Goal: Task Accomplishment & Management: Use online tool/utility

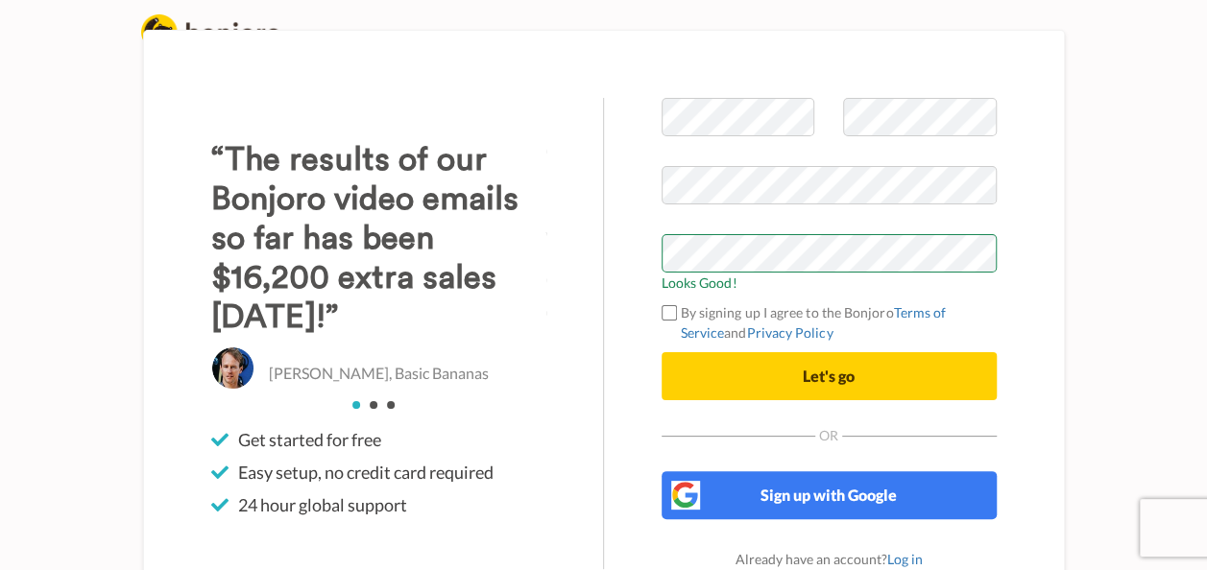
click at [799, 309] on label "By signing up I agree to the Bonjoro Terms of Service and Privacy Policy" at bounding box center [829, 323] width 335 height 40
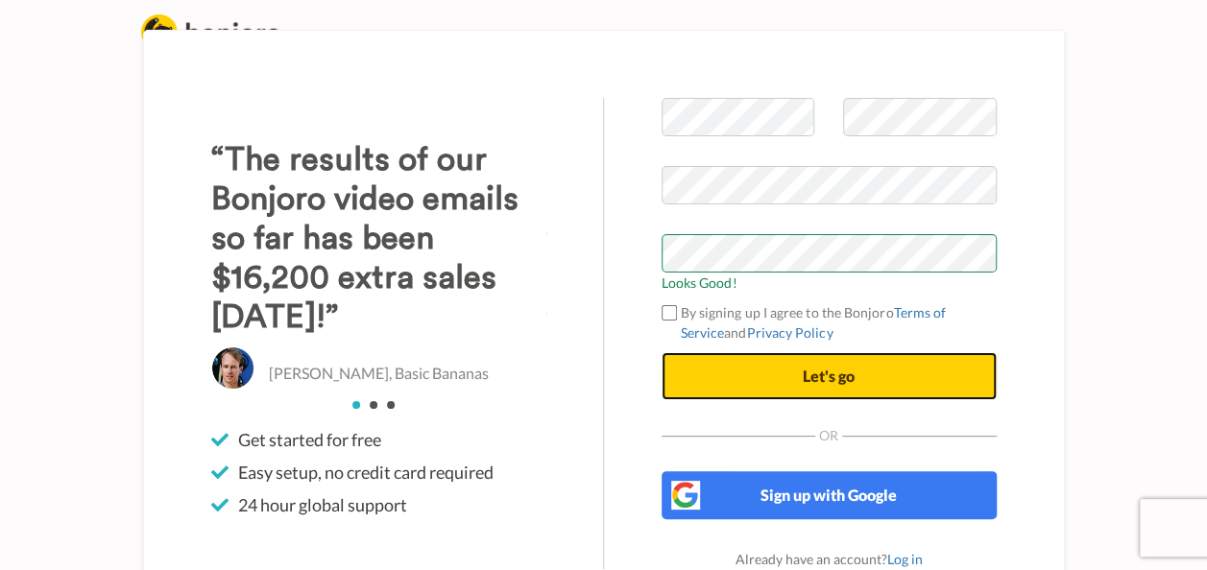
click at [847, 369] on span "Let's go" at bounding box center [829, 376] width 52 height 18
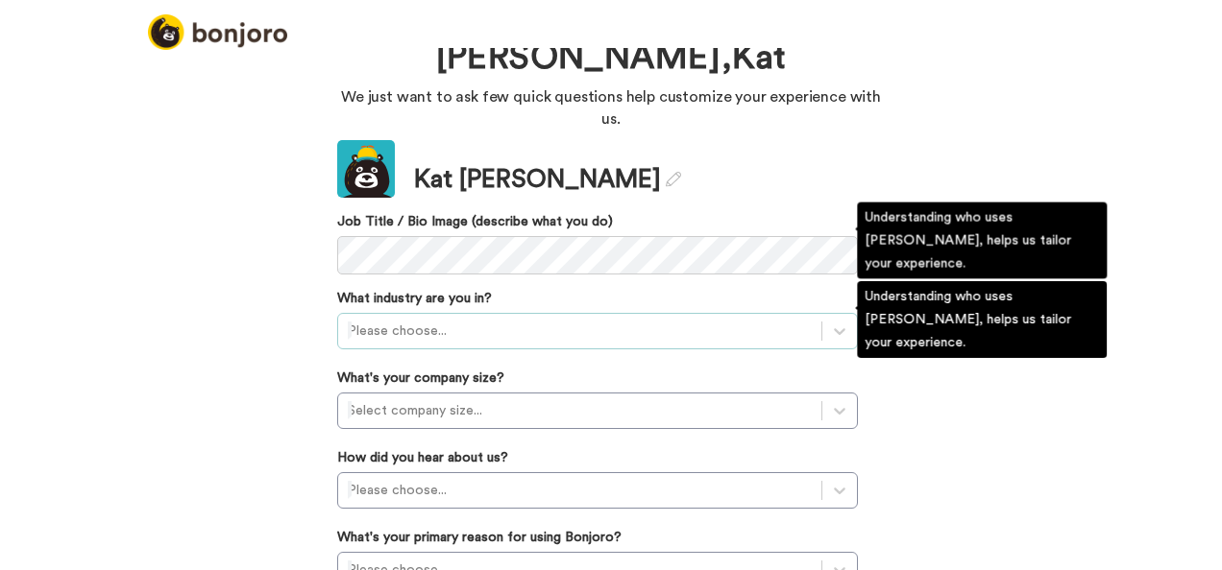
scroll to position [96, 0]
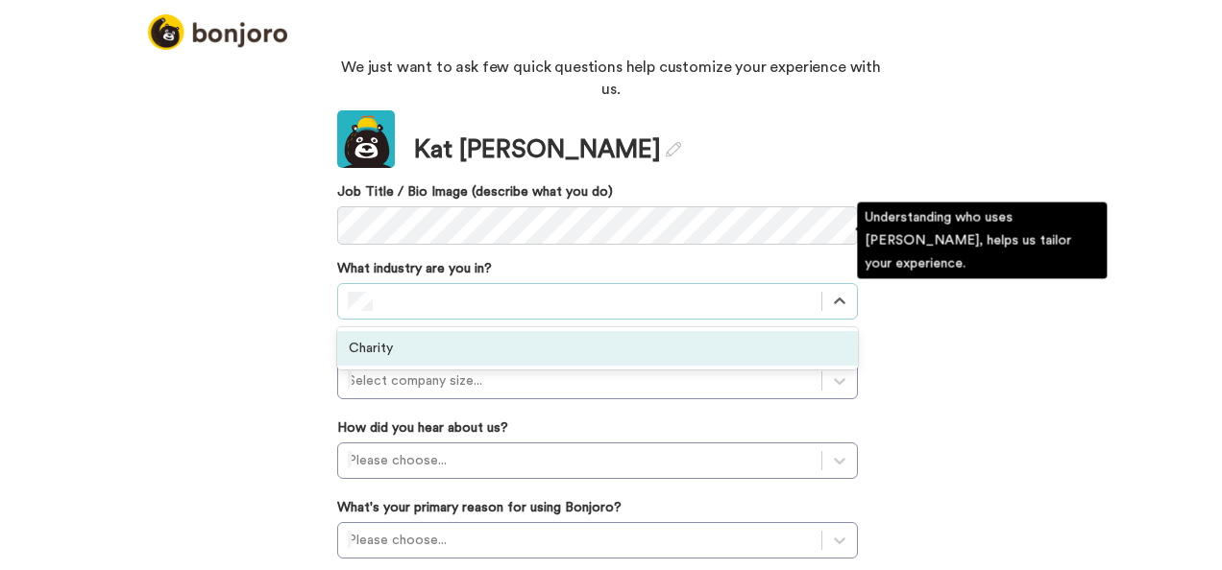
click at [580, 331] on div "Charity" at bounding box center [597, 348] width 521 height 35
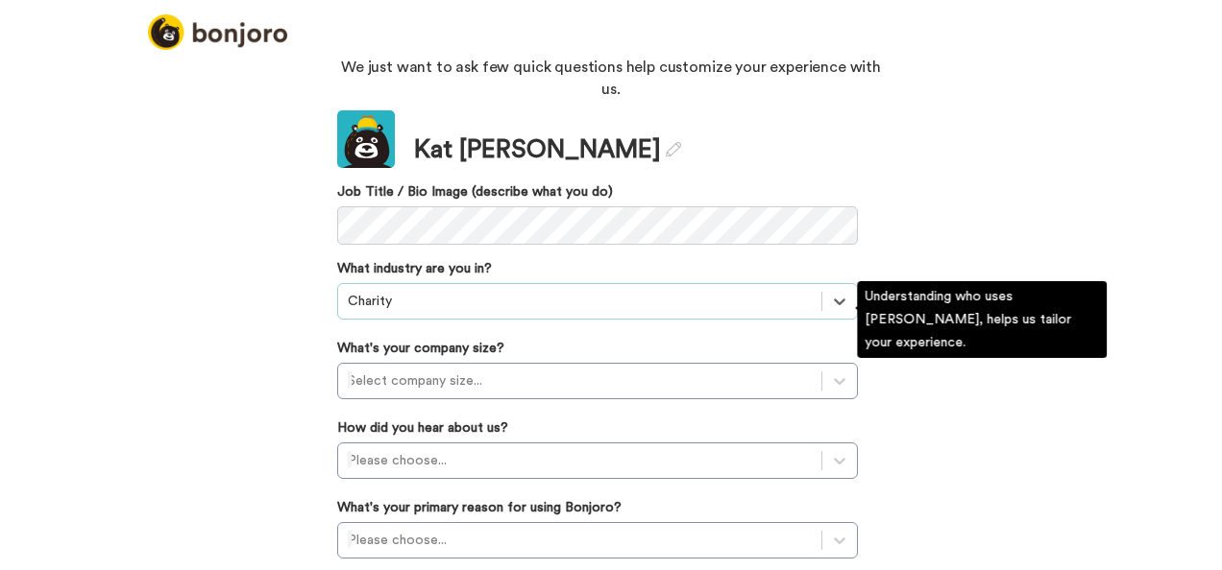
click at [732, 363] on div "Select company size..." at bounding box center [597, 381] width 521 height 36
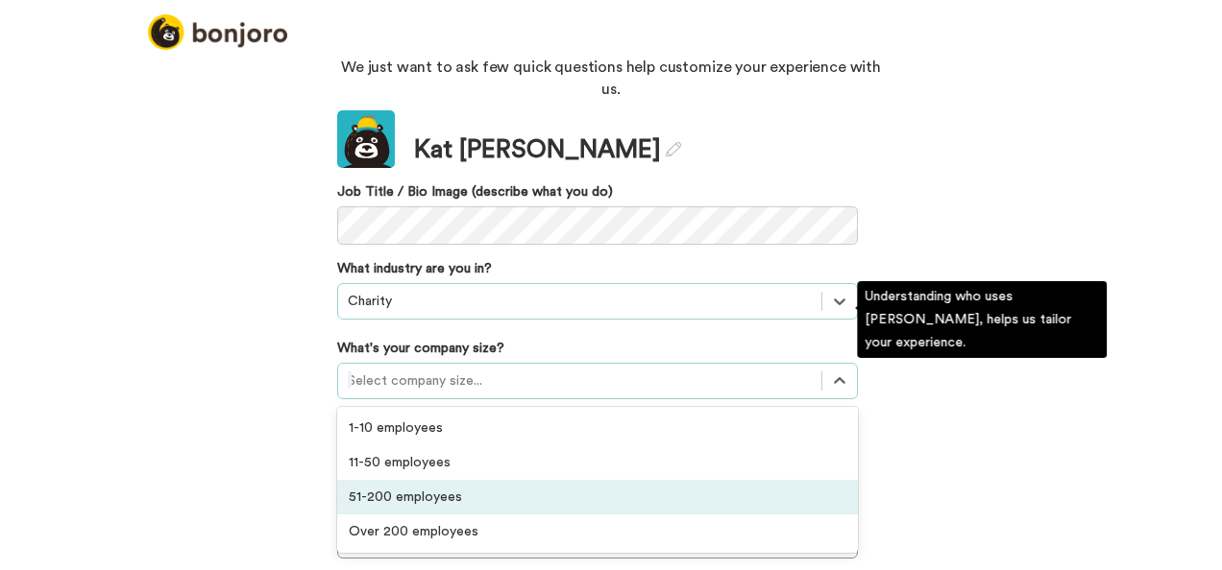
click at [573, 480] on div "51-200 employees" at bounding box center [597, 497] width 521 height 35
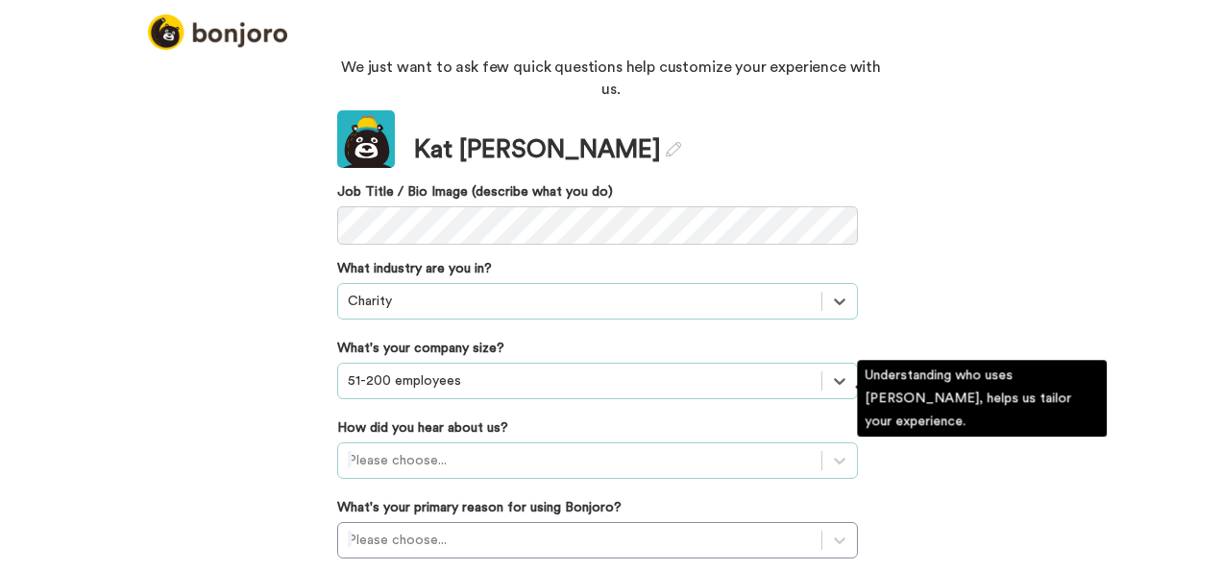
click at [444, 443] on div "Please choose..." at bounding box center [597, 461] width 521 height 36
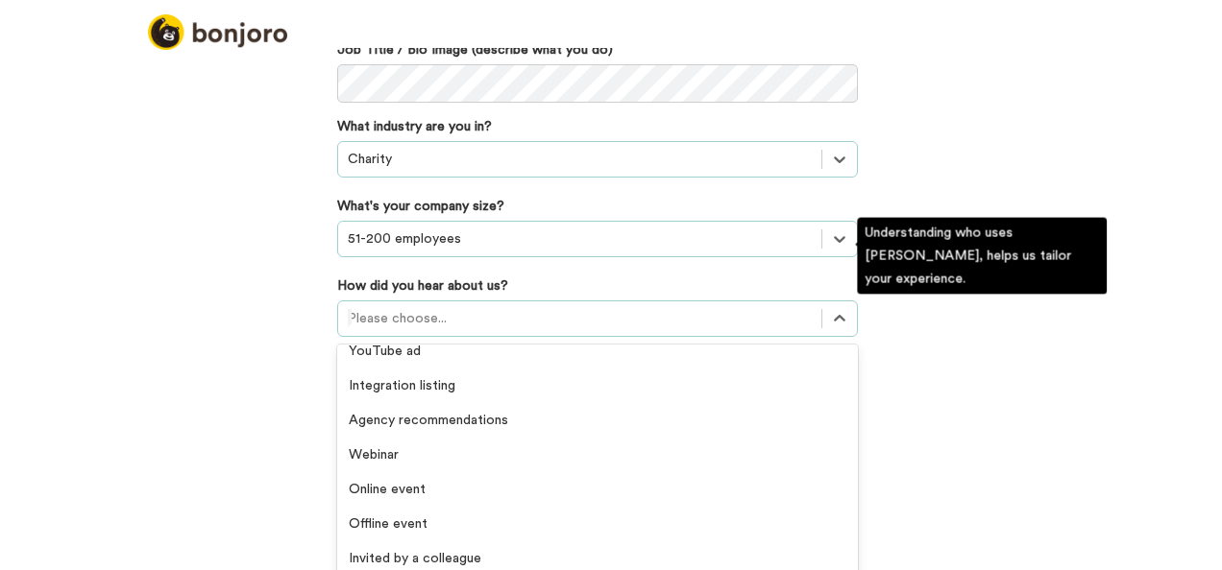
scroll to position [384, 0]
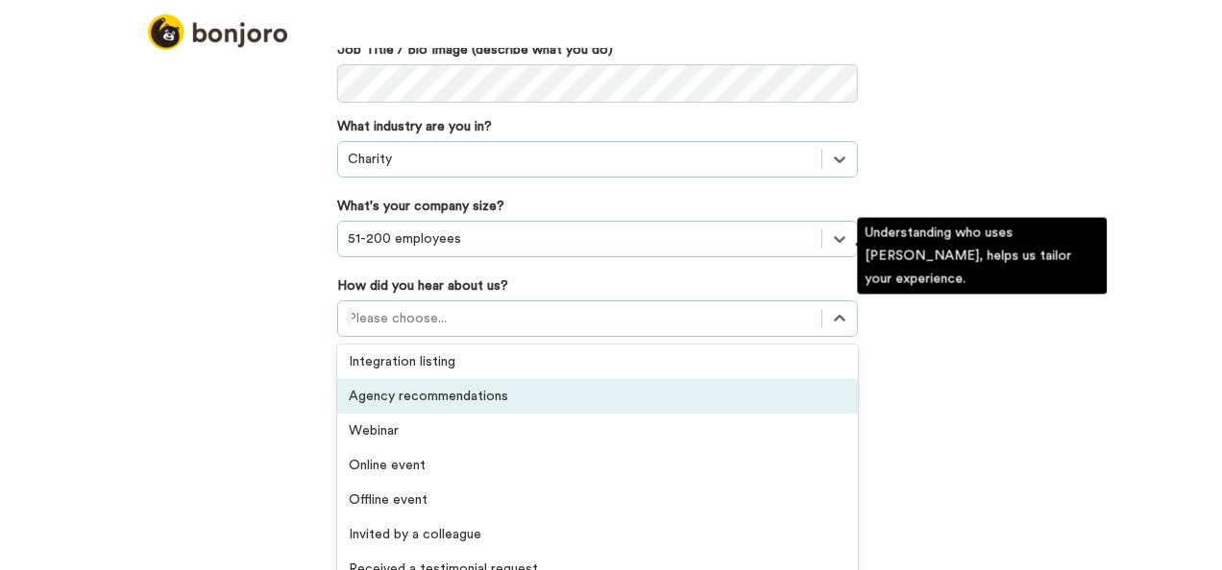
click at [516, 379] on div "Agency recommendations" at bounding box center [597, 396] width 521 height 35
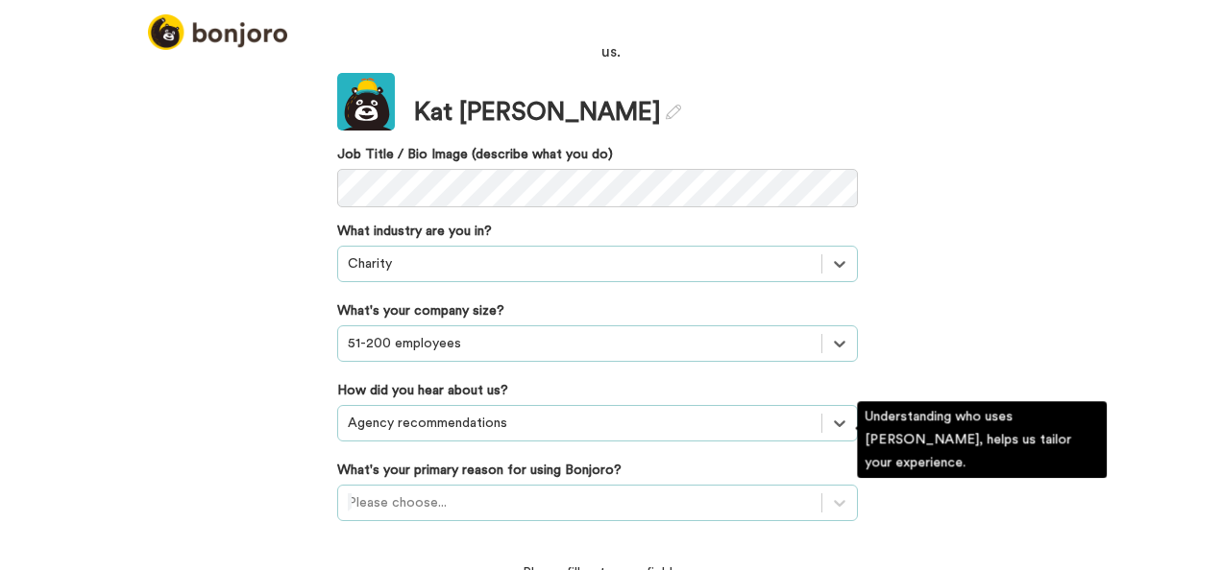
click at [490, 485] on div "Please choose..." at bounding box center [597, 503] width 521 height 36
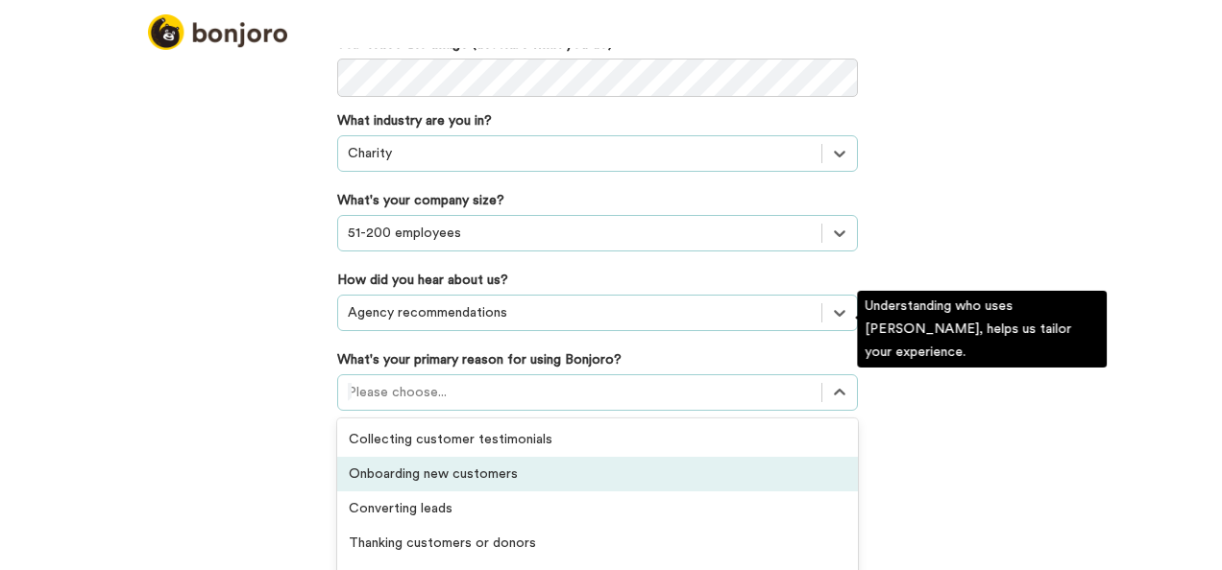
click at [589, 457] on div "Onboarding new customers" at bounding box center [597, 474] width 521 height 35
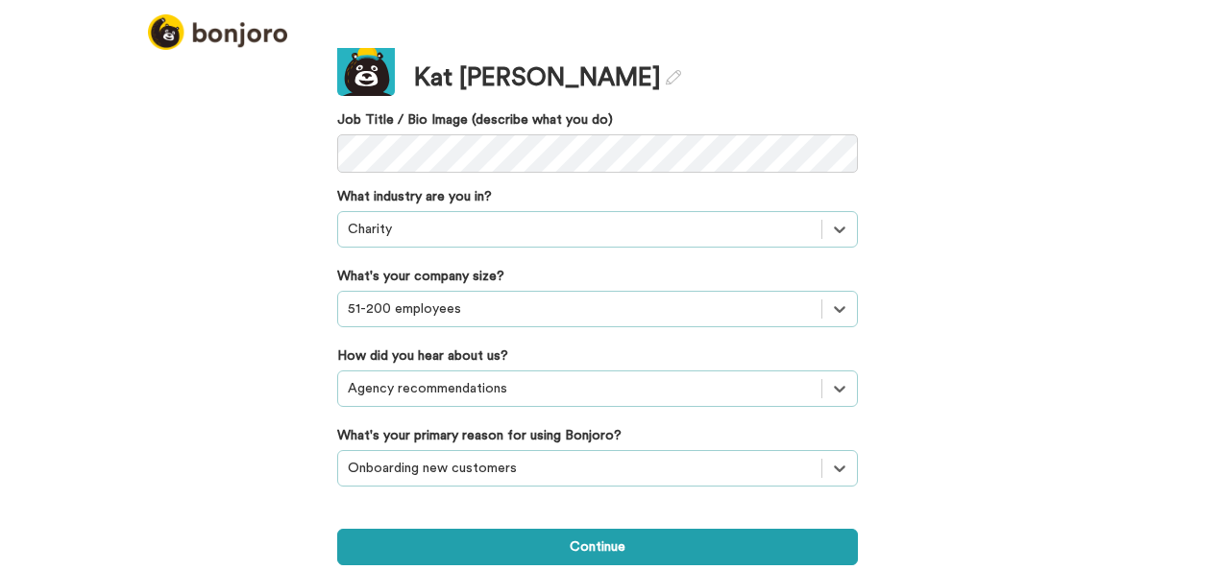
scroll to position [105, 0]
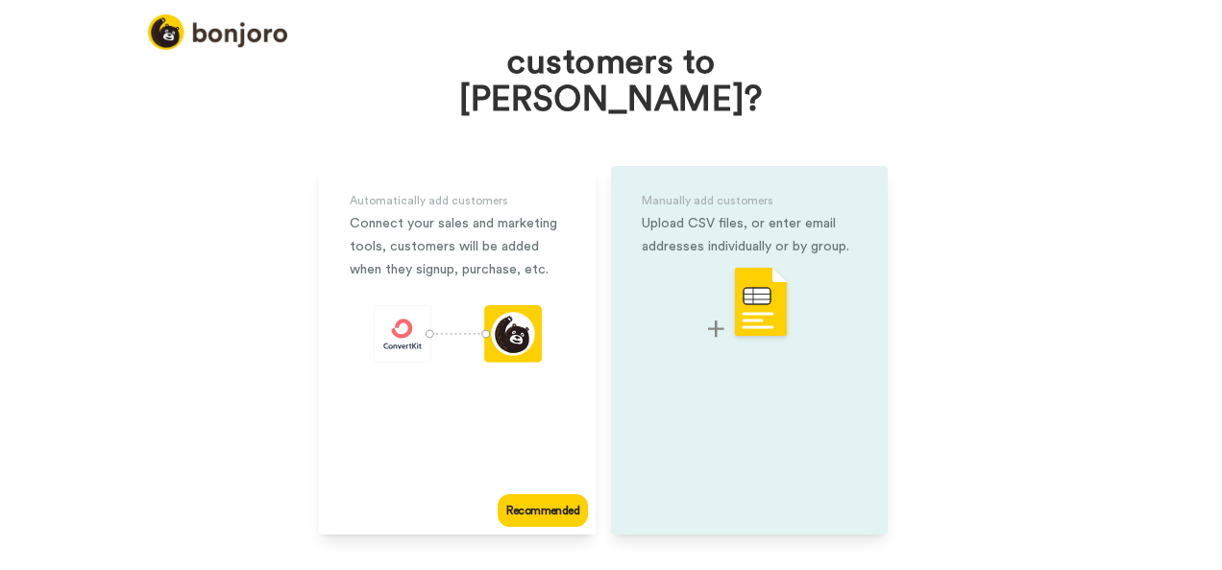
scroll to position [155, 0]
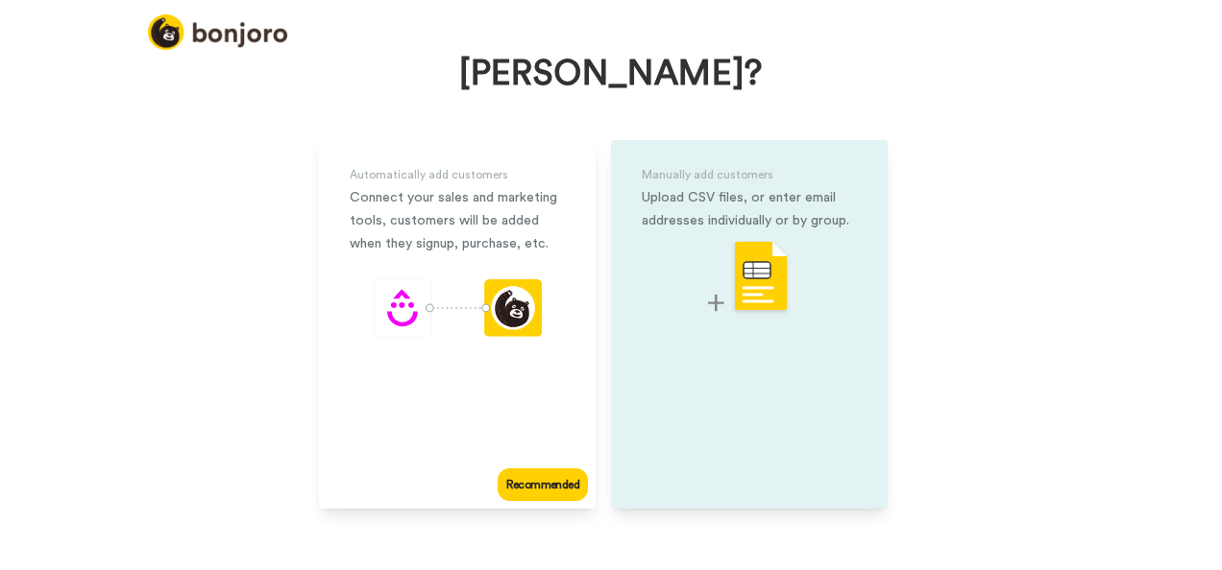
click at [837, 251] on div at bounding box center [749, 278] width 215 height 76
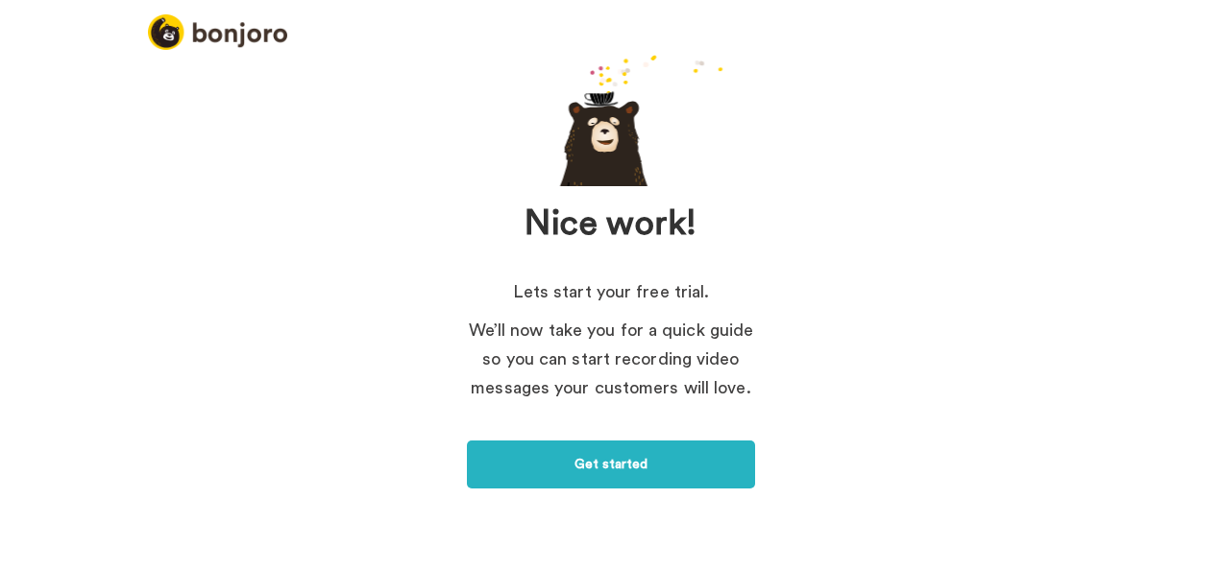
scroll to position [159, 0]
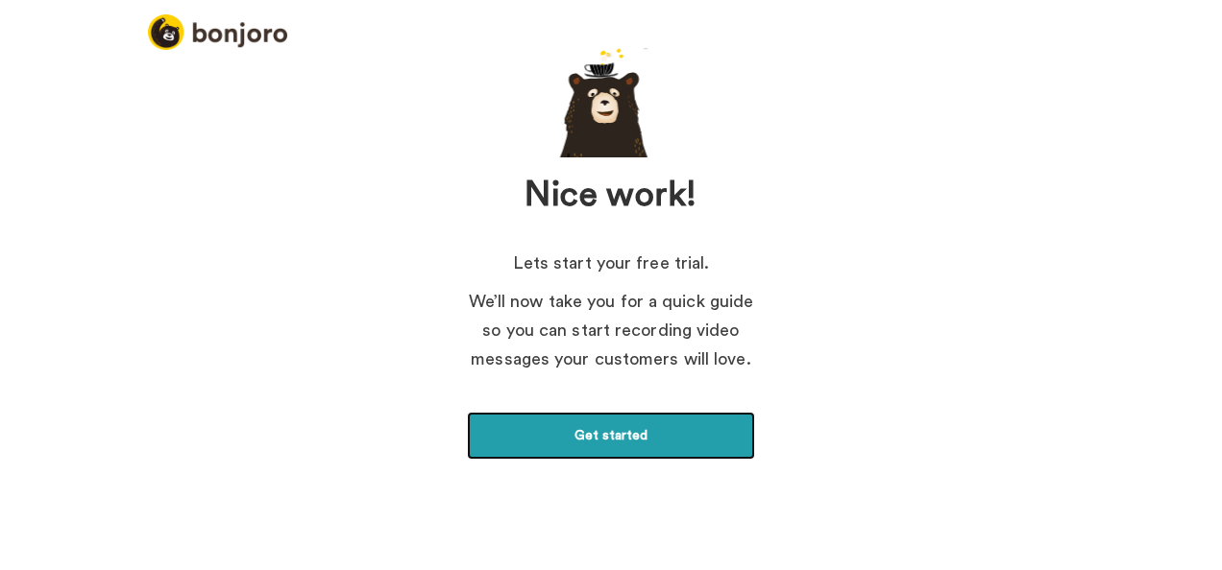
click at [692, 445] on link "Get started" at bounding box center [611, 436] width 288 height 48
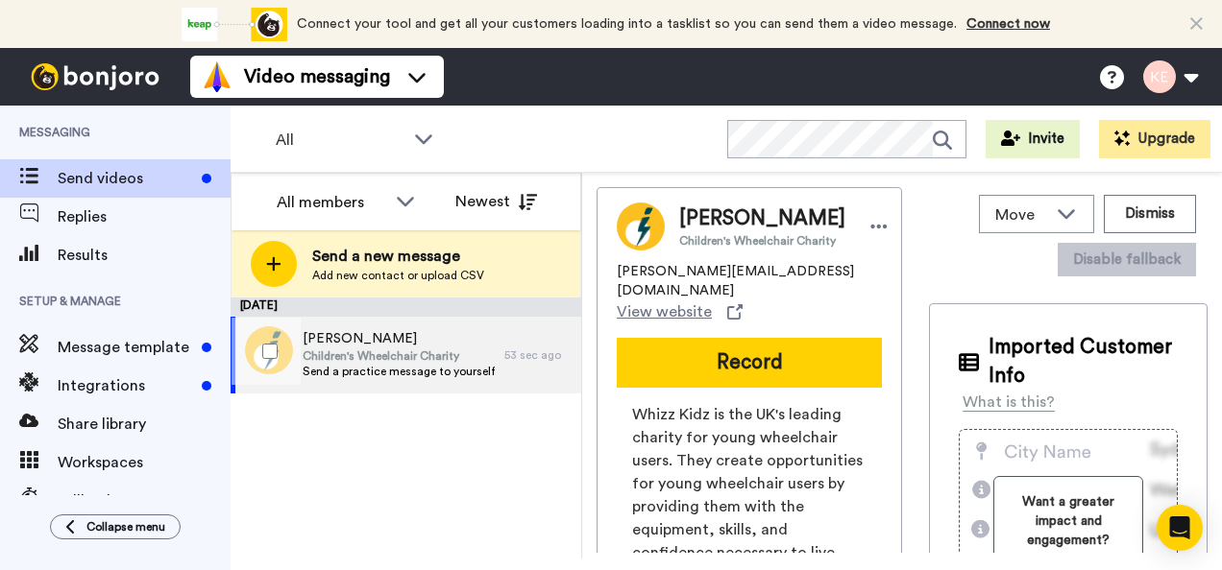
click at [449, 368] on span "Send a practice message to yourself" at bounding box center [399, 371] width 192 height 15
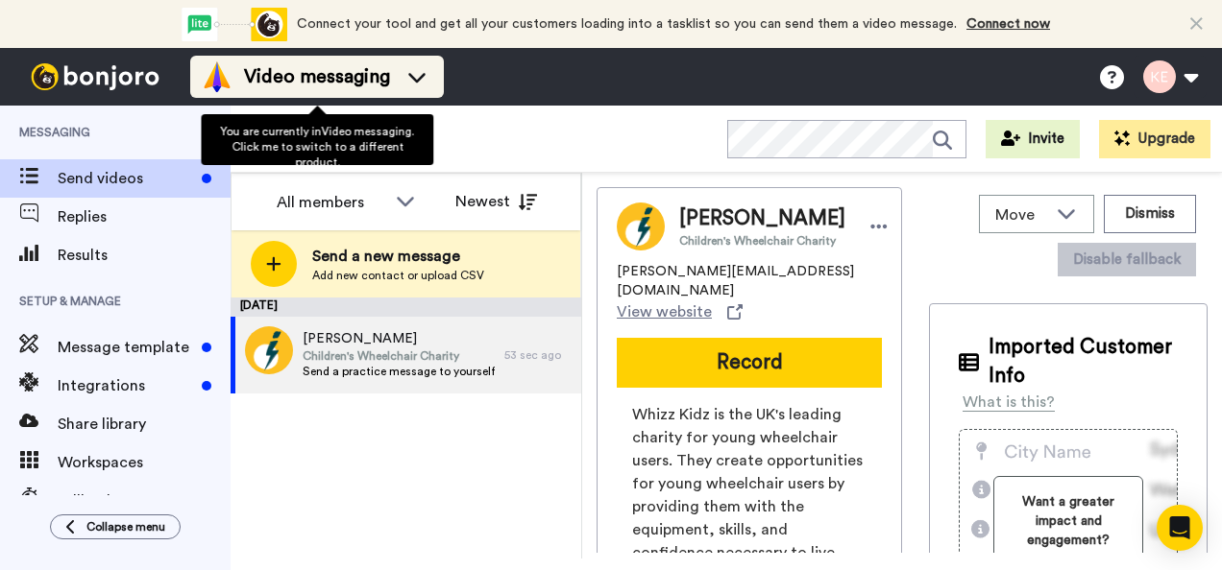
click at [432, 88] on div "Video messaging" at bounding box center [317, 76] width 230 height 31
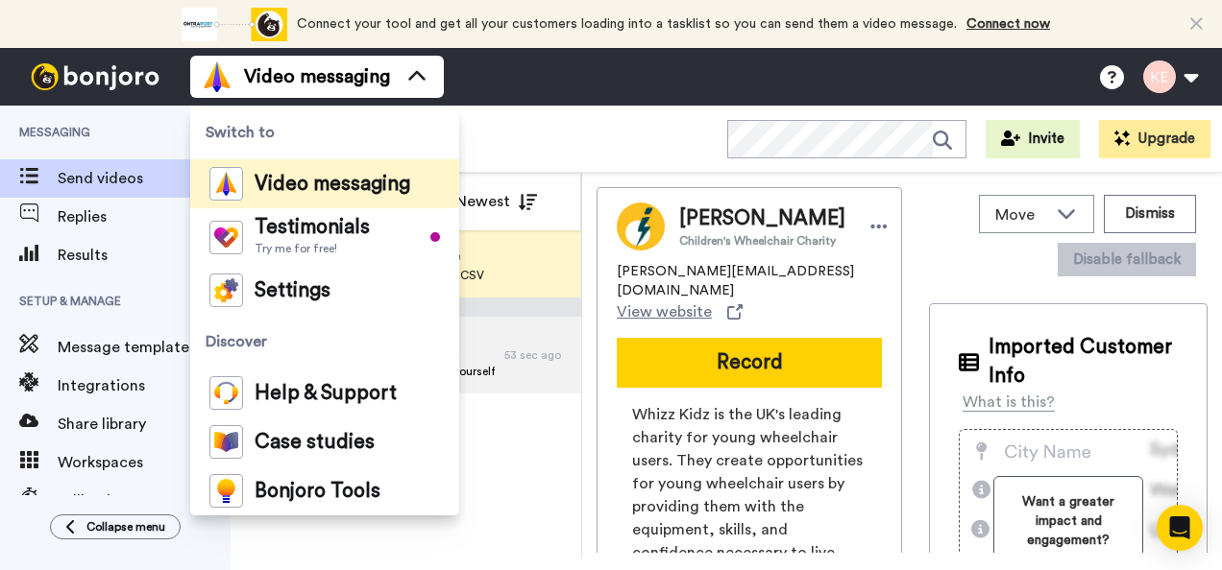
click at [567, 154] on div "All WORKSPACES View all All Default Task List + Add a new workspace Invite Upgr…" at bounding box center [725, 139] width 991 height 67
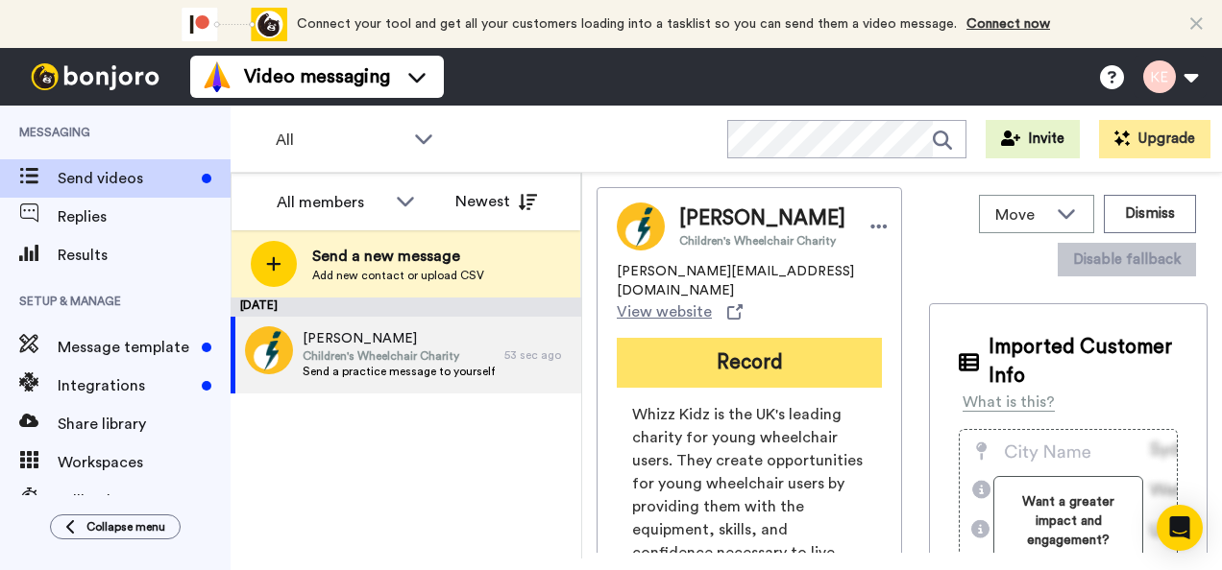
click at [816, 342] on button "Record" at bounding box center [749, 363] width 265 height 50
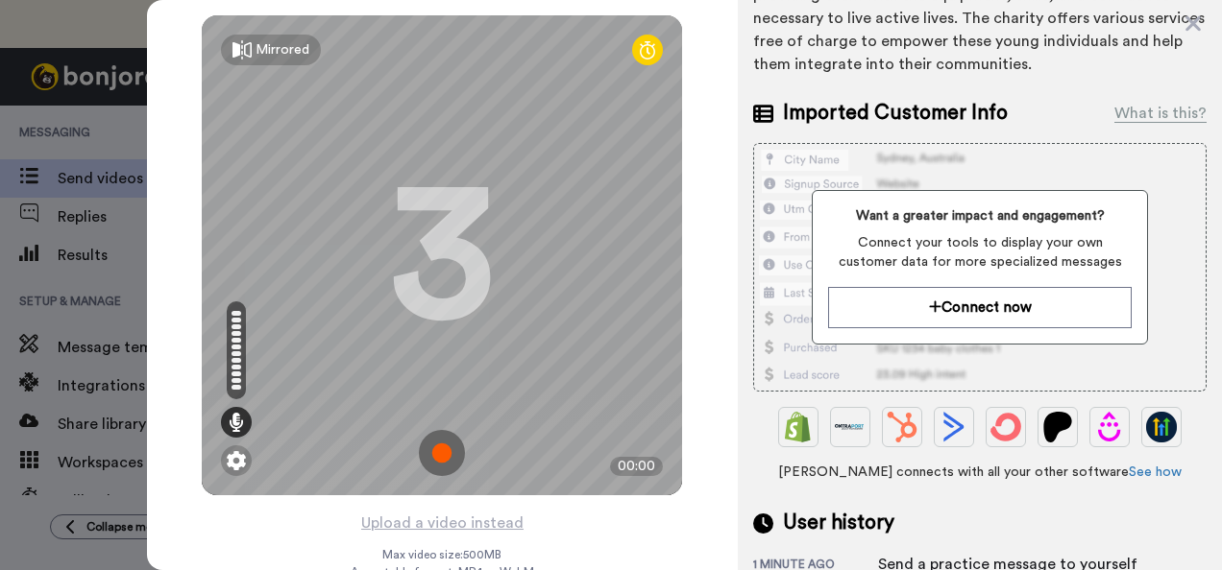
scroll to position [288, 0]
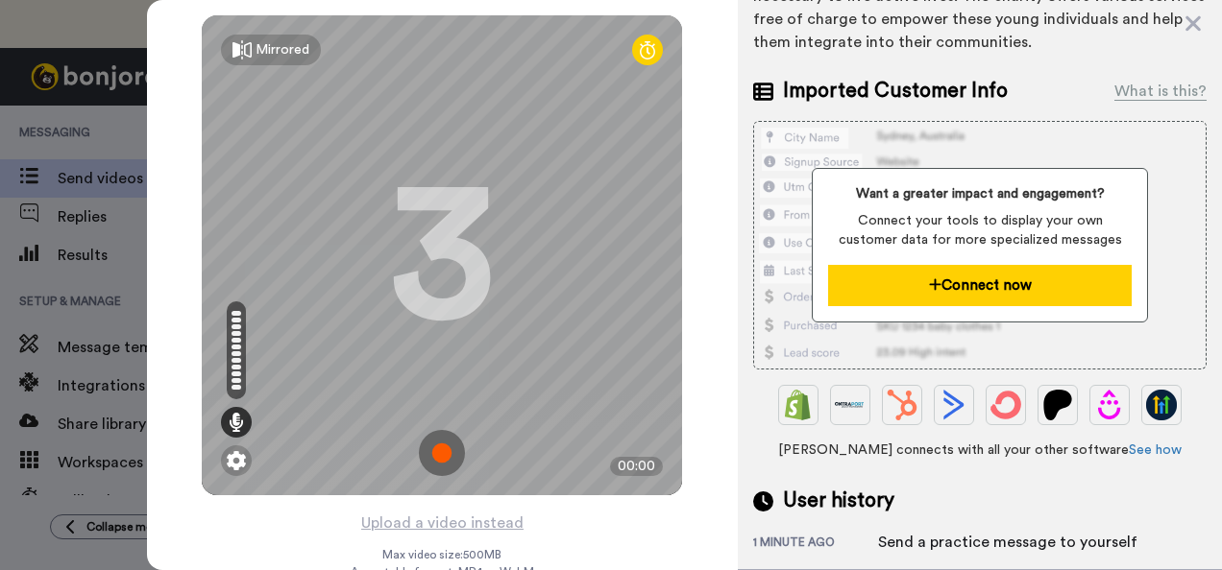
click at [1087, 283] on button "Connect now" at bounding box center [979, 285] width 303 height 41
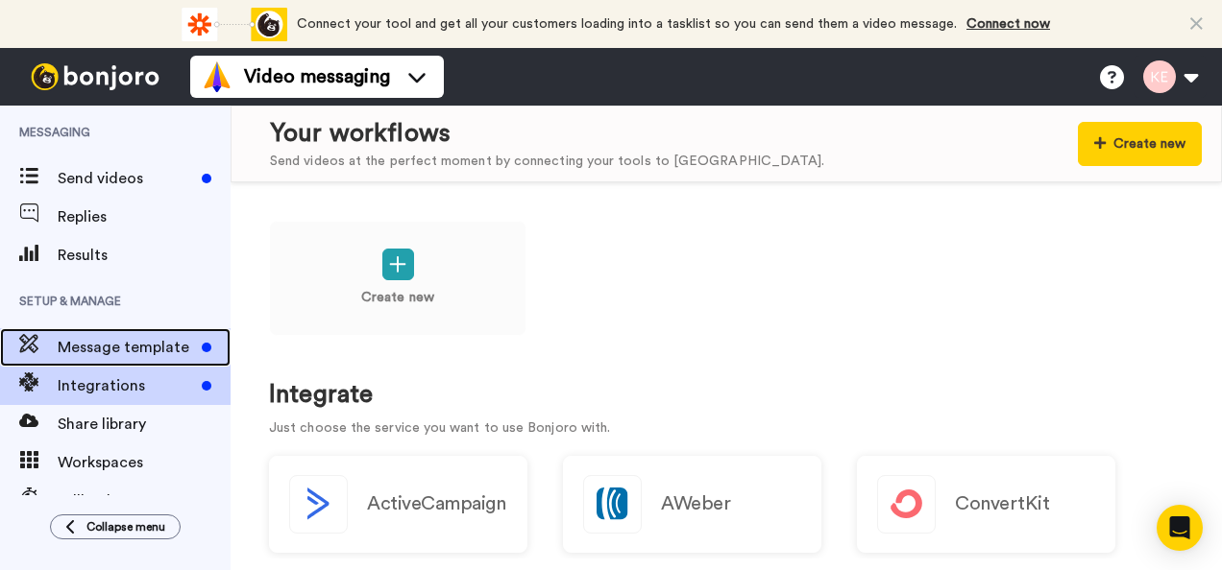
click at [112, 365] on div "Message template" at bounding box center [115, 347] width 230 height 38
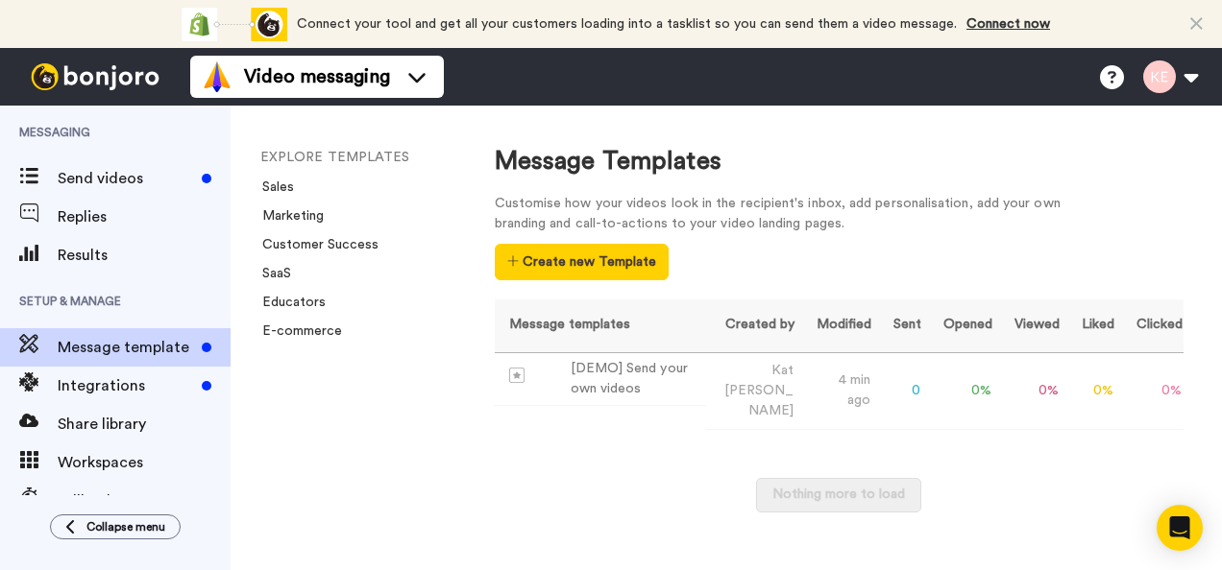
drag, startPoint x: 614, startPoint y: 508, endPoint x: 678, endPoint y: 518, distance: 65.1
click at [676, 510] on div "Message templates Created by Modified Sent Opened Viewed Liked Clicked Replied …" at bounding box center [840, 415] width 690 height 231
click at [587, 264] on button "Create new Template" at bounding box center [582, 262] width 174 height 36
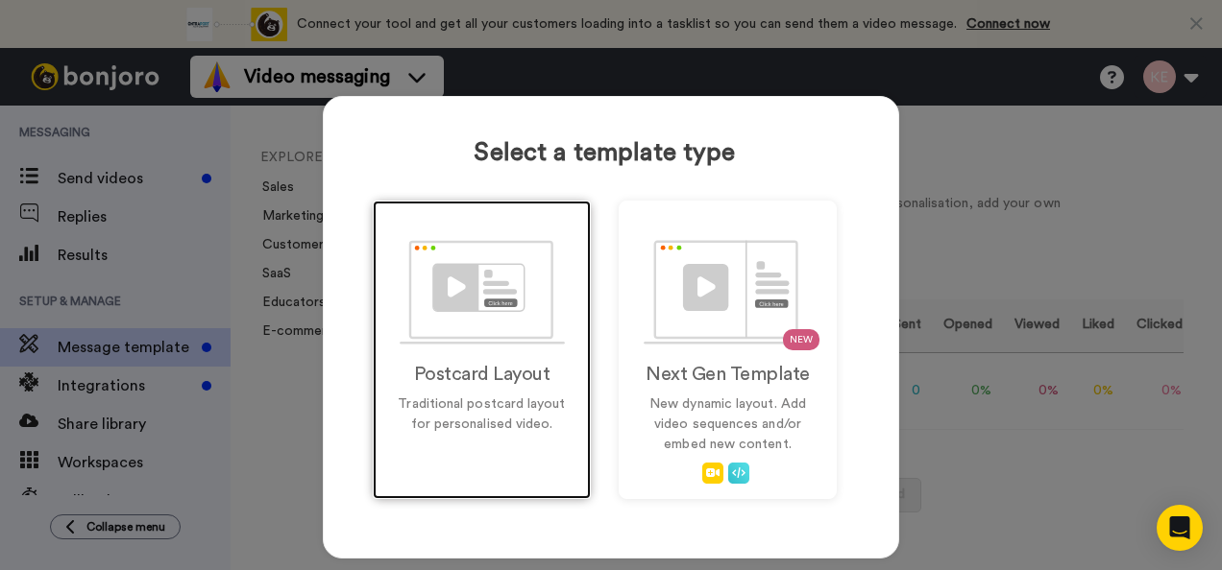
click at [526, 300] on img at bounding box center [482, 292] width 165 height 105
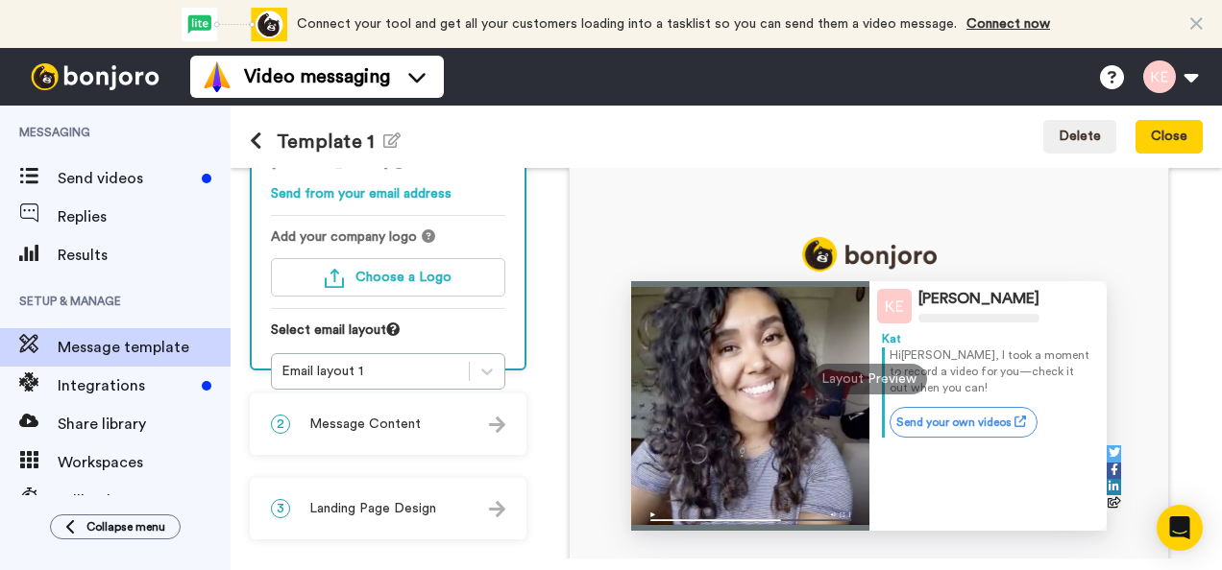
scroll to position [96, 0]
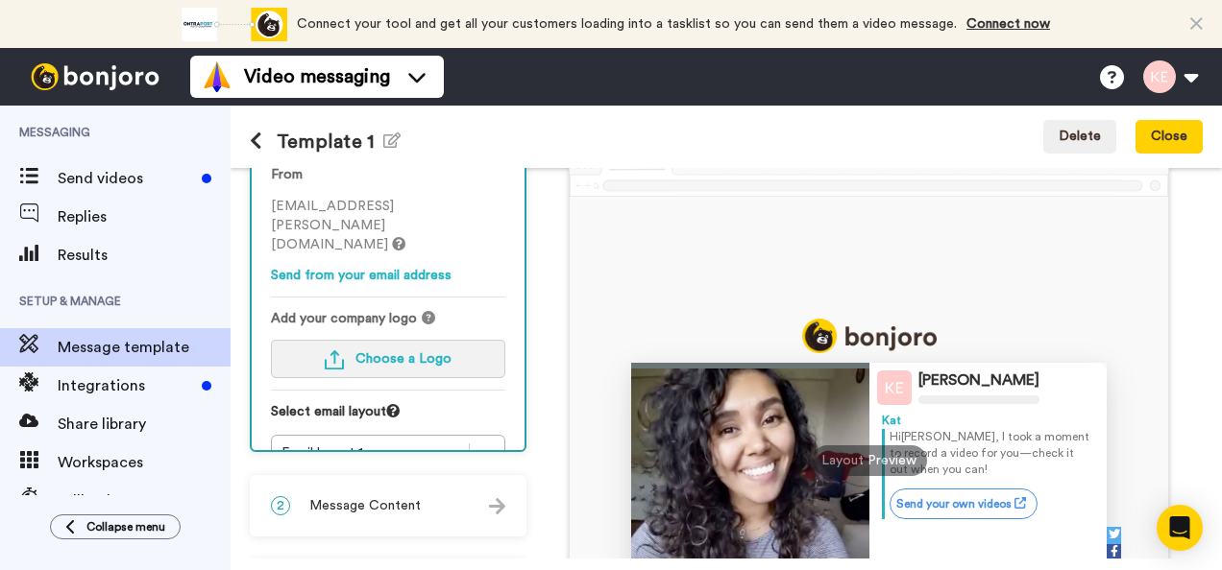
click at [385, 352] on span "Choose a Logo" at bounding box center [403, 358] width 96 height 13
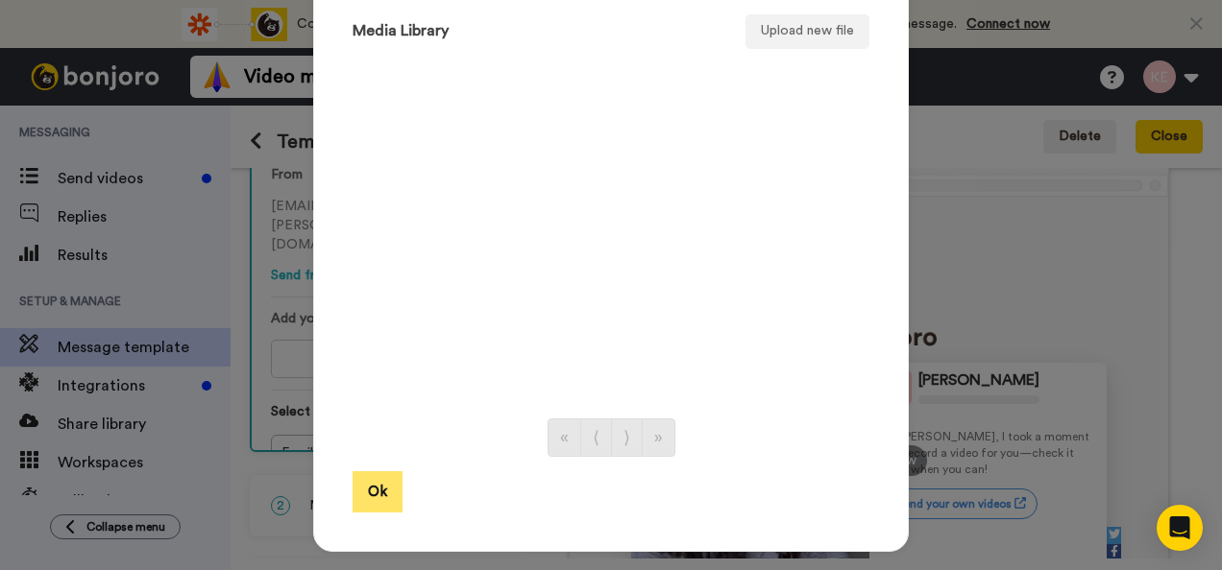
scroll to position [62, 0]
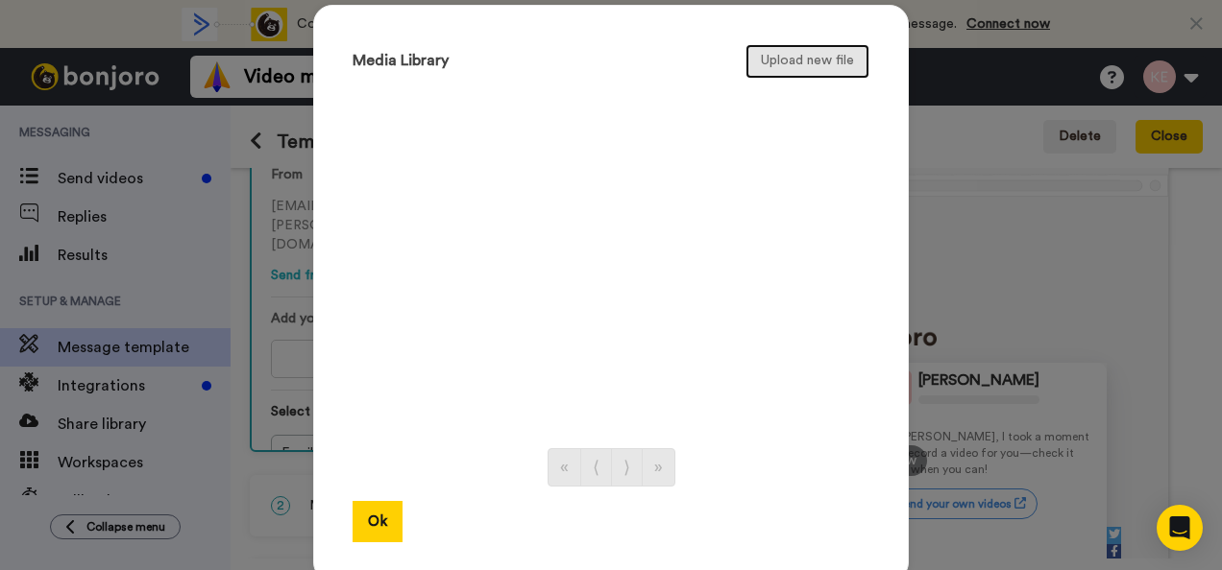
click at [749, 47] on button "Upload new file" at bounding box center [807, 61] width 124 height 35
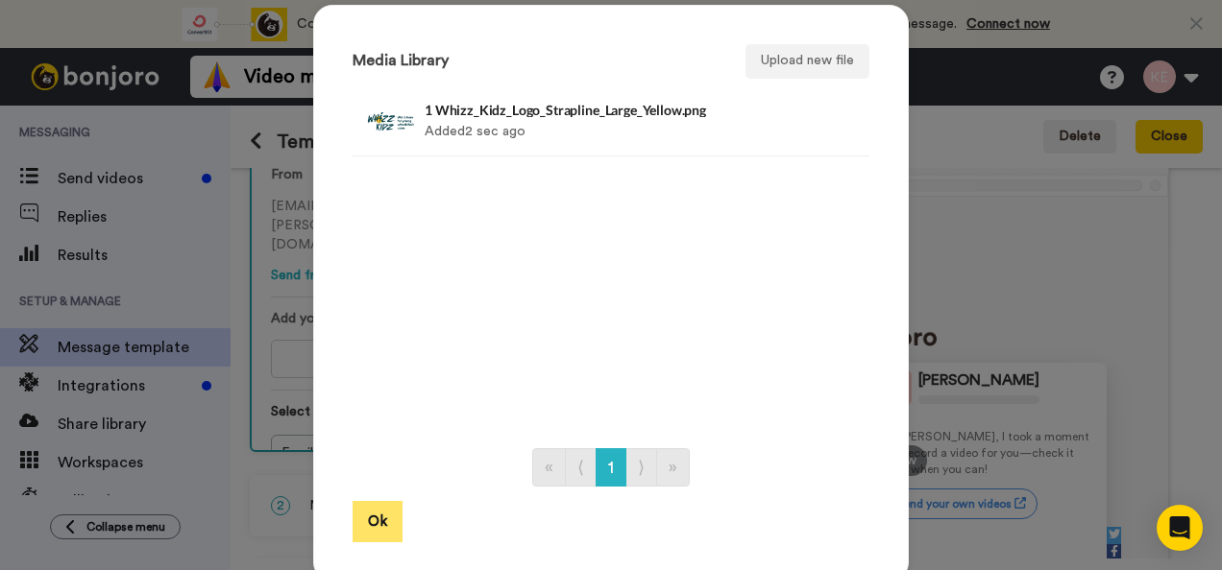
click at [357, 513] on button "Ok" at bounding box center [377, 521] width 50 height 41
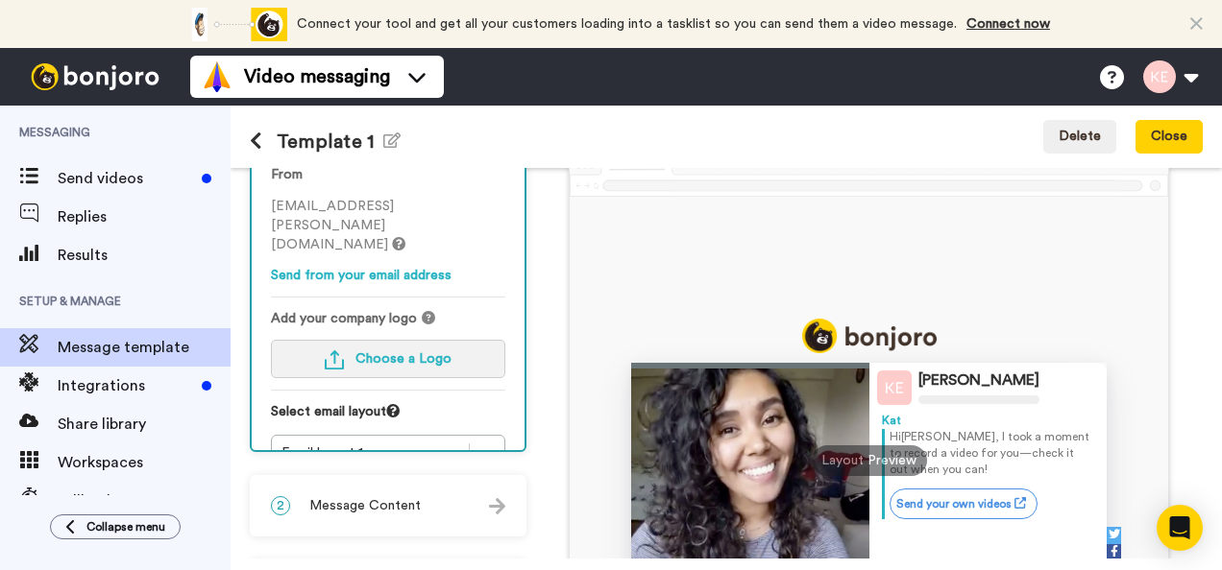
scroll to position [192, 0]
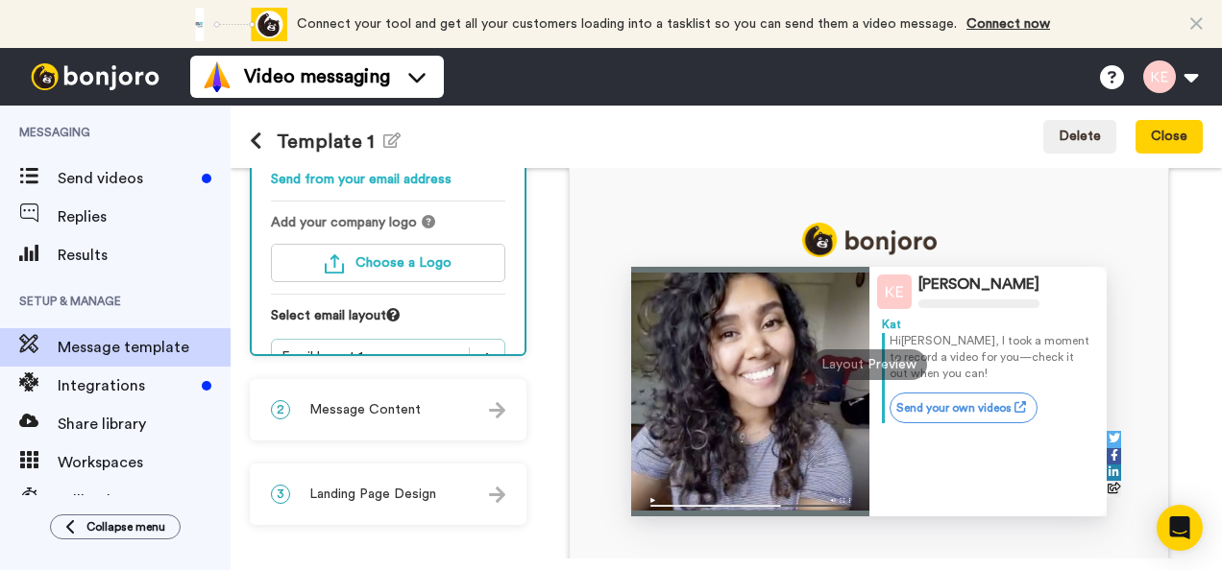
click at [497, 348] on icon at bounding box center [486, 357] width 19 height 19
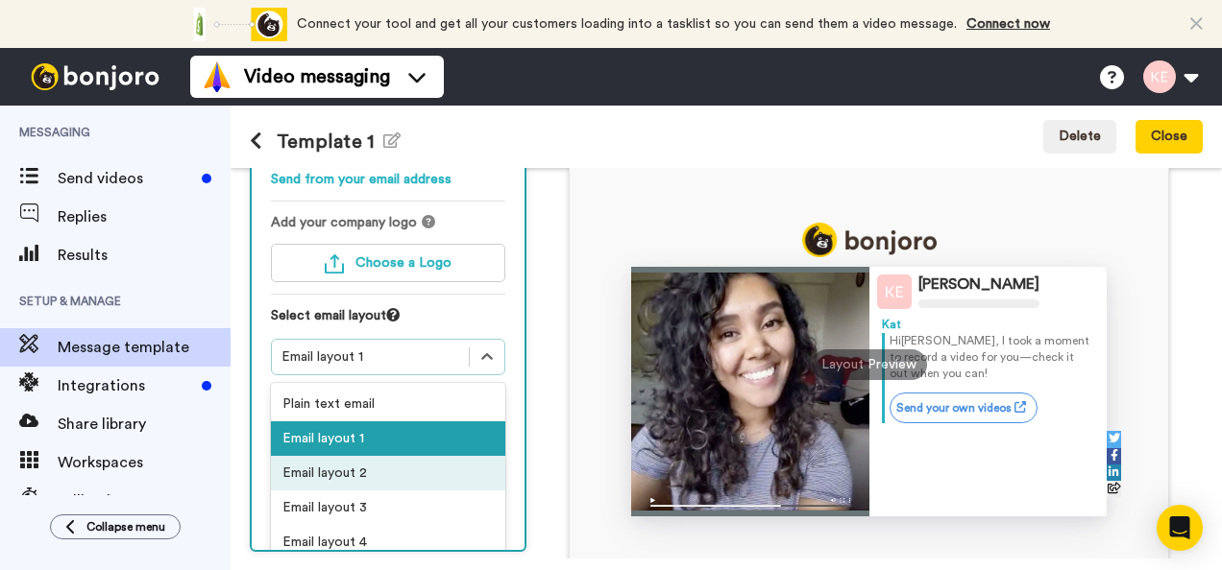
click at [412, 456] on div "Email layout 2" at bounding box center [388, 473] width 234 height 35
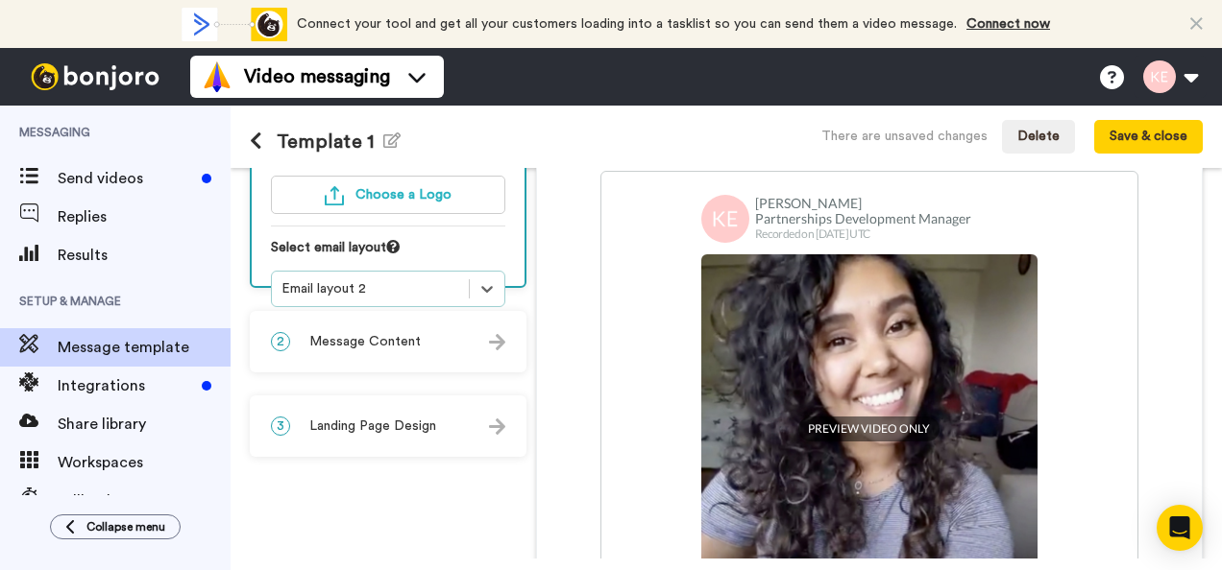
scroll to position [204, 0]
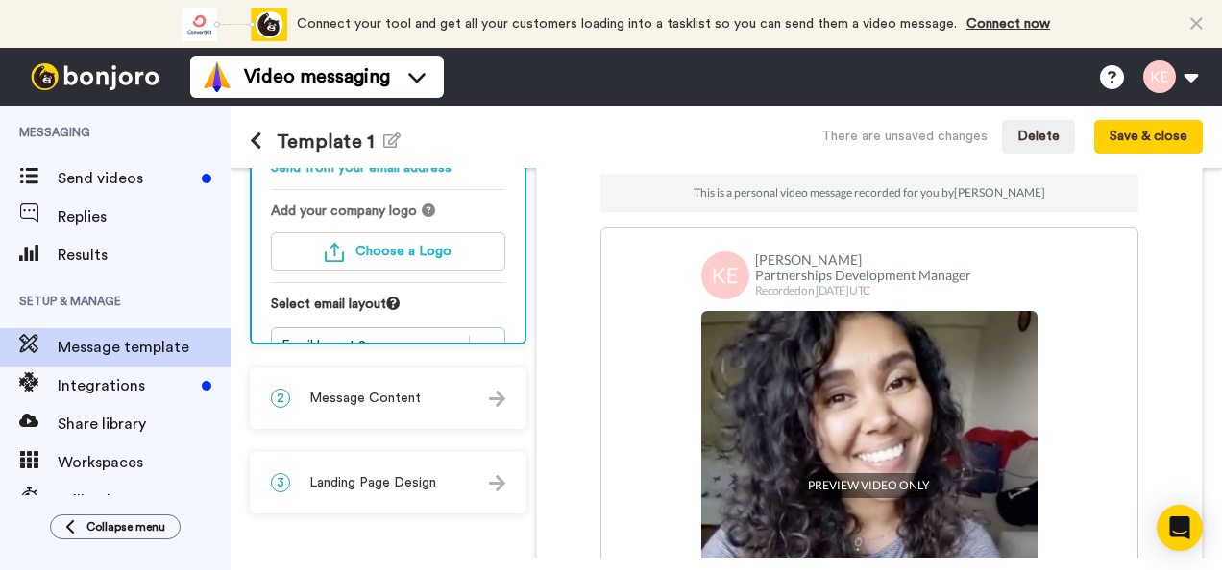
click at [495, 336] on icon at bounding box center [486, 345] width 19 height 19
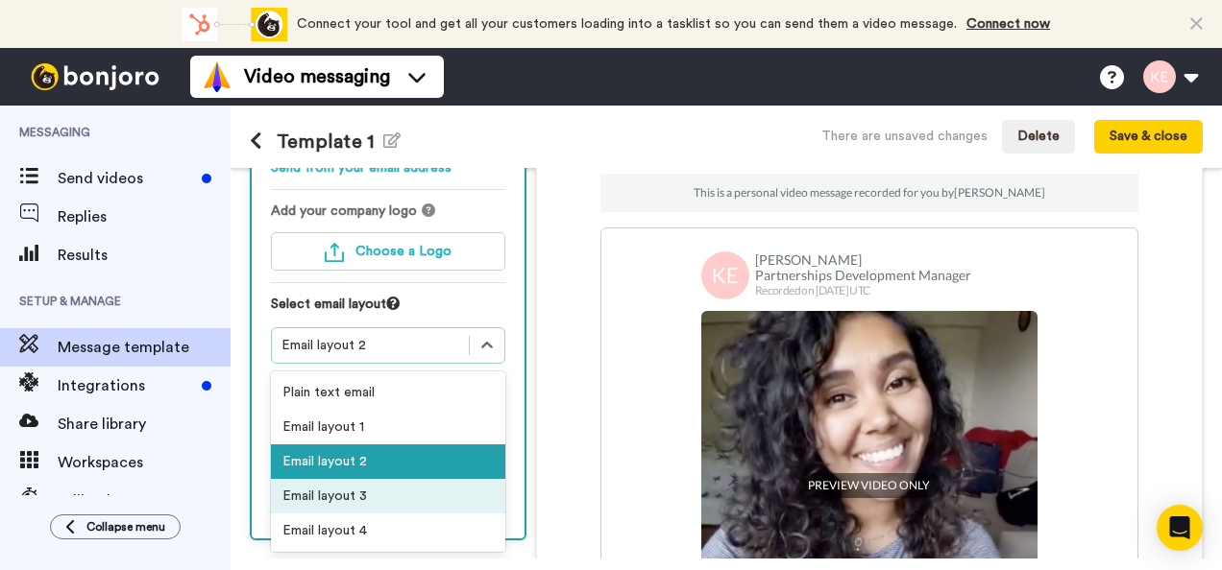
click at [399, 479] on div "Email layout 3" at bounding box center [388, 496] width 234 height 35
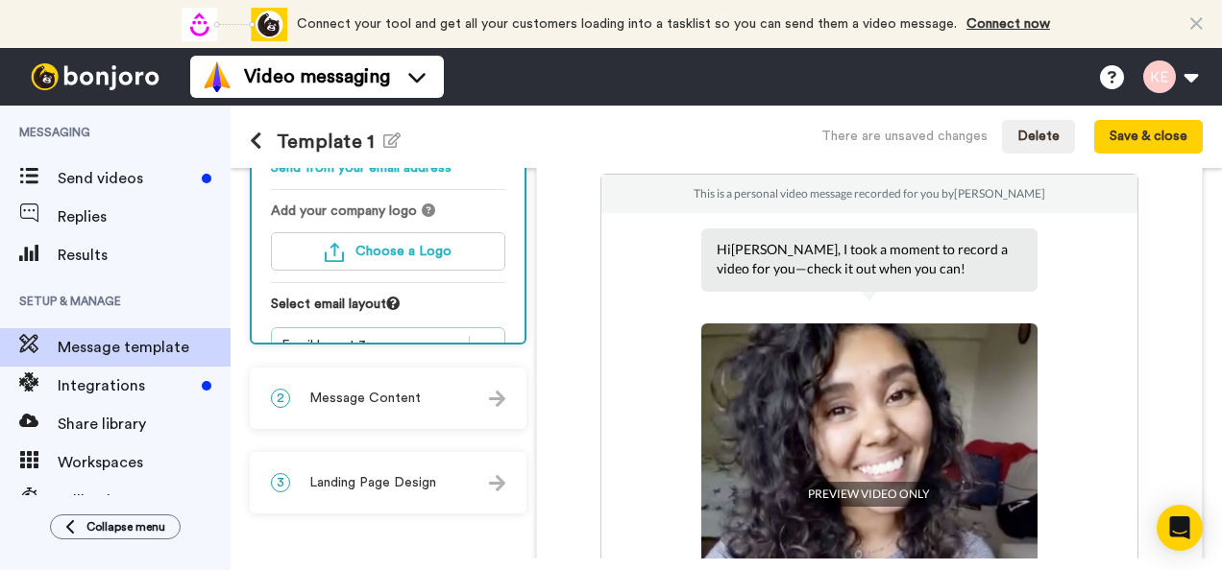
click at [497, 336] on icon at bounding box center [486, 345] width 19 height 19
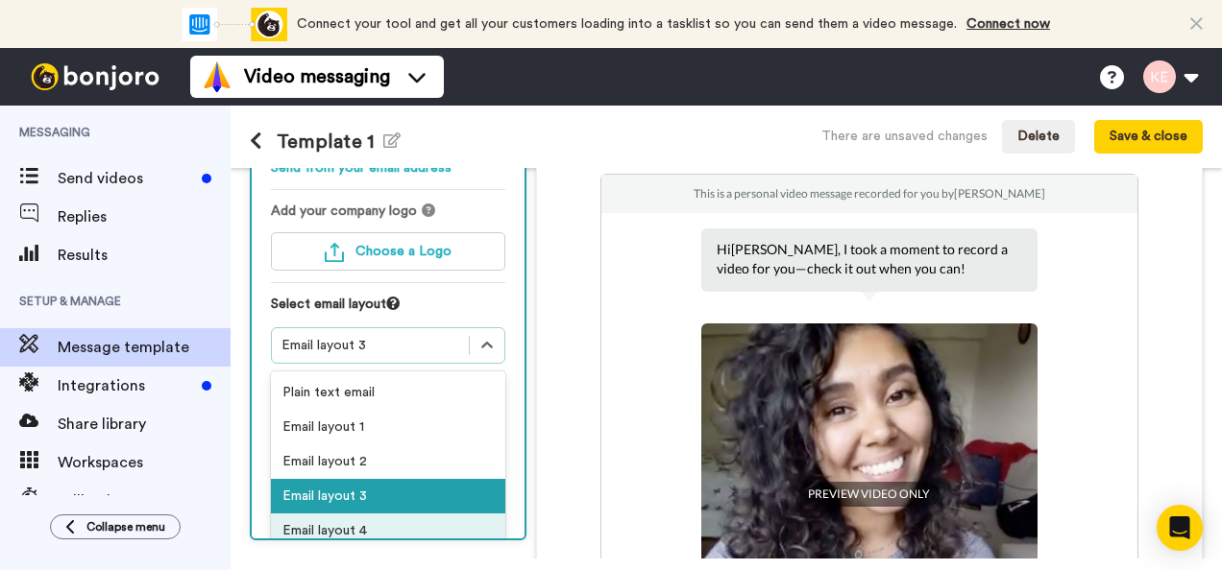
click at [332, 514] on div "Email layout 4" at bounding box center [388, 531] width 234 height 35
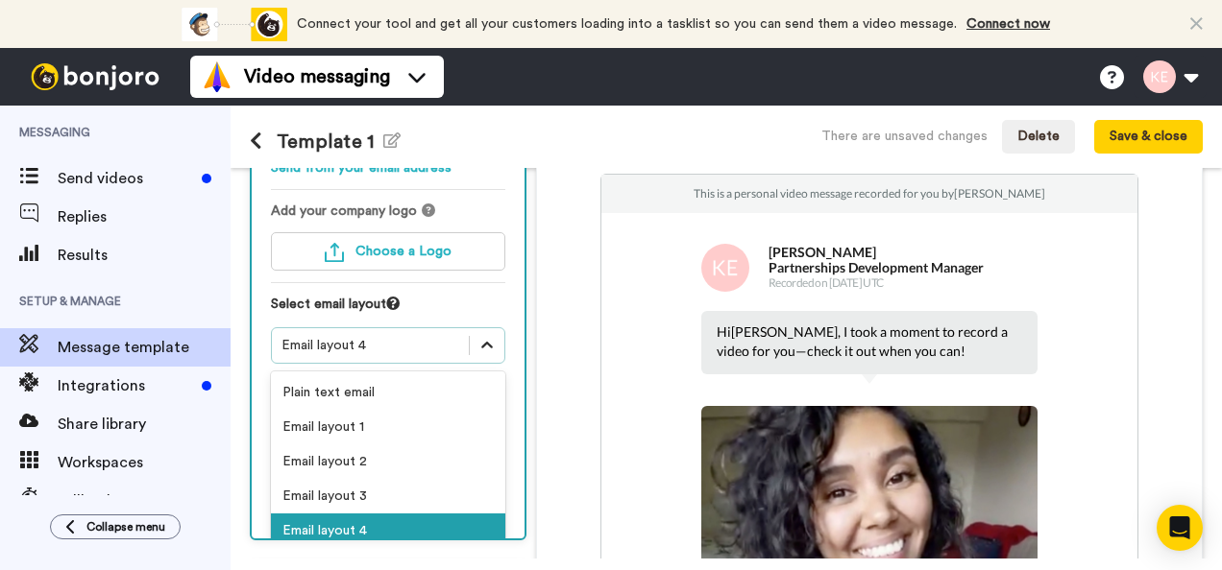
click at [497, 336] on icon at bounding box center [486, 345] width 19 height 19
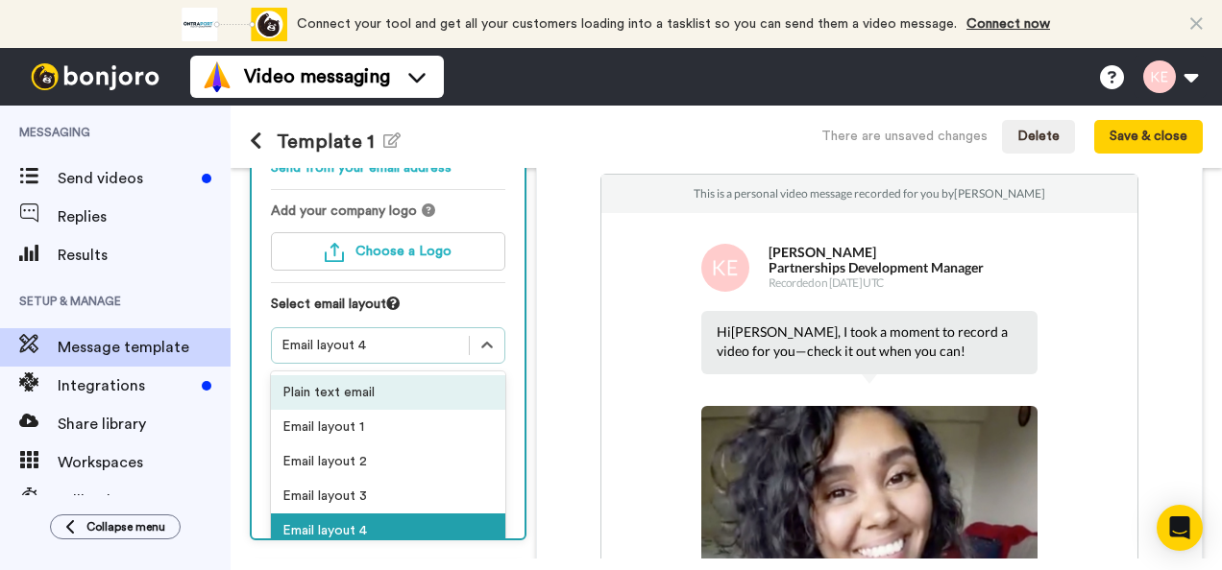
click at [376, 376] on div "Plain text email" at bounding box center [388, 393] width 234 height 35
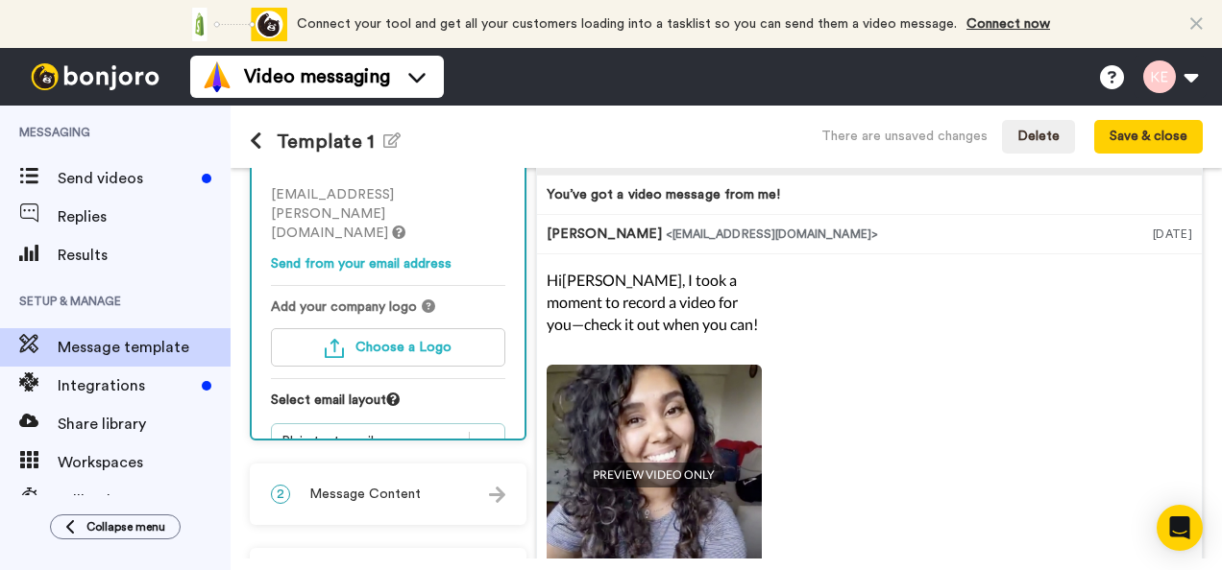
click at [494, 424] on div "option Plain text email, selected. Select is focused , press Down to open the m…" at bounding box center [388, 442] width 234 height 36
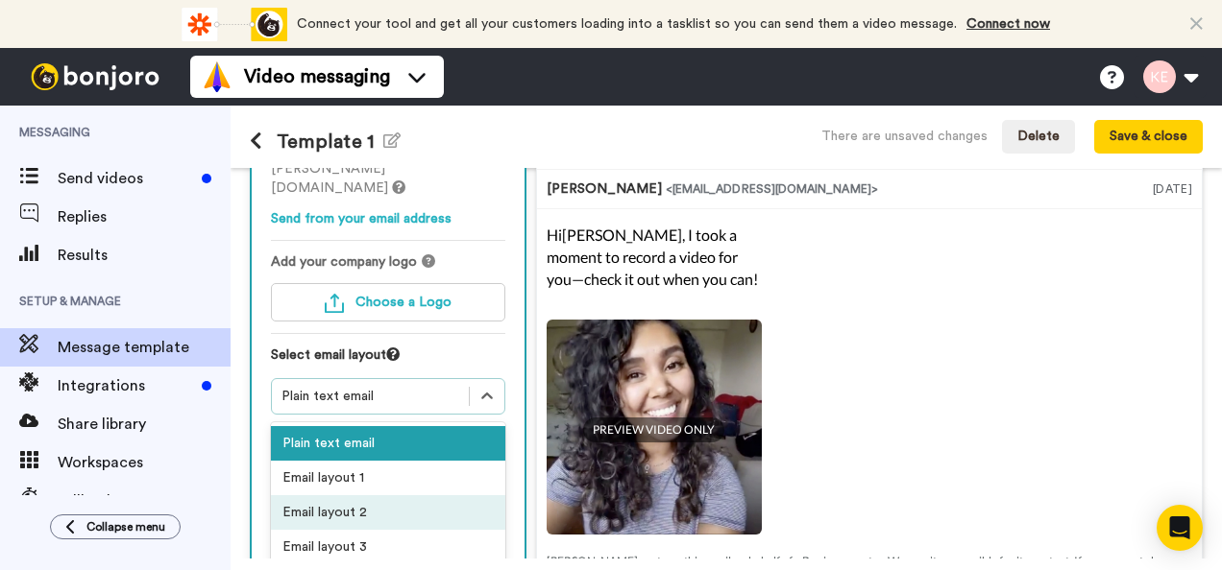
click at [376, 496] on div "Email layout 2" at bounding box center [388, 513] width 234 height 35
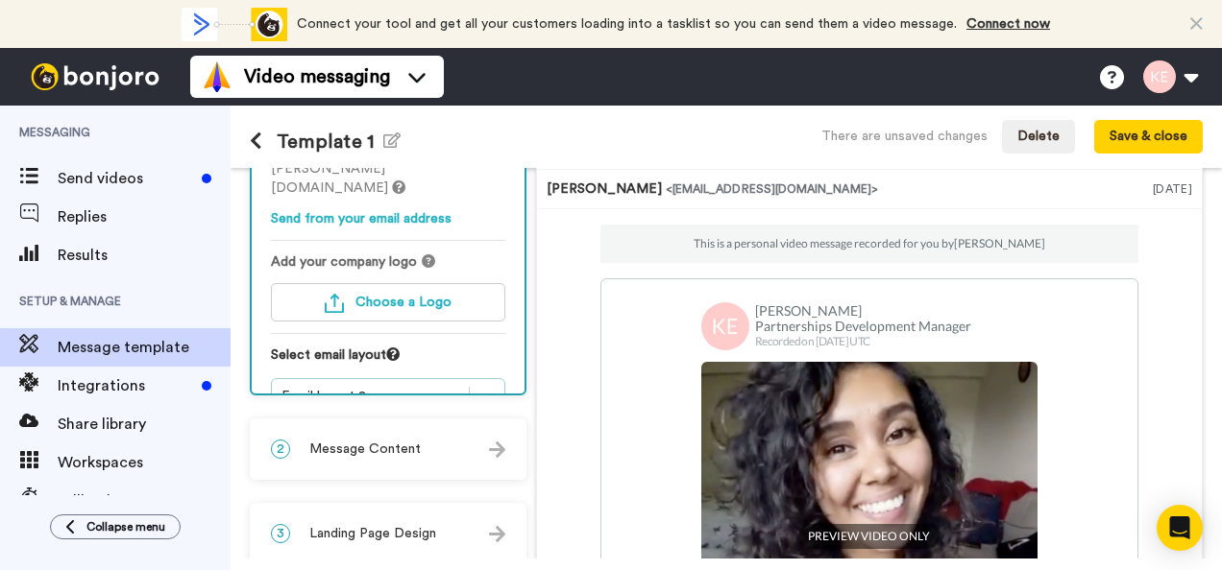
click at [424, 387] on div "Email layout 2" at bounding box center [370, 396] width 178 height 19
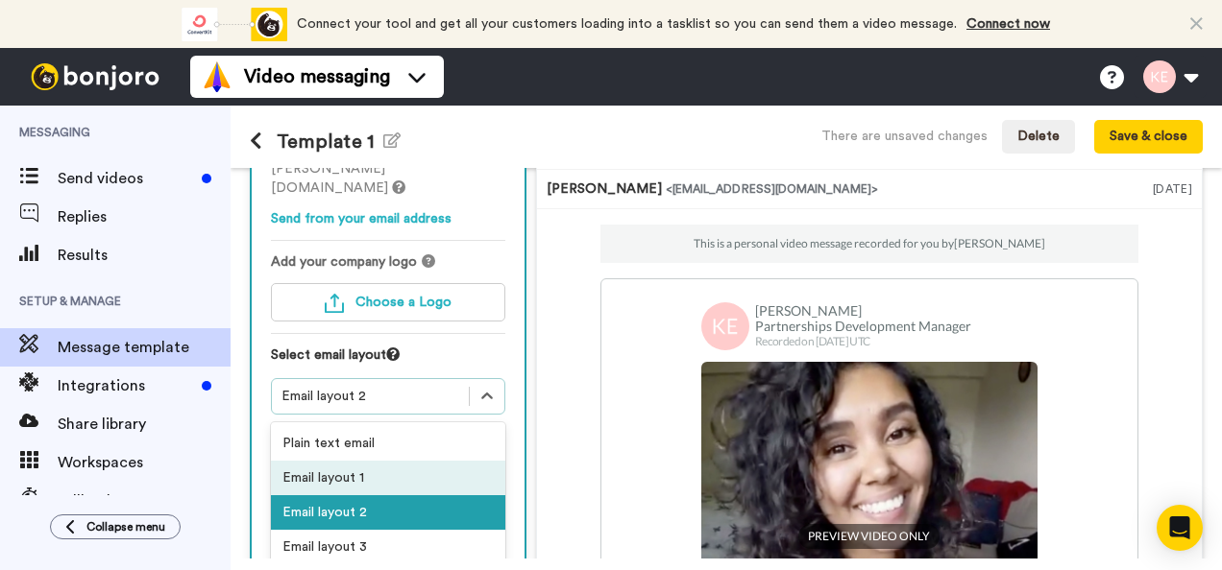
click at [369, 461] on div "Email layout 1" at bounding box center [388, 478] width 234 height 35
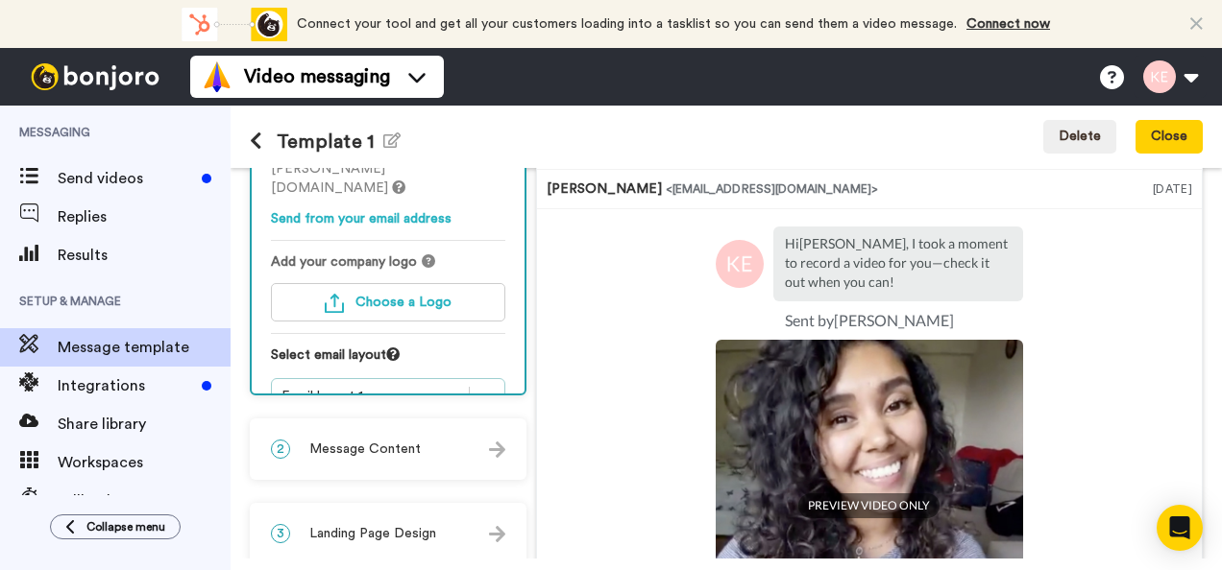
scroll to position [0, 0]
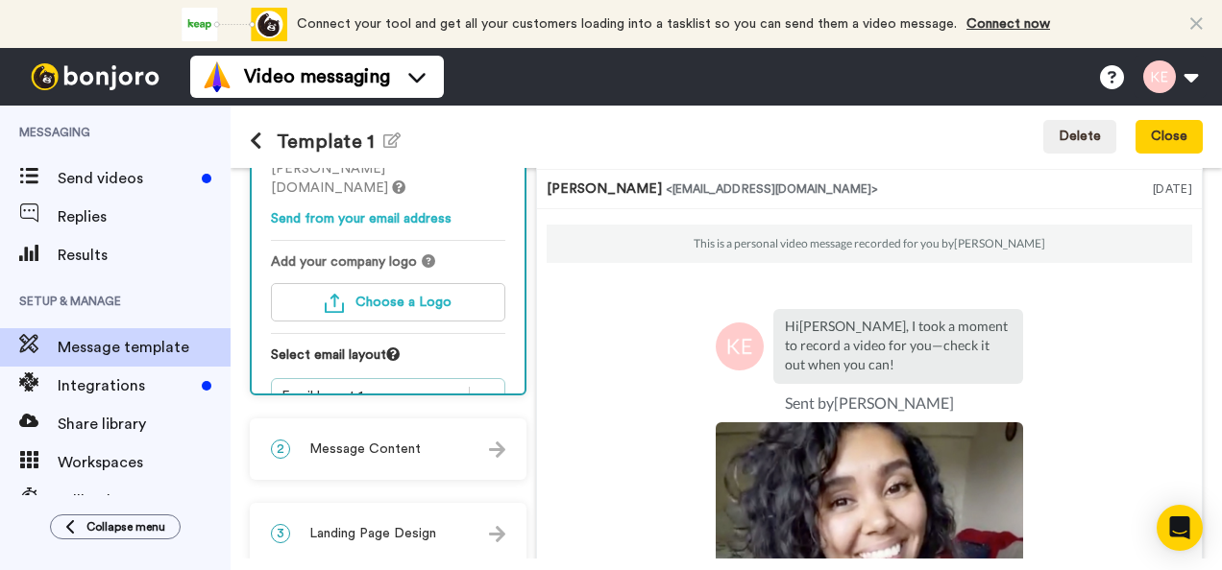
click at [497, 387] on icon at bounding box center [486, 396] width 19 height 19
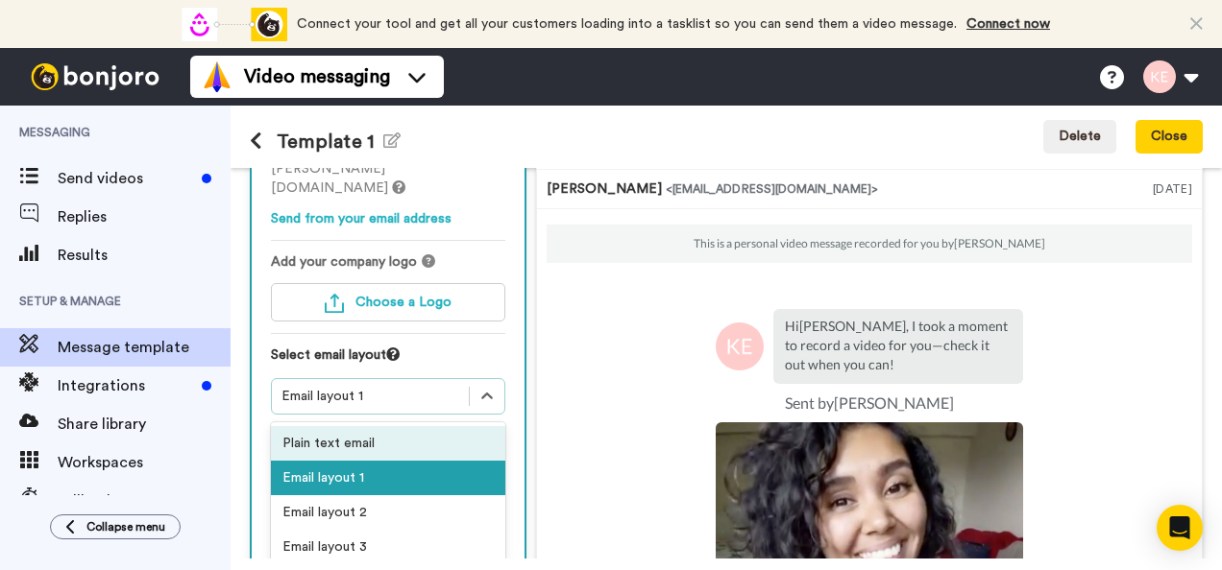
click at [390, 426] on div "Plain text email" at bounding box center [388, 443] width 234 height 35
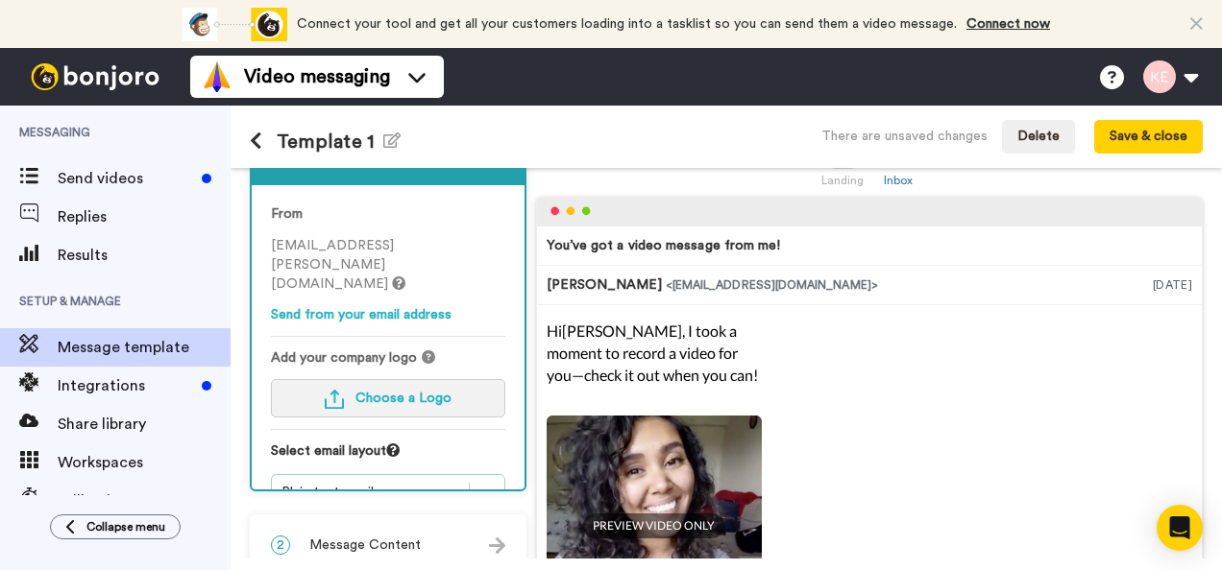
scroll to position [153, 0]
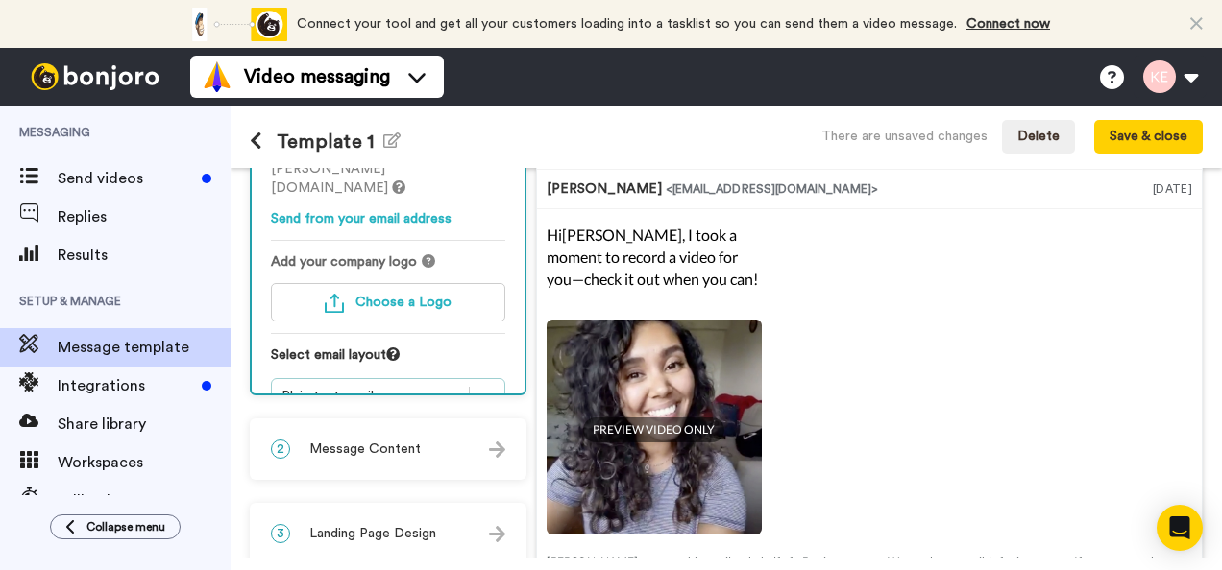
click at [497, 387] on icon at bounding box center [486, 396] width 19 height 19
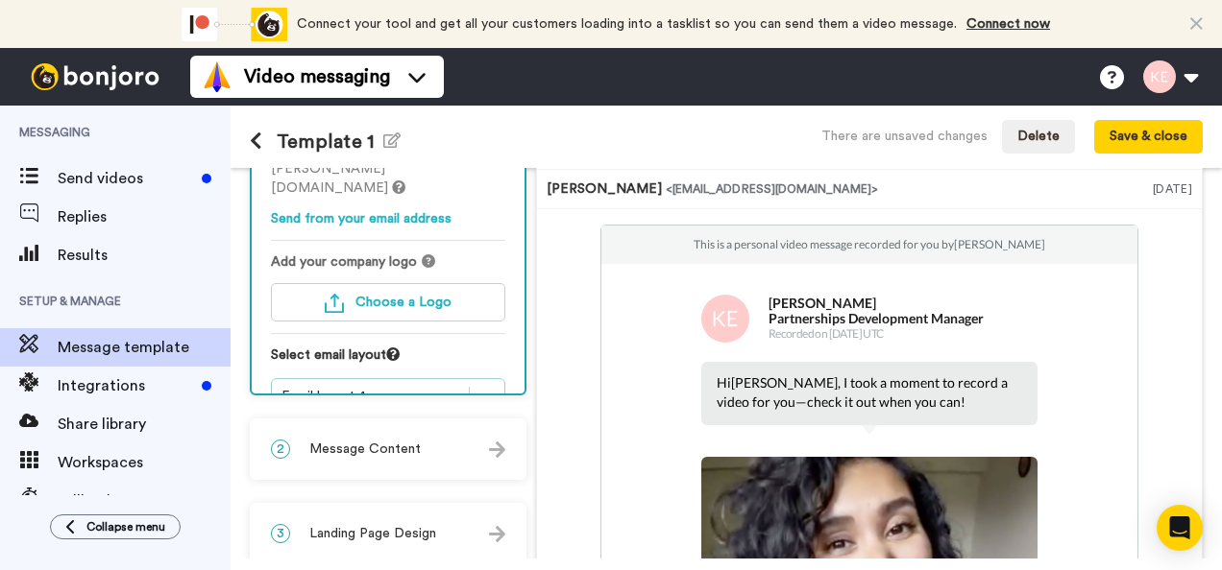
click at [492, 387] on icon at bounding box center [486, 396] width 19 height 19
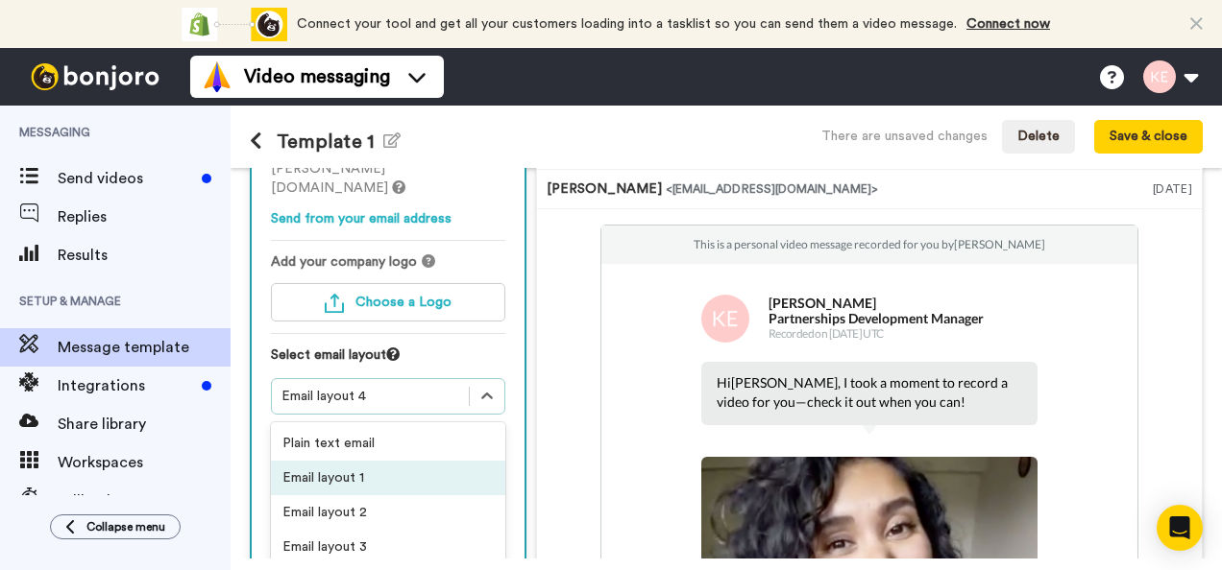
click at [366, 461] on div "Email layout 1" at bounding box center [388, 478] width 234 height 35
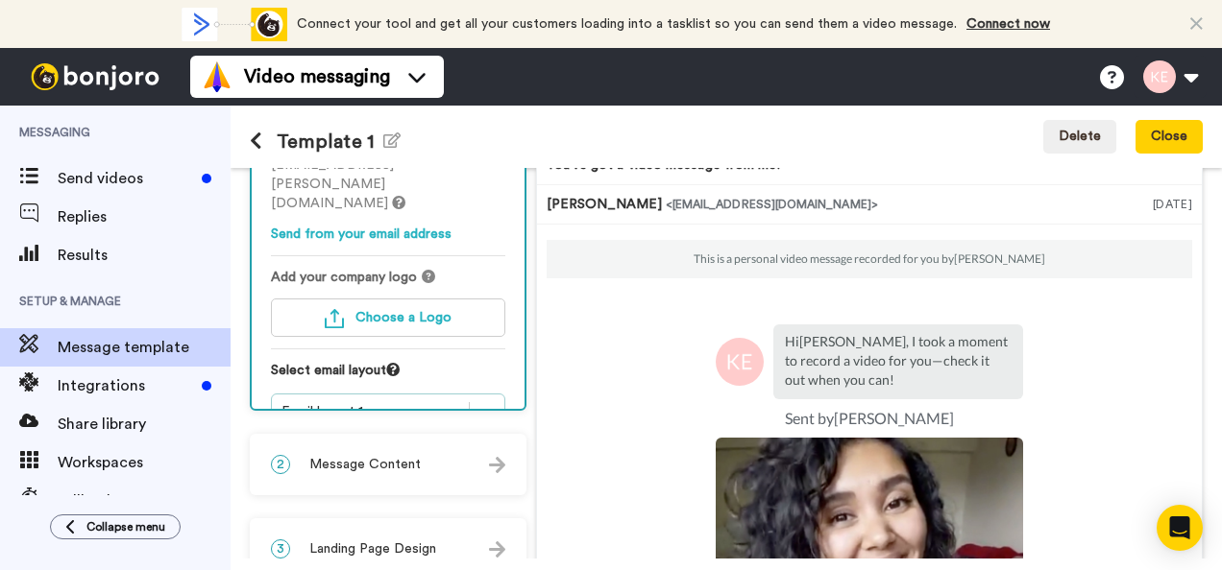
scroll to position [108, 0]
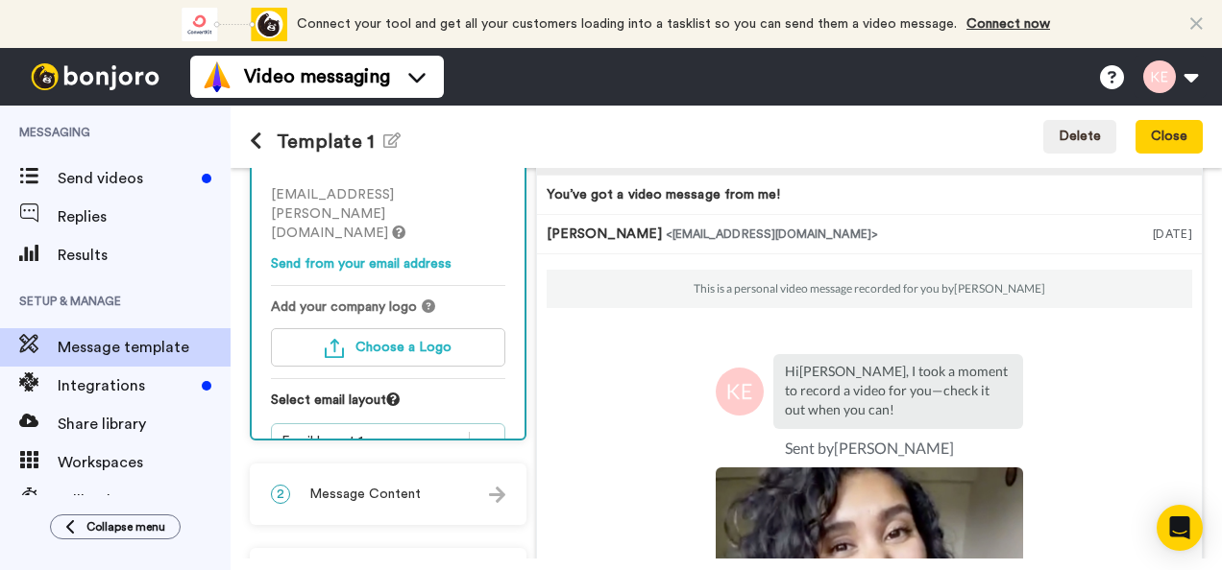
click at [505, 424] on div "From kat.everett@inbound.bonjoromail.com Send from your email address Add your …" at bounding box center [388, 306] width 273 height 345
click at [498, 411] on div "1 Message Setup From kat.everett@inbound.bonjoromail.com Send from your email a…" at bounding box center [393, 453] width 286 height 757
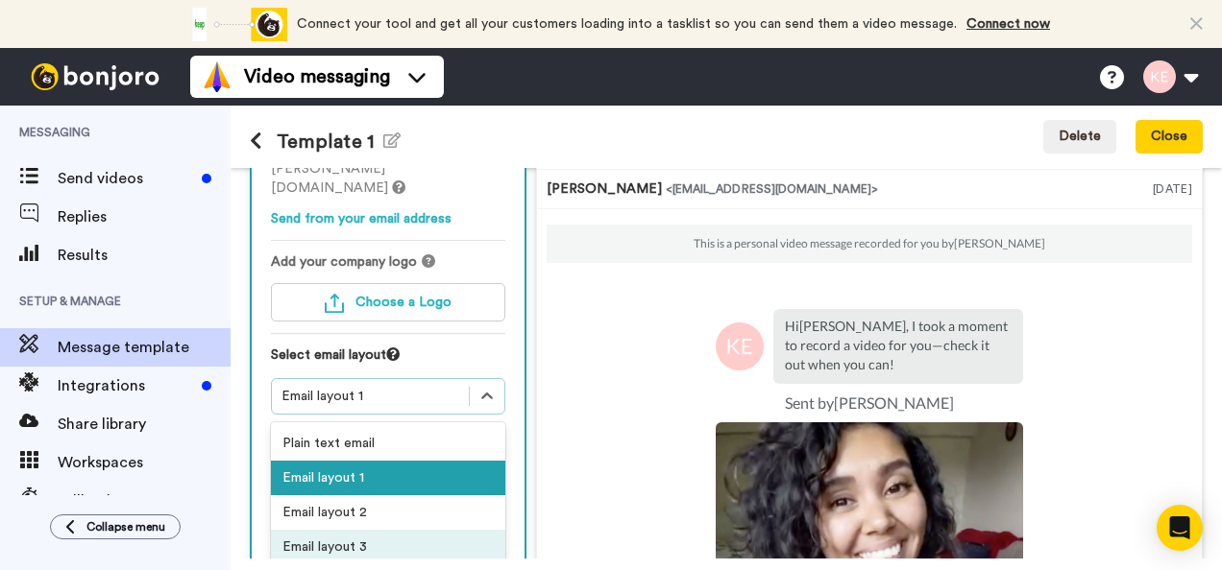
click at [381, 530] on div "Email layout 3" at bounding box center [388, 547] width 234 height 35
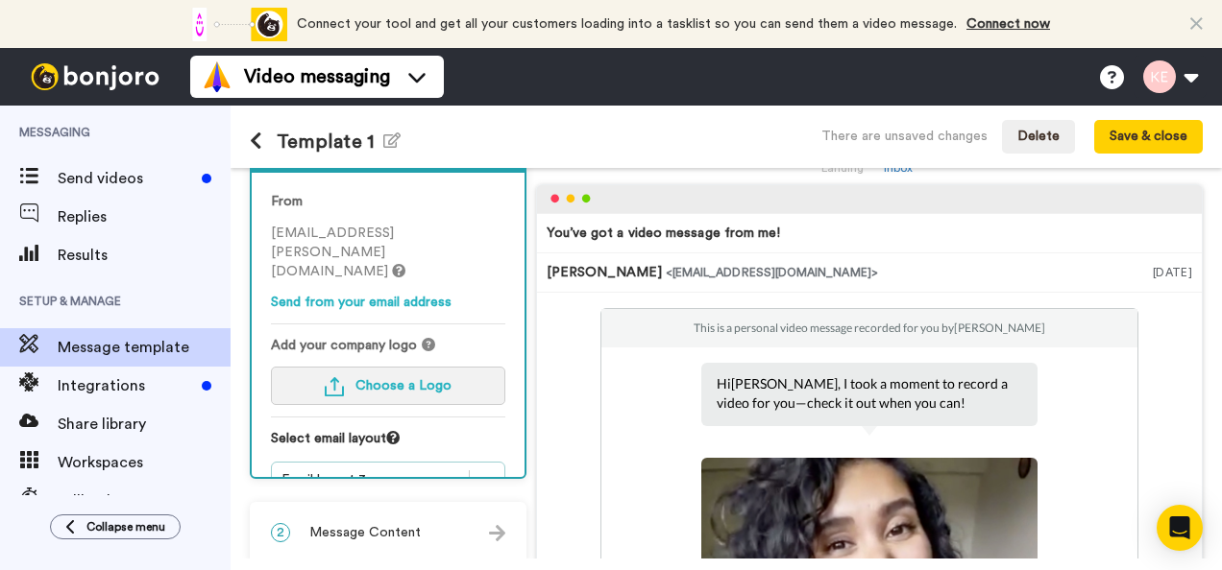
scroll to position [0, 0]
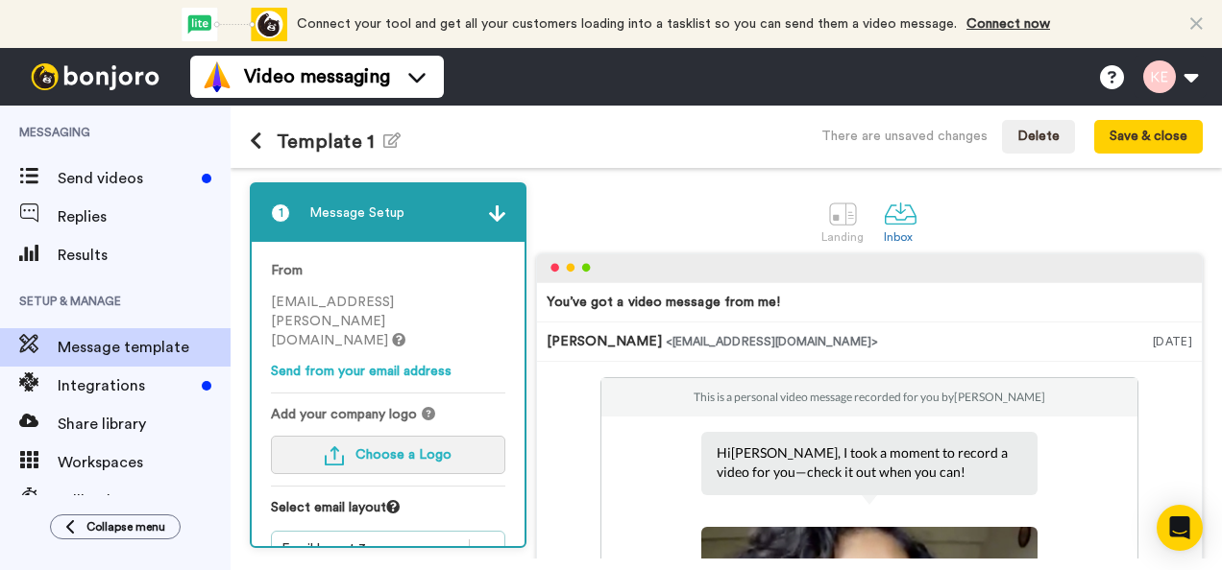
click at [417, 436] on button "Choose a Logo" at bounding box center [388, 455] width 234 height 38
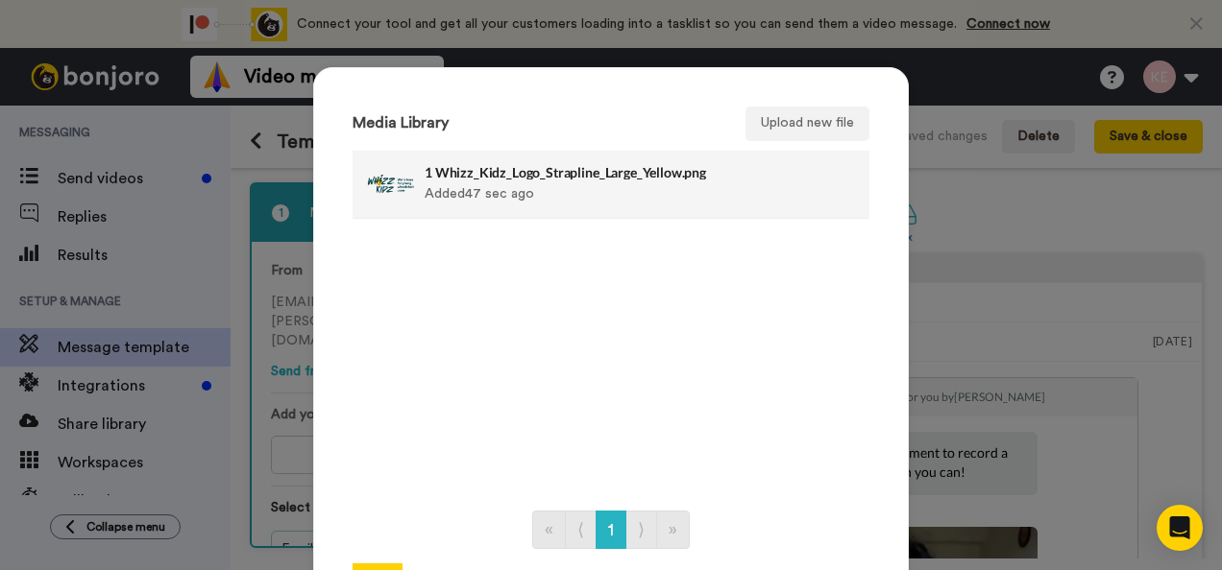
click at [484, 182] on div "1 Whizz_Kidz_Logo_Strapline_Large_Yellow.png Added 47 sec ago" at bounding box center [589, 184] width 331 height 48
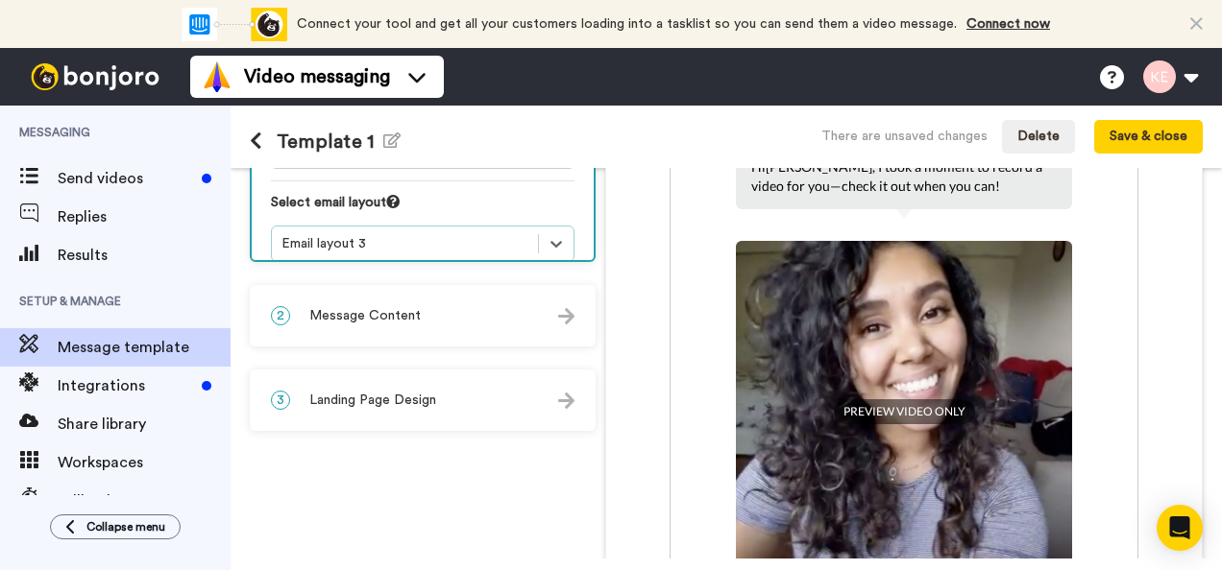
scroll to position [288, 0]
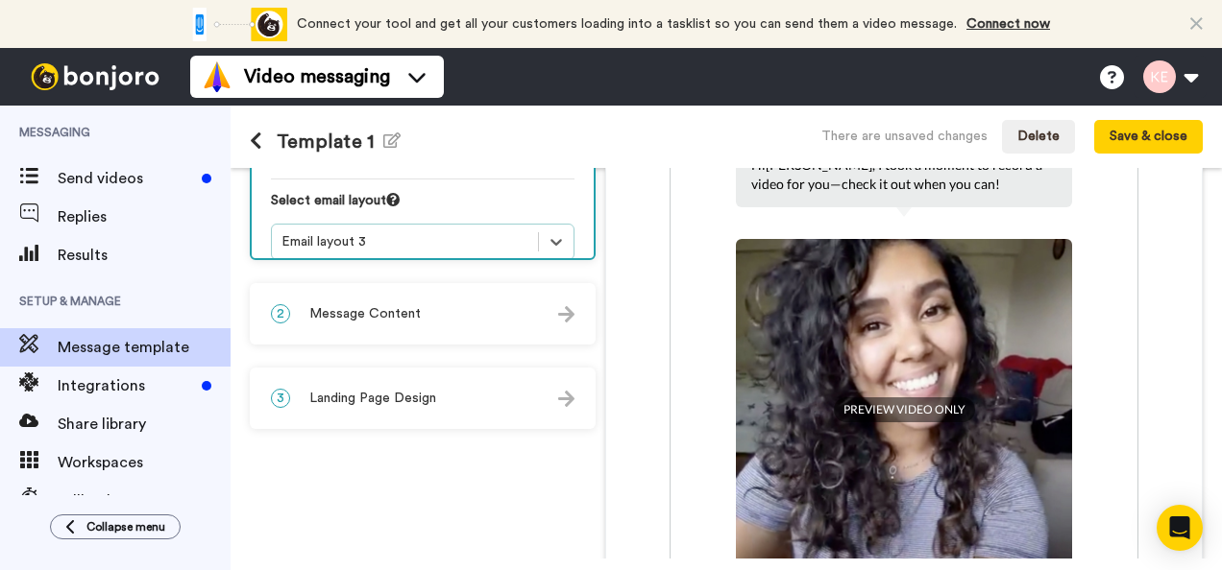
click at [524, 324] on div "2 Message Content" at bounding box center [423, 314] width 342 height 58
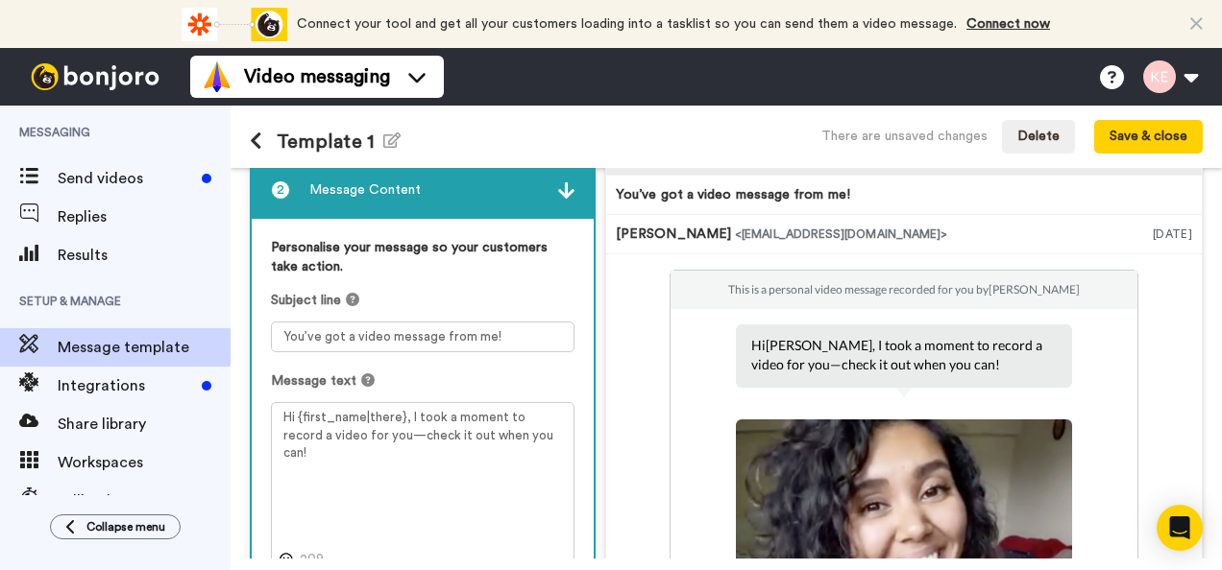
scroll to position [0, 0]
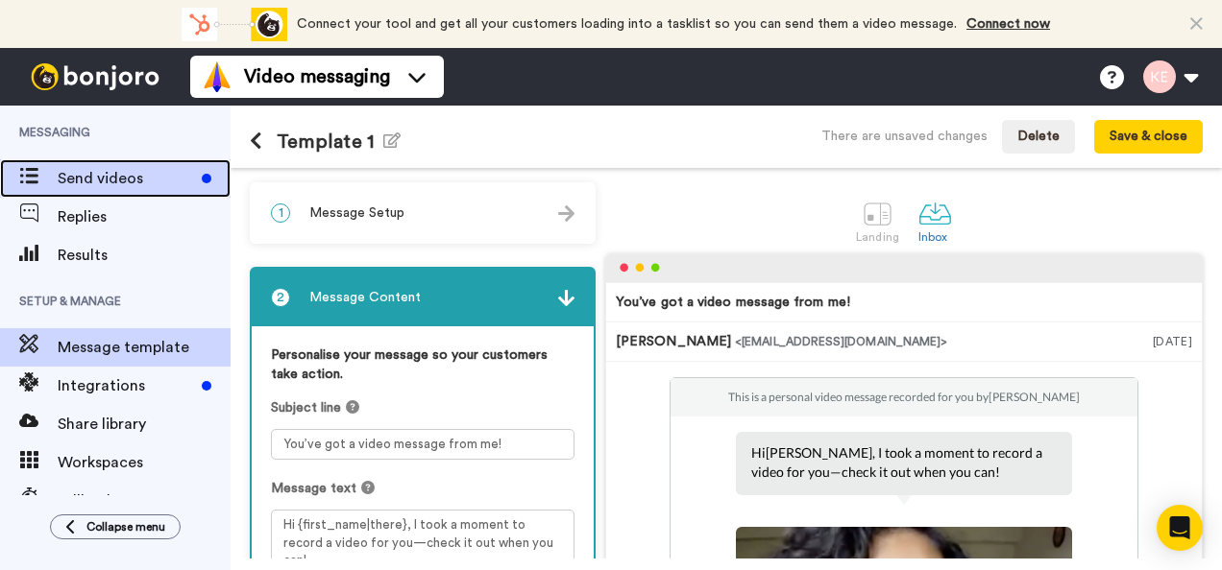
click at [118, 184] on span "Send videos" at bounding box center [126, 178] width 136 height 23
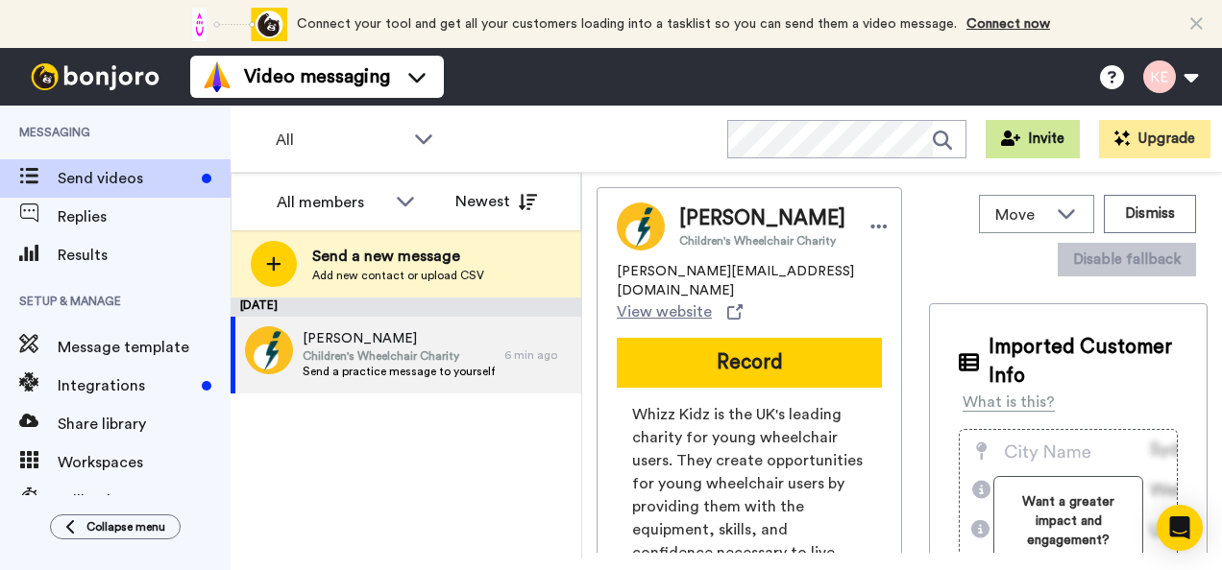
click at [1039, 142] on button "Invite" at bounding box center [1032, 139] width 94 height 38
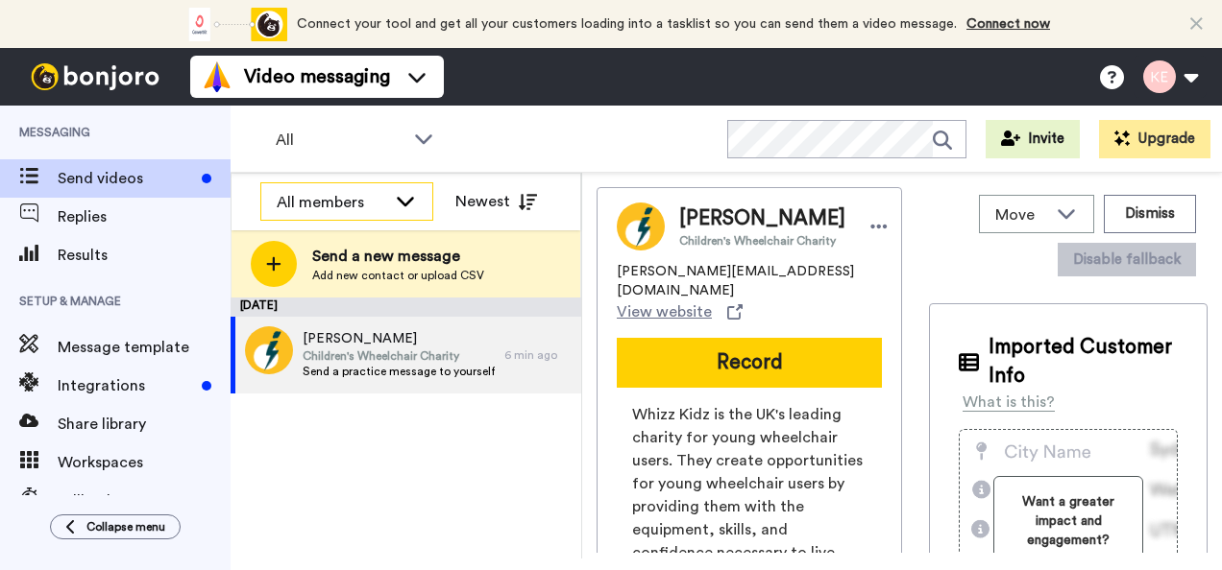
click at [413, 209] on div "All members" at bounding box center [346, 202] width 171 height 38
click at [419, 463] on div "October 13 K Everett Children's Wheelchair Charity Send a practice message to y…" at bounding box center [405, 428] width 351 height 261
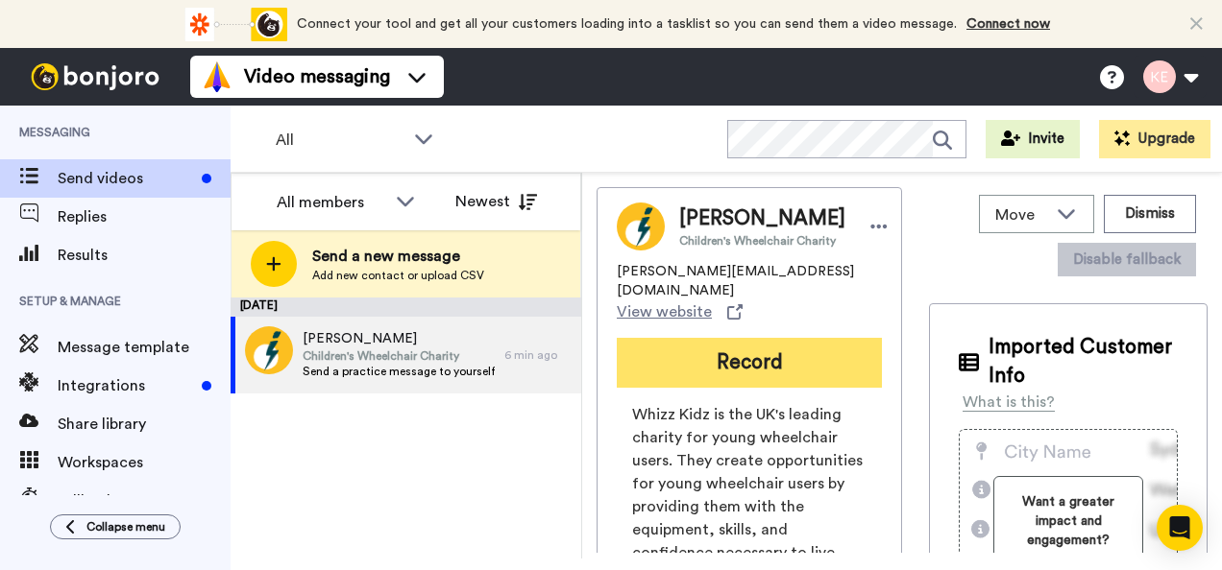
click at [792, 350] on button "Record" at bounding box center [749, 363] width 265 height 50
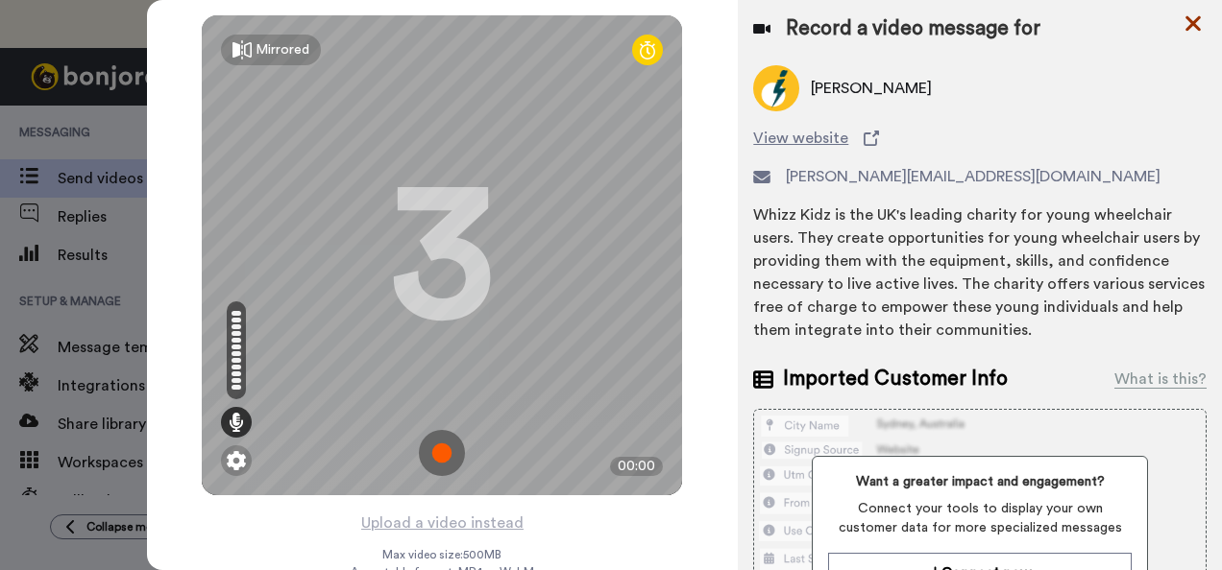
click at [1189, 29] on icon at bounding box center [1192, 24] width 19 height 24
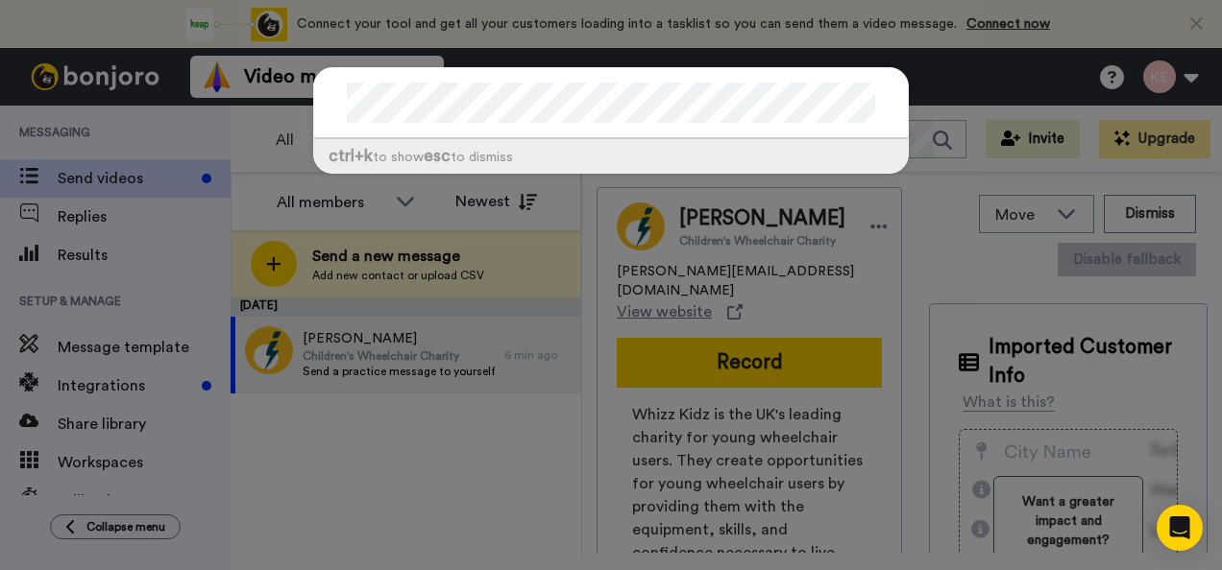
click at [926, 158] on div "ctrl +k to show esc to dismiss" at bounding box center [611, 285] width 1222 height 570
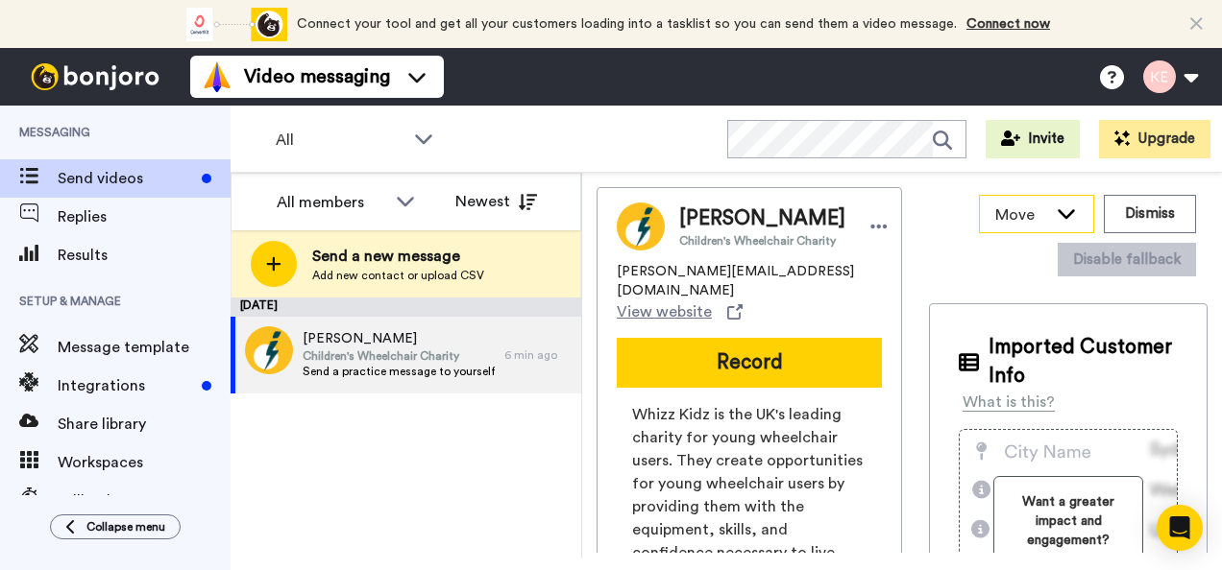
click at [1031, 206] on span "Move" at bounding box center [1021, 215] width 52 height 23
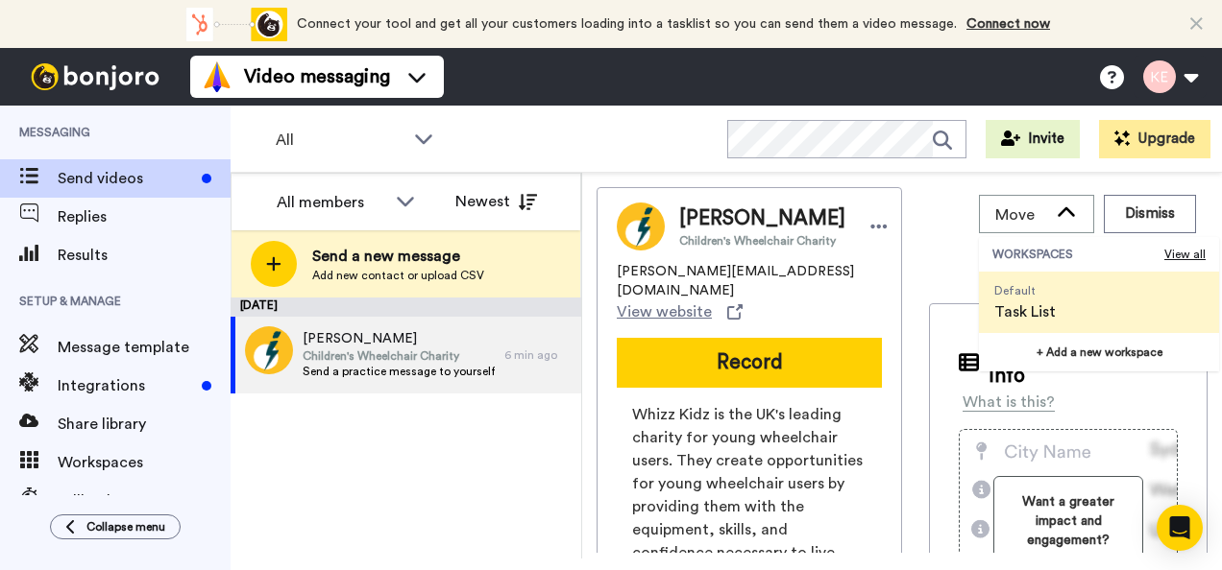
click at [548, 141] on div "All Invite Upgrade" at bounding box center [725, 139] width 991 height 67
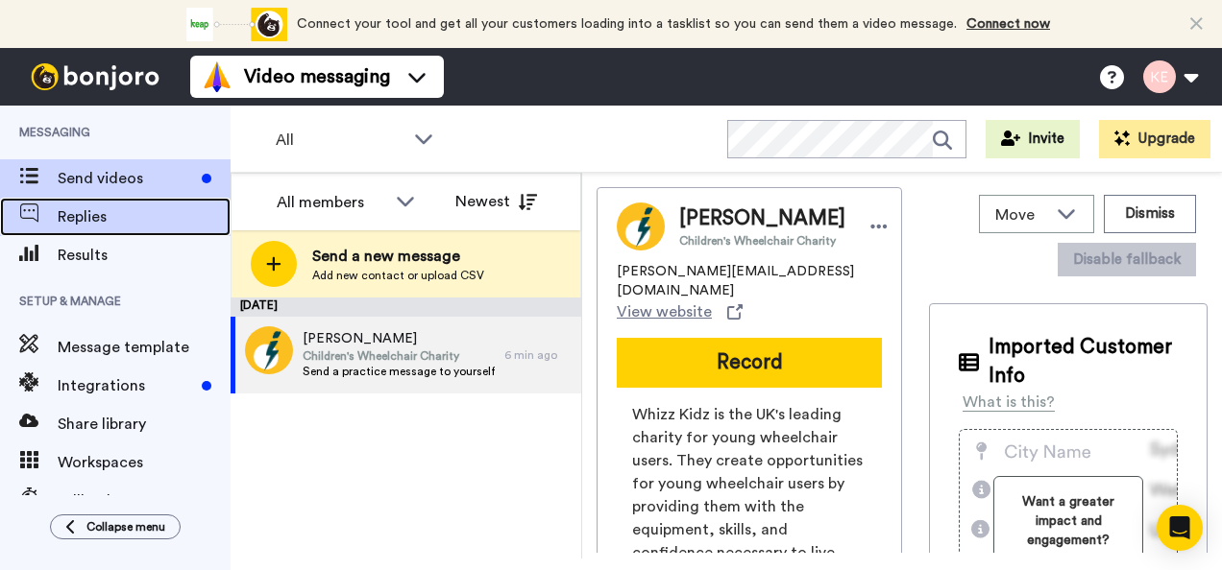
click at [97, 229] on div "Replies" at bounding box center [115, 217] width 230 height 38
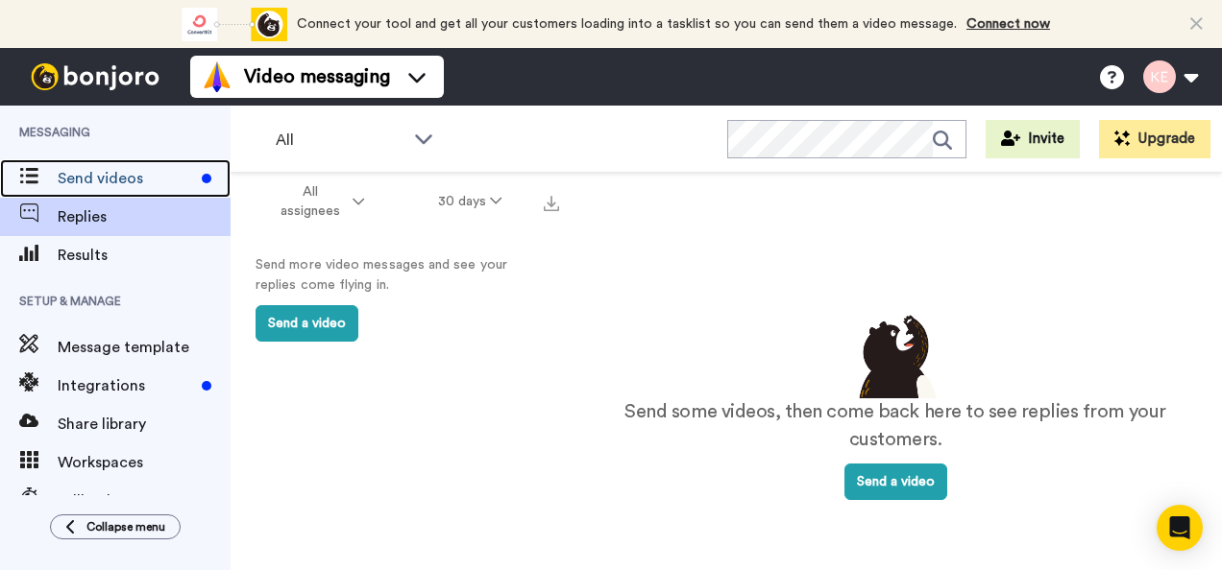
click at [140, 167] on span "Send videos" at bounding box center [126, 178] width 136 height 23
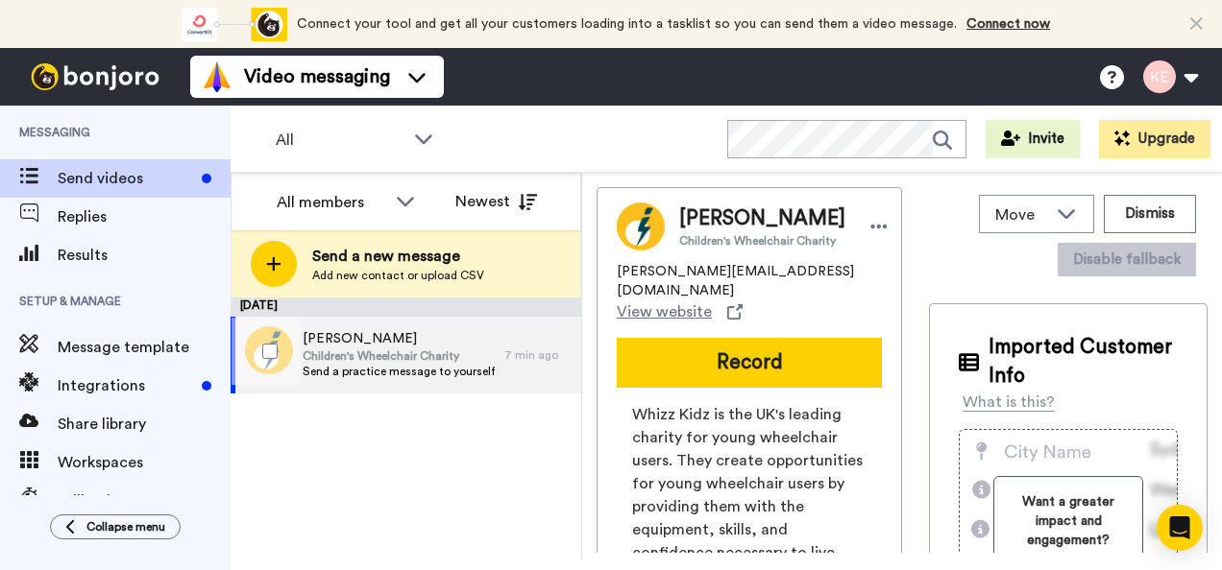
click at [419, 350] on span "Children's Wheelchair Charity" at bounding box center [399, 356] width 192 height 15
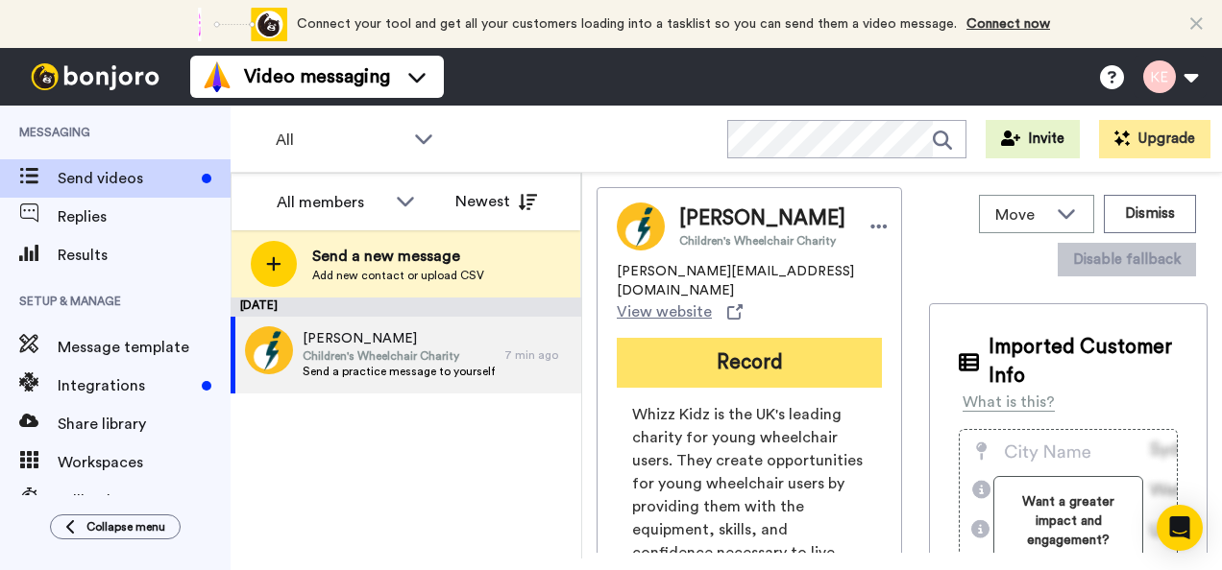
click at [829, 344] on button "Record" at bounding box center [749, 363] width 265 height 50
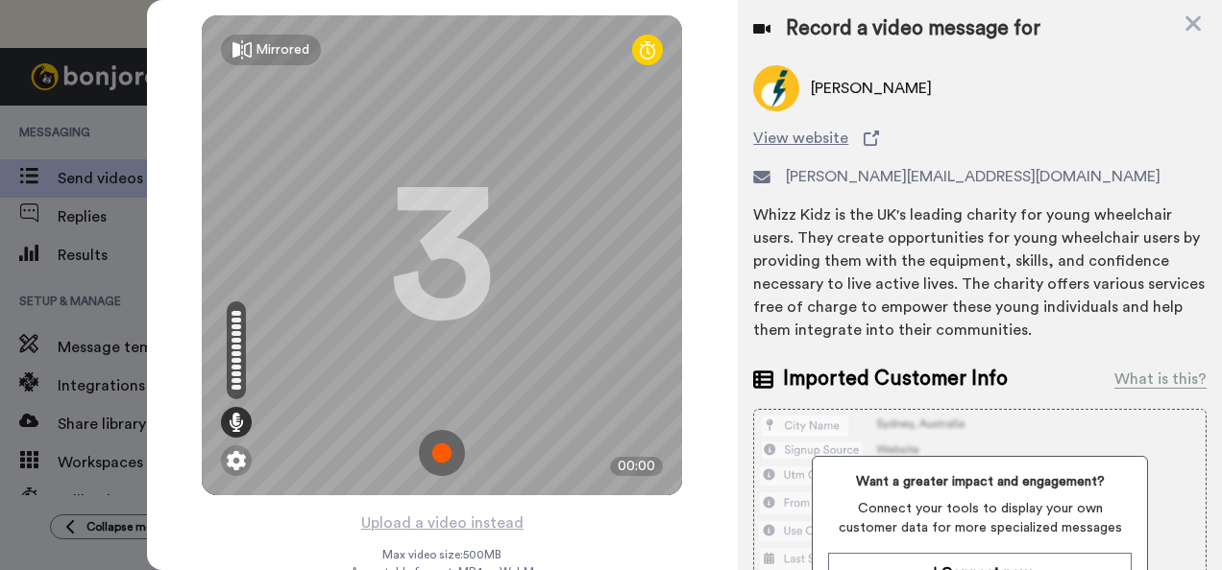
click at [449, 446] on img at bounding box center [442, 453] width 46 height 46
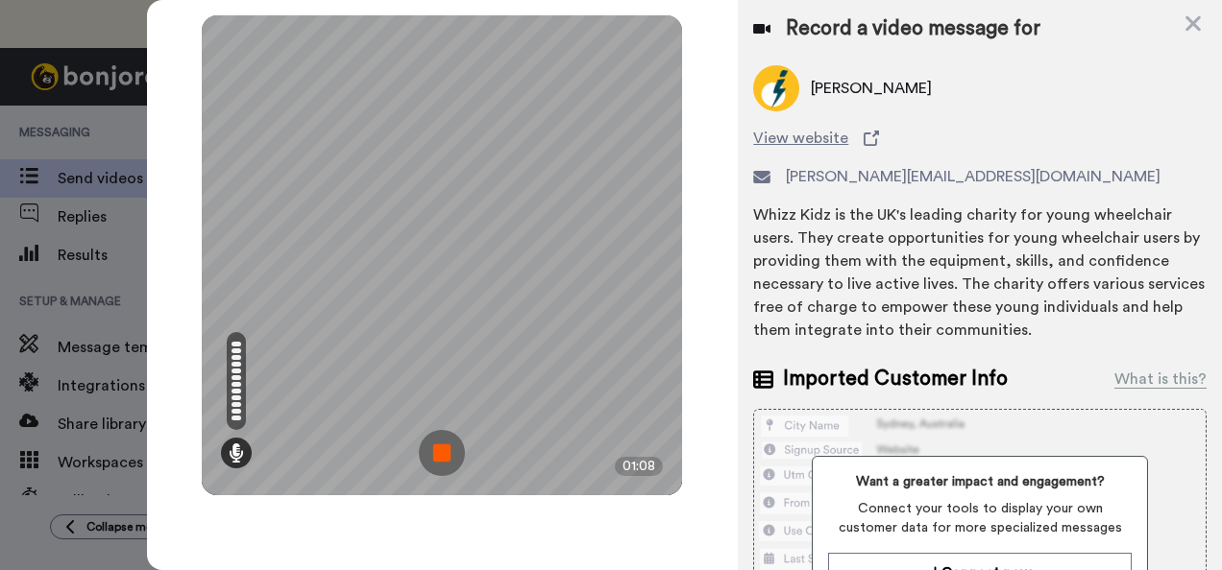
click at [448, 440] on img at bounding box center [442, 453] width 46 height 46
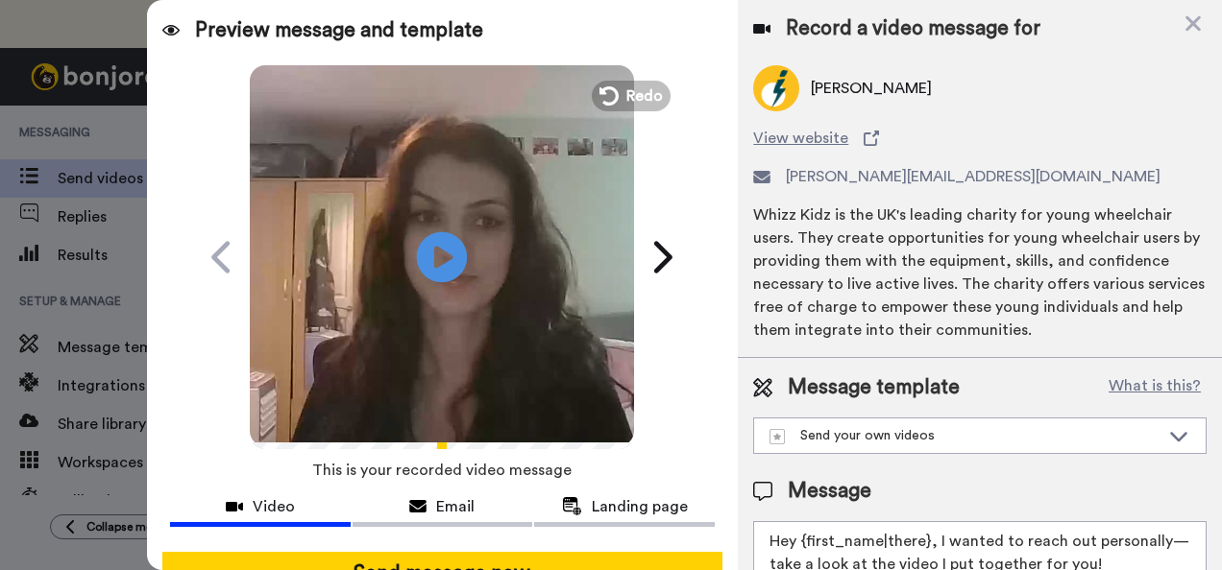
click at [430, 278] on icon at bounding box center [442, 256] width 51 height 51
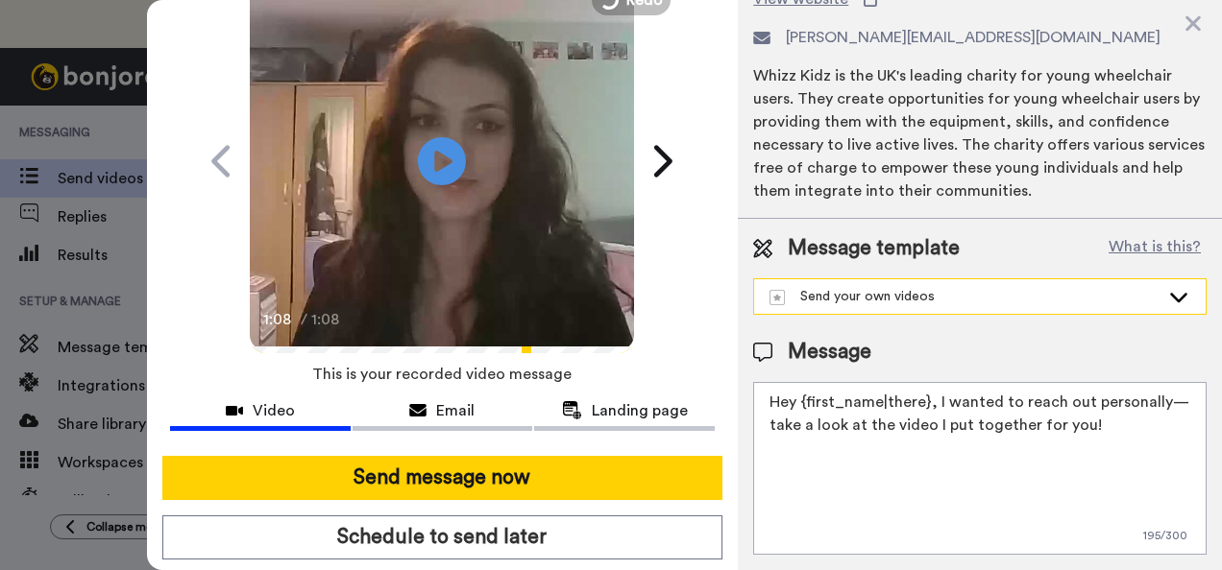
scroll to position [150, 0]
drag, startPoint x: 924, startPoint y: 389, endPoint x: 800, endPoint y: 396, distance: 124.1
click at [800, 396] on textarea "Hey {first_name|there}, I wanted to reach out personally—take a look at the vid…" at bounding box center [979, 468] width 453 height 173
drag, startPoint x: 1081, startPoint y: 389, endPoint x: 1066, endPoint y: 390, distance: 15.4
click at [1066, 390] on textarea "Hey Danni, I wanted to reach out personally—take a look at the video I put toge…" at bounding box center [979, 468] width 453 height 173
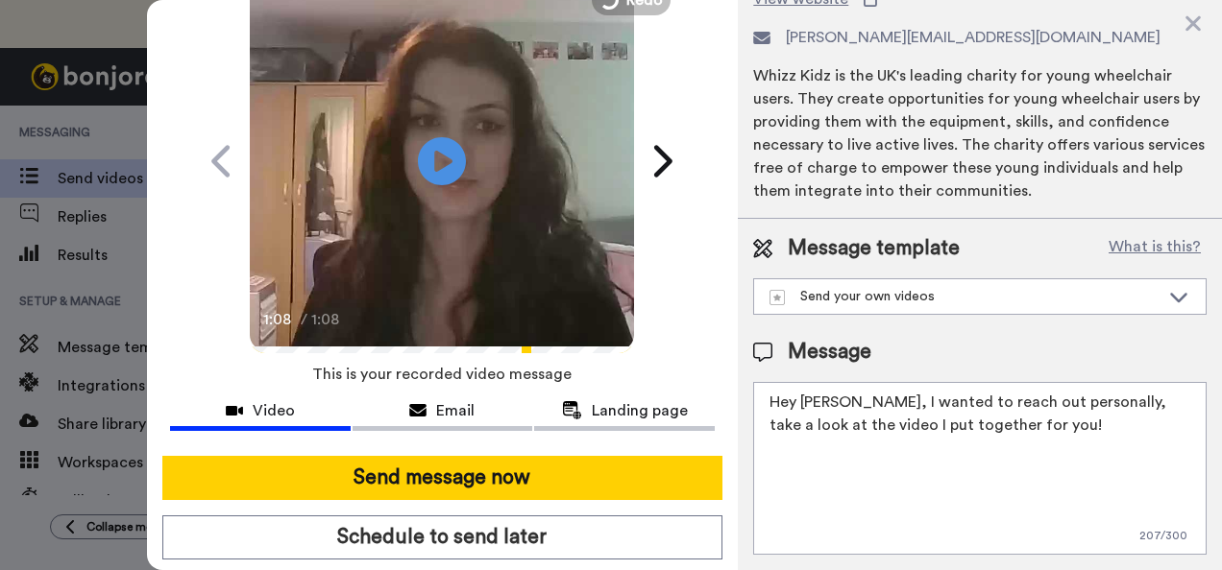
click at [1041, 407] on textarea "Hey Danni, I wanted to reach out personally, take a look at the video I put tog…" at bounding box center [979, 468] width 453 height 173
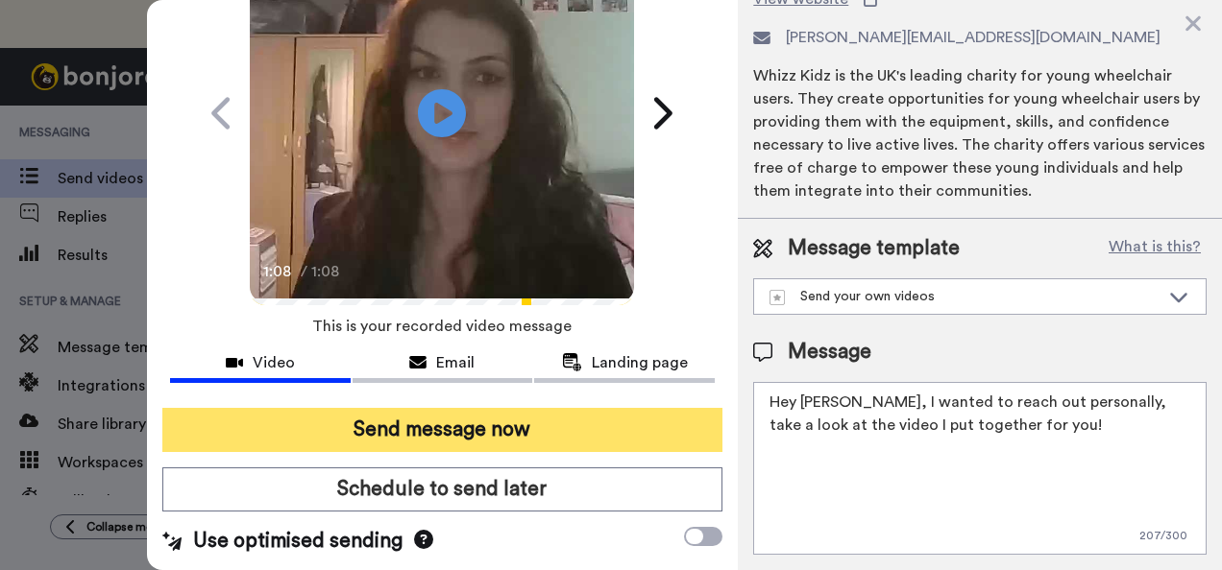
scroll to position [154, 0]
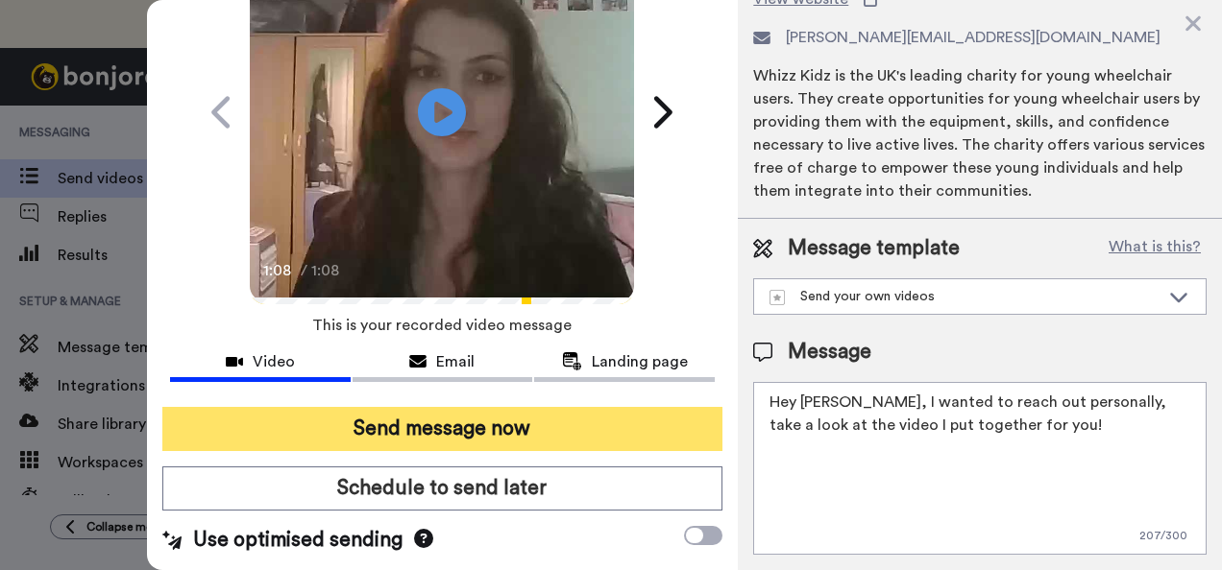
type textarea "Hey Danni, I wanted to reach out personally, take a look at the video I put tog…"
click at [511, 427] on button "Send message now" at bounding box center [442, 429] width 561 height 44
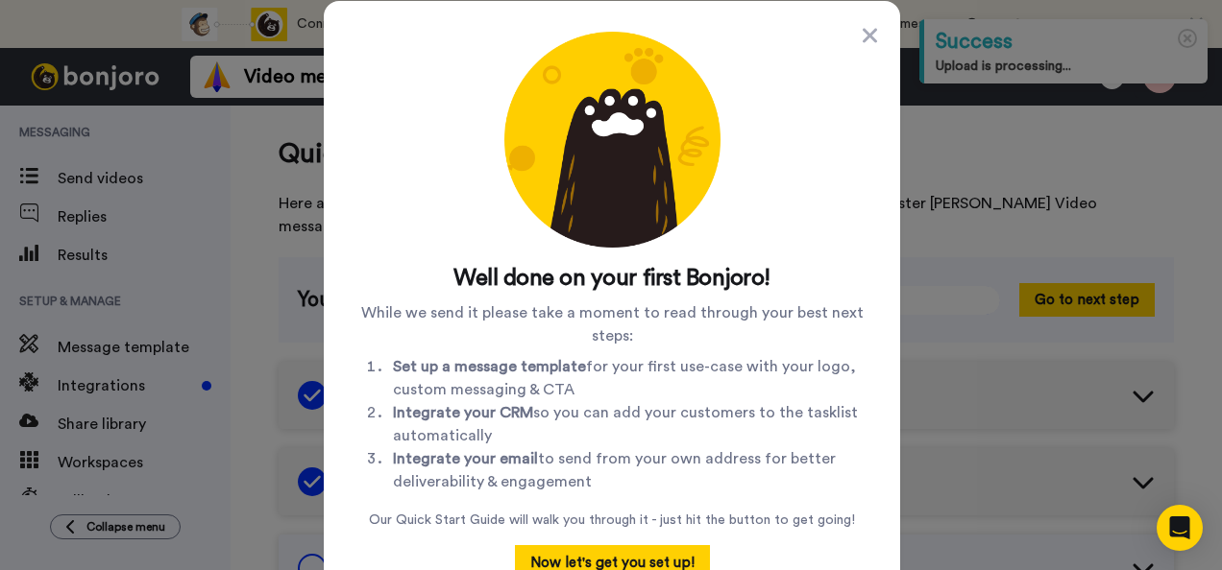
scroll to position [95, 0]
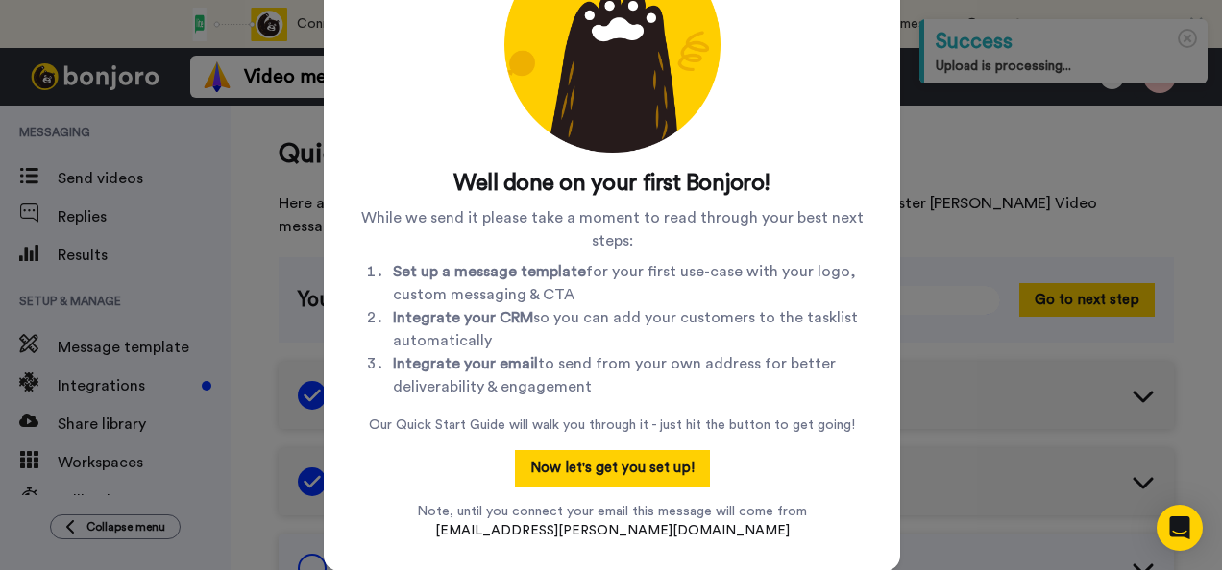
click at [726, 357] on li "Integrate your email to send from your own address for better deliverability & …" at bounding box center [631, 375] width 476 height 46
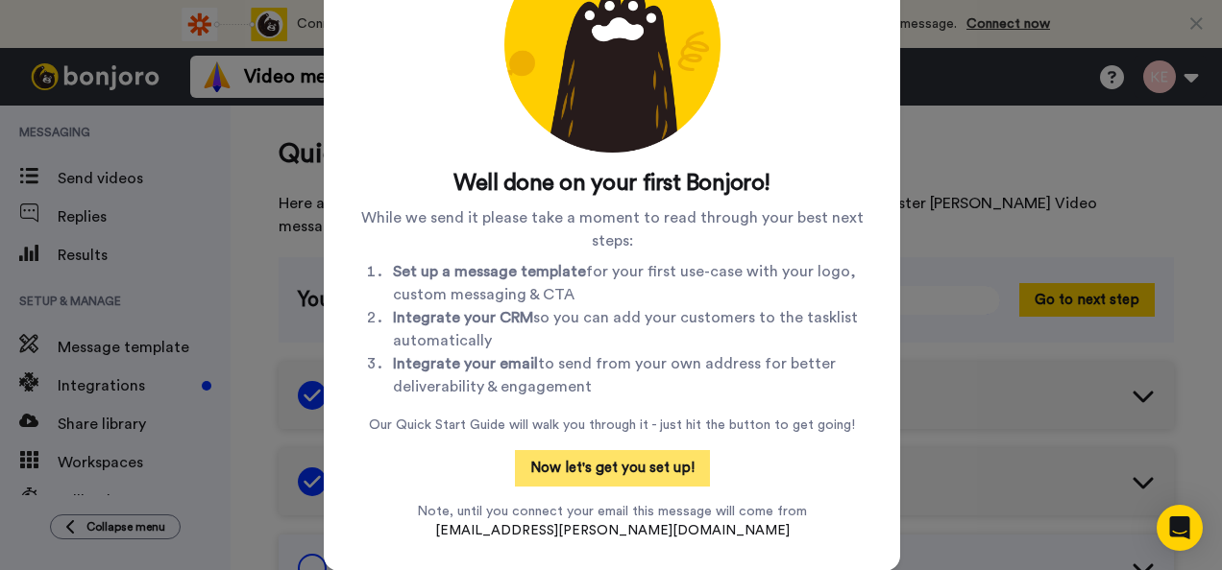
click at [645, 465] on button "Now let's get you set up!" at bounding box center [612, 468] width 195 height 36
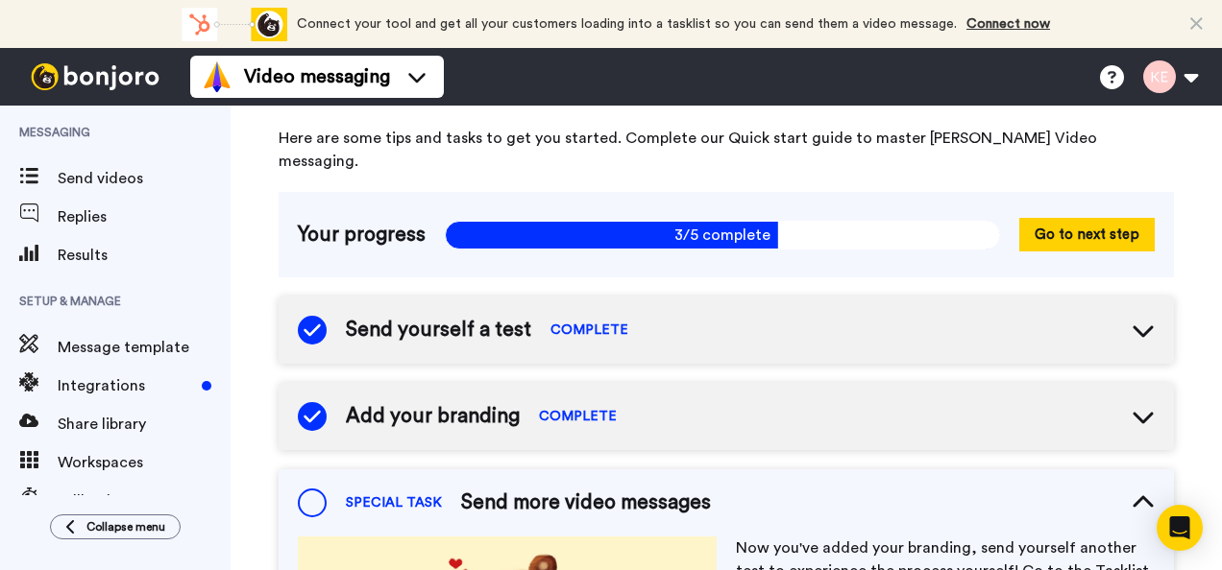
scroll to position [96, 0]
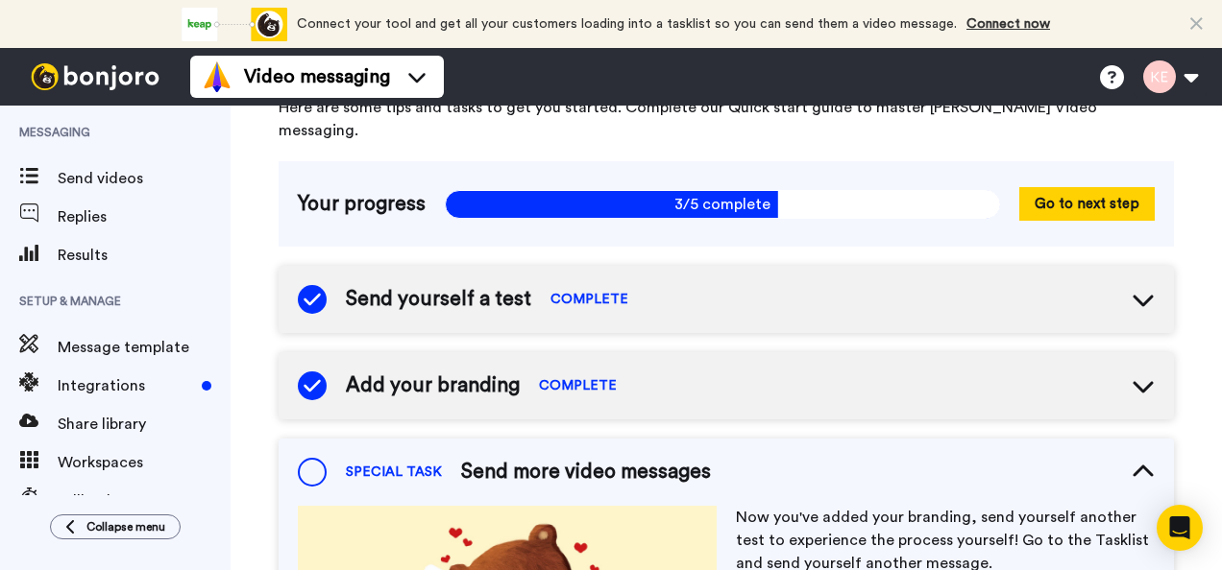
click at [1123, 380] on div "Add your branding COMPLETE" at bounding box center [726, 385] width 895 height 67
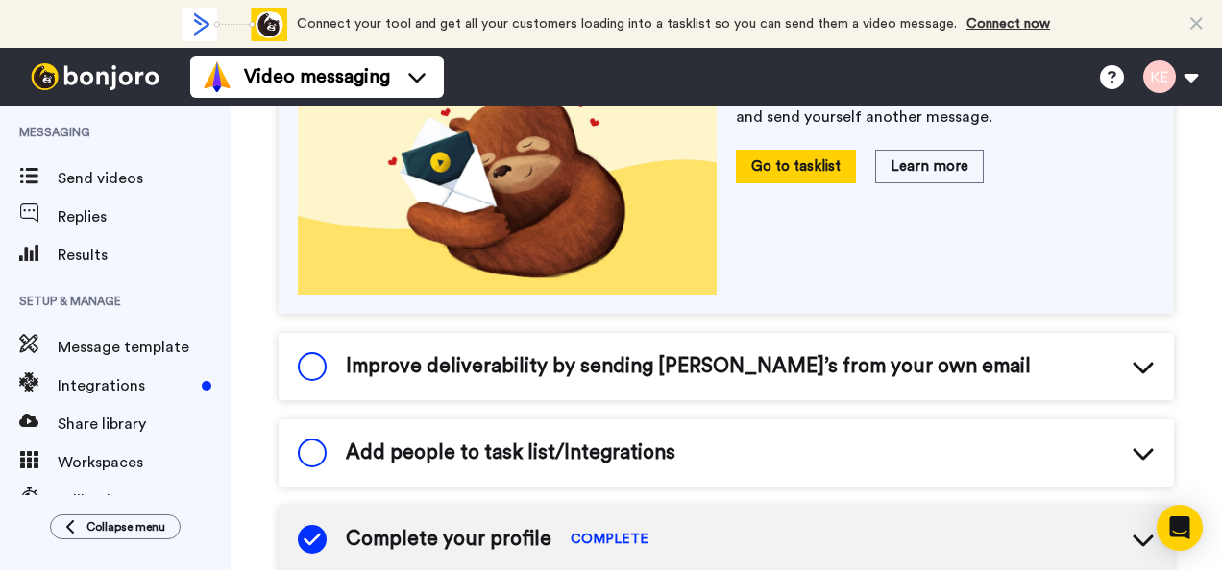
scroll to position [768, 0]
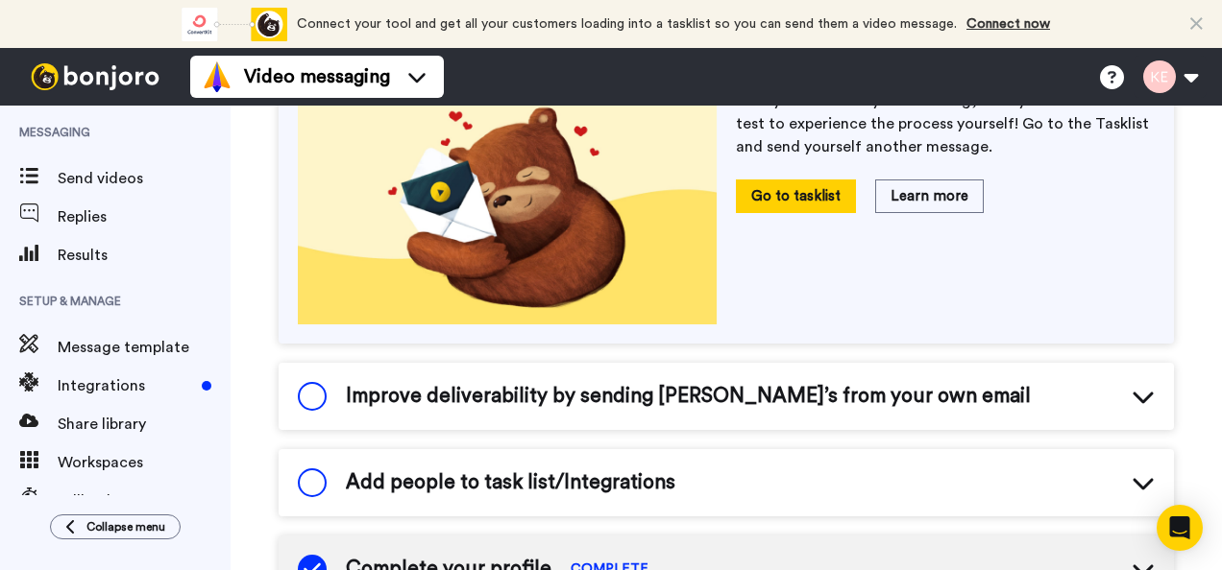
click at [1131, 385] on icon at bounding box center [1142, 396] width 23 height 23
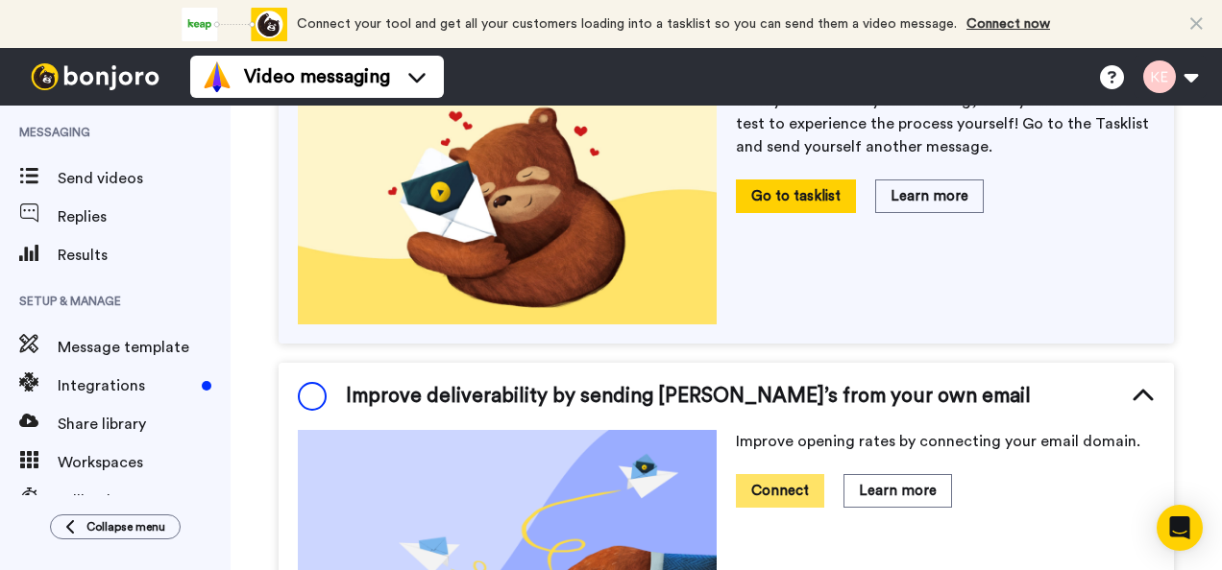
click at [775, 474] on button "Connect" at bounding box center [780, 491] width 88 height 34
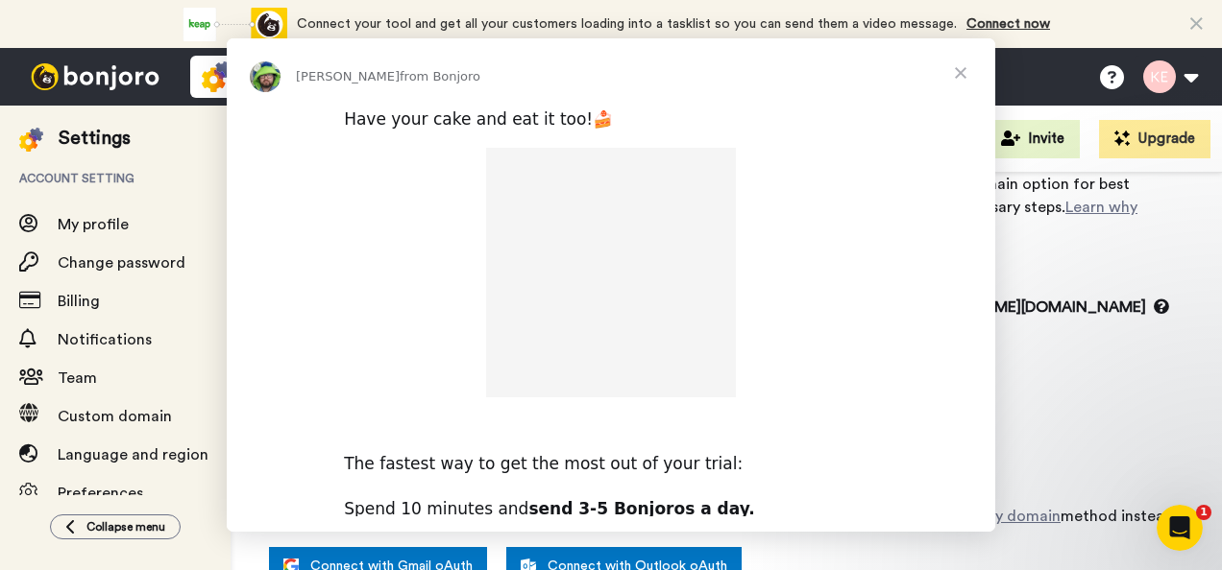
click at [411, 394] on div "Intercom messenger" at bounding box center [611, 273] width 768 height 250
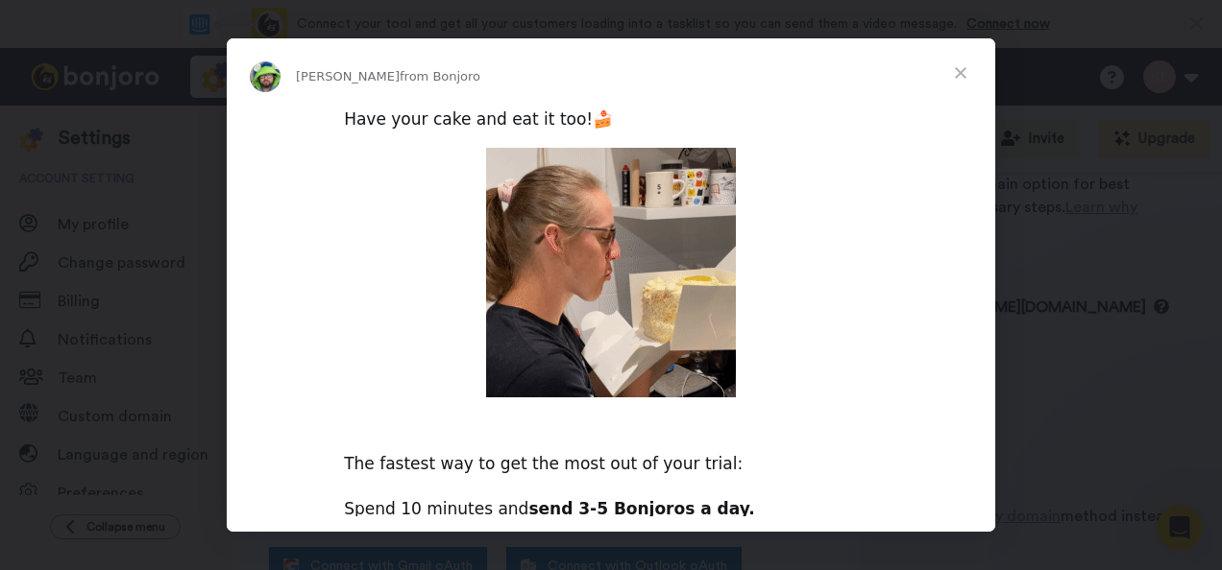
click at [969, 73] on span "Close" at bounding box center [960, 72] width 69 height 69
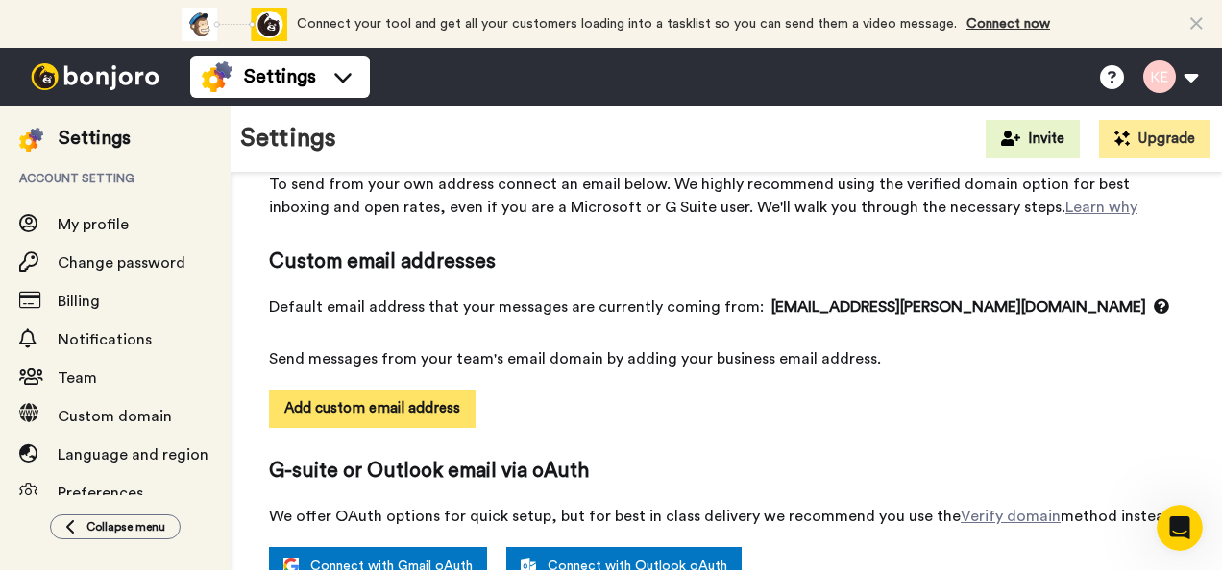
click at [371, 414] on button "Add custom email address" at bounding box center [372, 409] width 206 height 38
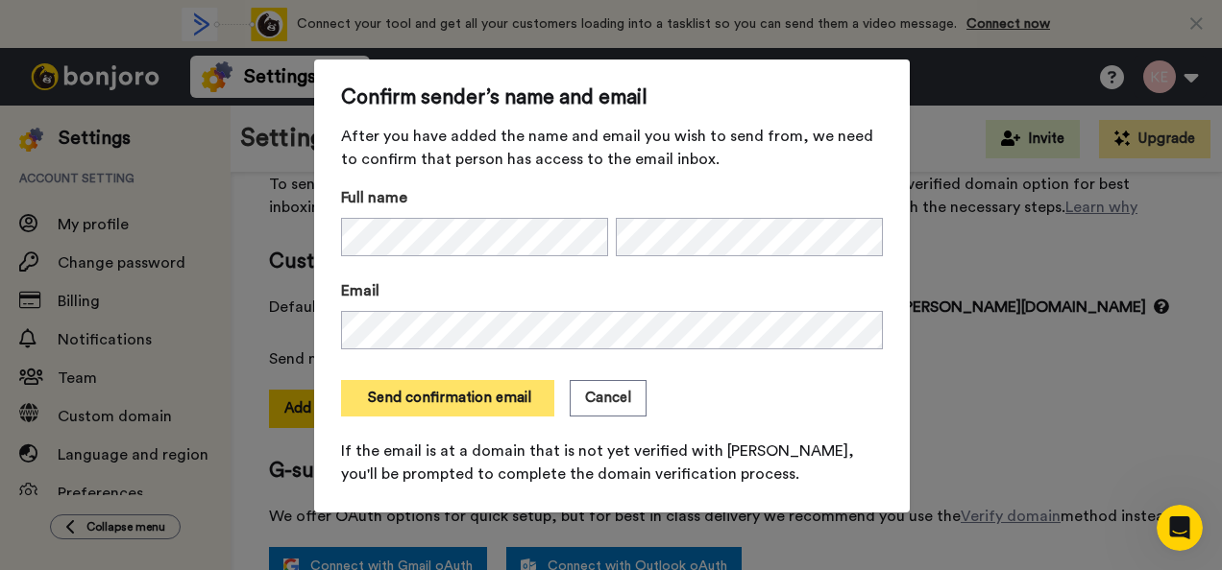
click at [392, 396] on button "Send confirmation email" at bounding box center [447, 398] width 213 height 36
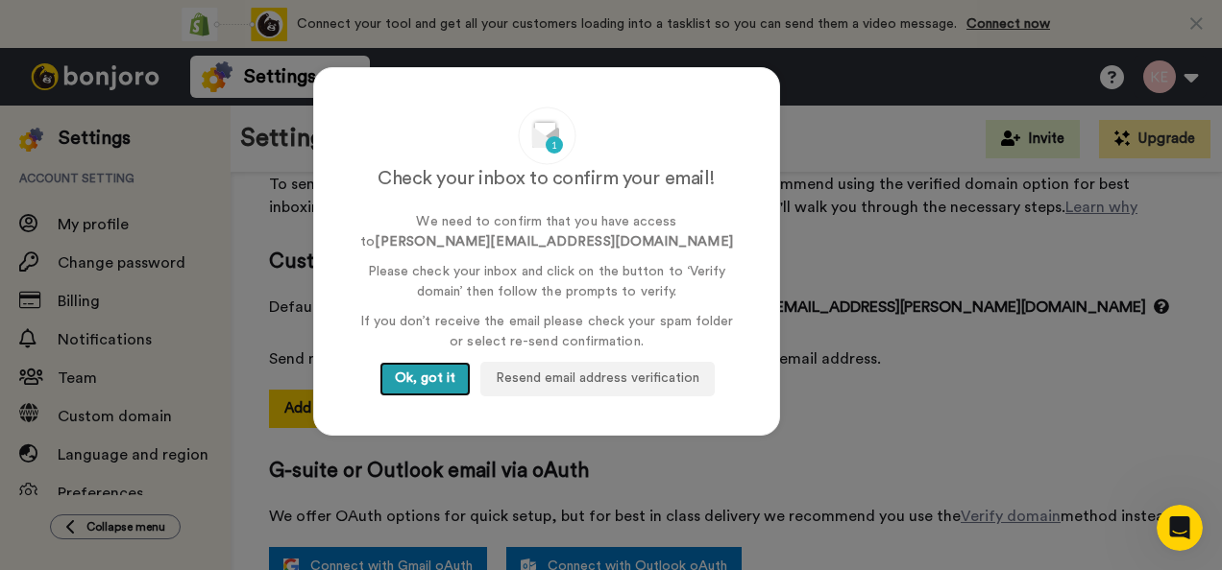
click at [442, 379] on button "Ok, got it" at bounding box center [424, 379] width 91 height 35
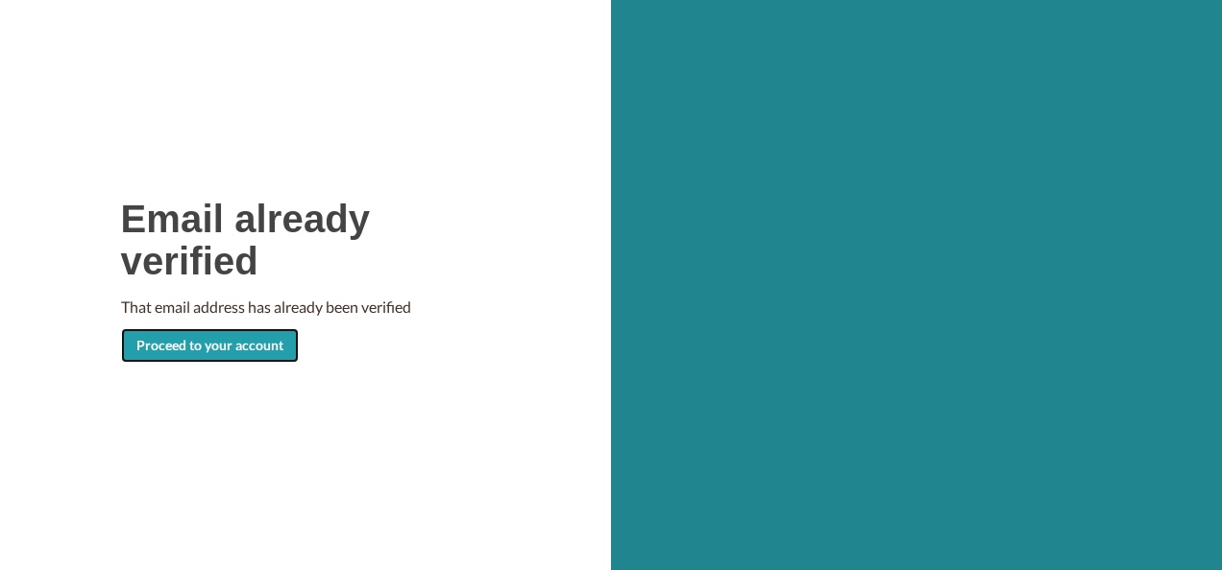
click at [271, 355] on link "Proceed to your account" at bounding box center [210, 345] width 178 height 35
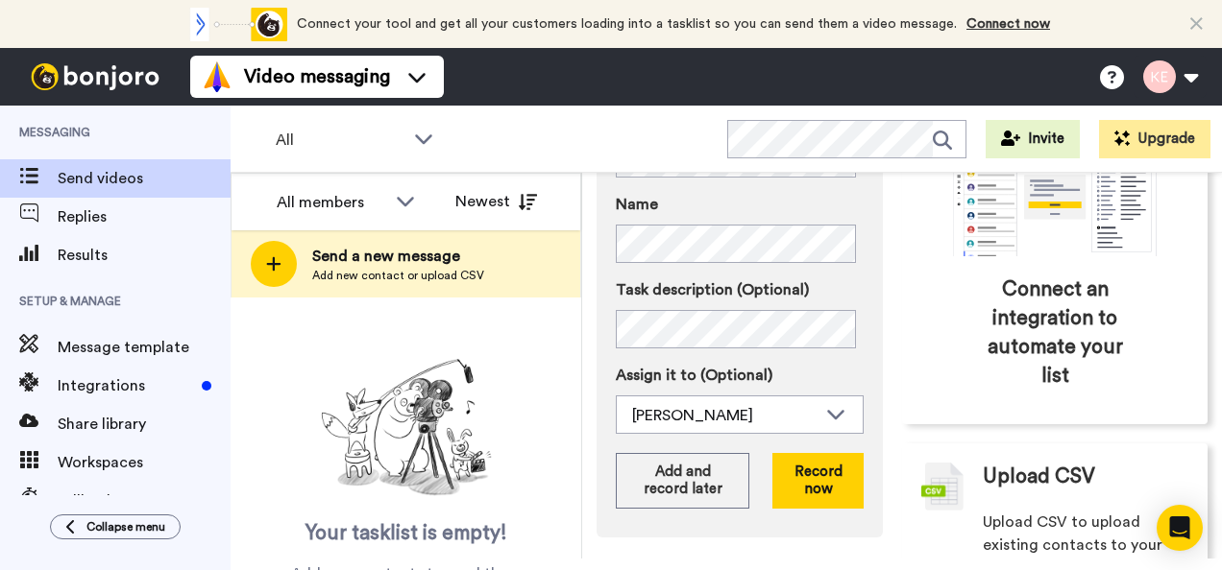
scroll to position [288, 0]
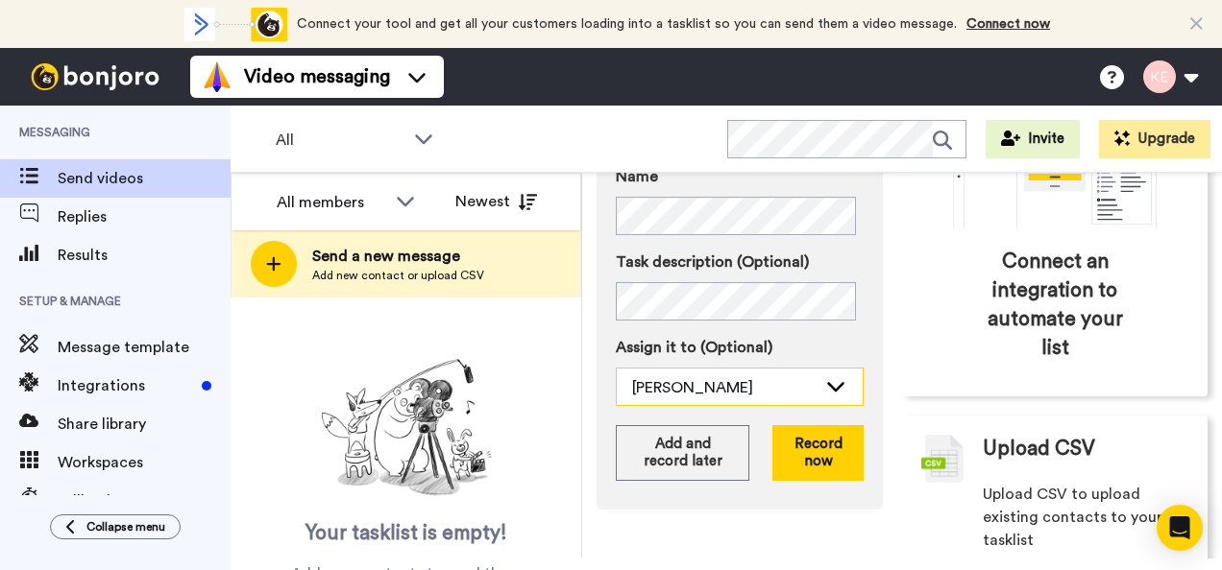
click at [781, 392] on div "[PERSON_NAME]" at bounding box center [724, 387] width 184 height 23
click at [804, 348] on label "Assign it to (Optional)" at bounding box center [740, 347] width 248 height 23
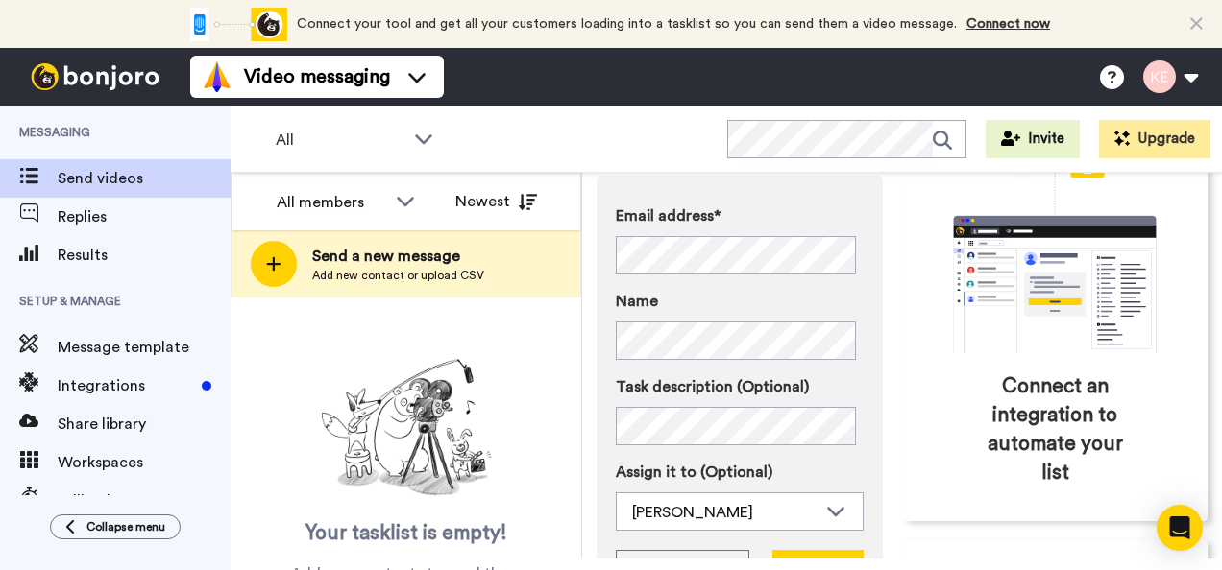
scroll to position [192, 0]
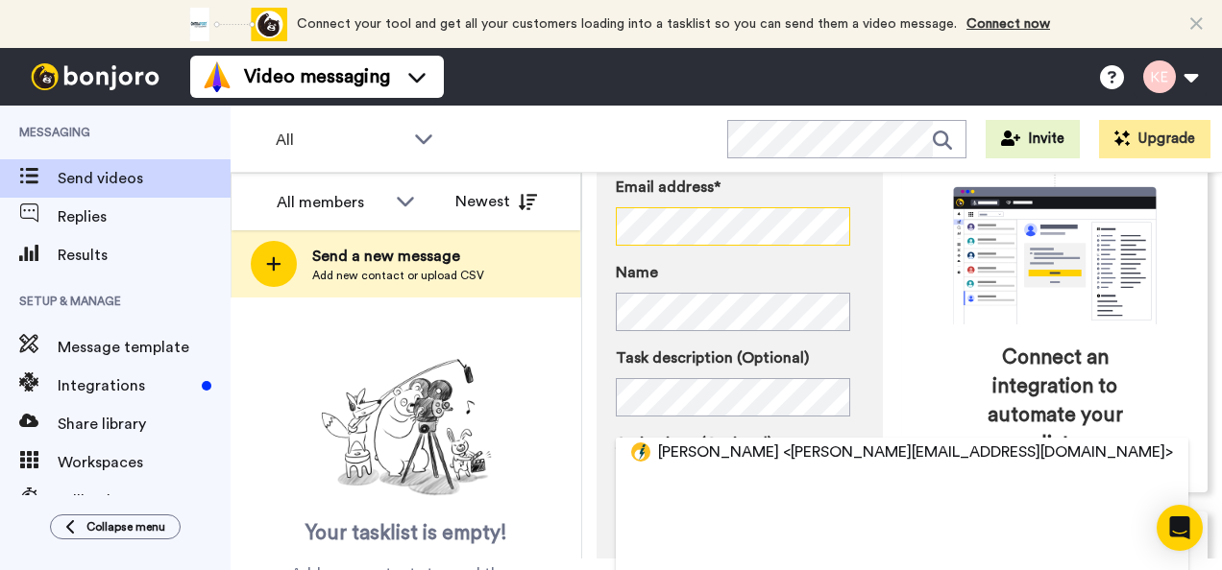
click at [592, 223] on div "Send a new message Add someone's contact details to send them a video message E…" at bounding box center [902, 366] width 640 height 386
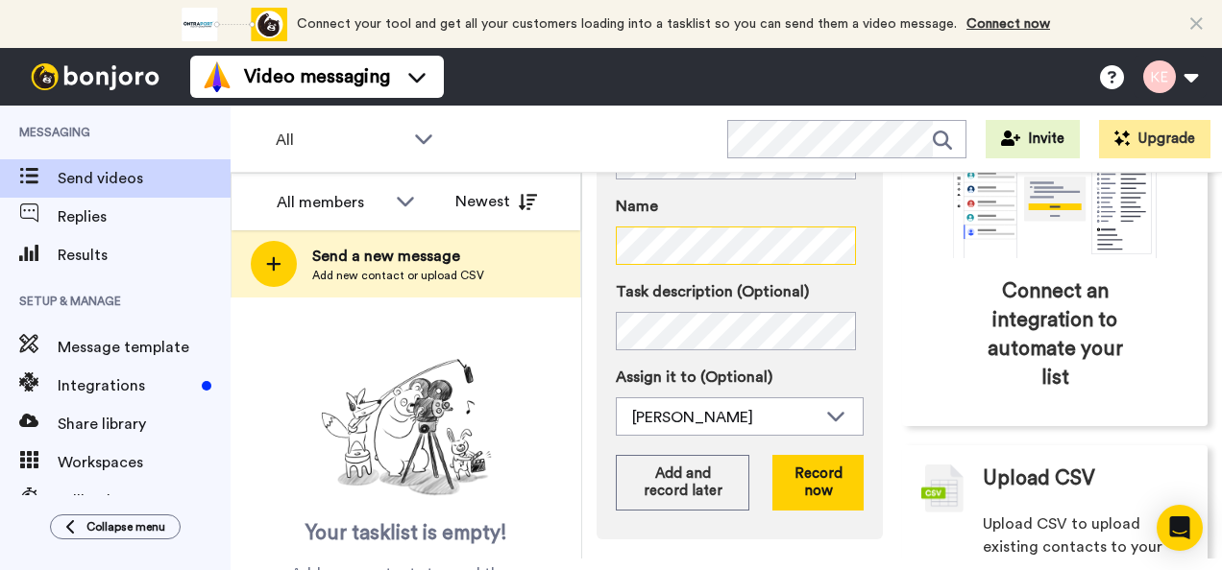
scroll to position [288, 0]
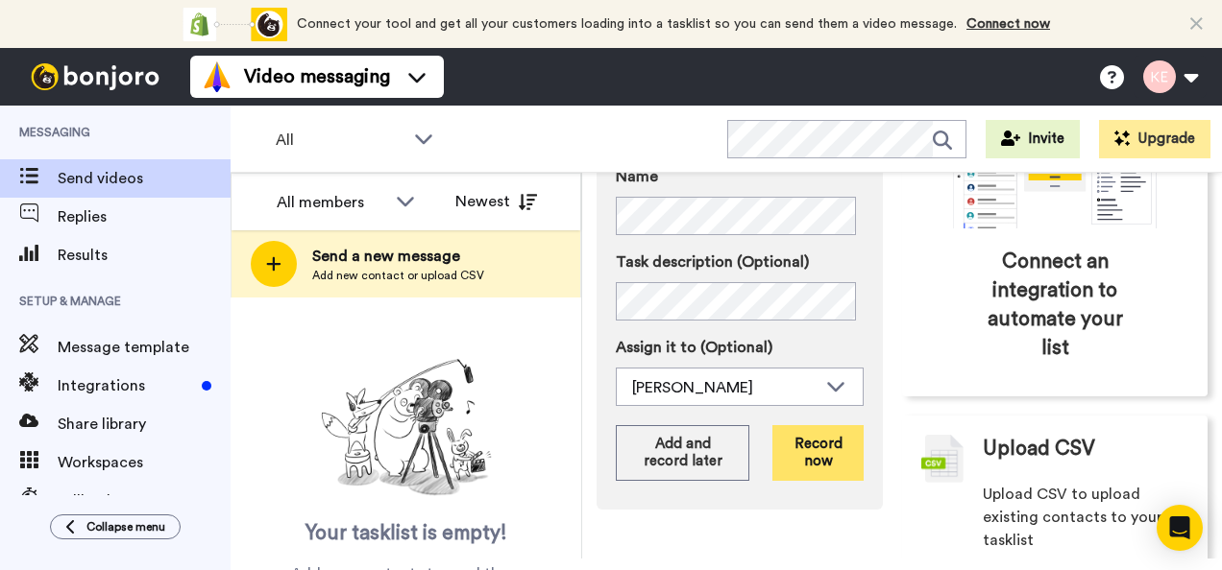
click at [813, 450] on button "Record now" at bounding box center [817, 453] width 91 height 56
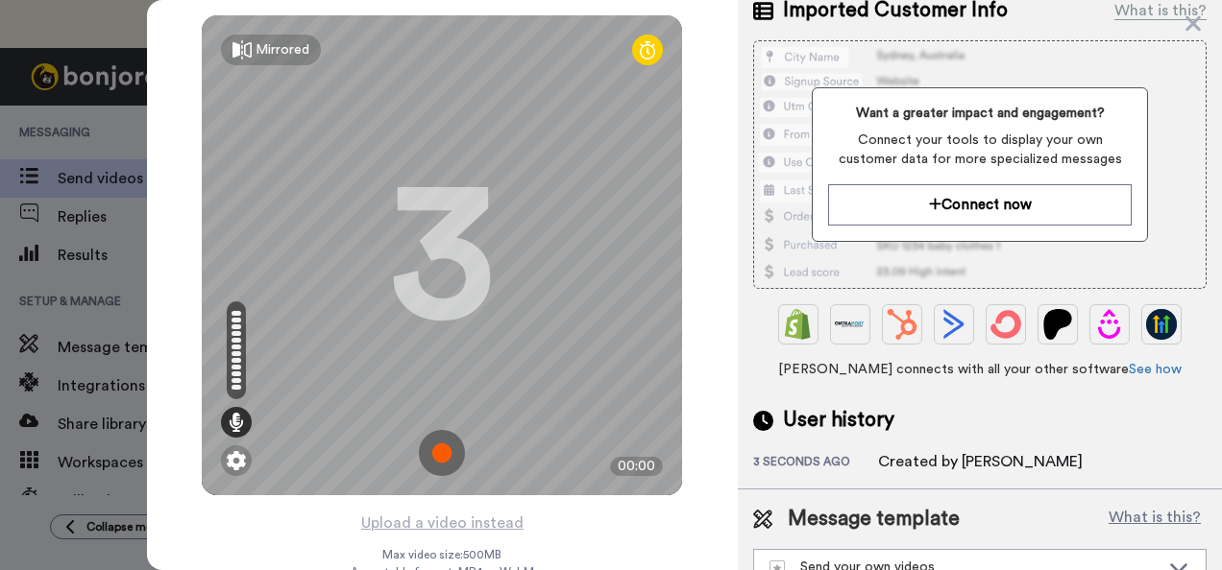
scroll to position [270, 0]
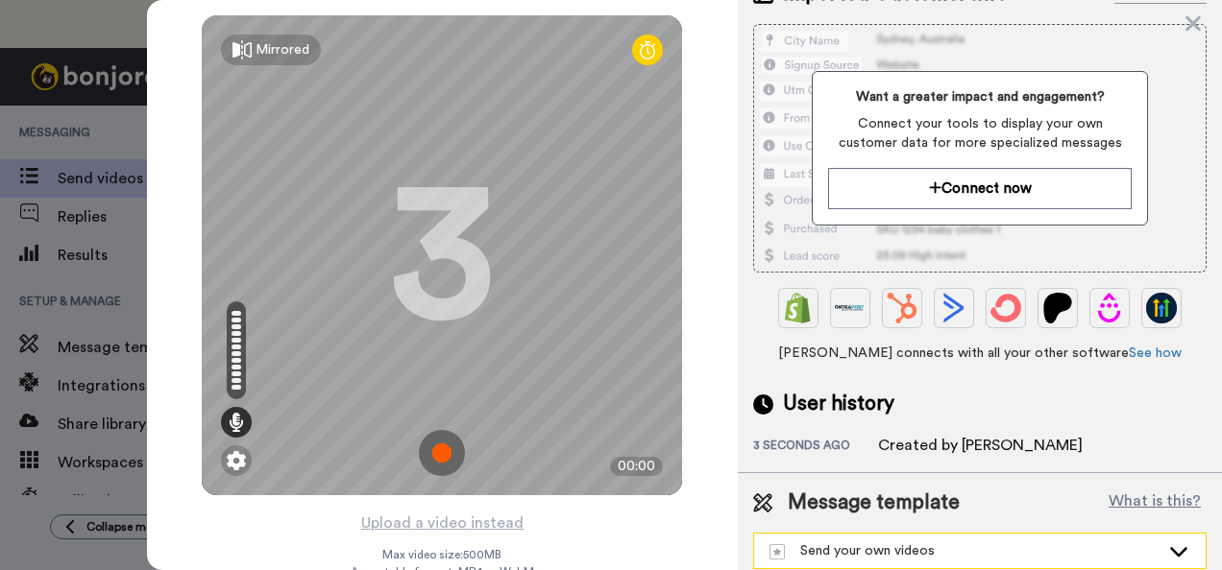
click at [1151, 534] on div "Send your own videos" at bounding box center [979, 551] width 451 height 35
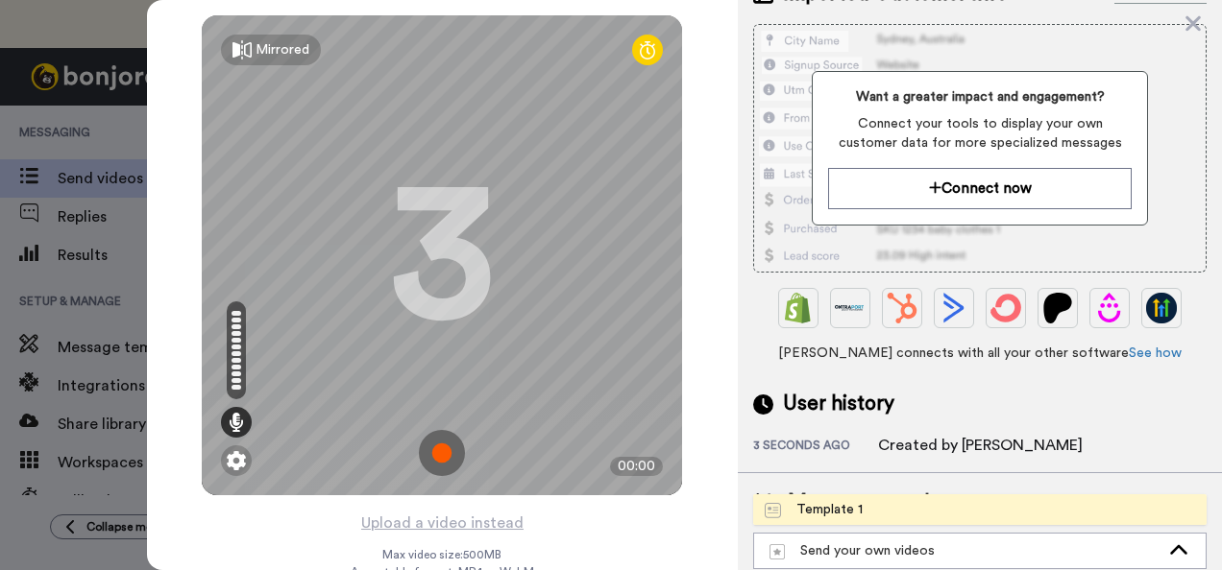
click at [1101, 495] on li "Template 1" at bounding box center [979, 510] width 453 height 31
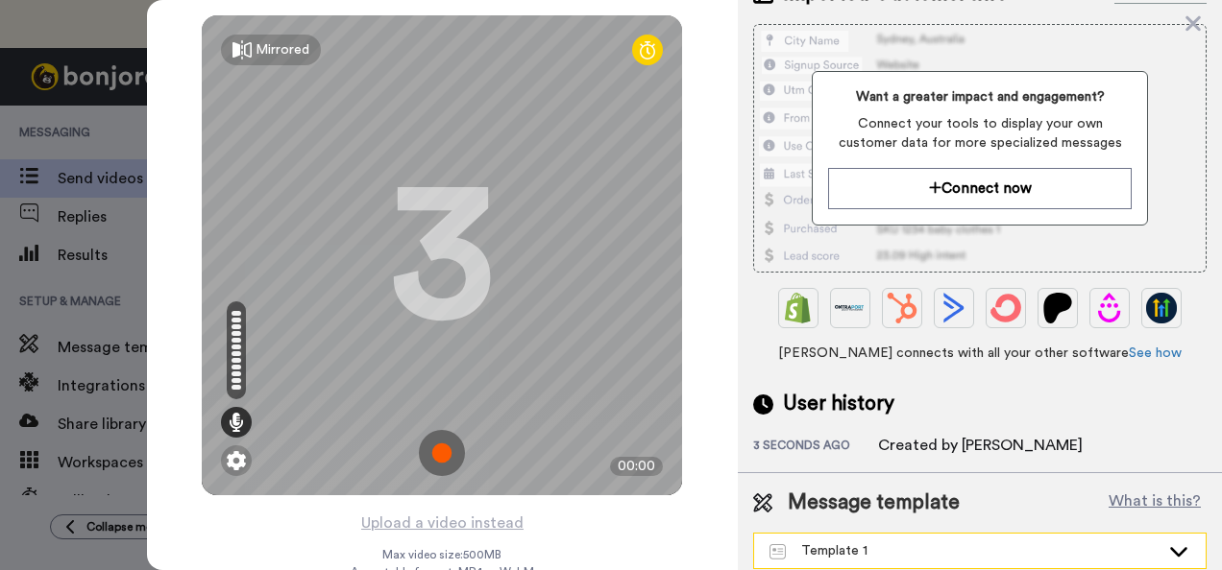
click at [1147, 534] on div "Template 1" at bounding box center [979, 551] width 451 height 35
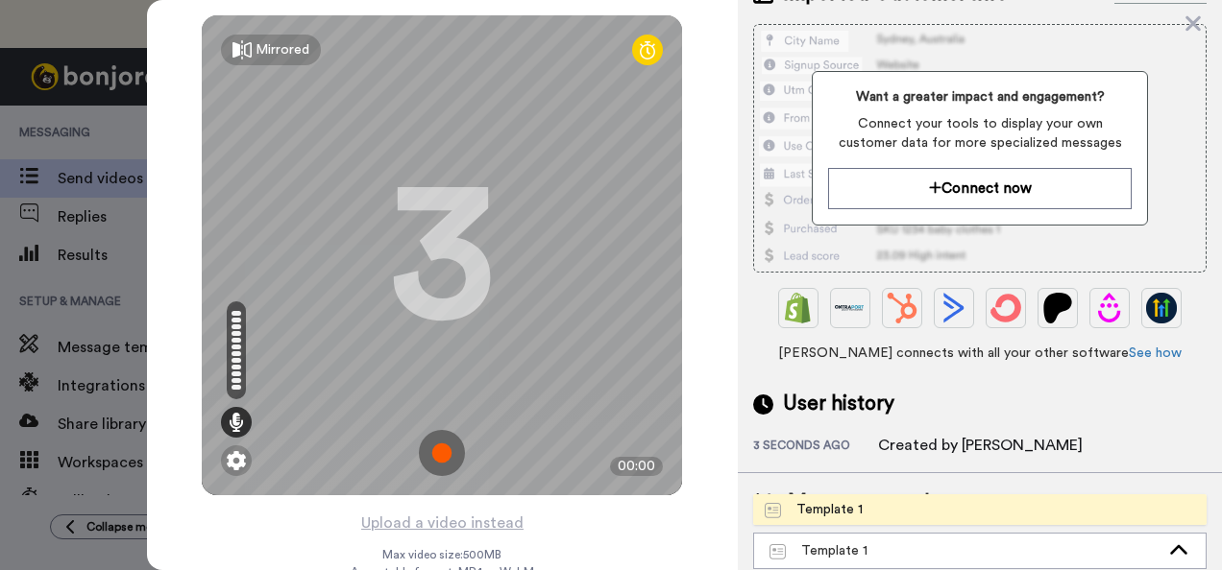
click at [889, 495] on li "Template 1" at bounding box center [979, 510] width 453 height 31
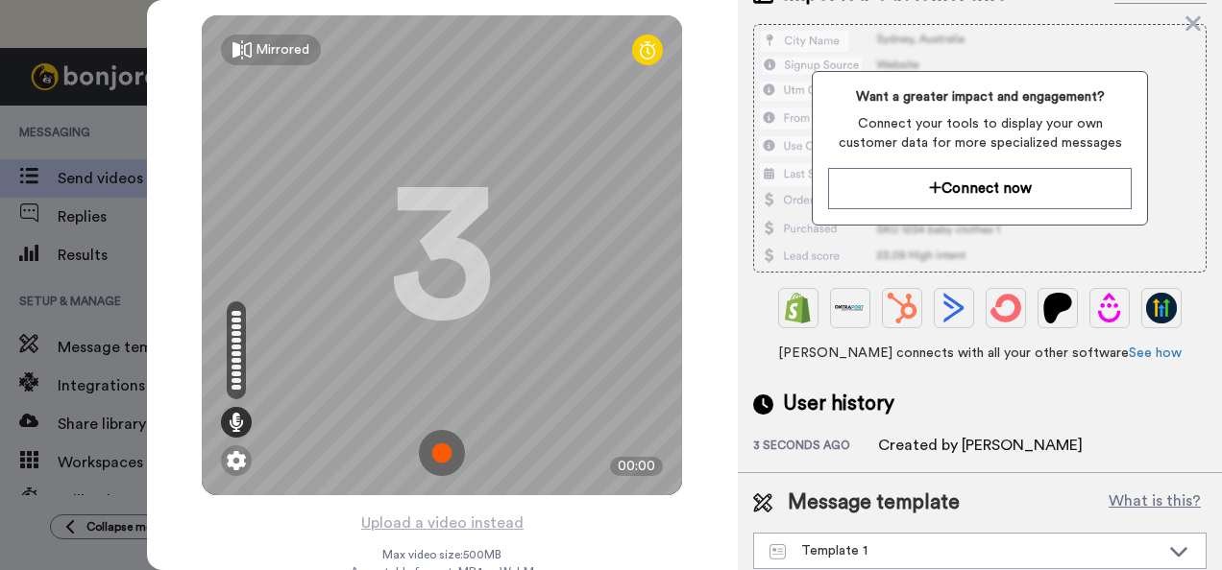
click at [1083, 396] on div "Imported Customer Info What is this? Want a greater impact and engagement? Conn…" at bounding box center [979, 218] width 453 height 477
click at [1129, 489] on button "What is this?" at bounding box center [1155, 503] width 104 height 29
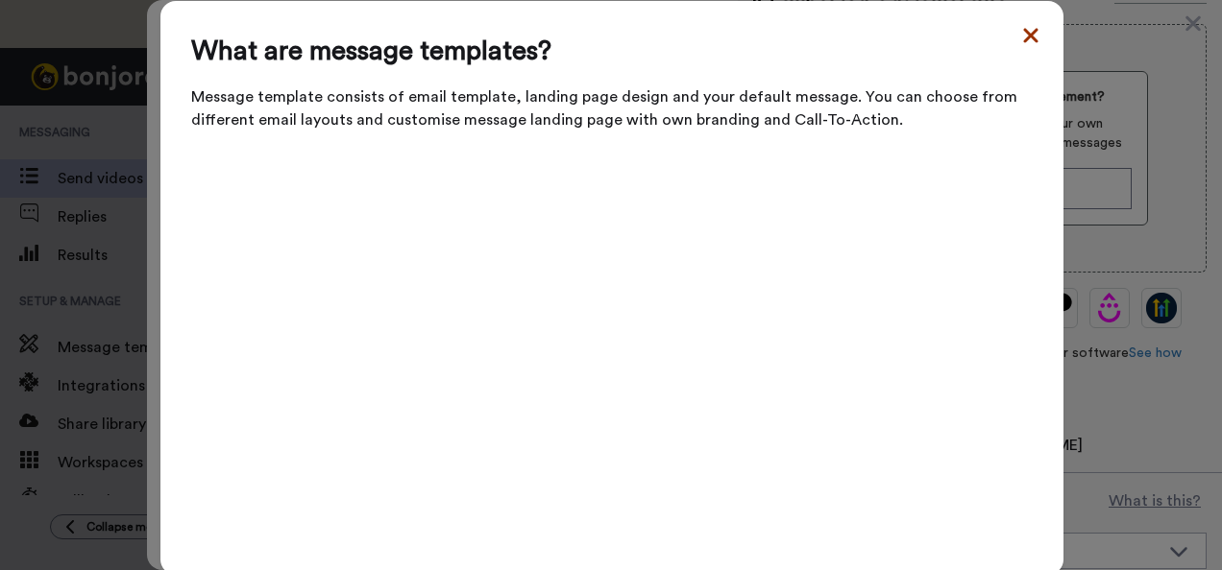
click at [1024, 47] on icon at bounding box center [1030, 35] width 19 height 23
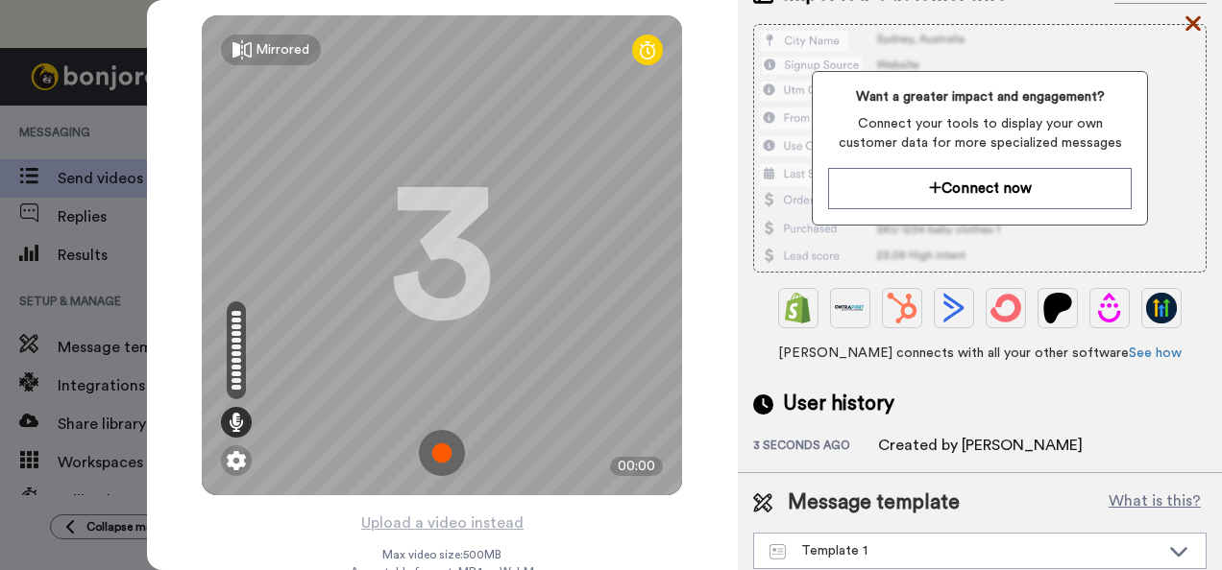
click at [1191, 33] on icon at bounding box center [1192, 24] width 19 height 24
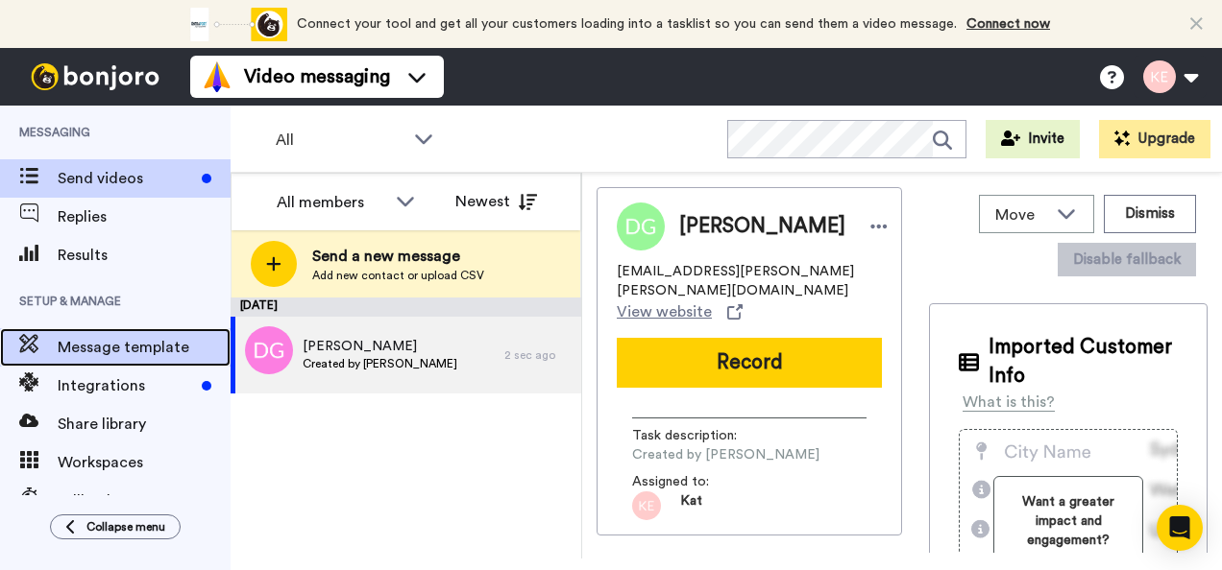
click at [125, 337] on span "Message template" at bounding box center [144, 347] width 173 height 23
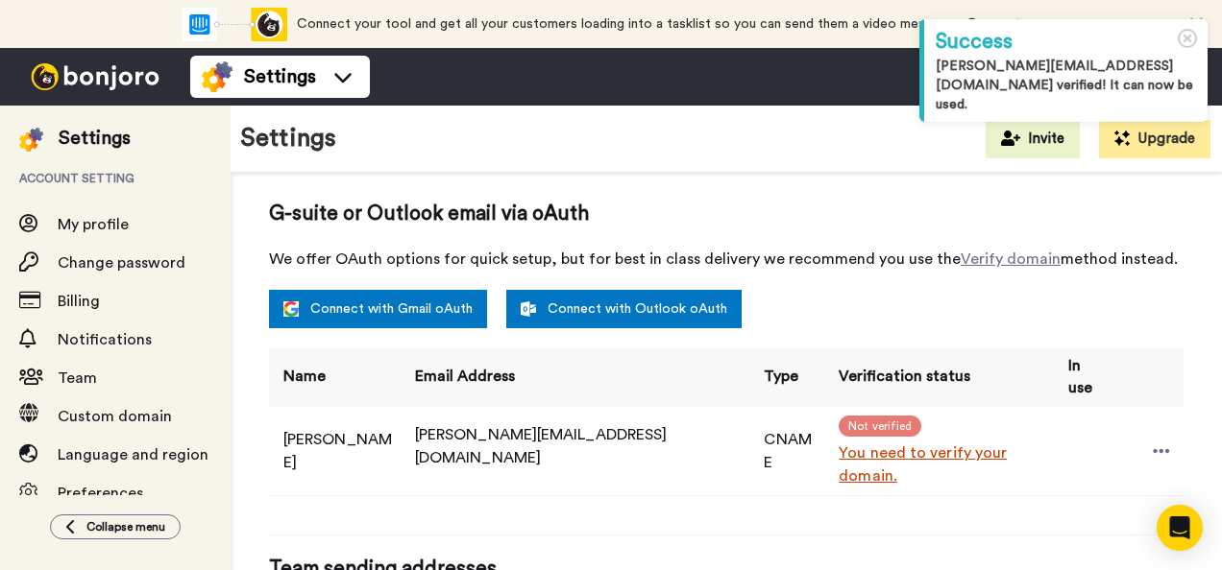
scroll to position [384, 0]
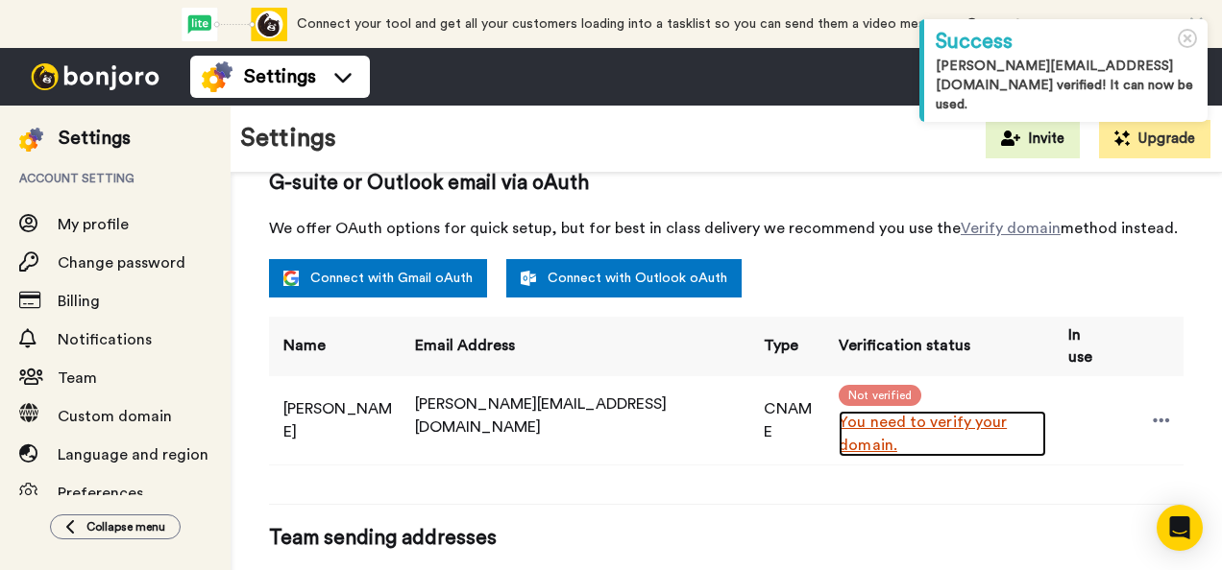
click at [838, 421] on link "You need to verify your domain." at bounding box center [941, 434] width 206 height 46
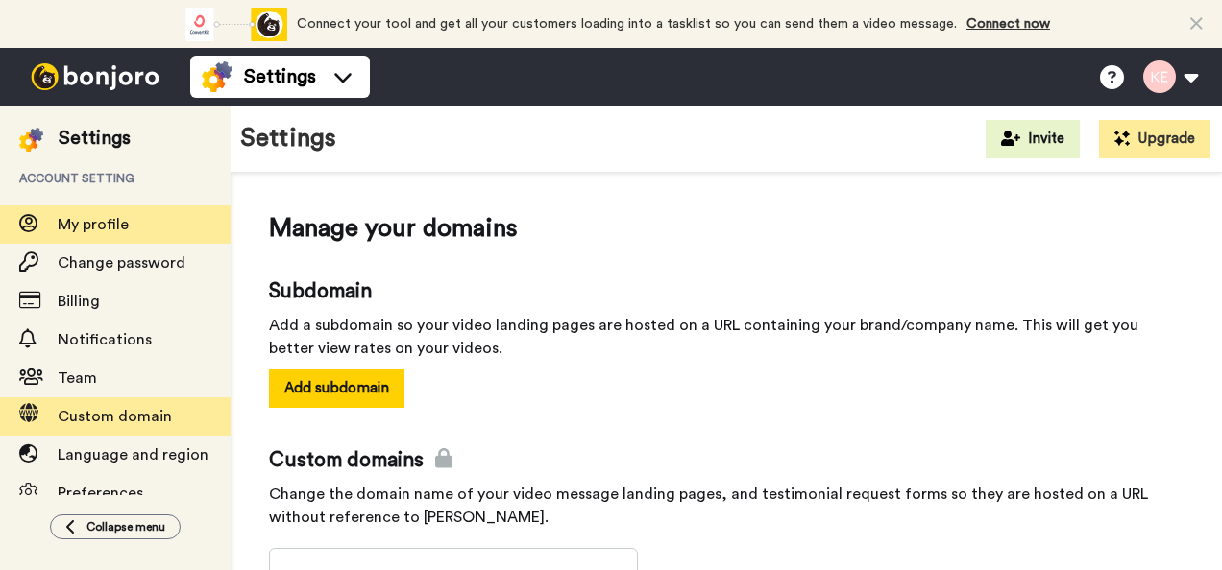
scroll to position [111, 0]
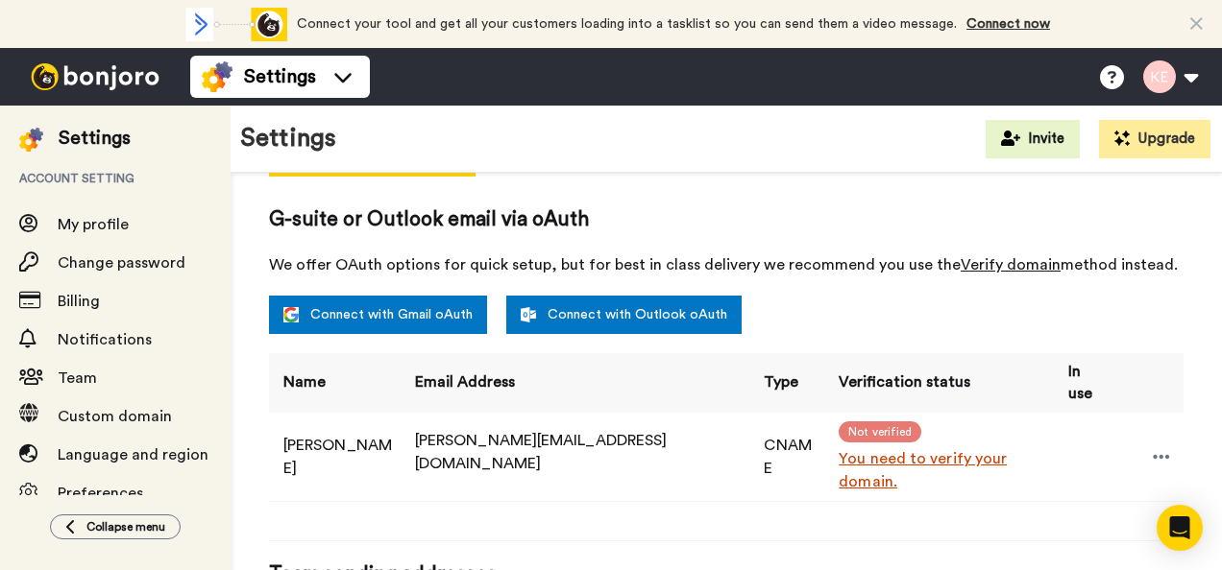
scroll to position [319, 0]
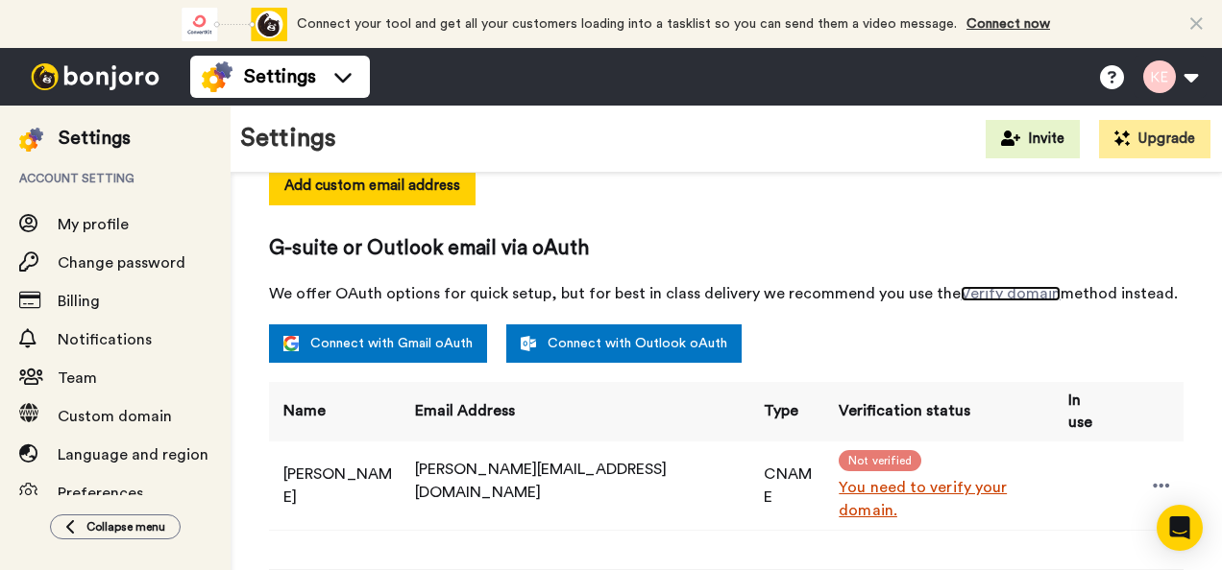
click at [986, 296] on link "Verify domain" at bounding box center [1010, 293] width 100 height 15
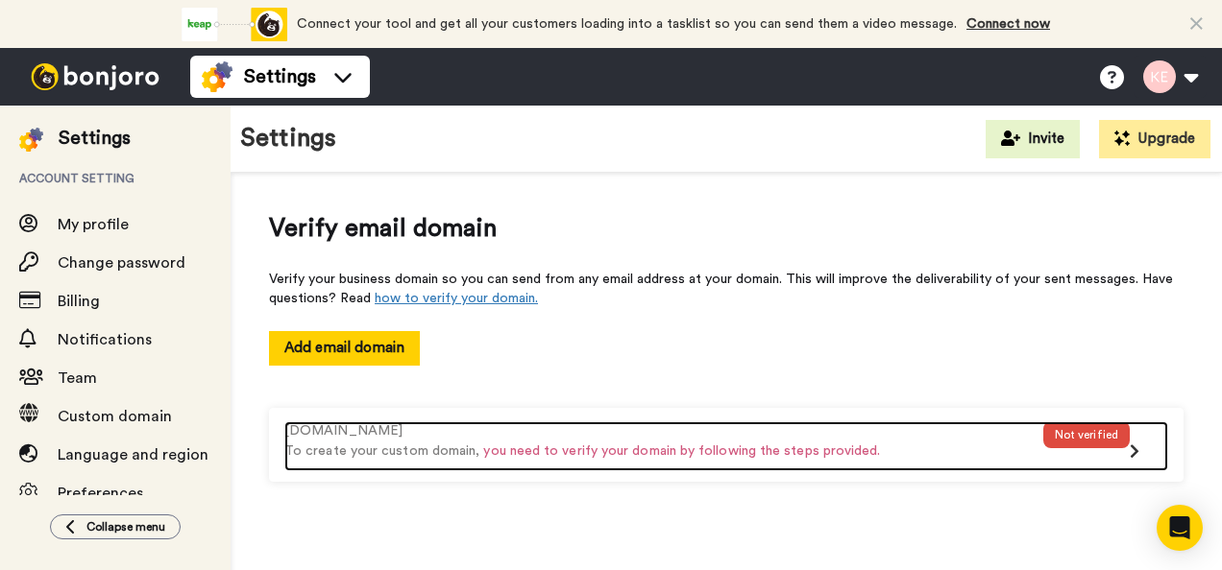
click at [1040, 446] on p "To create your custom domain, you need to verify your domain by following the s…" at bounding box center [663, 452] width 759 height 20
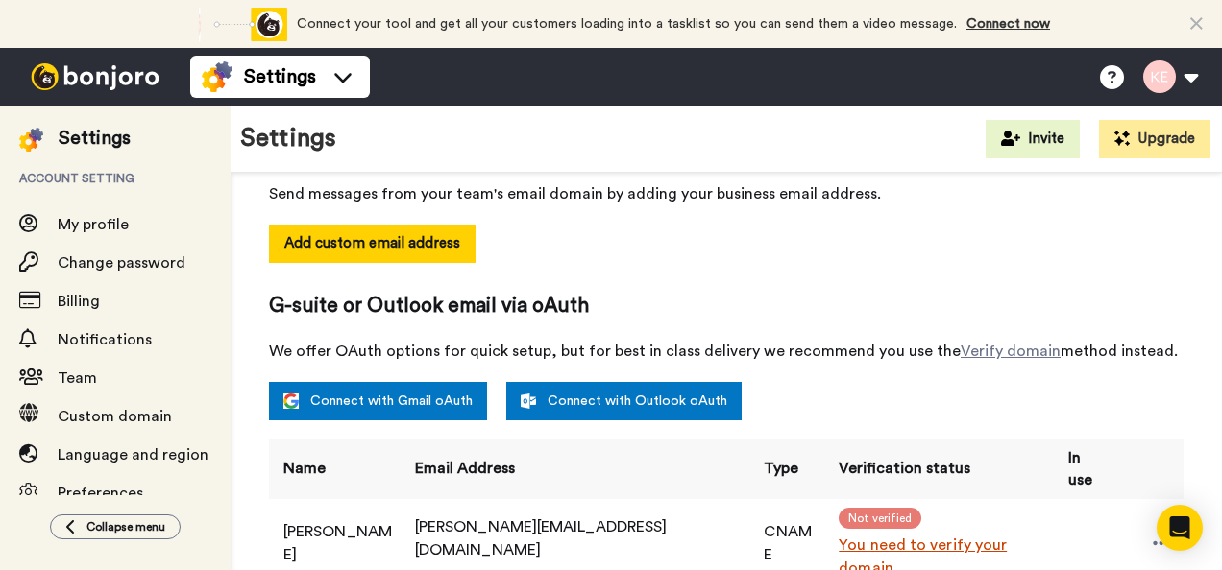
scroll to position [480, 0]
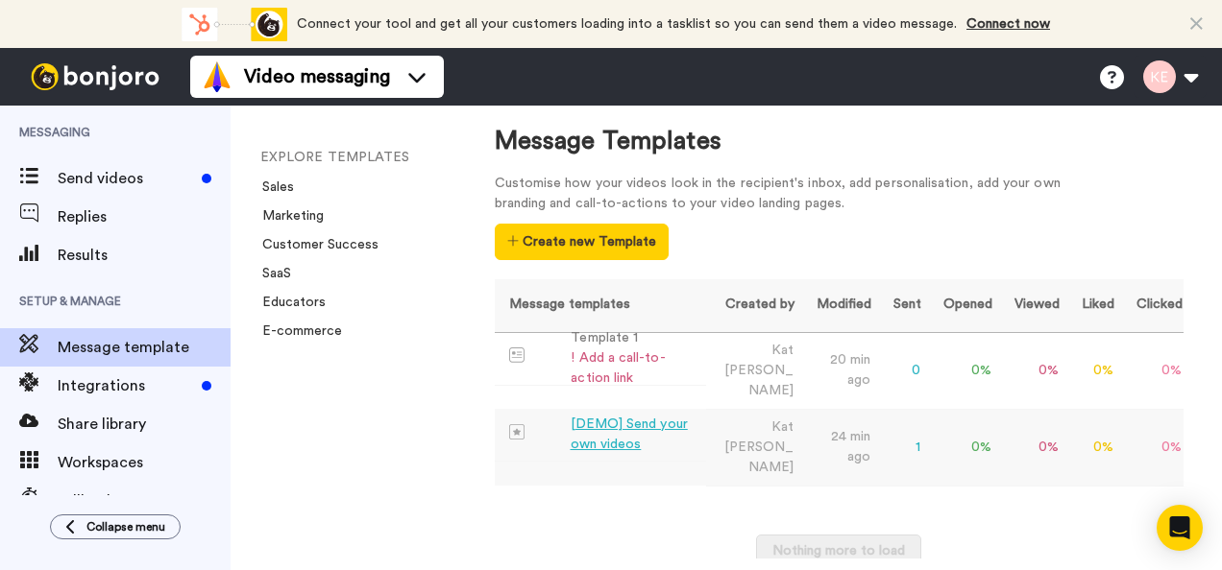
scroll to position [31, 0]
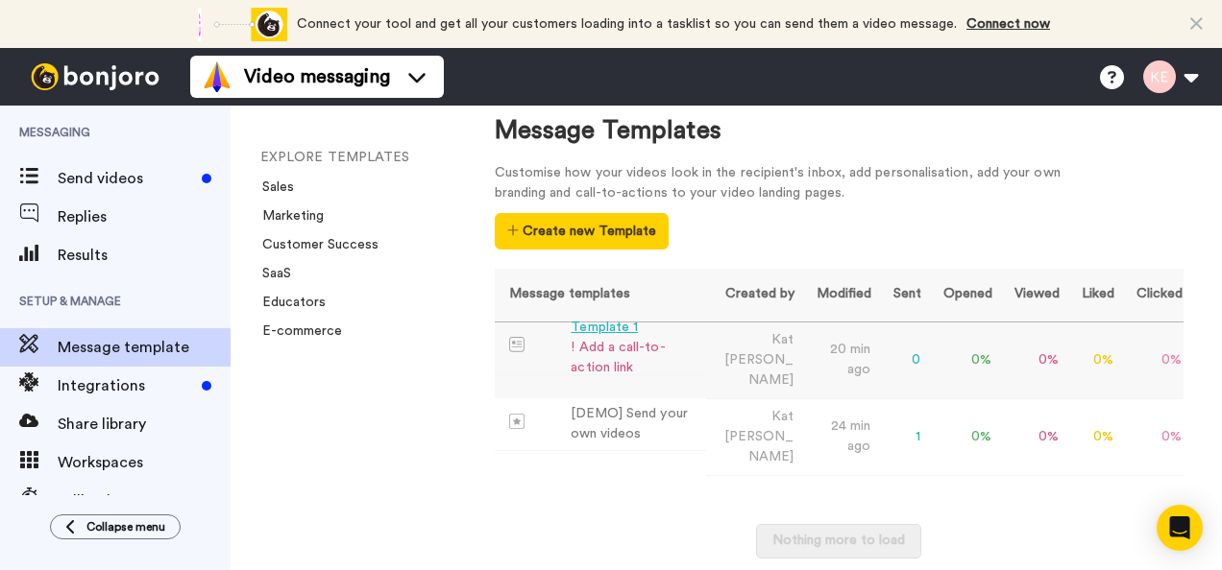
click at [597, 348] on div "! Add a call-to-action link" at bounding box center [633, 358] width 127 height 40
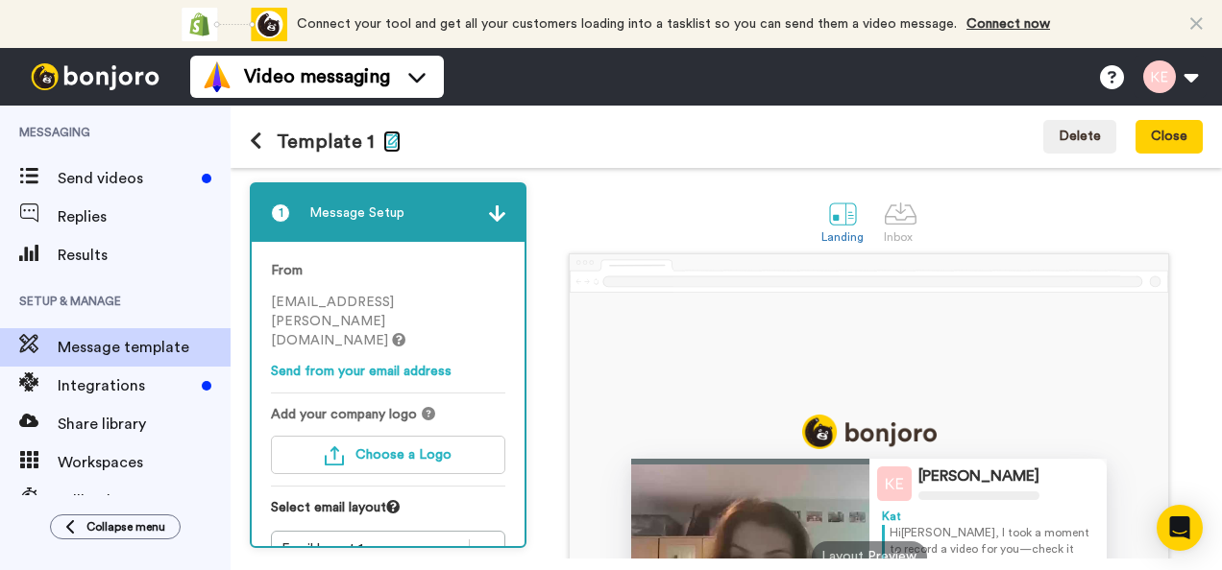
click at [383, 146] on icon "button" at bounding box center [391, 140] width 17 height 15
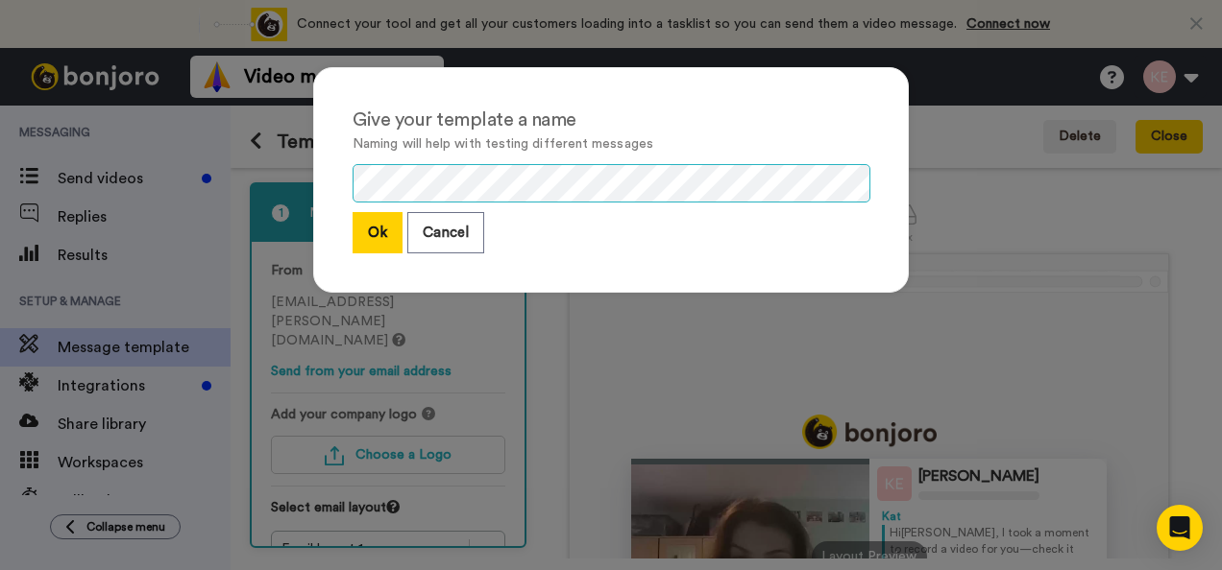
click at [276, 161] on div "Give your template a name Naming will help with testing different messages Ok C…" at bounding box center [611, 285] width 1222 height 570
click at [355, 222] on button "Ok" at bounding box center [377, 232] width 50 height 41
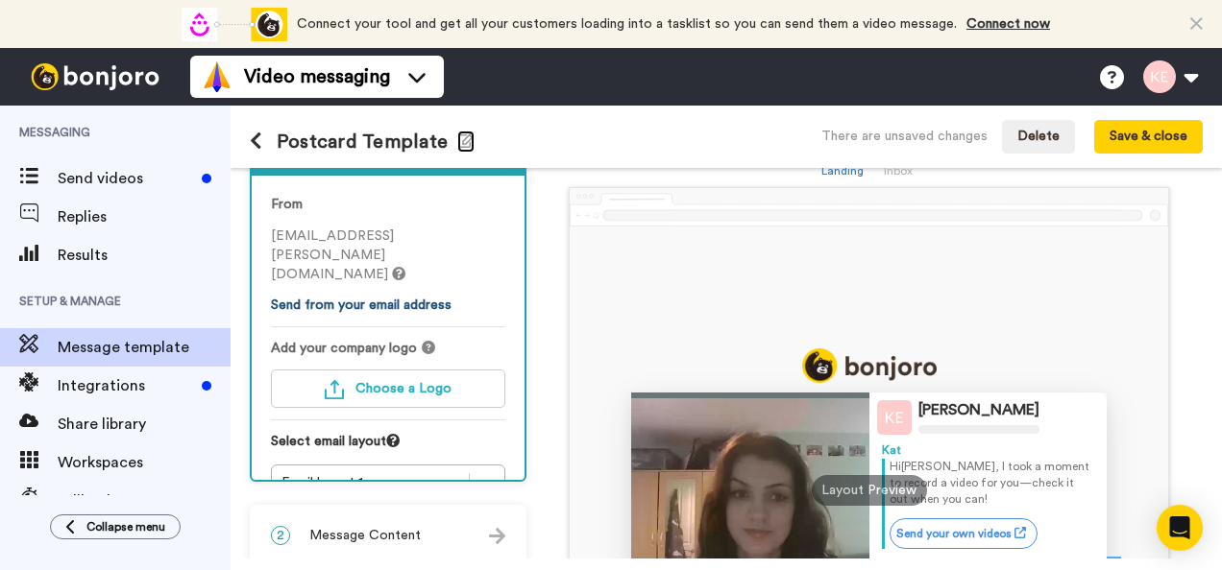
scroll to position [96, 0]
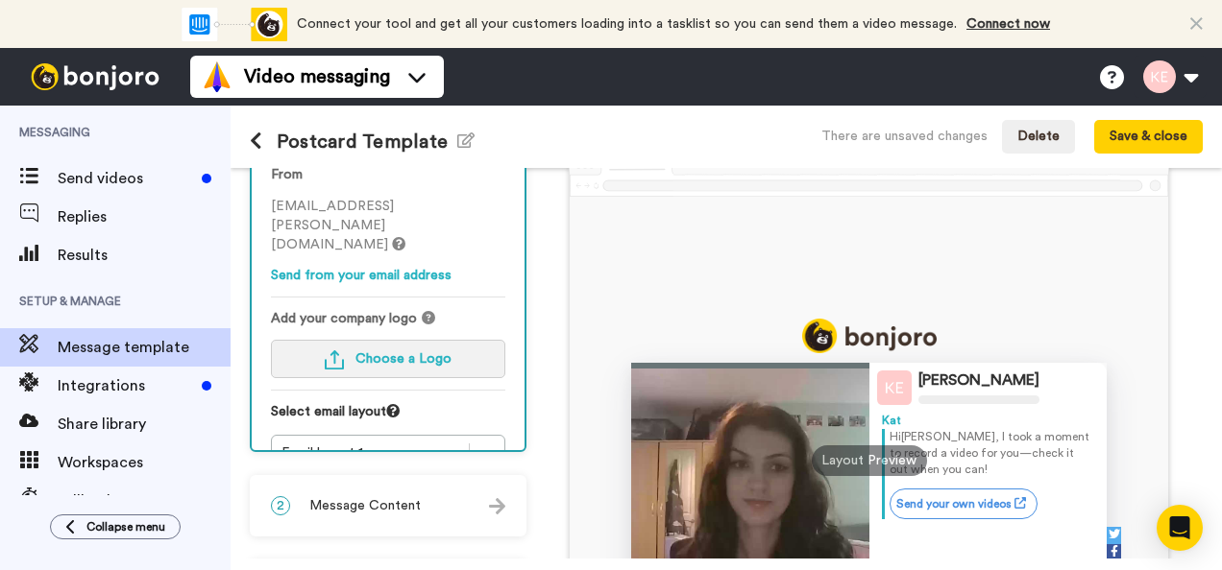
click at [411, 352] on span "Choose a Logo" at bounding box center [403, 358] width 96 height 13
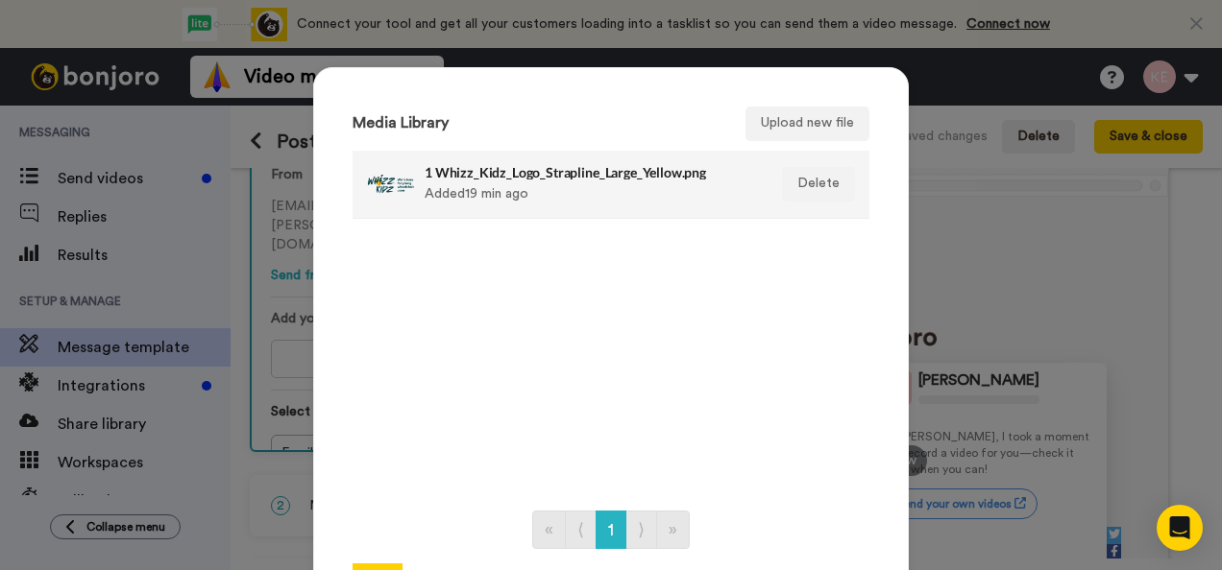
click at [379, 197] on div at bounding box center [391, 184] width 48 height 48
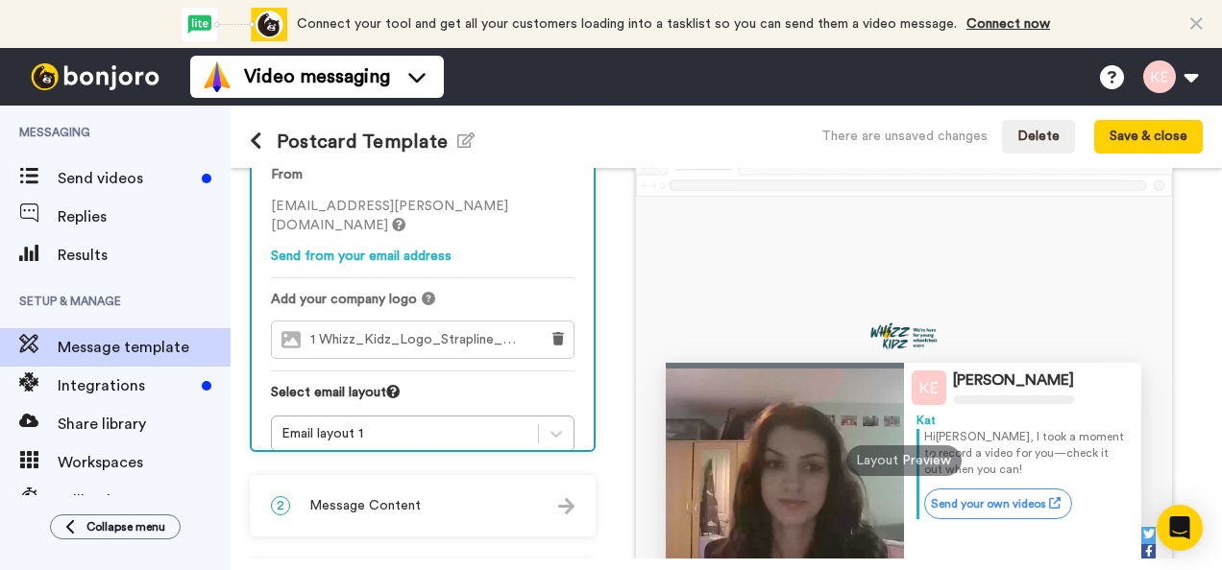
click at [379, 197] on div at bounding box center [391, 184] width 48 height 48
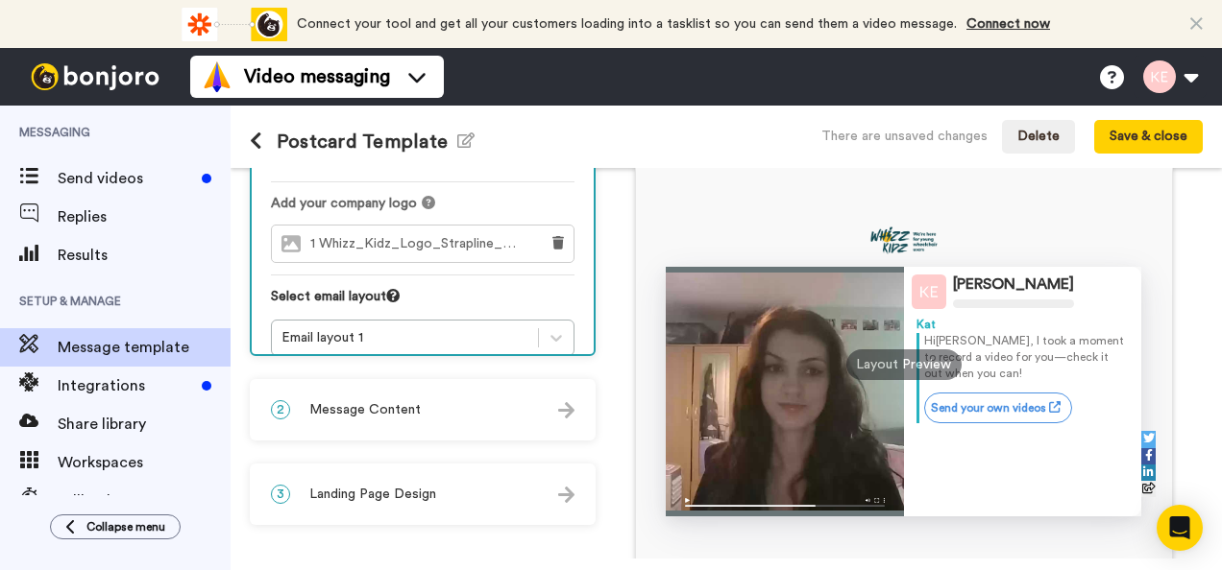
click at [542, 409] on div "2 Message Content" at bounding box center [423, 410] width 342 height 58
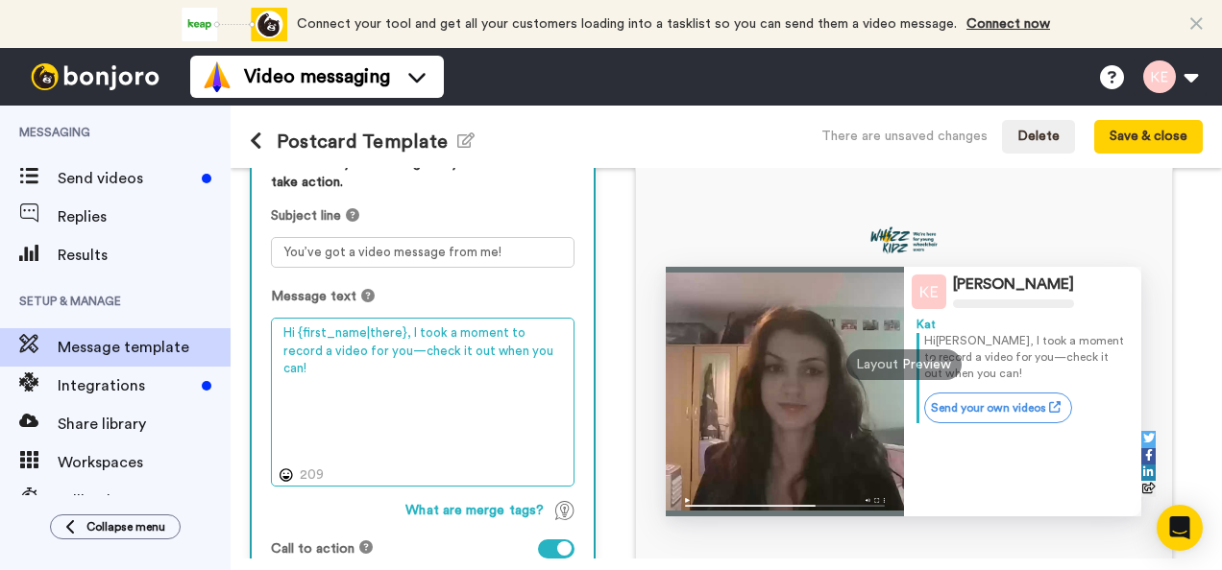
drag, startPoint x: 540, startPoint y: 358, endPoint x: 303, endPoint y: 334, distance: 238.4
click at [303, 334] on textarea "Hi {first_name|there}, I took a moment to record a video for you—check it out w…" at bounding box center [422, 402] width 303 height 168
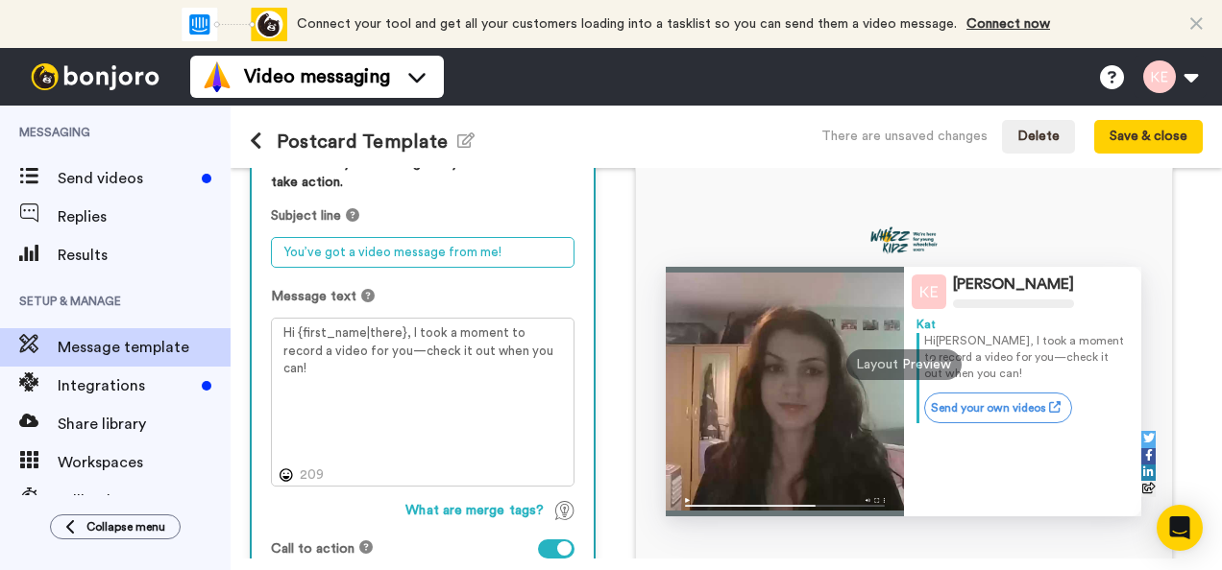
drag, startPoint x: 480, startPoint y: 254, endPoint x: 444, endPoint y: 254, distance: 36.5
click at [444, 254] on textarea "You’ve got a video message from me!" at bounding box center [422, 252] width 303 height 31
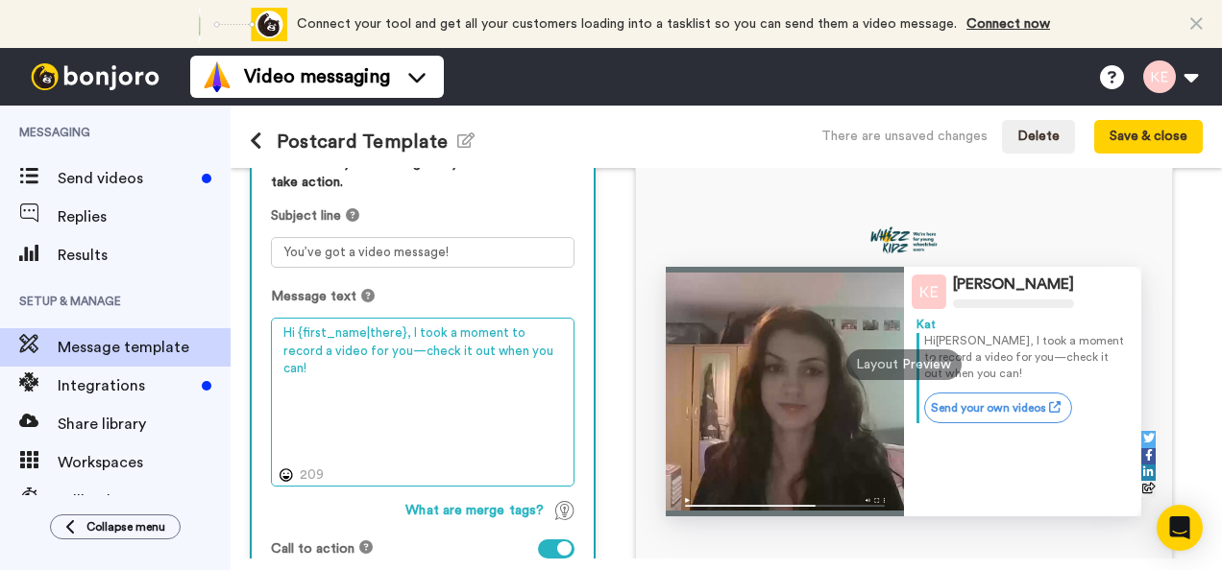
drag, startPoint x: 527, startPoint y: 359, endPoint x: 433, endPoint y: 350, distance: 94.6
click at [434, 351] on textarea "Hi {first_name|there}, I took a moment to record a video for you—check it out w…" at bounding box center [422, 402] width 303 height 168
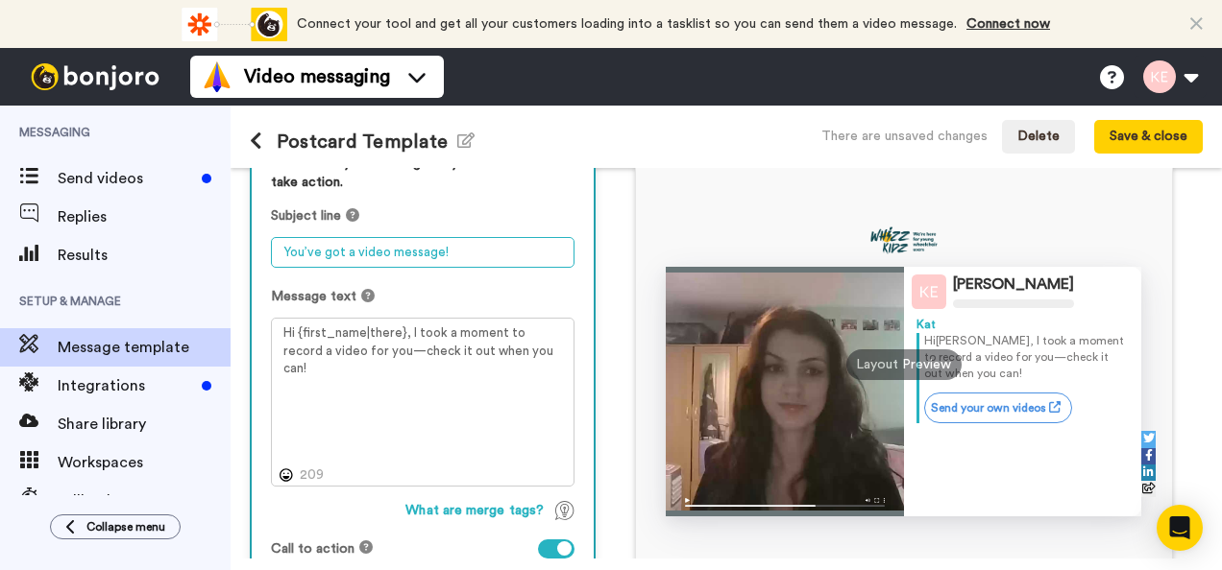
click at [435, 252] on textarea "You’ve got a video message!" at bounding box center [422, 252] width 303 height 31
type textarea "You’ve got a video message from Whizz Kidz!"
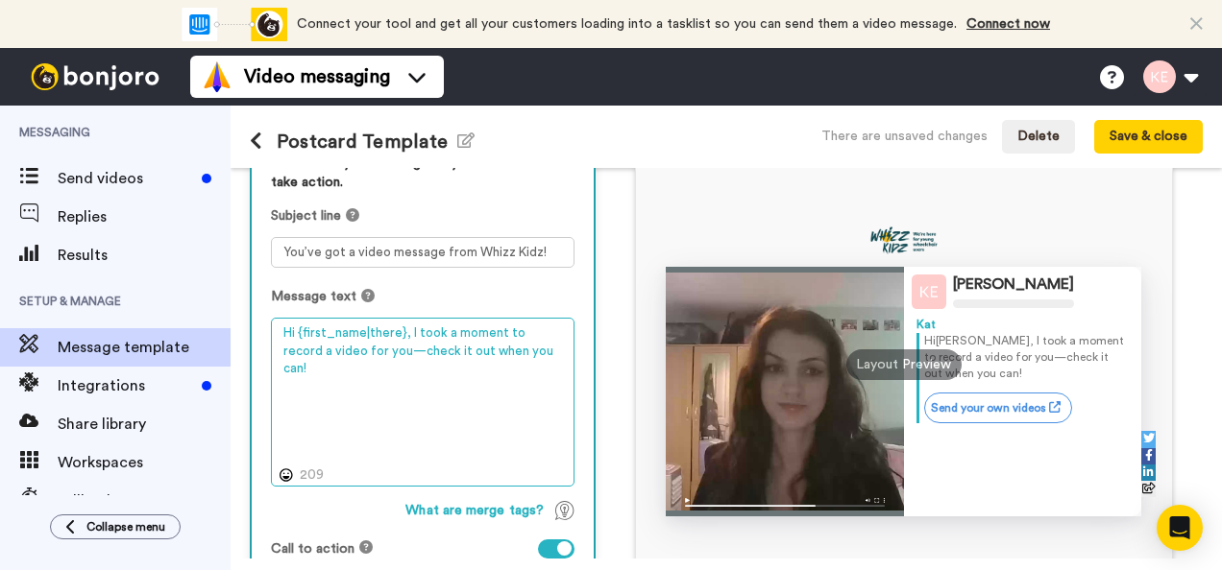
click at [466, 356] on textarea "Hi {first_name|there}, I took a moment to record a video for you—check it out w…" at bounding box center [422, 402] width 303 height 168
click at [547, 350] on textarea "Hi {first_name|there}, I took a moment to record a video for you—check it out w…" at bounding box center [422, 402] width 303 height 168
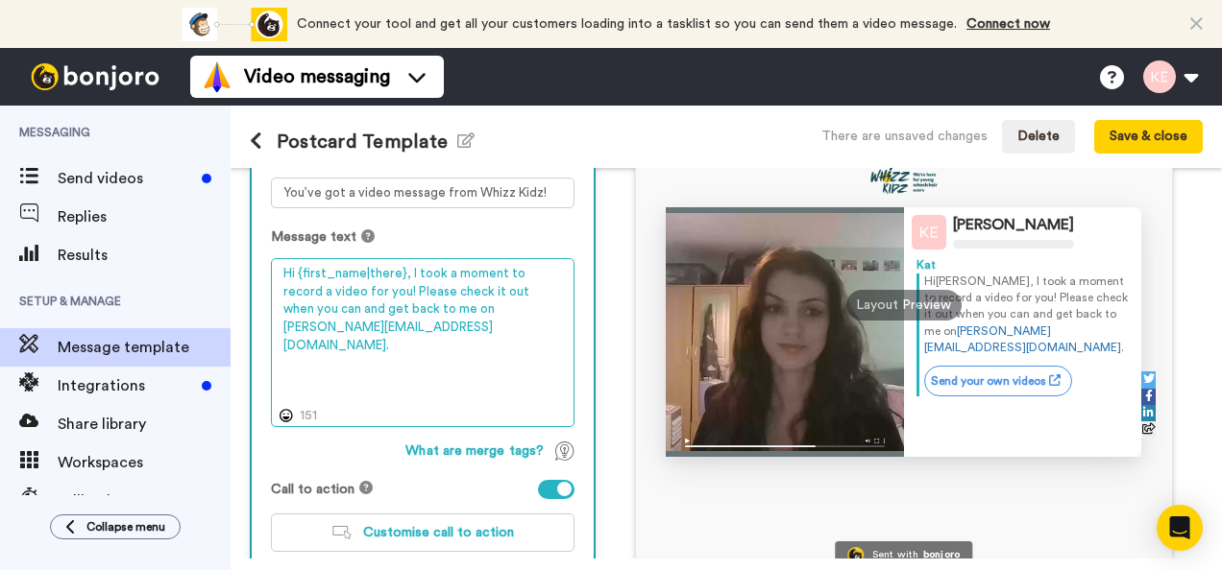
scroll to position [282, 0]
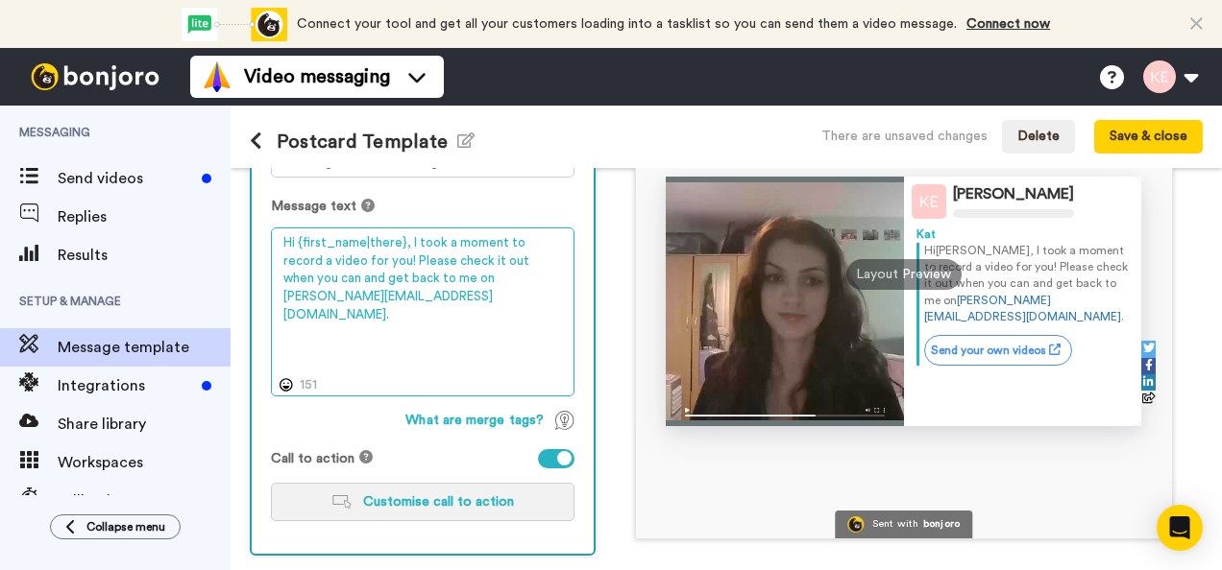
type textarea "Hi {first_name|there}, I took a moment to record a video for you! Please check …"
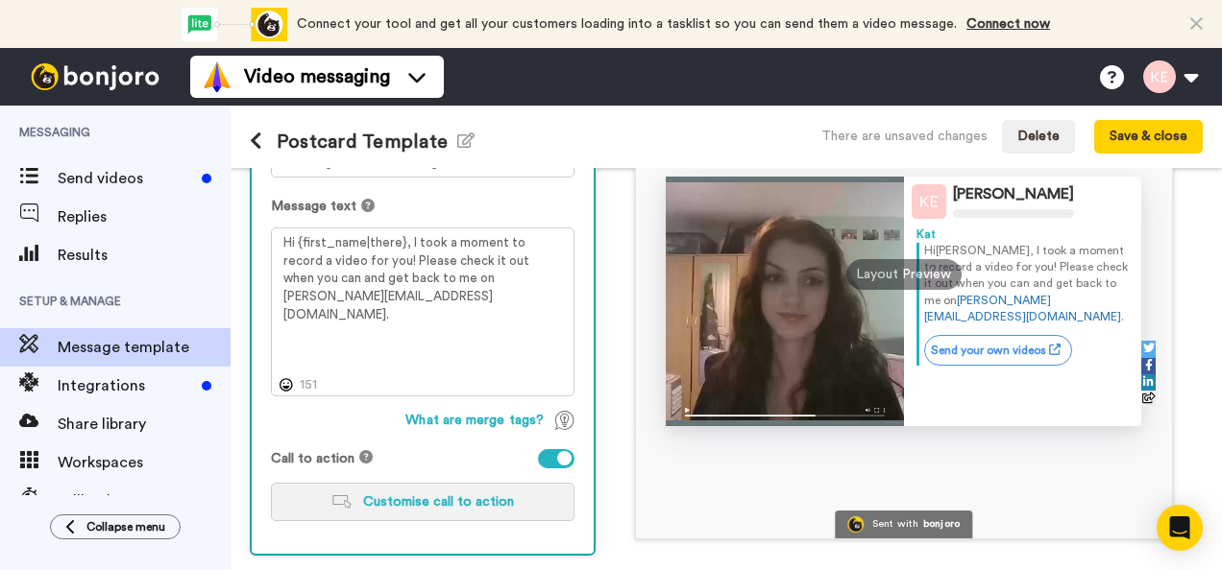
click at [414, 510] on button "Customise call to action" at bounding box center [422, 502] width 303 height 38
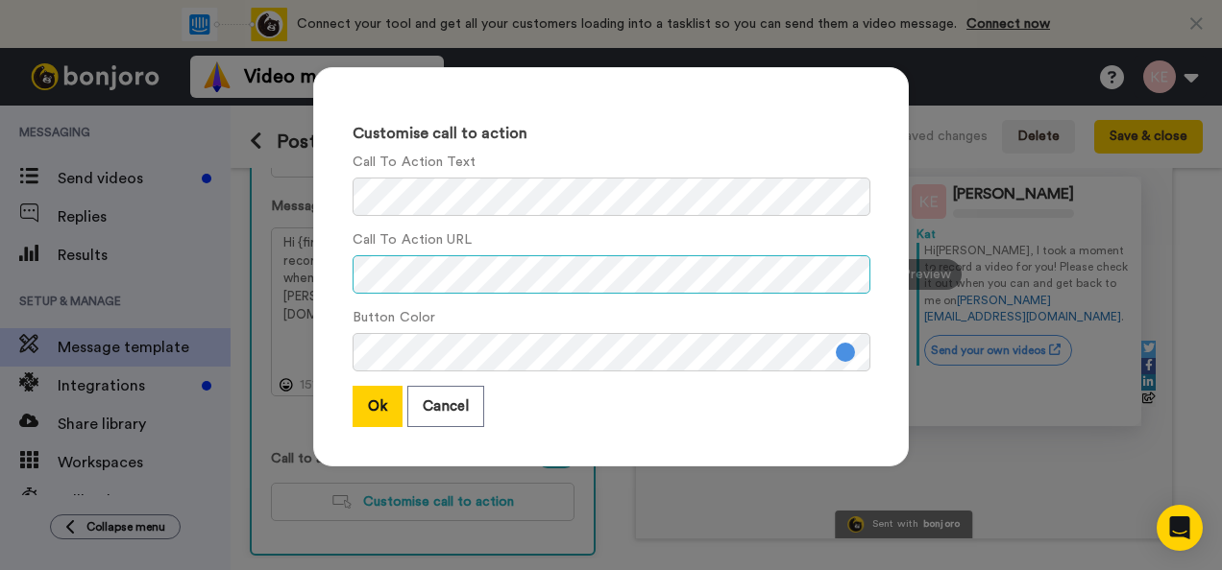
click at [328, 273] on div "Customise call to action Call To Action Text Call To Action URL Button Color Ok…" at bounding box center [610, 267] width 595 height 400
click at [605, 315] on div "Button Color" at bounding box center [610, 339] width 517 height 63
click at [357, 401] on button "Ok" at bounding box center [377, 406] width 50 height 41
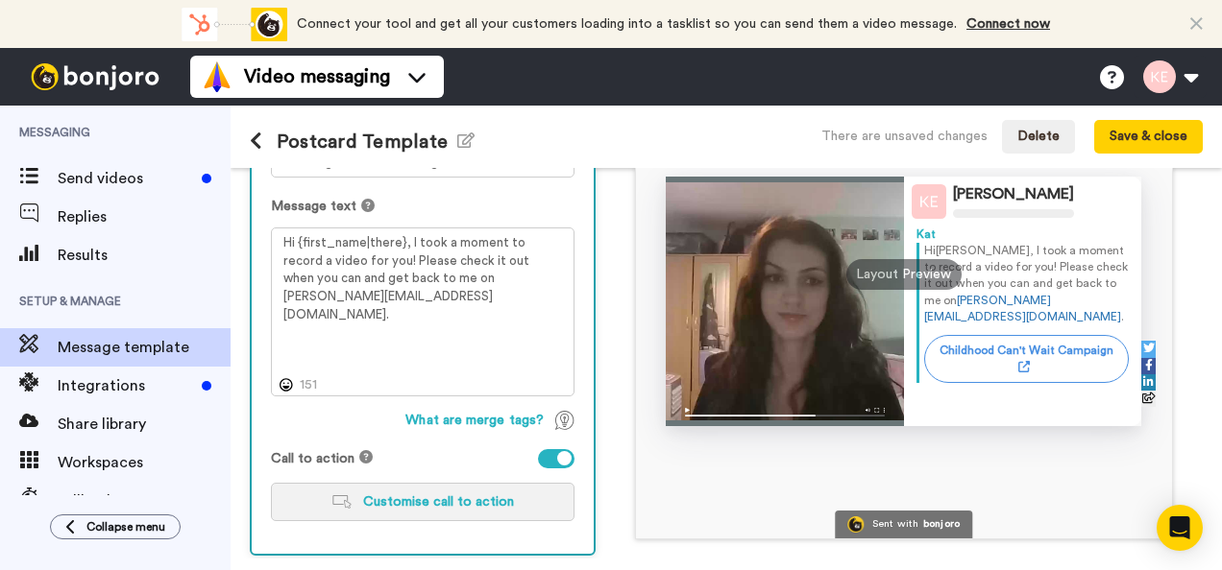
scroll to position [90, 0]
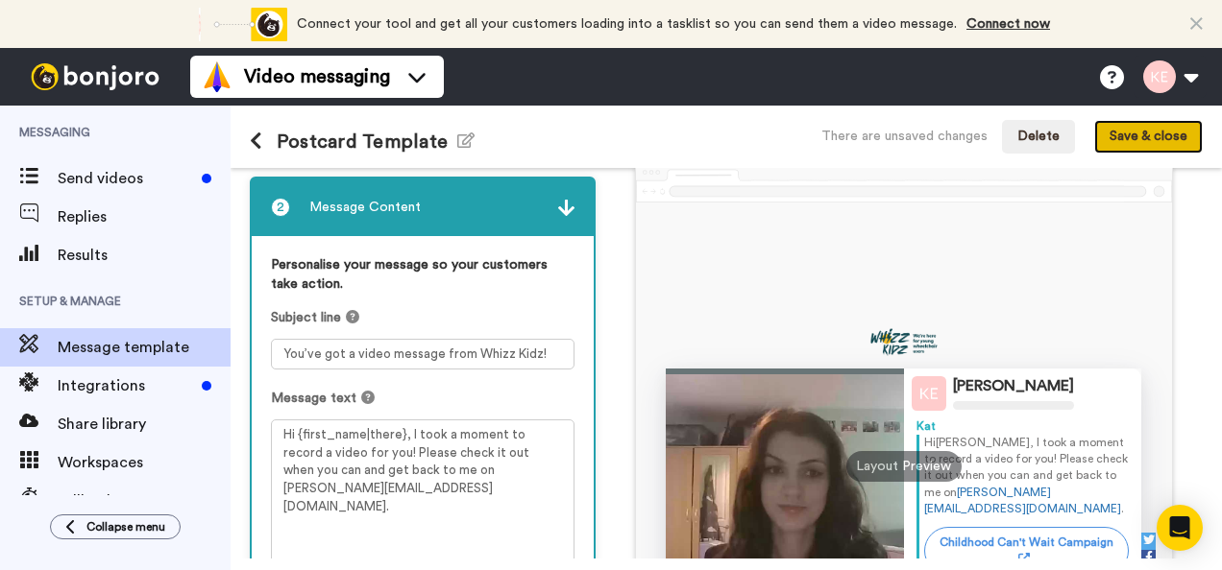
click at [1185, 125] on button "Save & close" at bounding box center [1148, 137] width 109 height 35
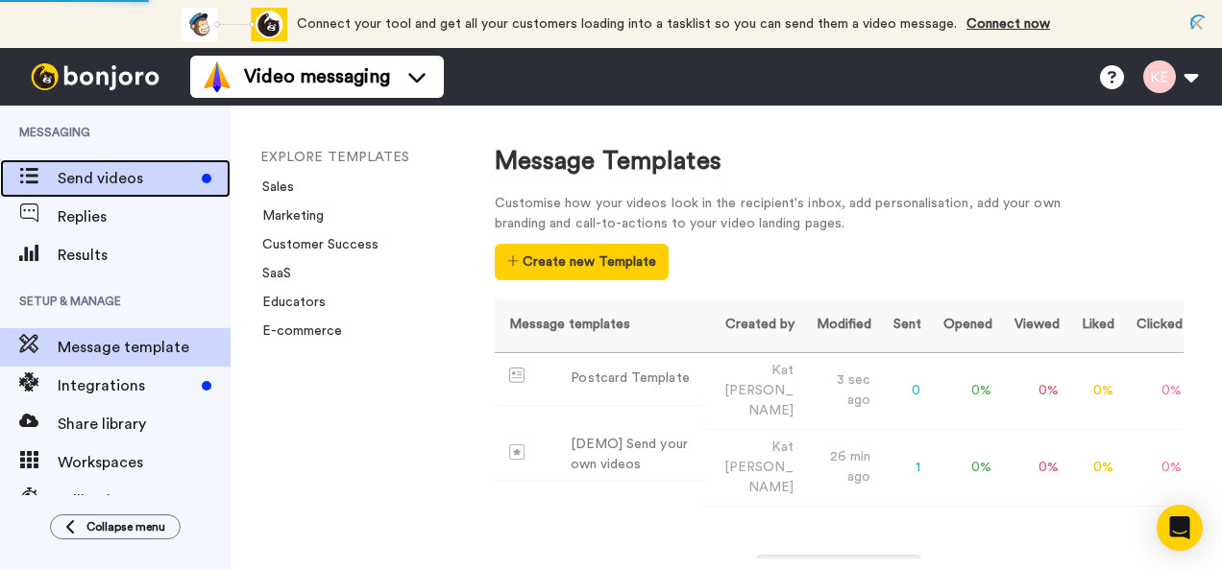
click at [92, 192] on div "Send videos" at bounding box center [115, 178] width 230 height 38
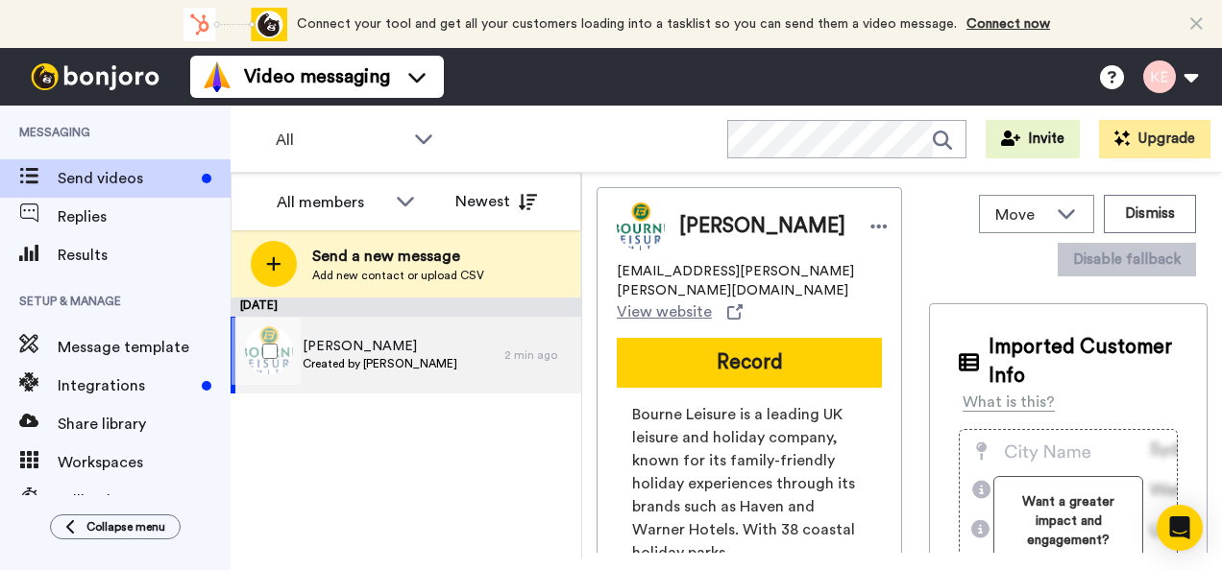
click at [403, 350] on span "[PERSON_NAME]" at bounding box center [380, 346] width 155 height 19
click at [1055, 210] on icon at bounding box center [1066, 213] width 23 height 19
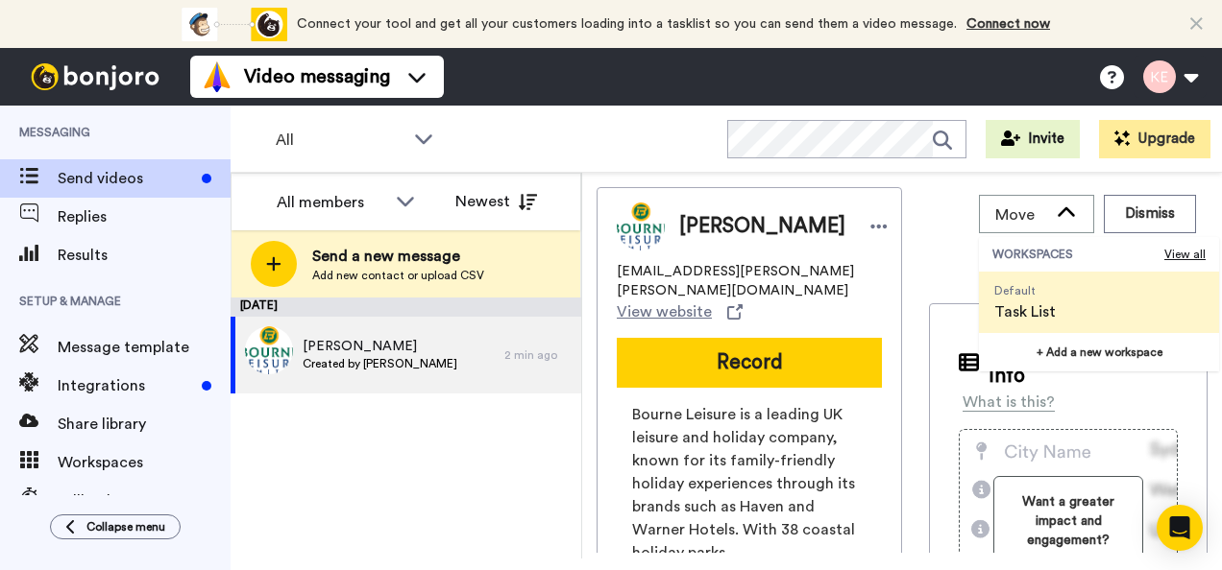
click at [945, 234] on div "Move WORKSPACES View all Default Task List + Add a new workspace Dismiss Disabl…" at bounding box center [1068, 235] width 279 height 97
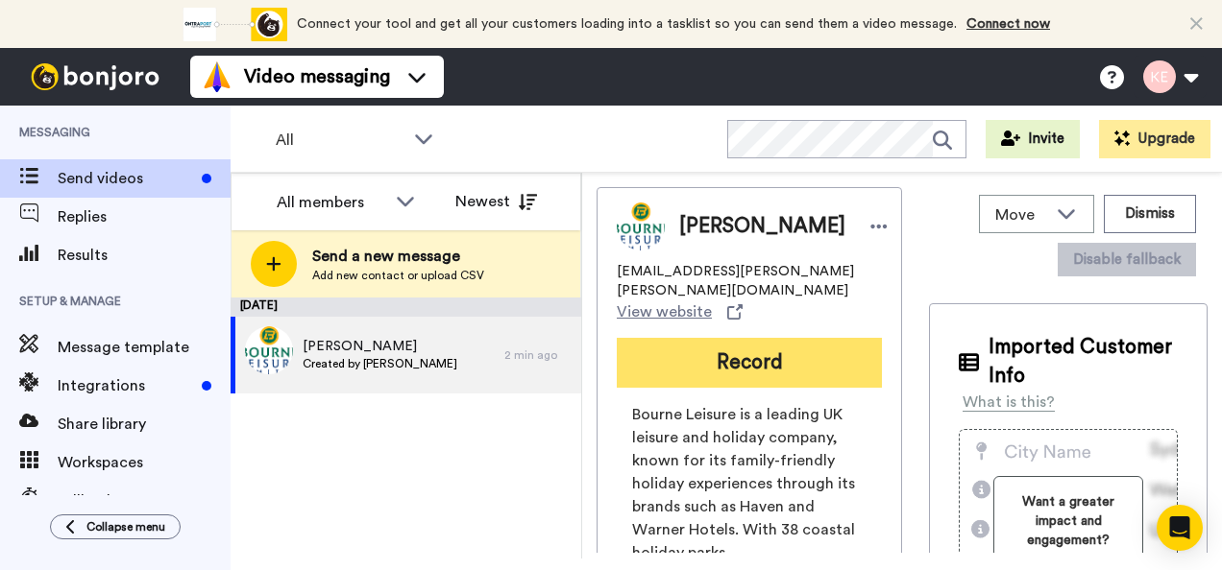
click at [797, 338] on button "Record" at bounding box center [749, 363] width 265 height 50
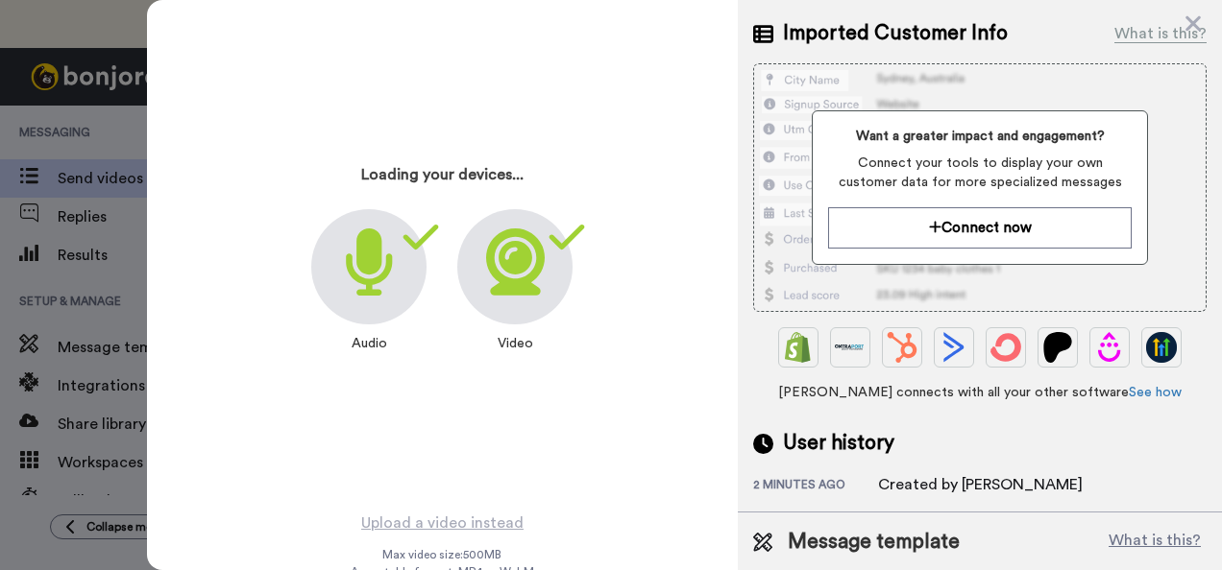
scroll to position [431, 0]
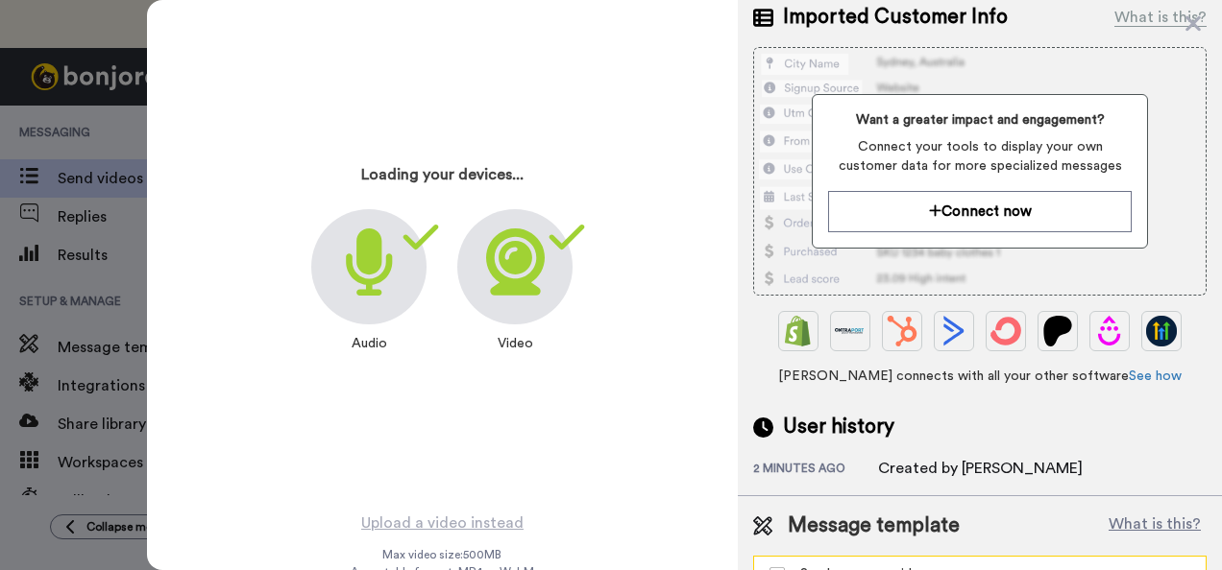
click at [933, 565] on div "Send your own videos" at bounding box center [964, 574] width 390 height 19
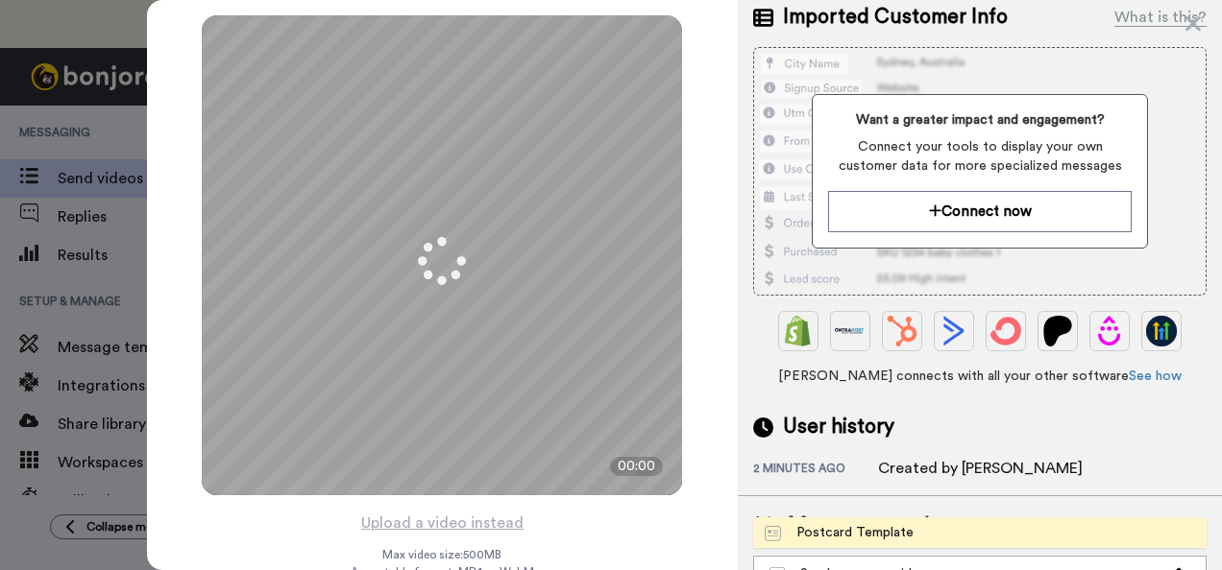
click at [893, 523] on div "Postcard Template" at bounding box center [838, 532] width 149 height 19
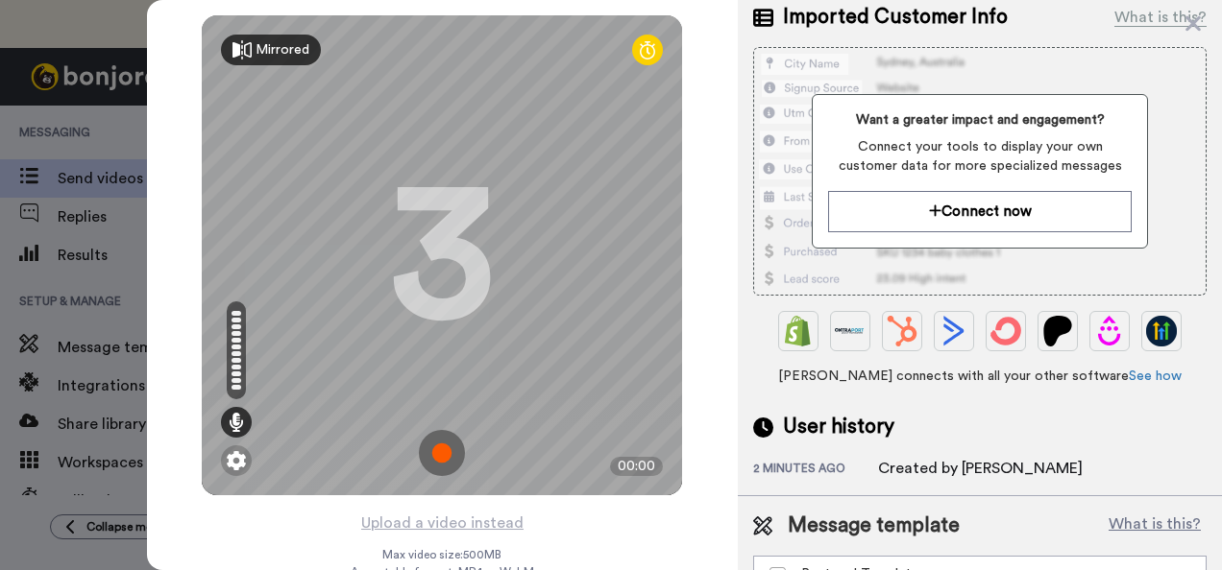
click at [248, 42] on div "Mirrored" at bounding box center [271, 50] width 100 height 31
click at [248, 42] on div "Mirror" at bounding box center [263, 50] width 85 height 31
click at [439, 442] on img at bounding box center [442, 453] width 46 height 46
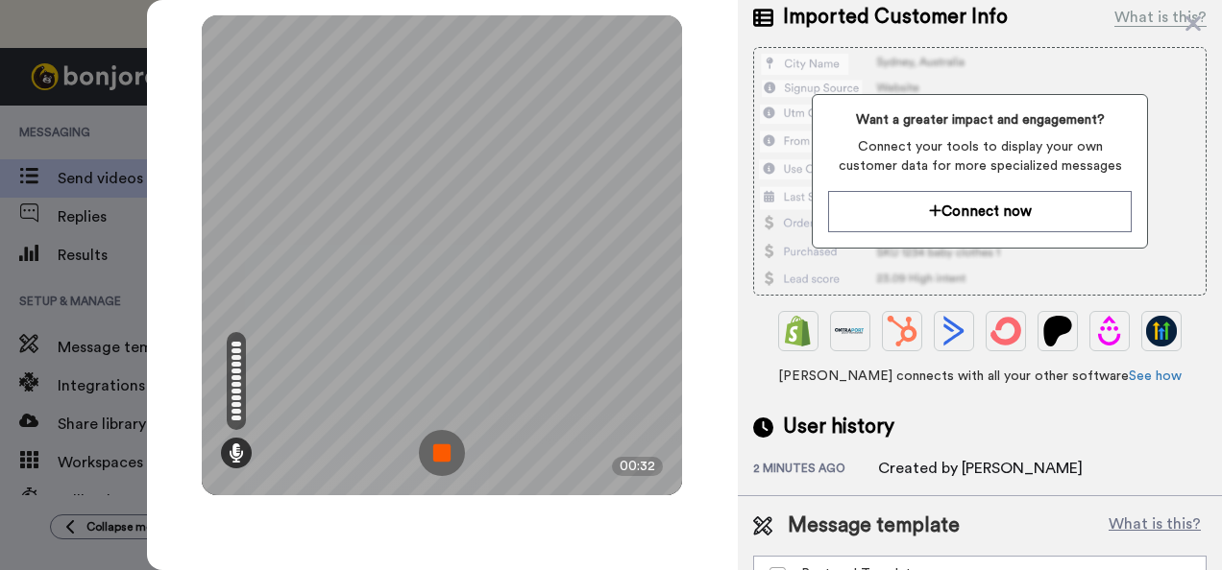
click at [458, 449] on img at bounding box center [442, 453] width 46 height 46
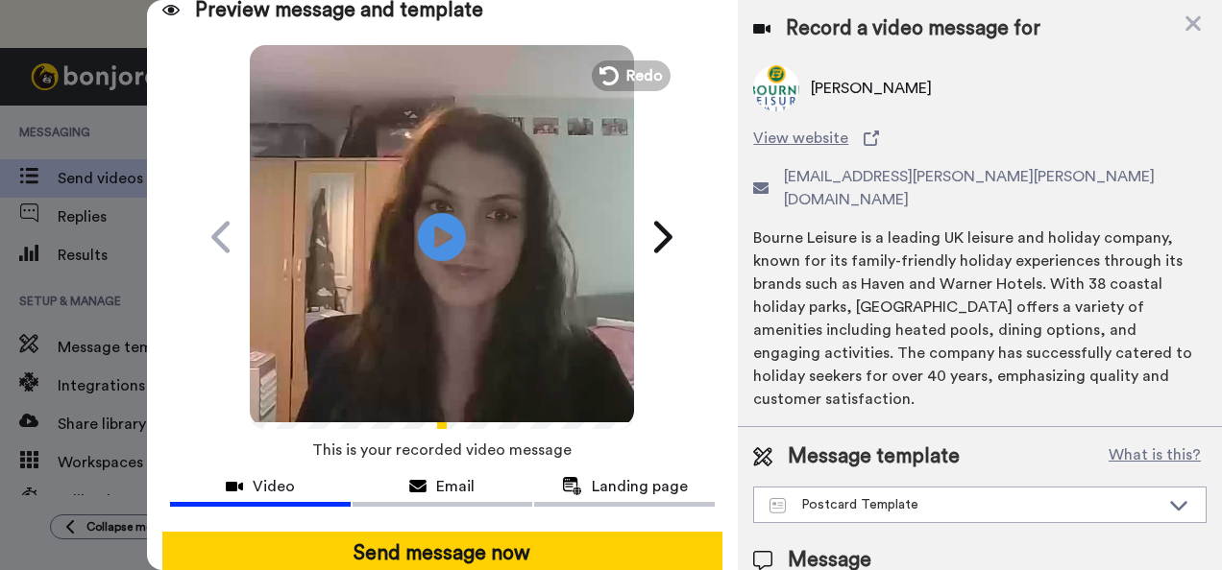
scroll to position [0, 0]
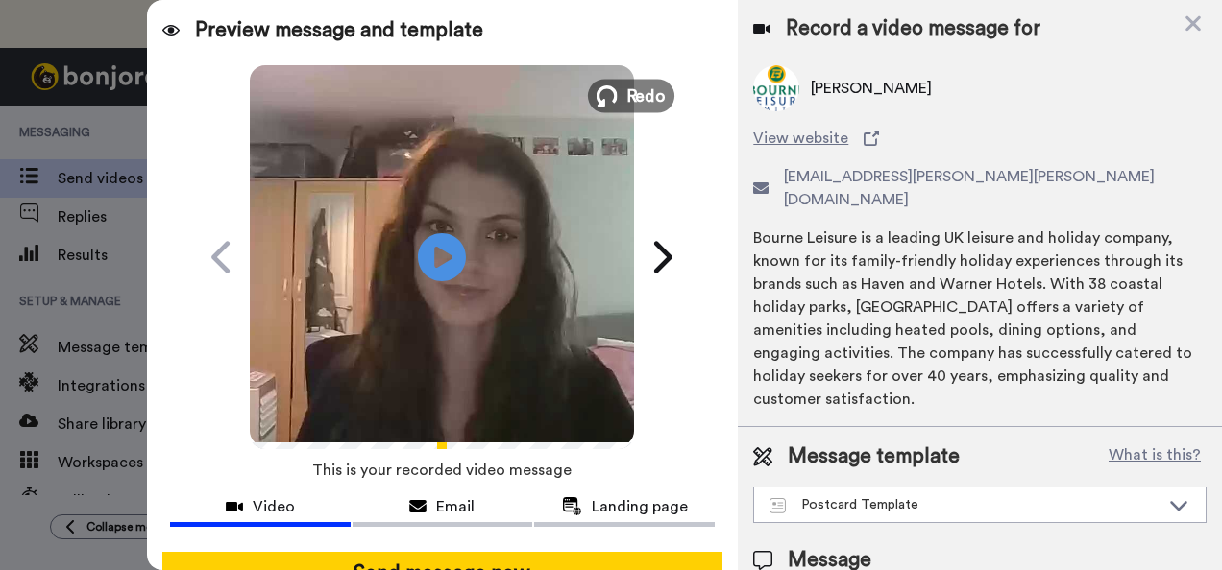
click at [626, 85] on span "Redo" at bounding box center [646, 95] width 40 height 25
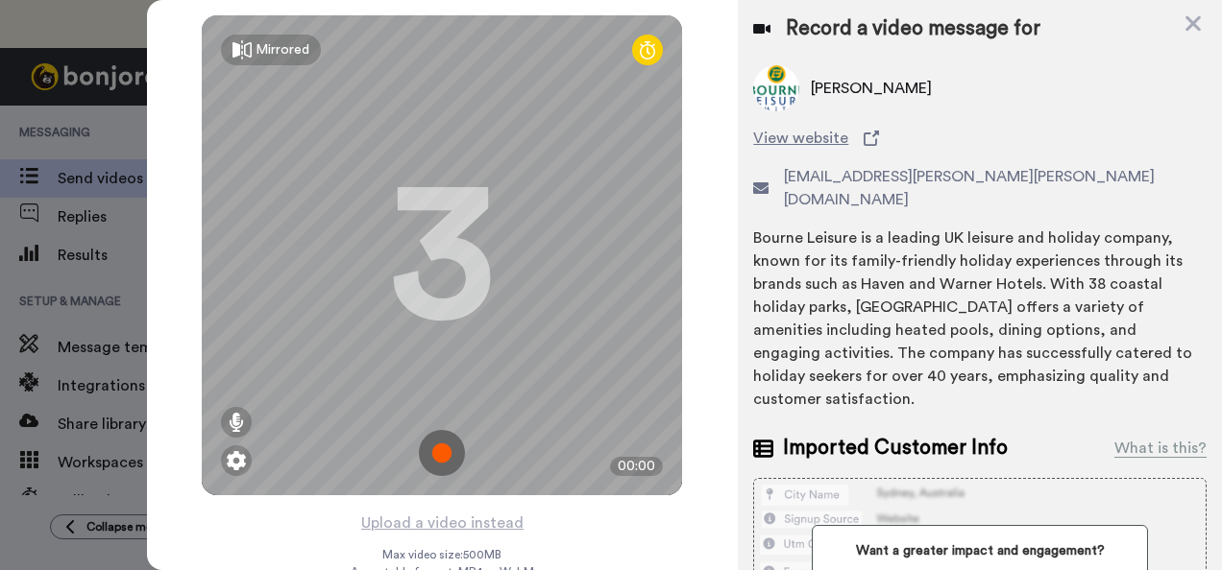
click at [443, 449] on img at bounding box center [442, 453] width 46 height 46
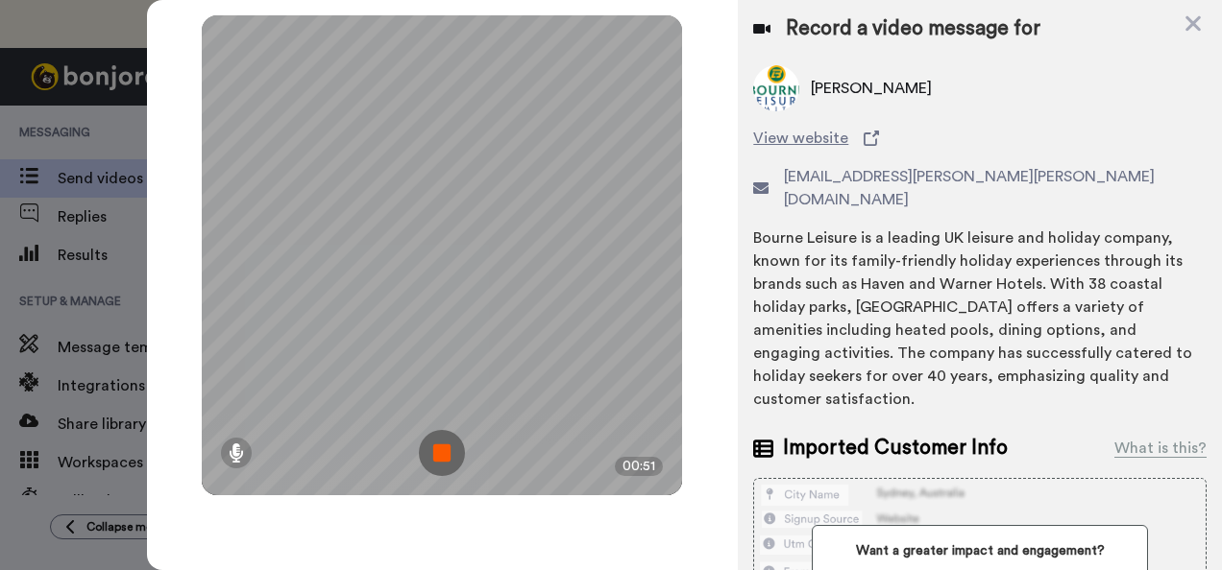
click at [440, 434] on img at bounding box center [442, 453] width 46 height 46
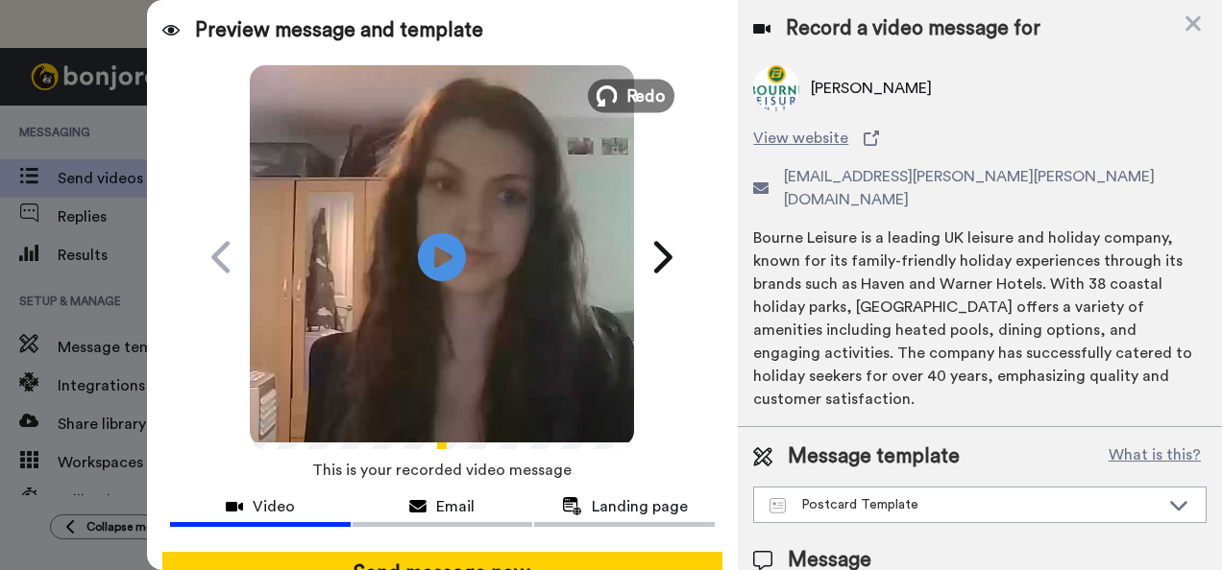
click at [618, 83] on button "Redo" at bounding box center [631, 96] width 86 height 34
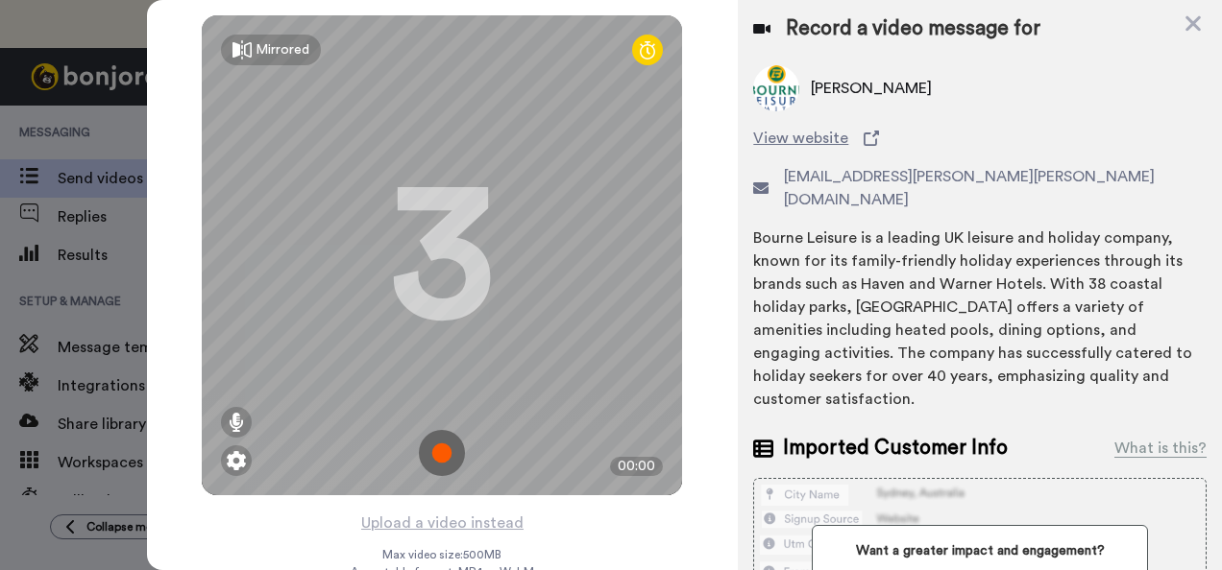
click at [442, 444] on img at bounding box center [442, 453] width 46 height 46
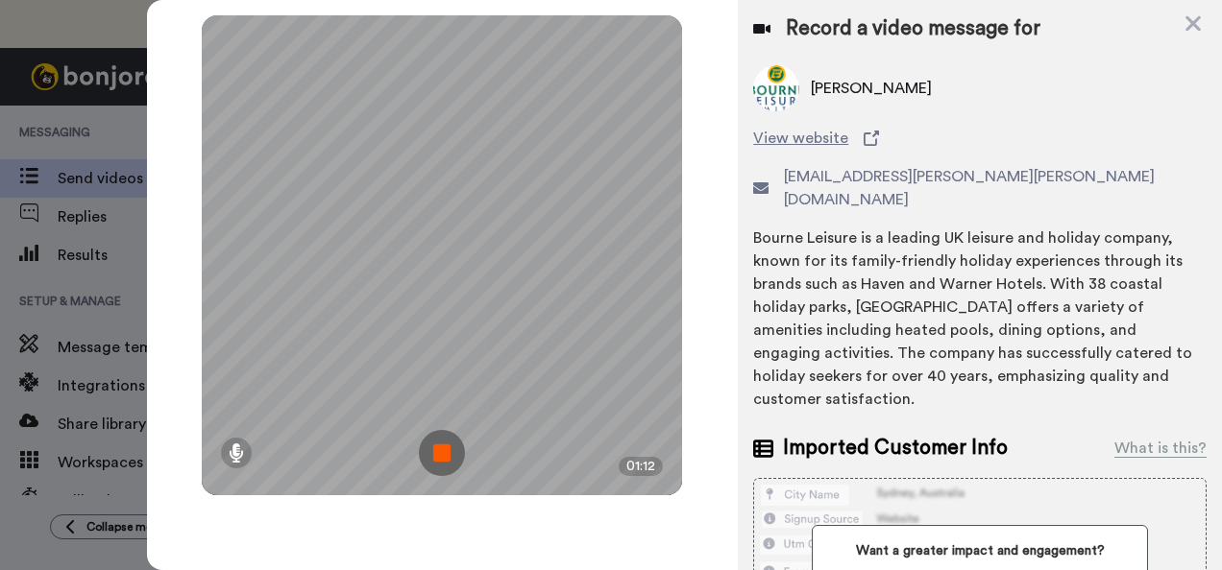
click at [440, 441] on img at bounding box center [442, 453] width 46 height 46
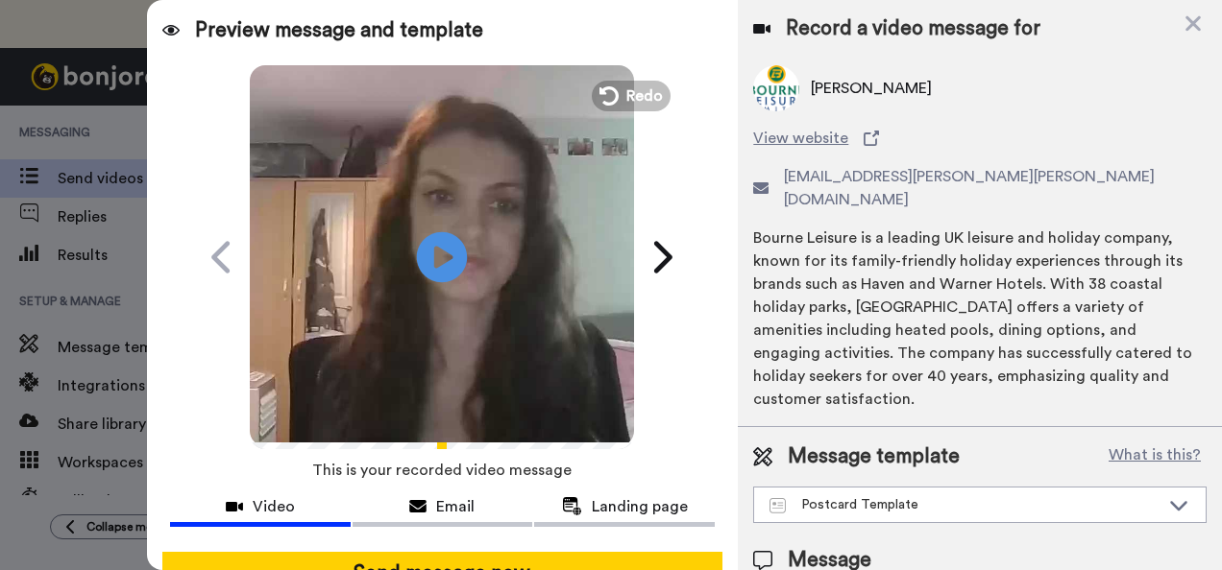
click at [435, 255] on icon "Play/Pause" at bounding box center [442, 256] width 51 height 91
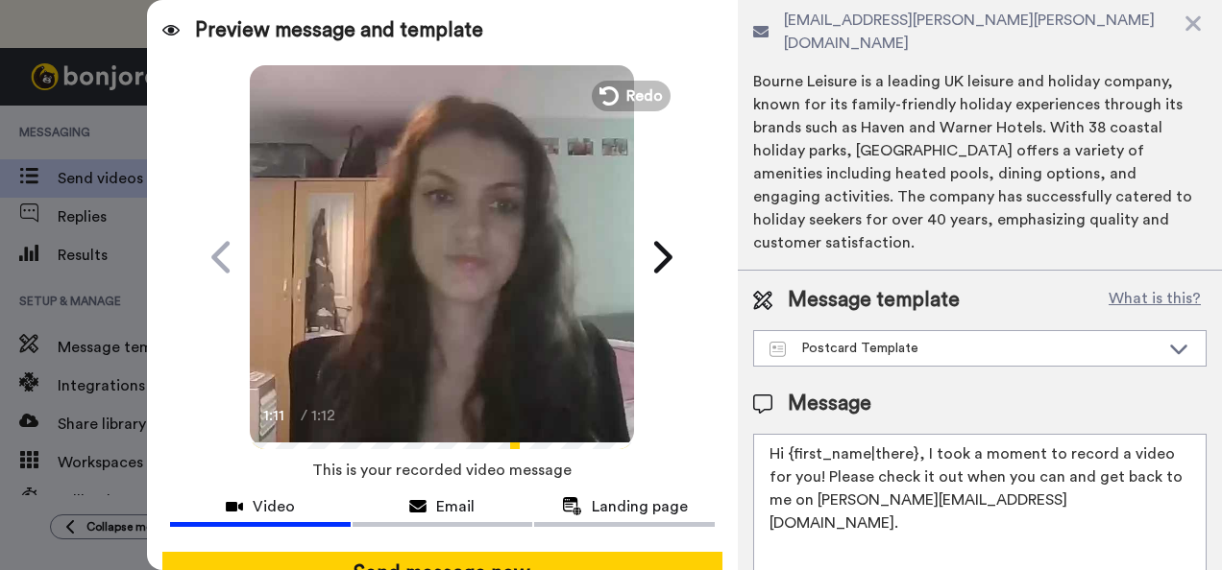
scroll to position [173, 0]
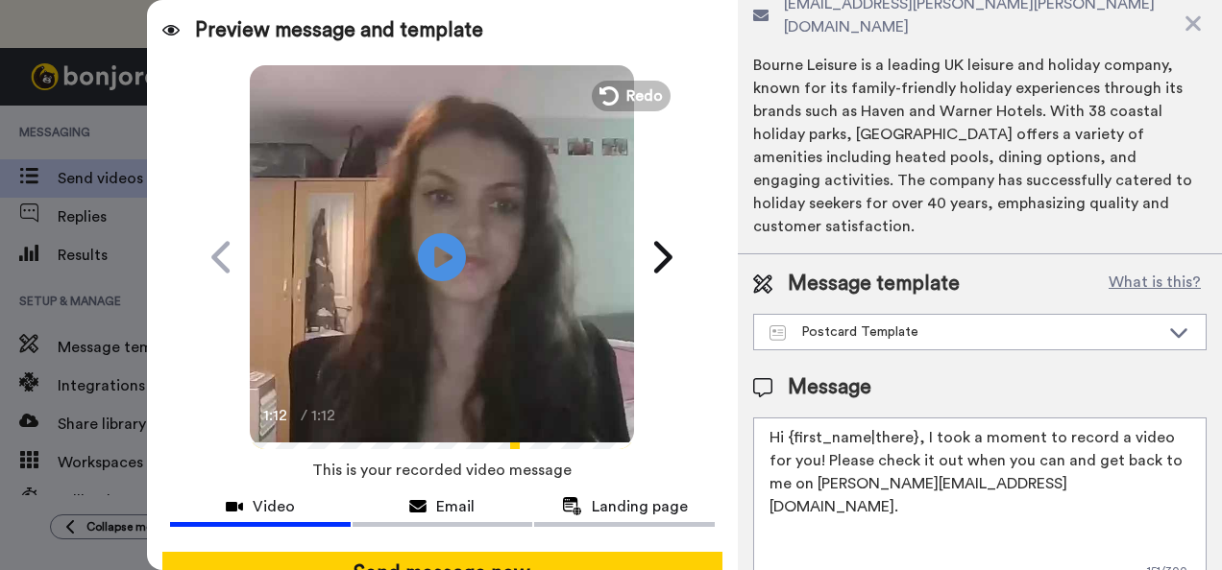
drag, startPoint x: 909, startPoint y: 390, endPoint x: 793, endPoint y: 388, distance: 116.2
click at [793, 418] on textarea "Hi {first_name|there}, I took a moment to record a video for you! Please check …" at bounding box center [979, 504] width 453 height 173
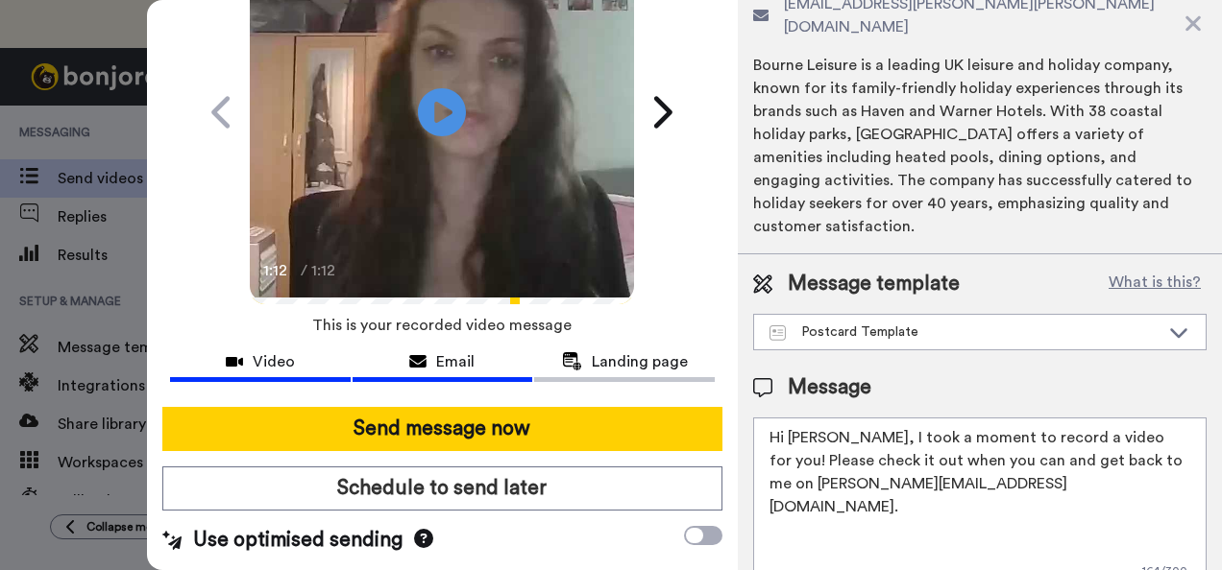
type textarea "Hi Danni, I took a moment to record a video for you! Please check it out when y…"
click at [479, 368] on button "Email" at bounding box center [442, 365] width 181 height 36
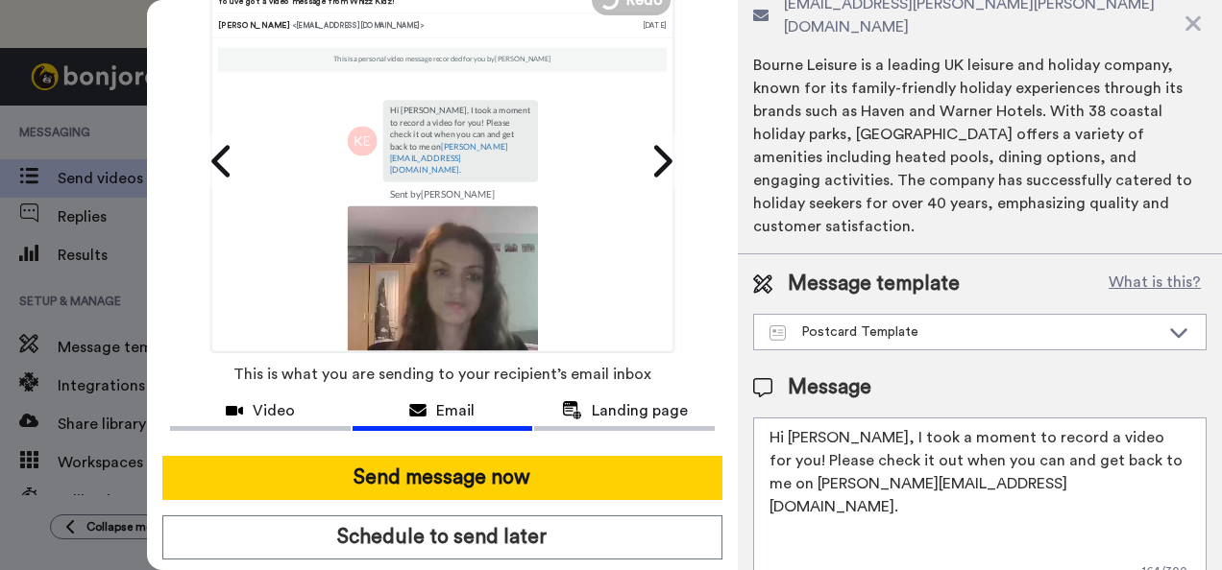
scroll to position [0, 0]
click at [592, 404] on span "Landing page" at bounding box center [640, 411] width 96 height 23
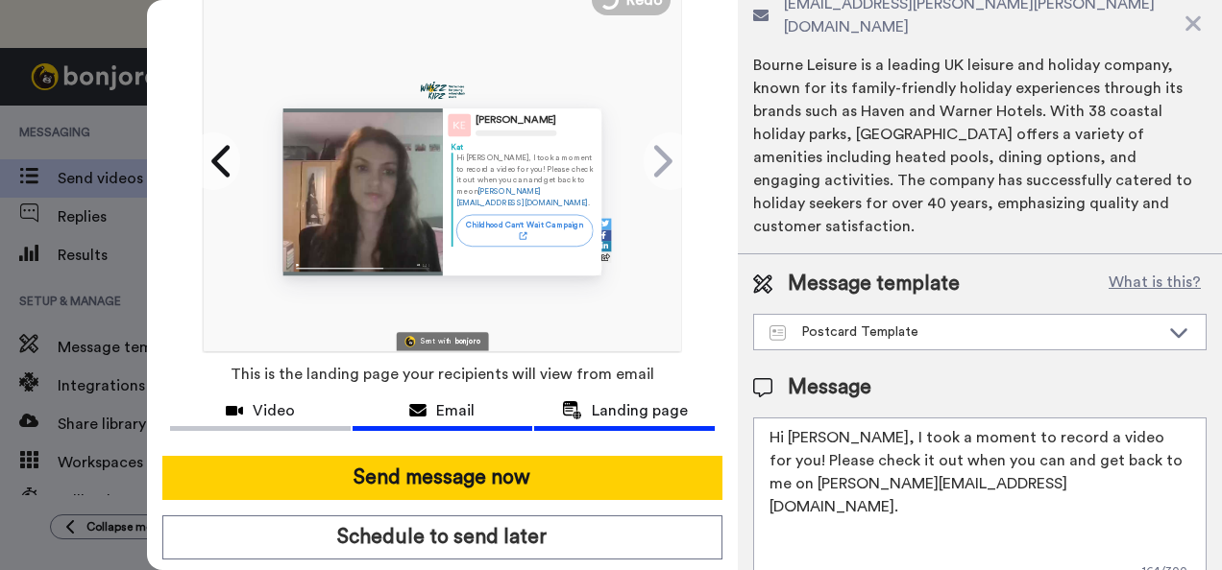
click at [470, 416] on div "Email" at bounding box center [442, 411] width 181 height 23
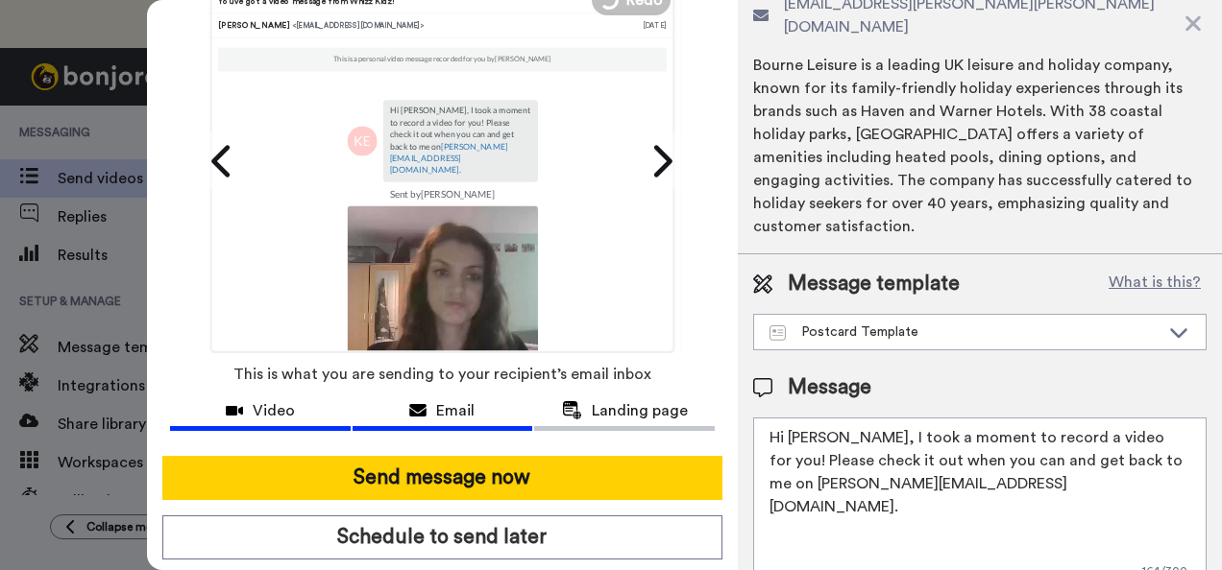
click at [275, 411] on span "Video" at bounding box center [274, 411] width 42 height 23
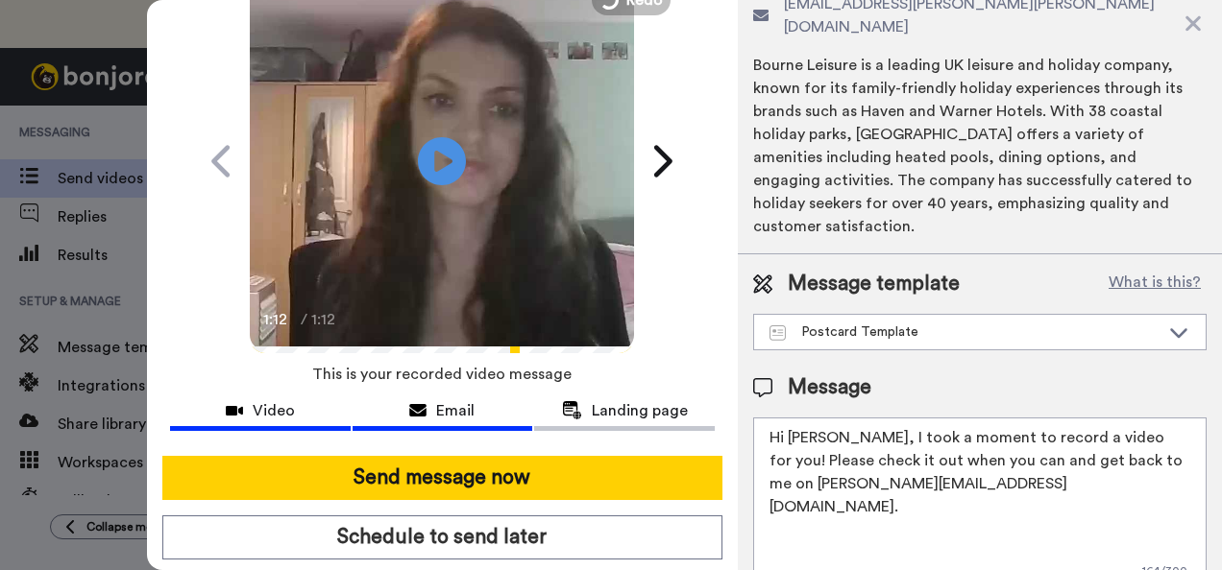
click at [397, 401] on div "Email" at bounding box center [442, 411] width 181 height 23
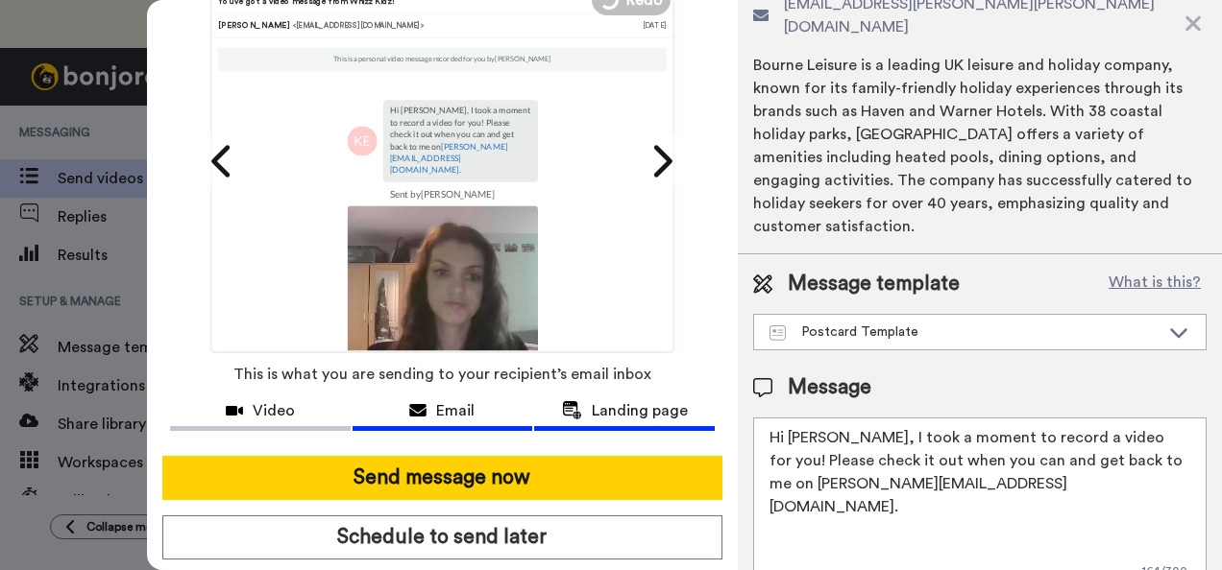
click at [597, 401] on span "Landing page" at bounding box center [640, 411] width 96 height 23
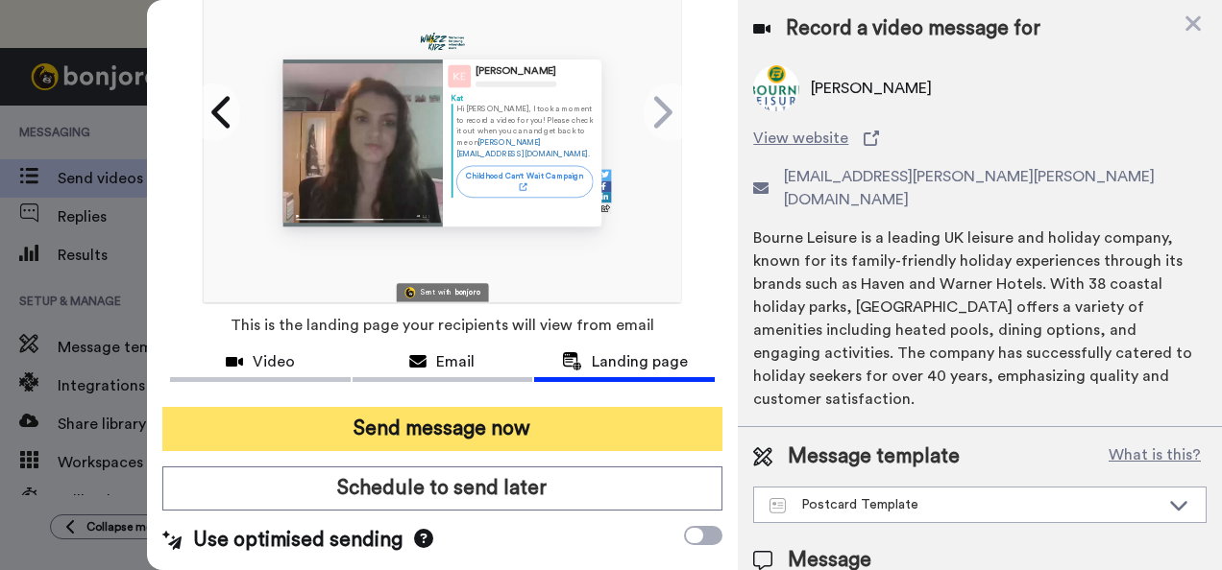
click at [631, 407] on button "Send message now" at bounding box center [442, 429] width 561 height 44
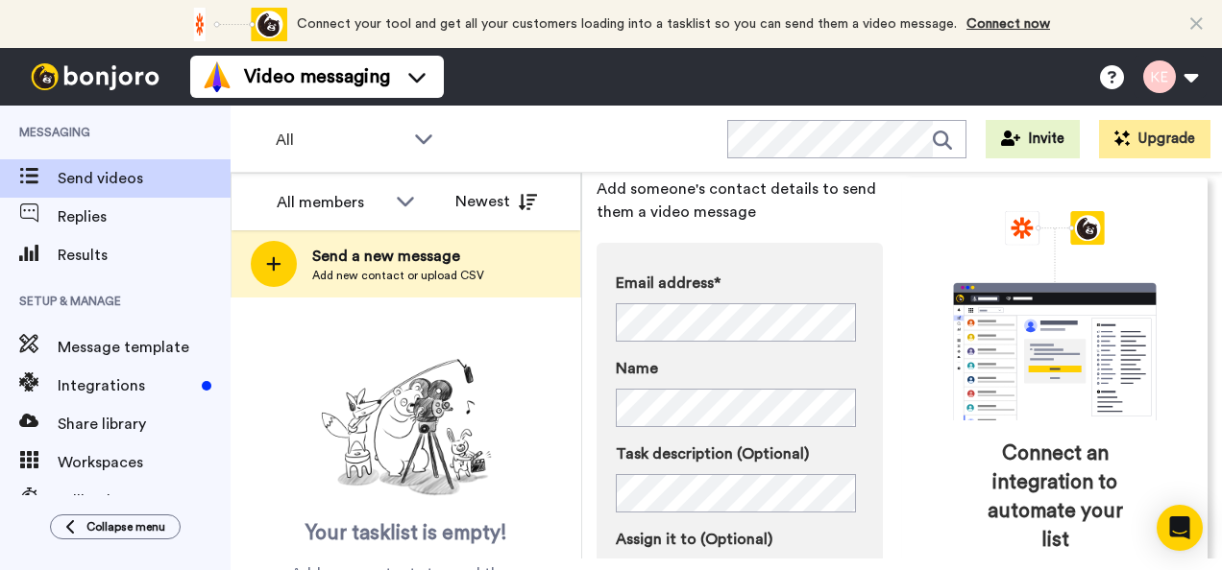
click at [817, 380] on div "Name" at bounding box center [740, 392] width 248 height 70
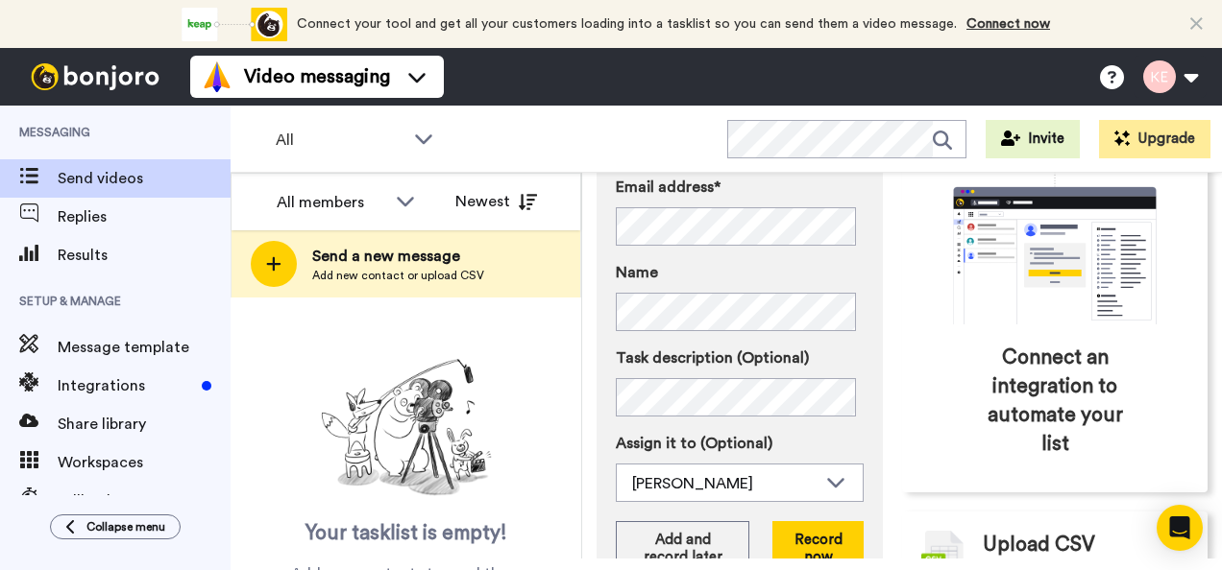
click at [801, 278] on label "Name" at bounding box center [740, 272] width 248 height 23
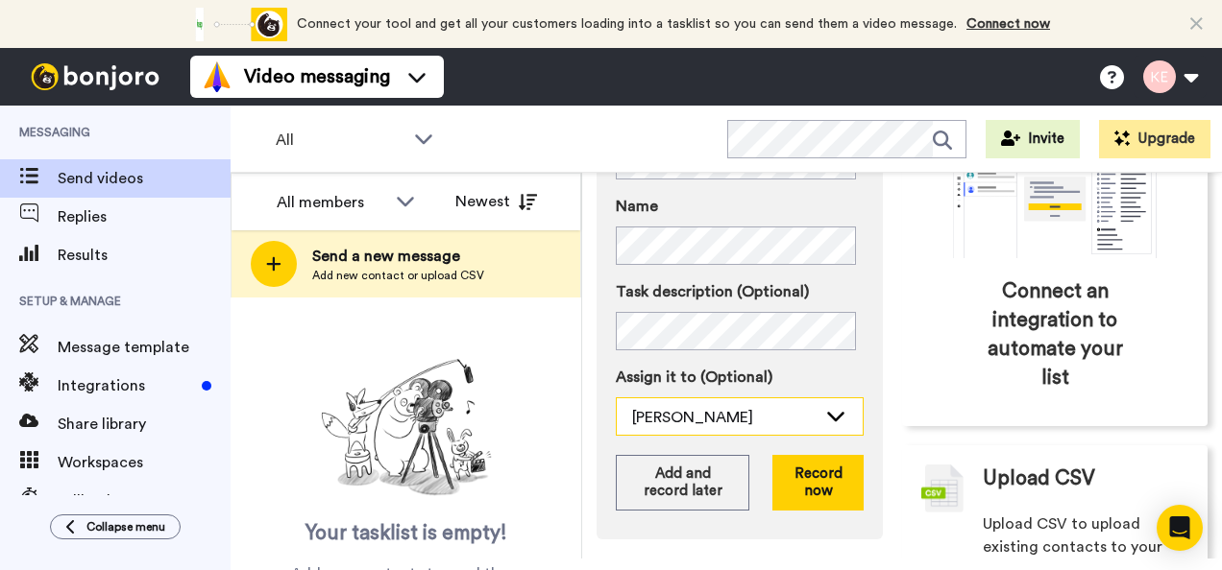
scroll to position [288, 0]
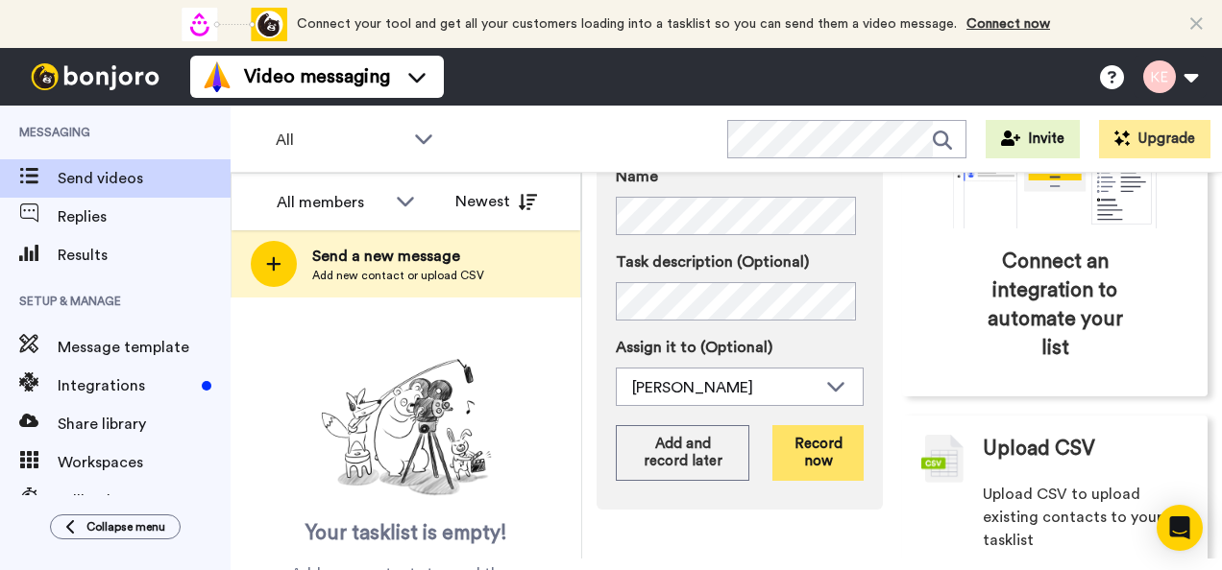
click at [811, 455] on button "Record now" at bounding box center [817, 453] width 91 height 56
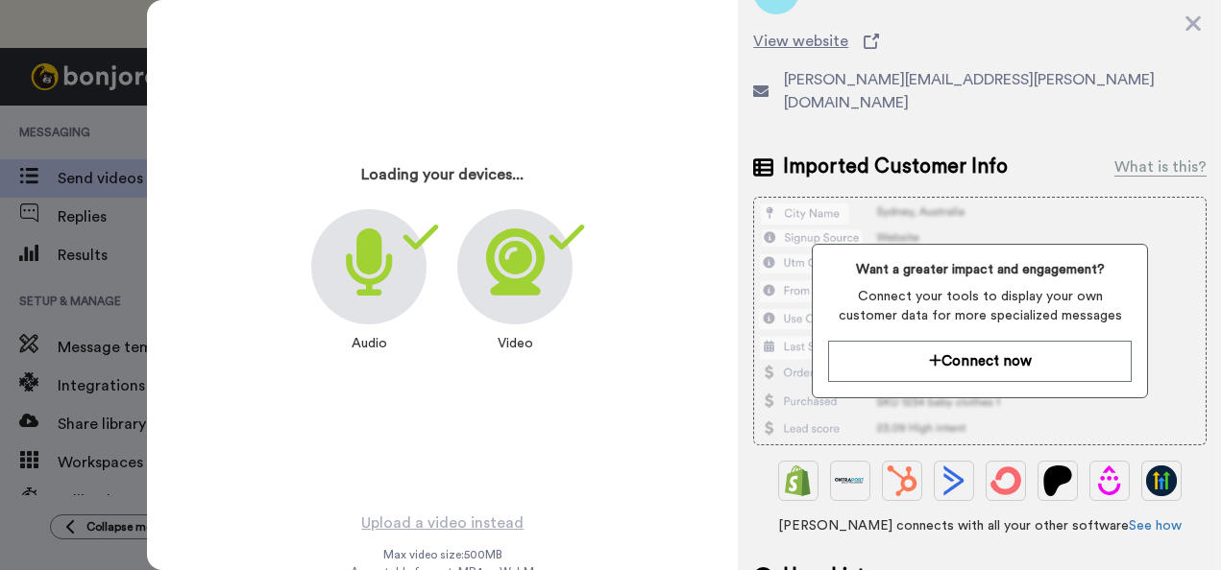
scroll to position [270, 0]
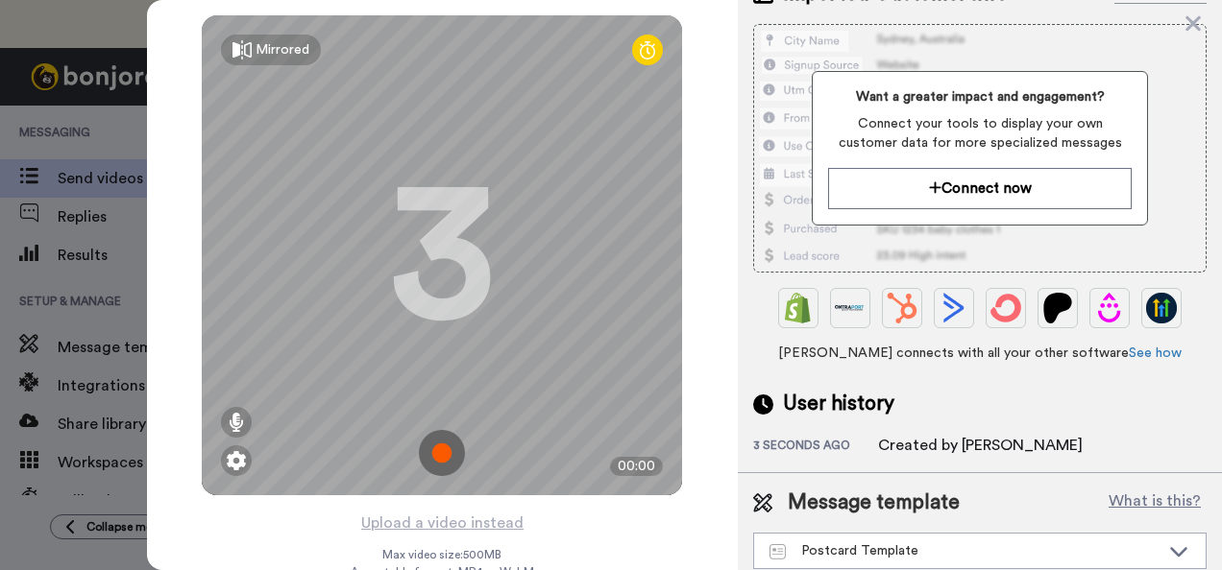
click at [431, 456] on img at bounding box center [442, 453] width 46 height 46
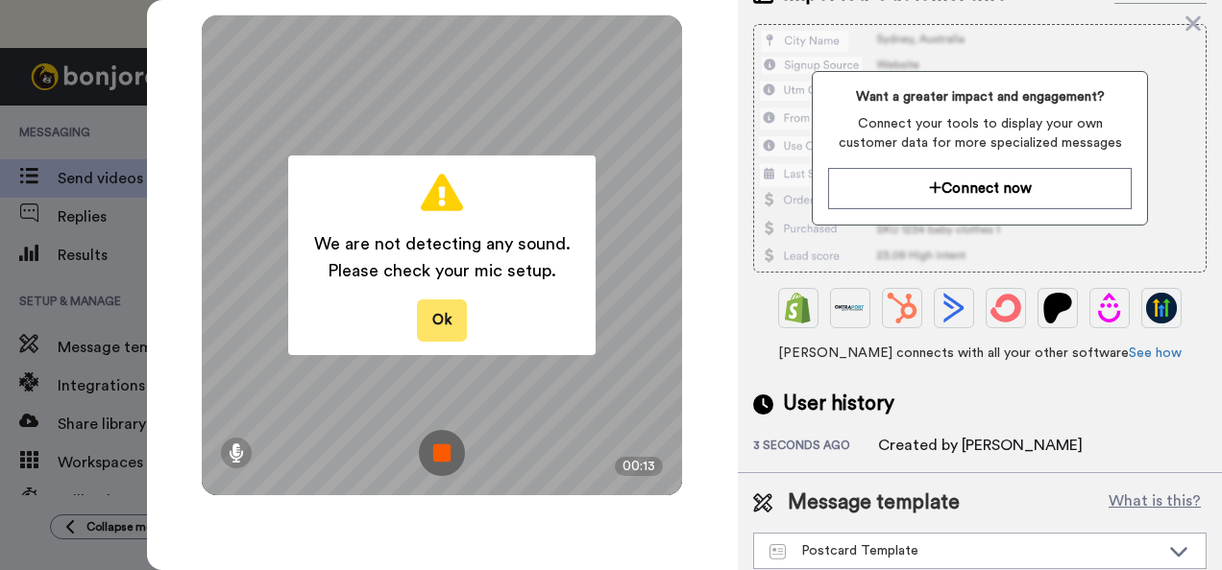
click at [440, 322] on button "Ok" at bounding box center [442, 320] width 50 height 41
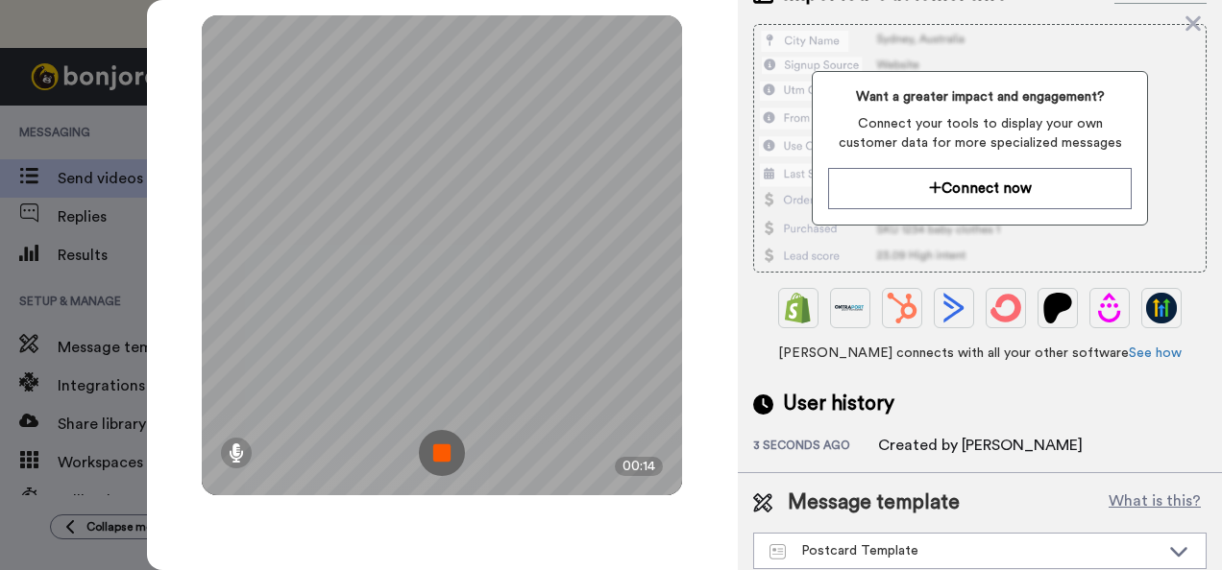
click at [447, 442] on img at bounding box center [442, 453] width 46 height 46
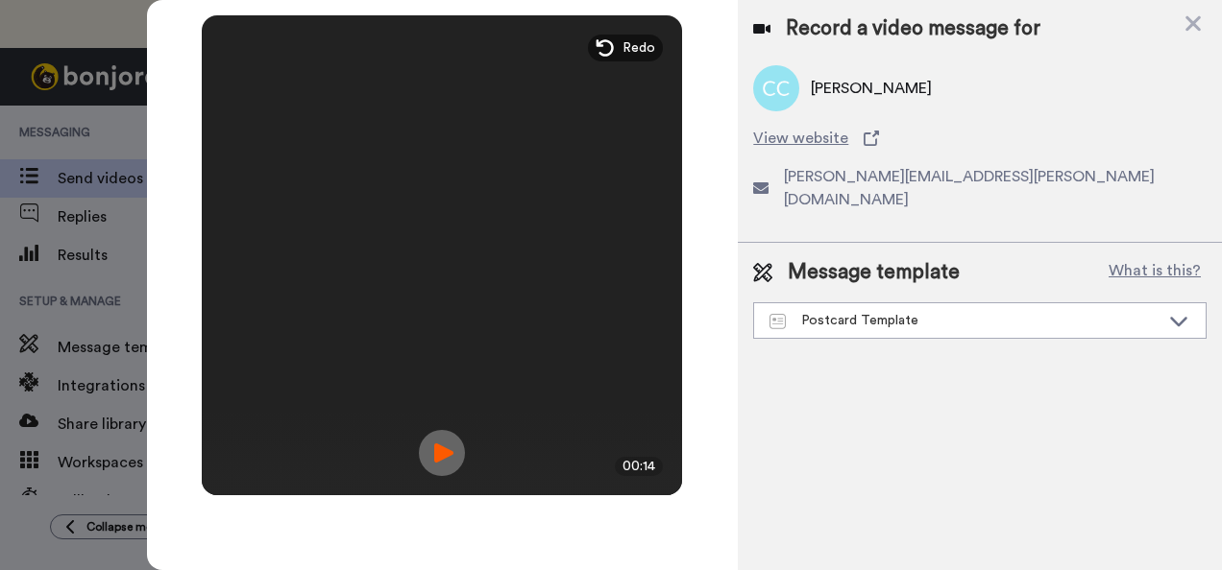
scroll to position [0, 0]
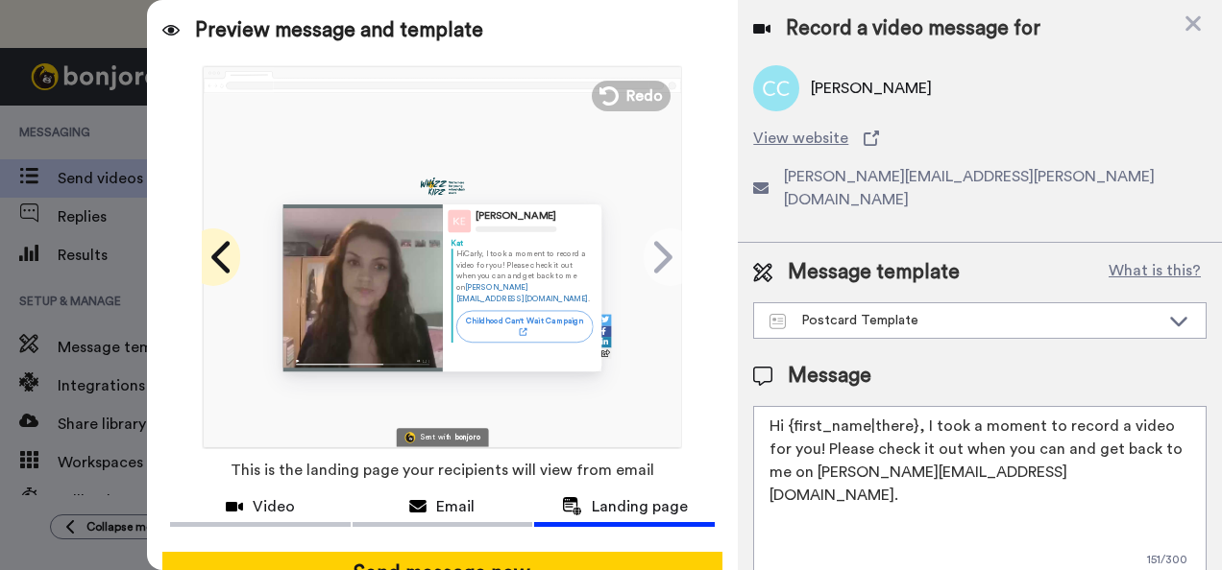
click at [211, 272] on icon at bounding box center [222, 257] width 31 height 36
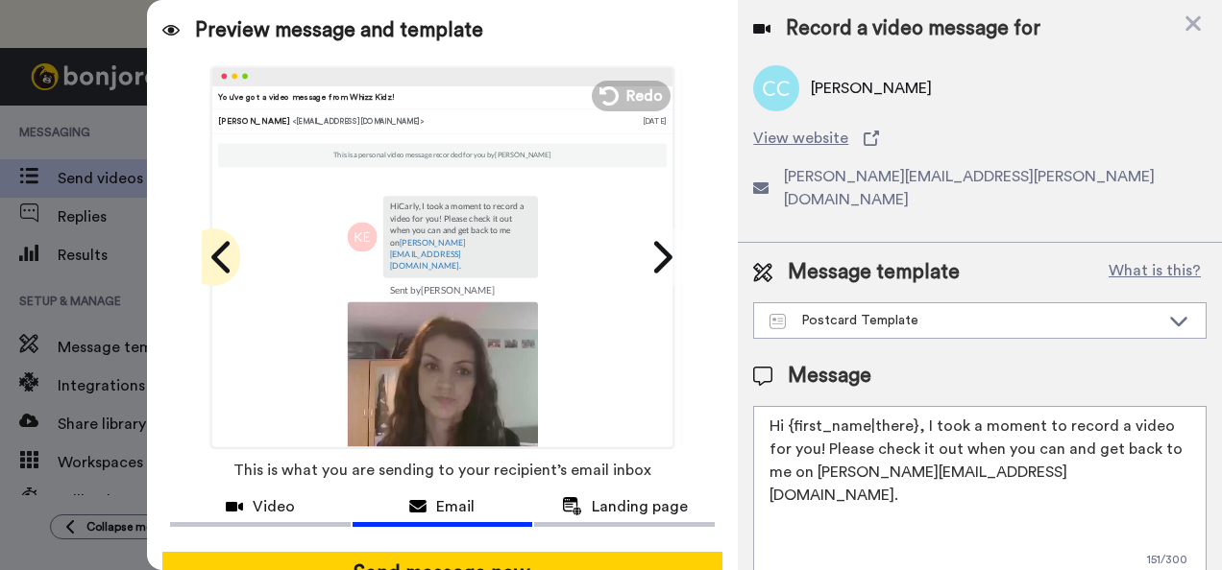
click at [211, 271] on icon at bounding box center [222, 257] width 31 height 36
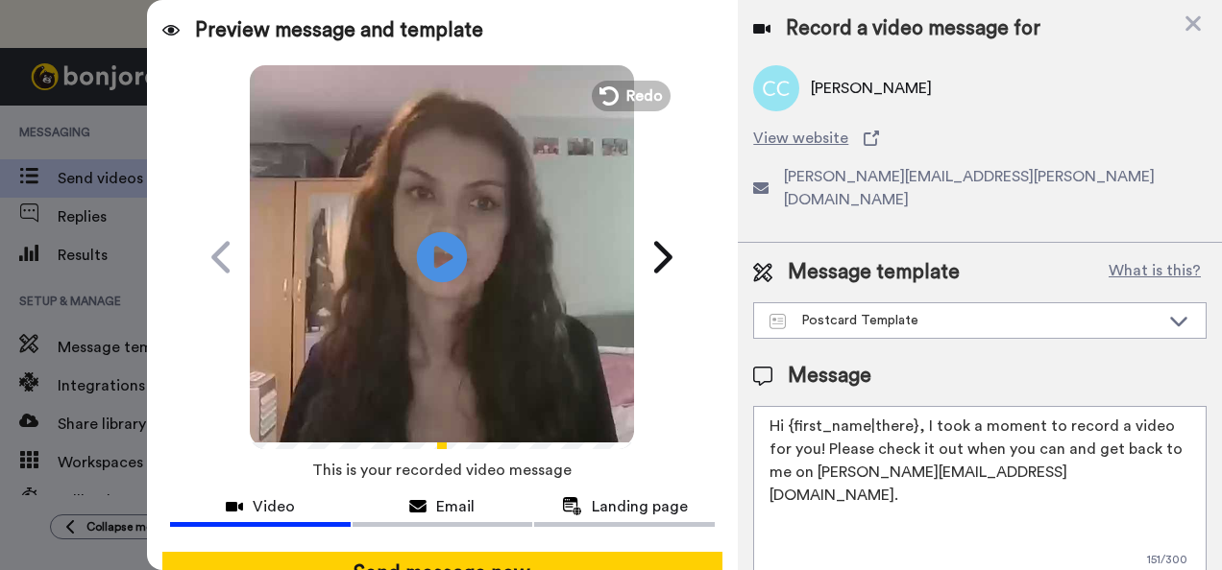
click at [456, 261] on icon at bounding box center [442, 256] width 51 height 51
click at [643, 103] on span "Redo" at bounding box center [646, 95] width 40 height 25
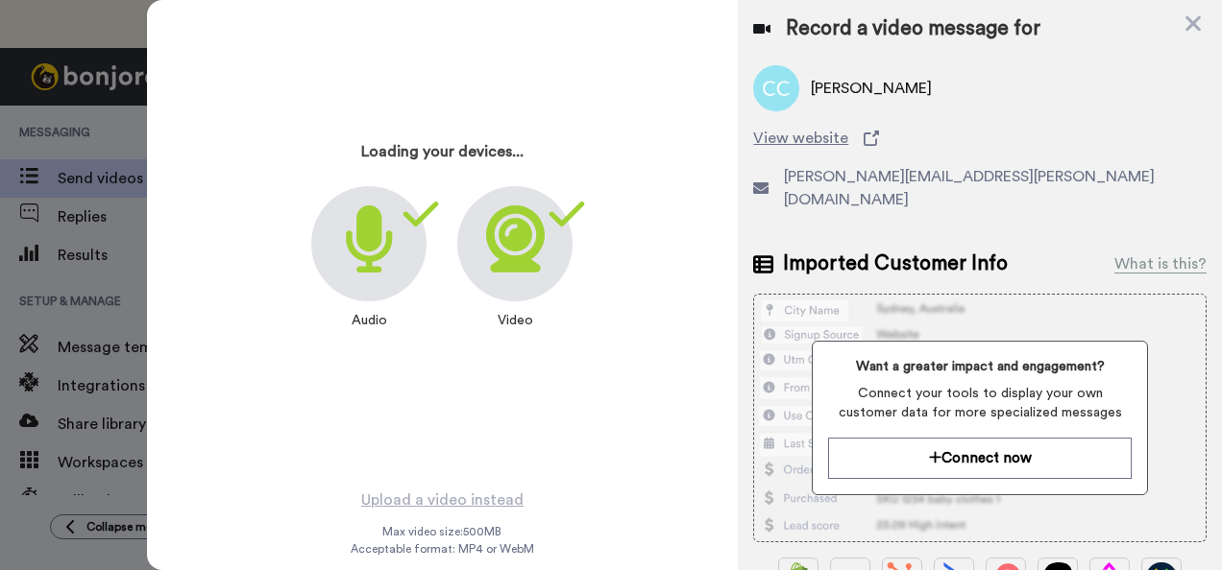
scroll to position [44, 0]
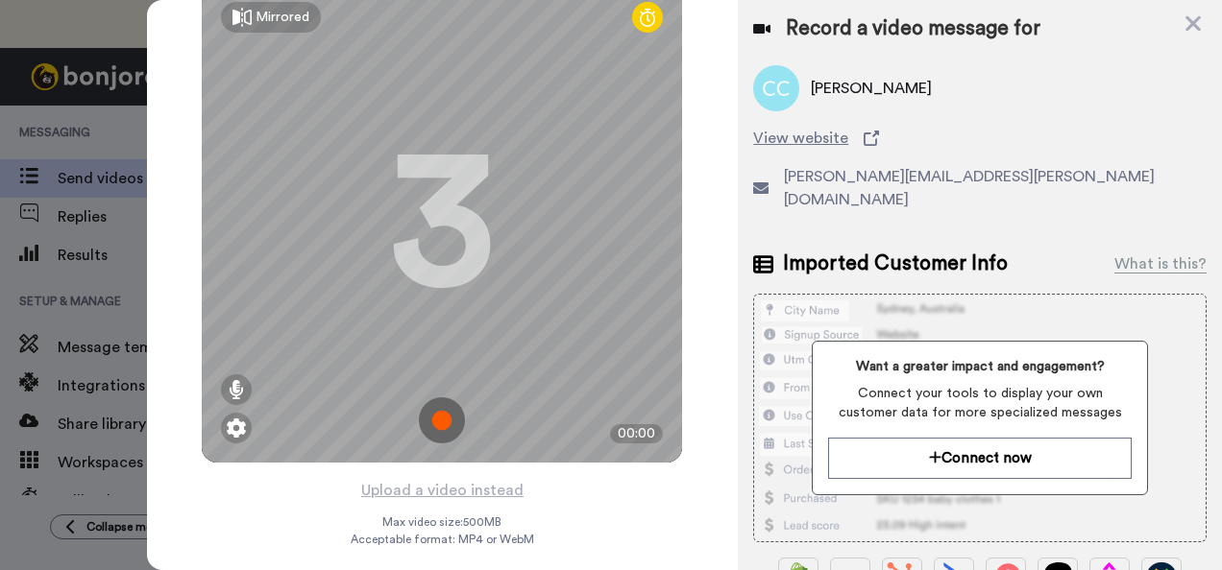
click at [430, 401] on img at bounding box center [442, 421] width 46 height 46
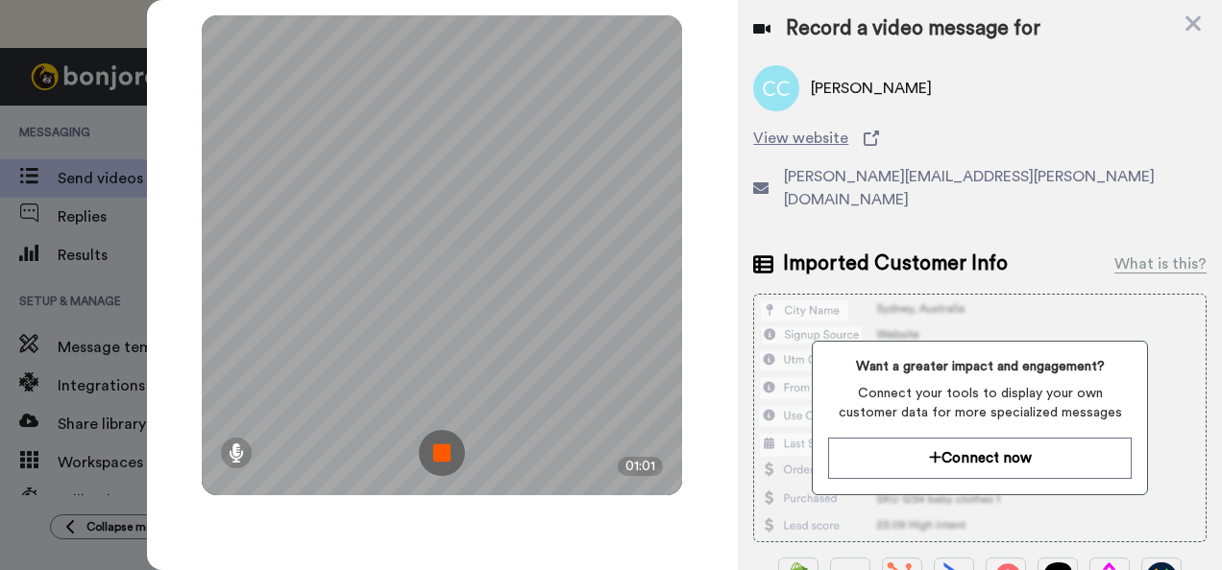
scroll to position [0, 0]
click at [455, 449] on img at bounding box center [442, 453] width 46 height 46
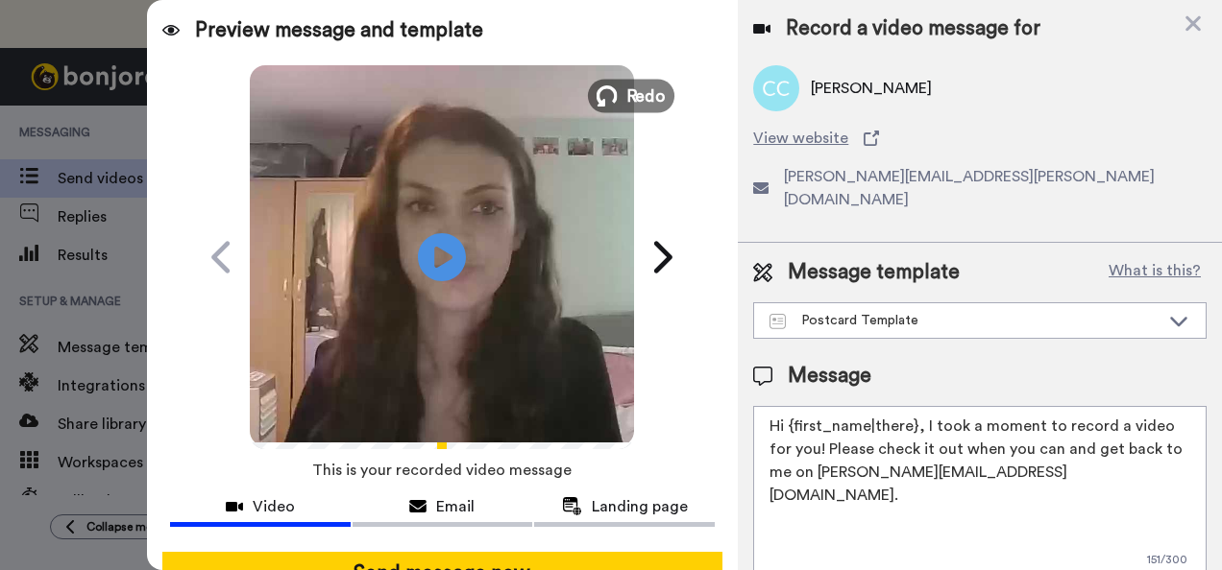
click at [640, 85] on span "Redo" at bounding box center [646, 95] width 40 height 25
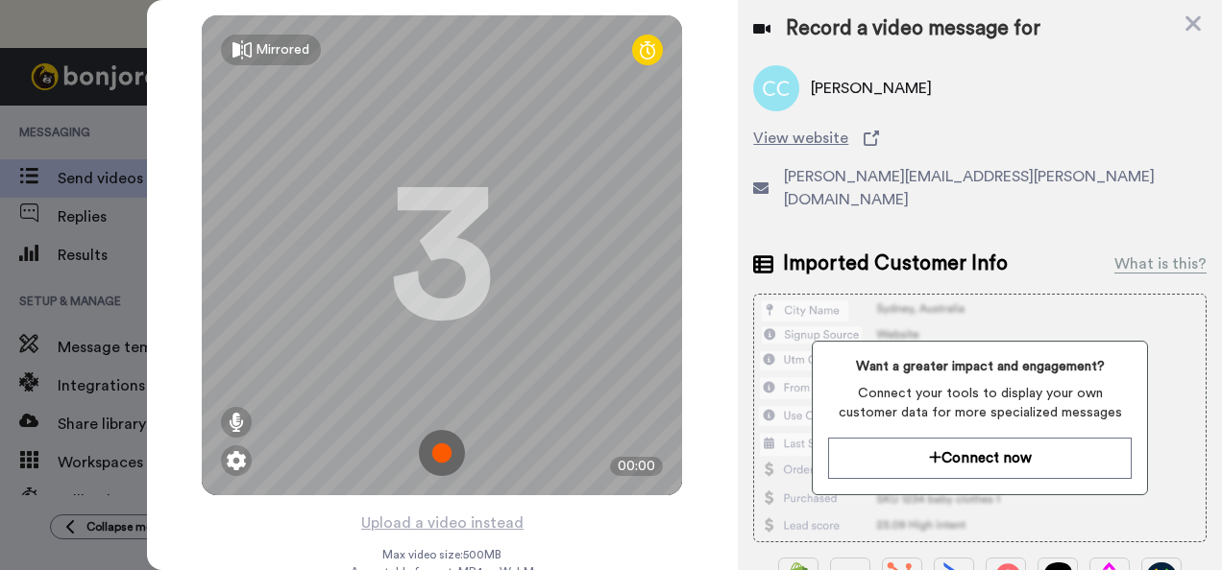
click at [441, 442] on img at bounding box center [442, 453] width 46 height 46
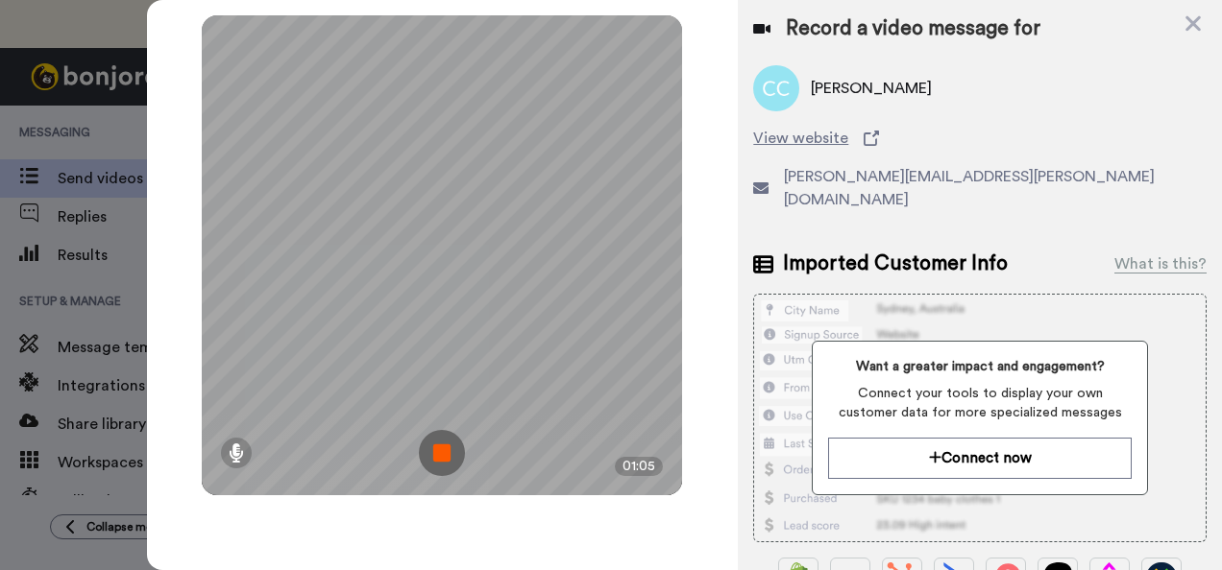
click at [445, 435] on img at bounding box center [442, 453] width 46 height 46
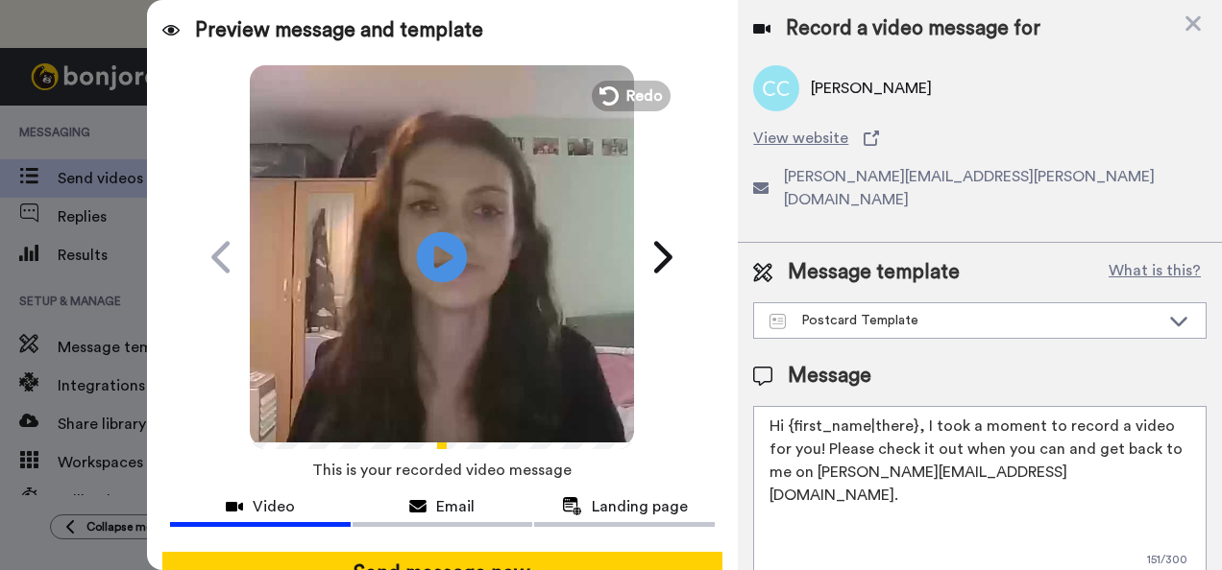
click at [417, 243] on icon at bounding box center [442, 256] width 51 height 51
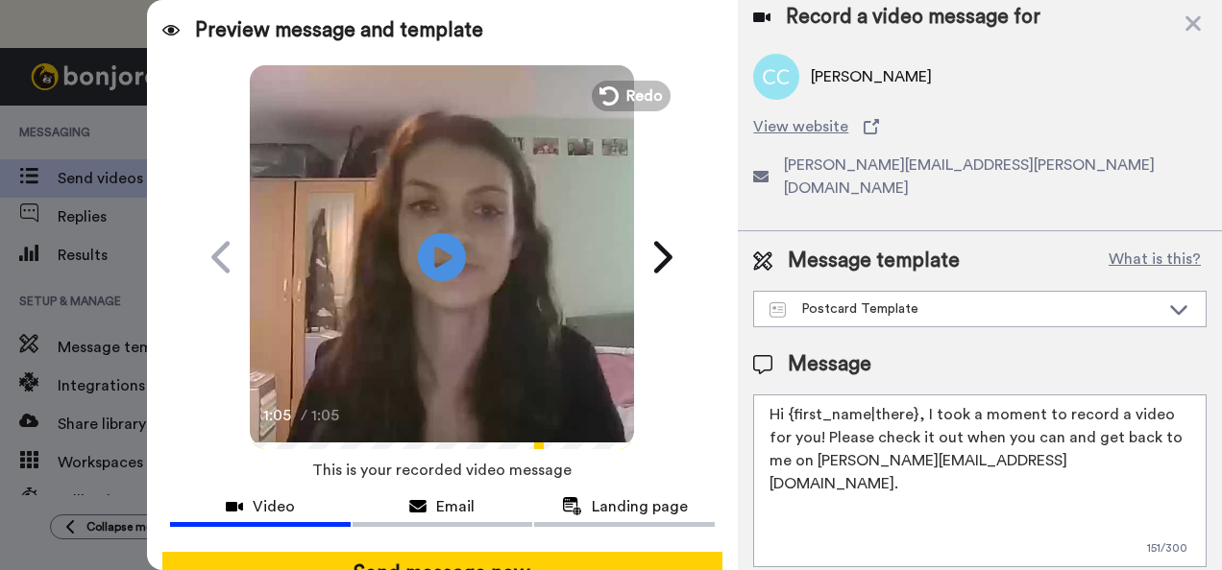
drag, startPoint x: 911, startPoint y: 382, endPoint x: 789, endPoint y: 382, distance: 122.0
click at [789, 395] on textarea "Hi {first_name|there}, I took a moment to record a video for you! Please check …" at bounding box center [979, 481] width 453 height 173
type textarea "Hi Carly, I took a moment to record a video for you! Please check it out when y…"
click at [592, 513] on span "Landing page" at bounding box center [640, 507] width 96 height 23
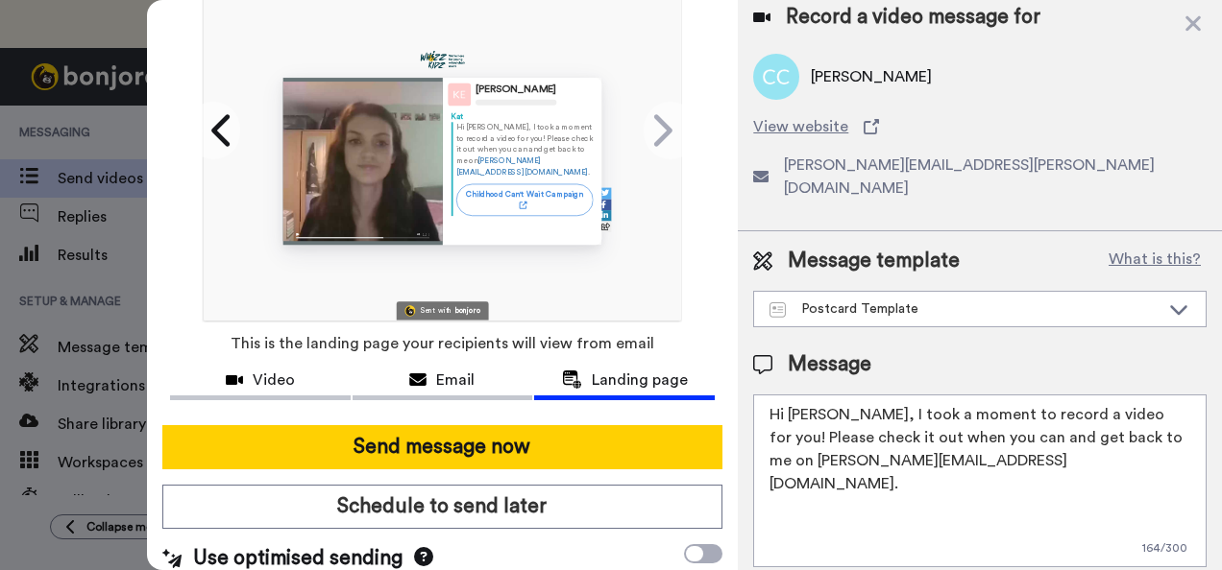
scroll to position [154, 0]
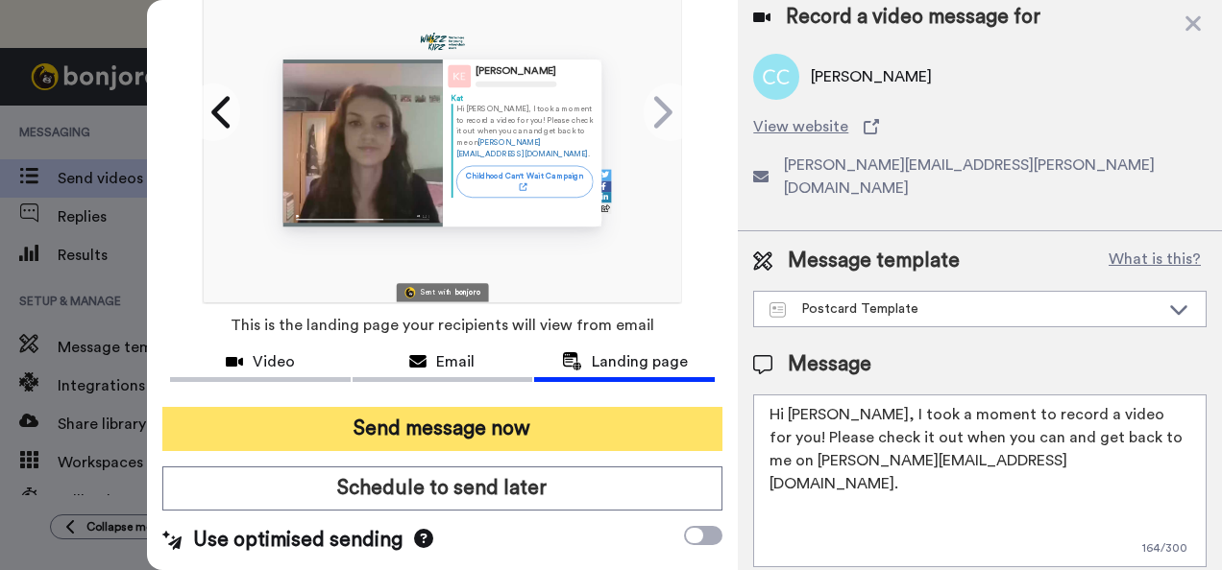
click at [526, 420] on button "Send message now" at bounding box center [442, 429] width 561 height 44
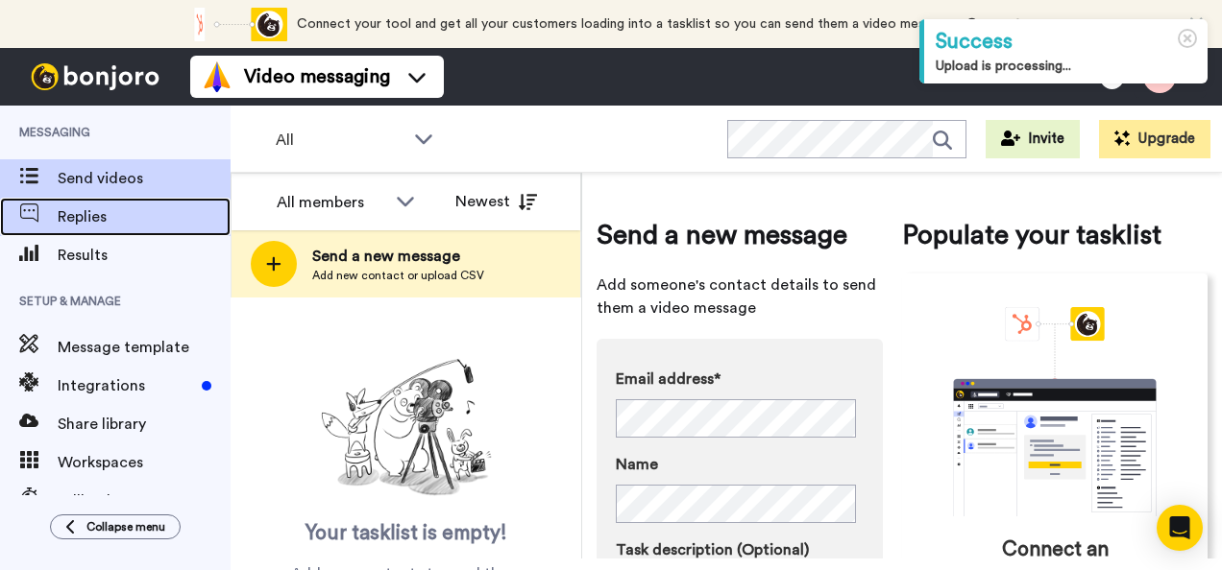
click at [135, 228] on span "Replies" at bounding box center [144, 217] width 173 height 23
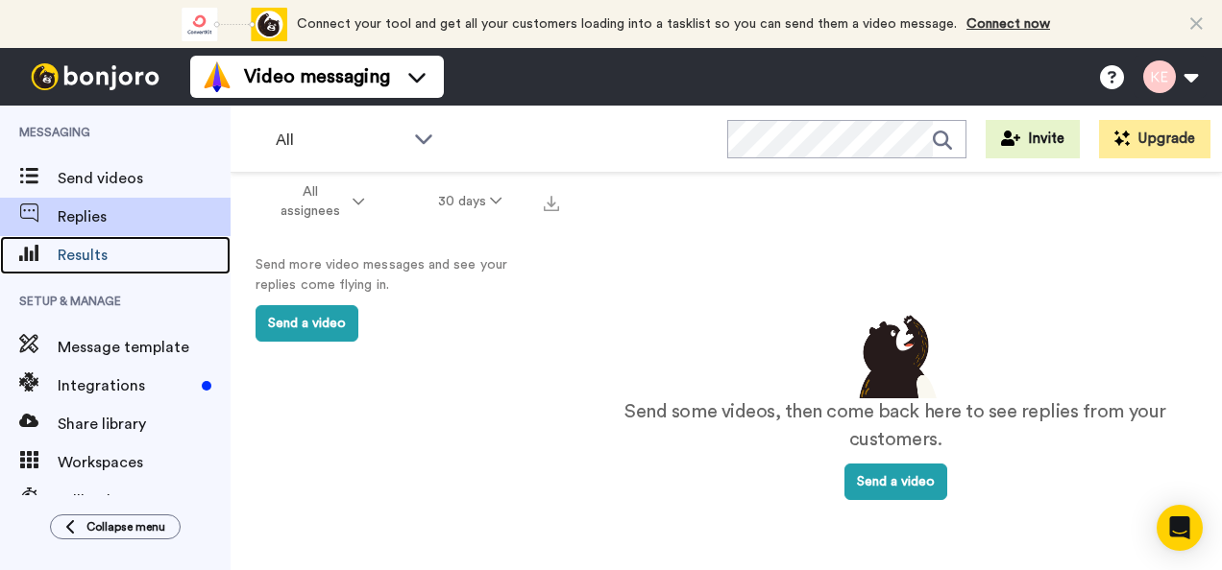
click at [148, 246] on span "Results" at bounding box center [144, 255] width 173 height 23
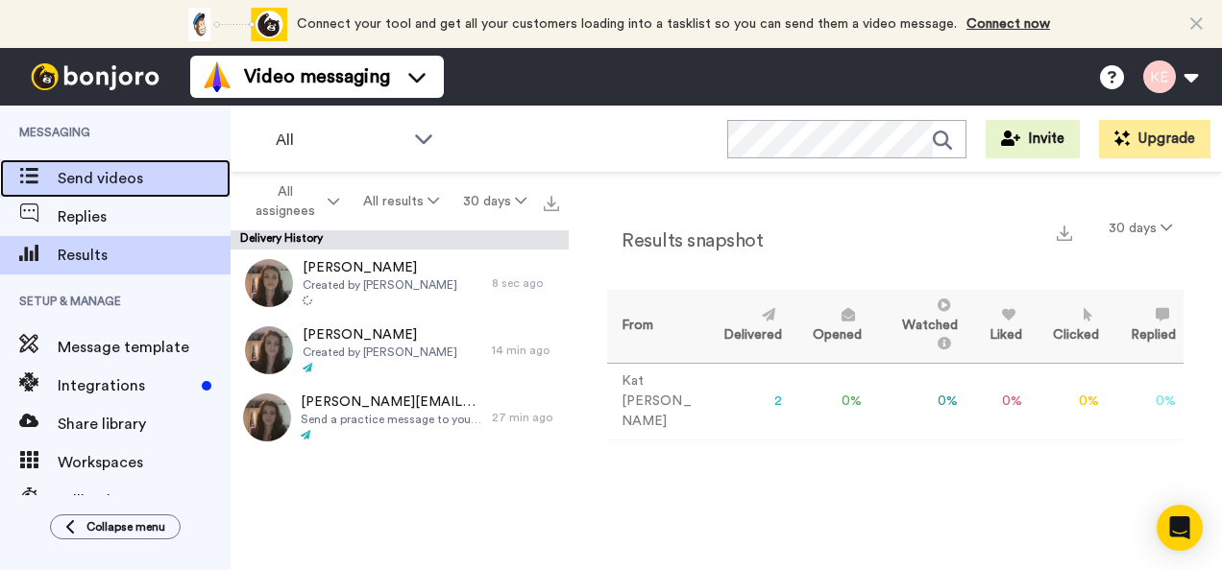
click at [112, 192] on div "Send videos" at bounding box center [115, 178] width 230 height 38
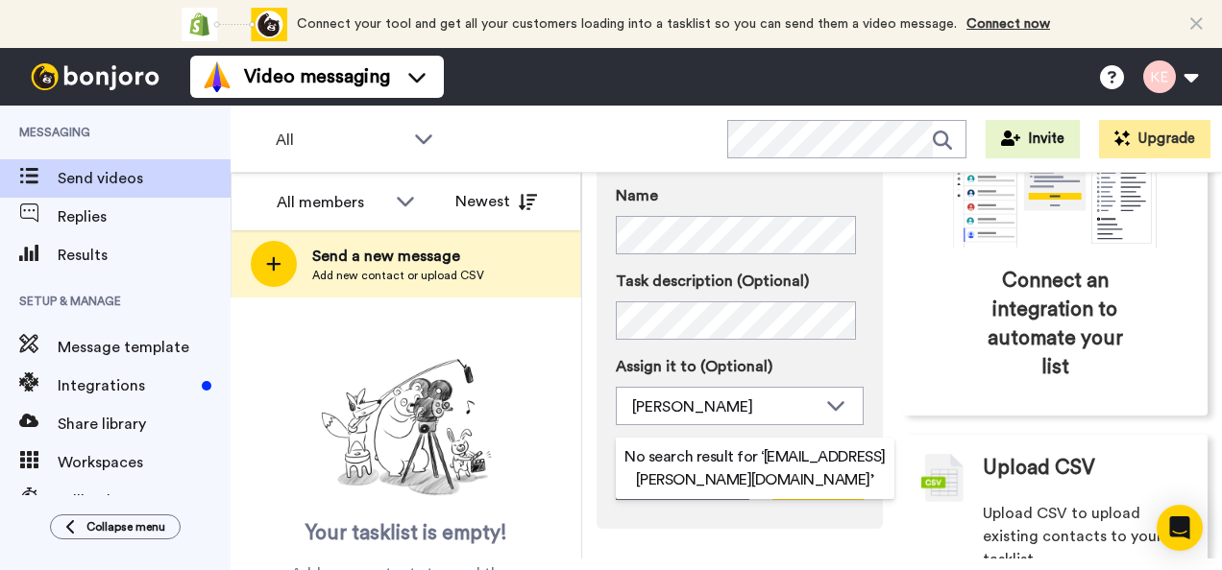
scroll to position [239, 0]
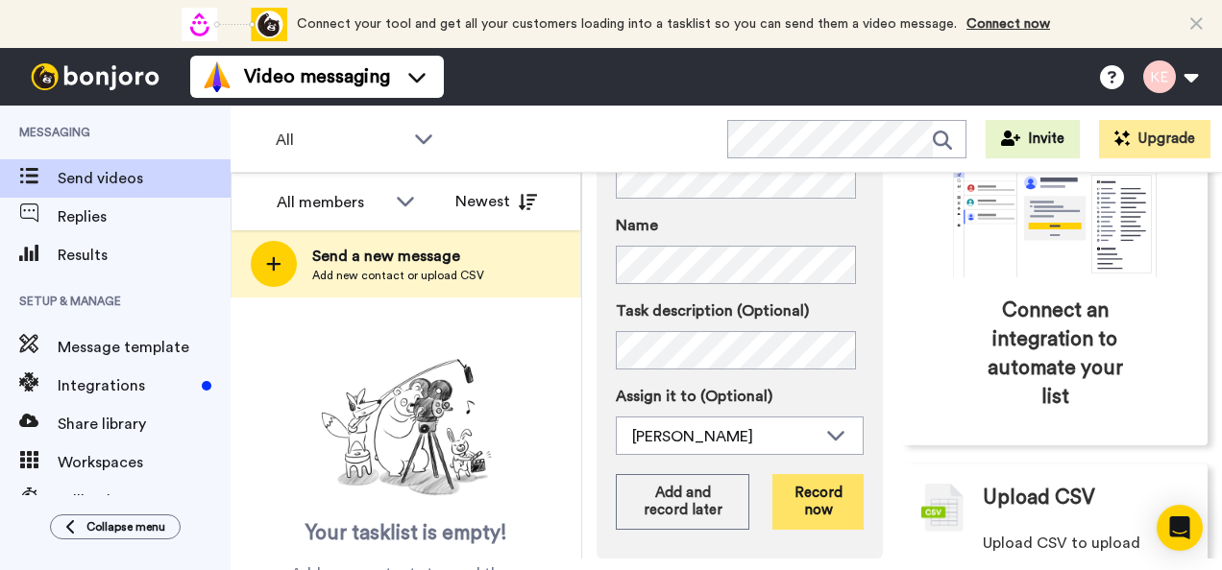
click at [823, 511] on button "Record now" at bounding box center [817, 502] width 91 height 56
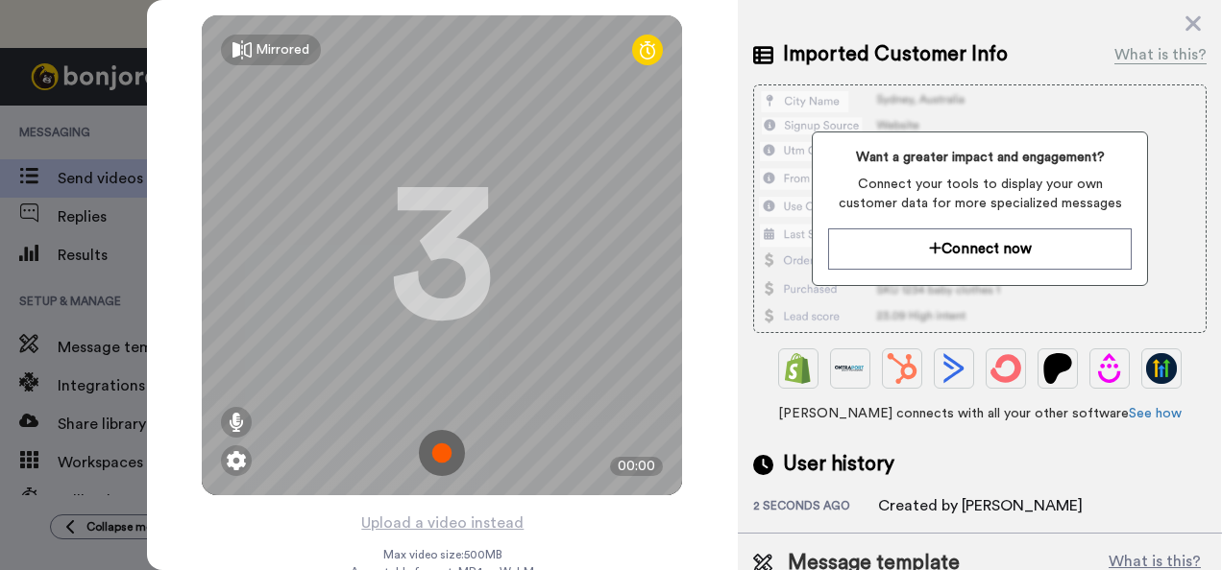
scroll to position [270, 0]
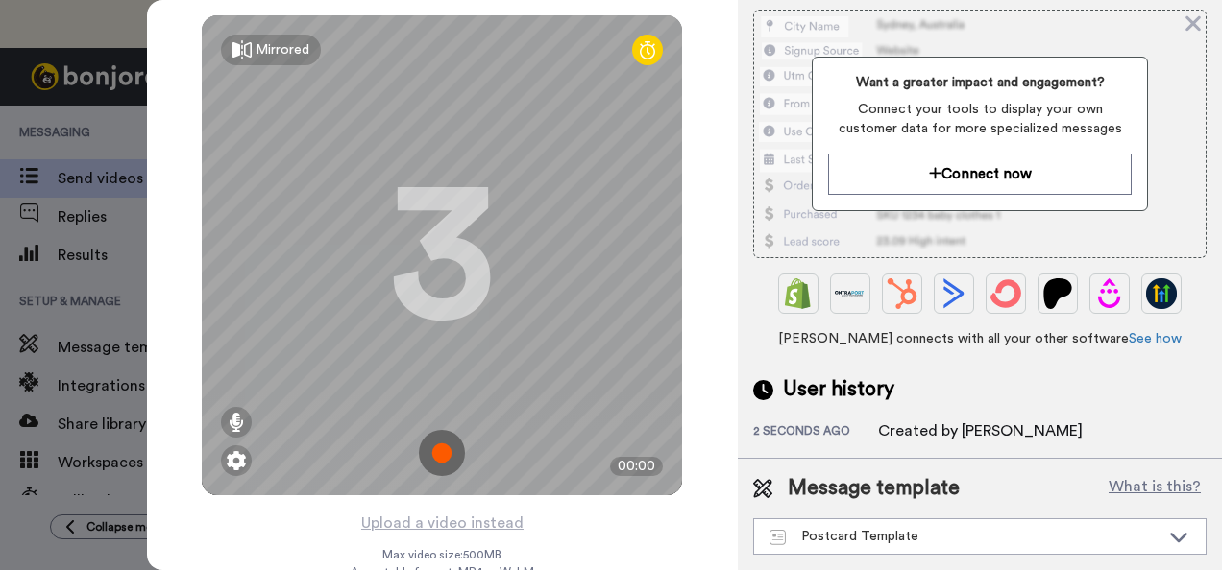
click at [448, 448] on img at bounding box center [442, 453] width 46 height 46
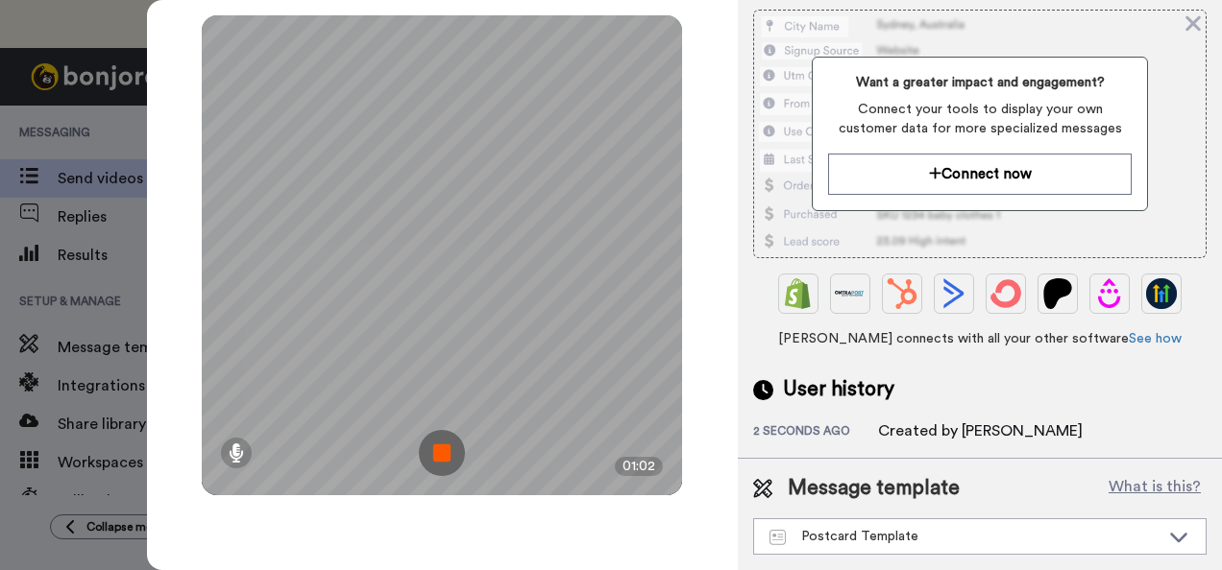
click at [452, 454] on img at bounding box center [442, 453] width 46 height 46
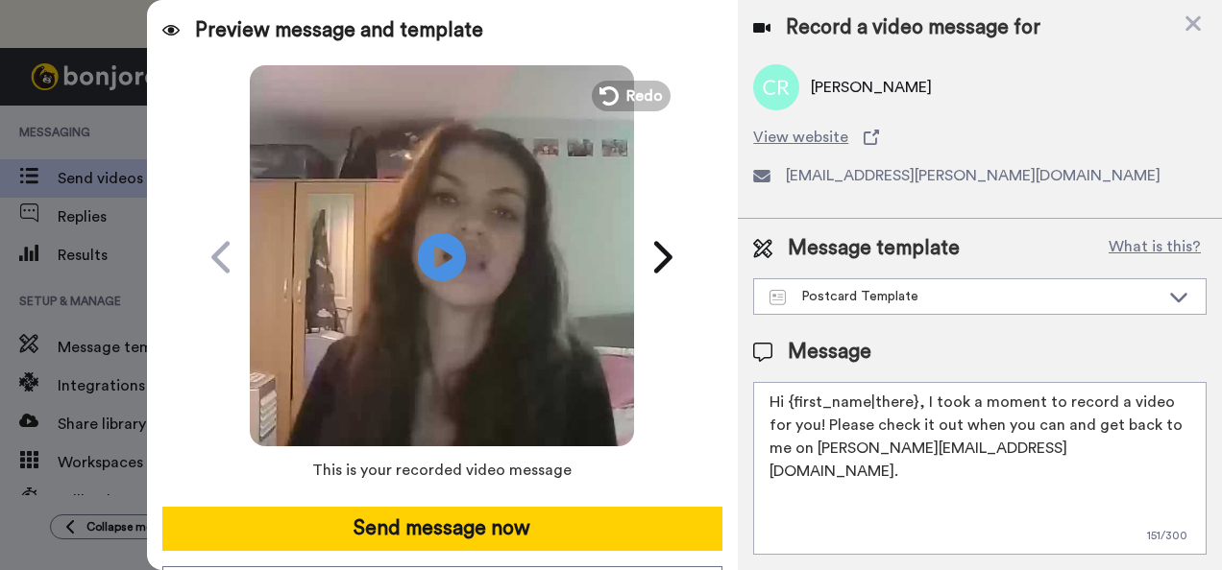
scroll to position [0, 0]
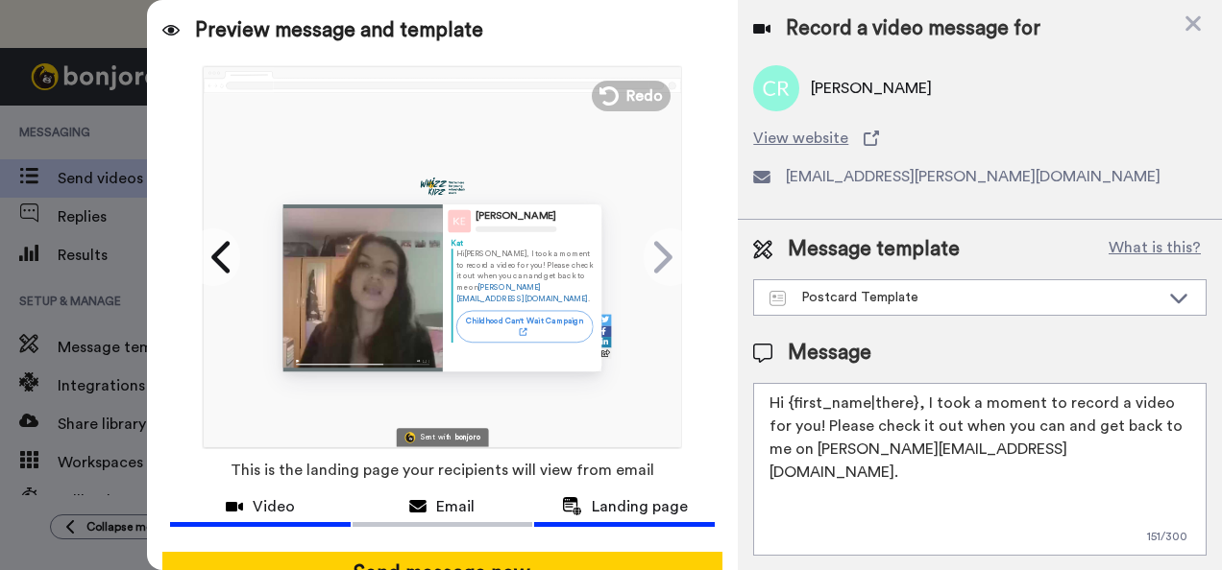
click at [272, 497] on span "Video" at bounding box center [274, 507] width 42 height 23
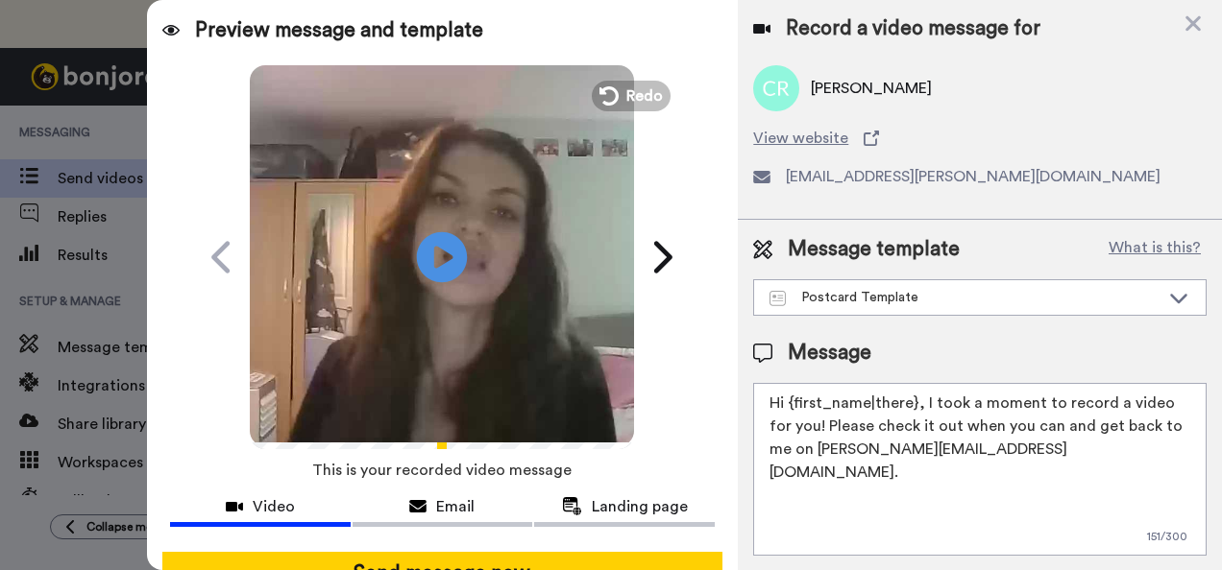
click at [436, 275] on icon at bounding box center [442, 256] width 51 height 51
drag, startPoint x: 914, startPoint y: 388, endPoint x: 789, endPoint y: 380, distance: 125.1
click at [789, 382] on textarea "Hi {first_name|there}, I took a moment to record a video for you! Please check …" at bounding box center [979, 468] width 453 height 173
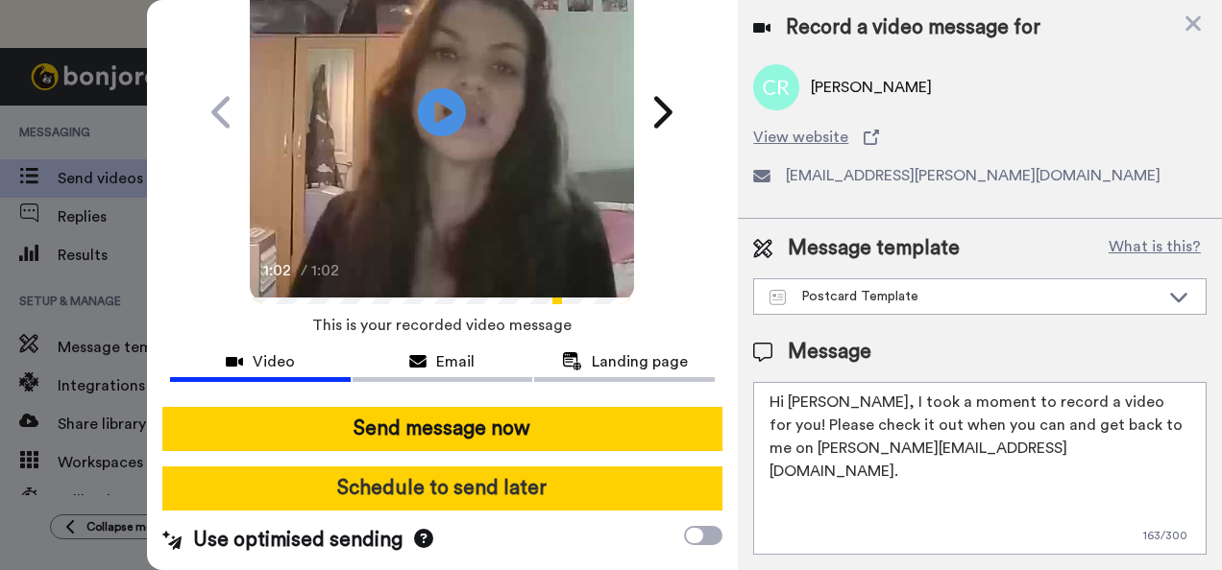
scroll to position [154, 0]
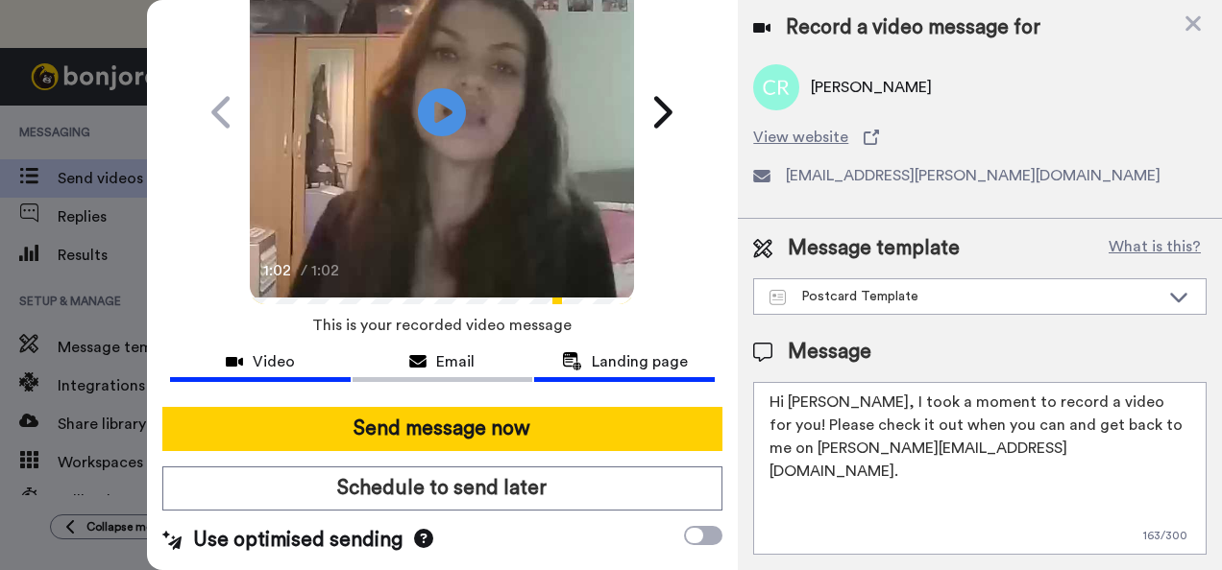
click at [636, 351] on span "Landing page" at bounding box center [640, 362] width 96 height 23
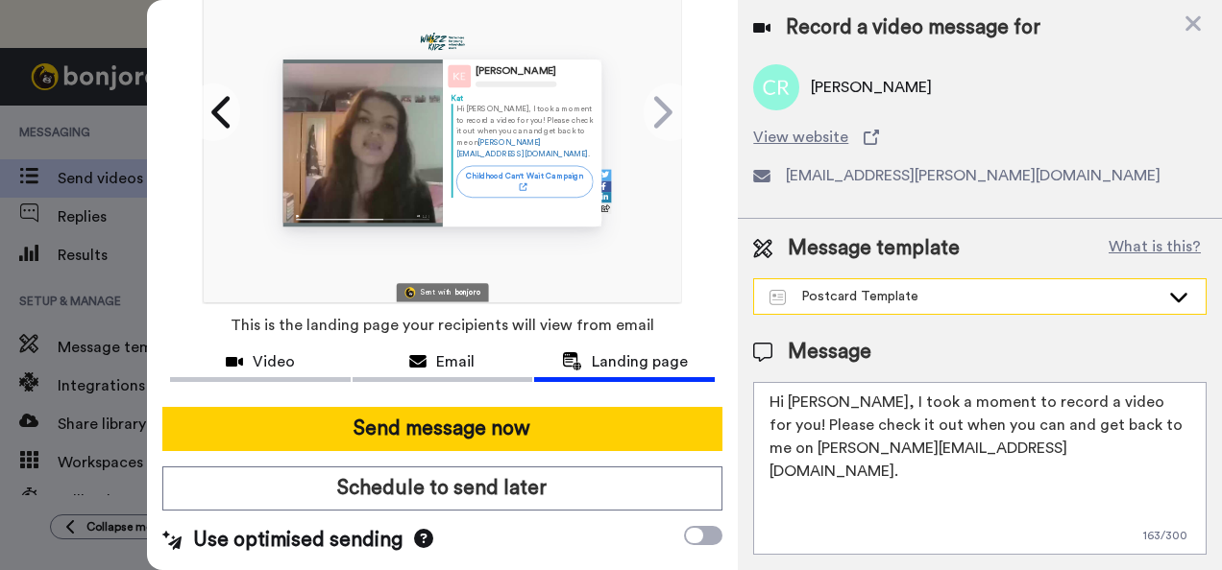
scroll to position [0, 0]
click at [980, 453] on textarea "Hi Claire, I took a moment to record a video for you! Please check it out when …" at bounding box center [979, 469] width 453 height 173
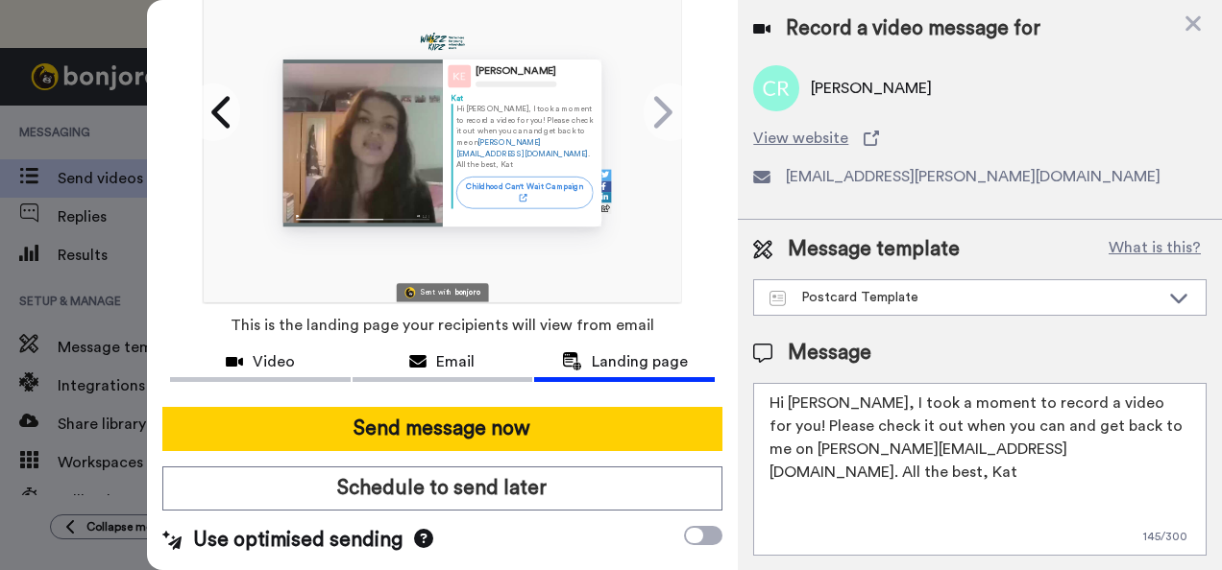
click at [971, 449] on textarea "Hi Claire, I took a moment to record a video for you! Please check it out when …" at bounding box center [979, 469] width 453 height 173
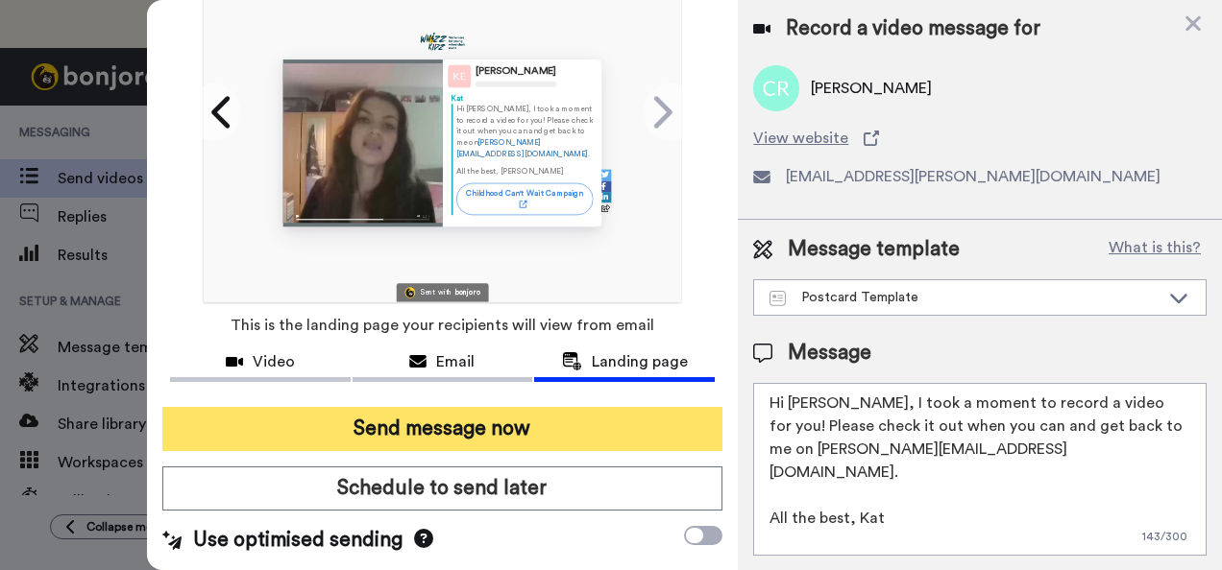
type textarea "Hi Claire, I took a moment to record a video for you! Please check it out when …"
click at [576, 424] on button "Send message now" at bounding box center [442, 429] width 561 height 44
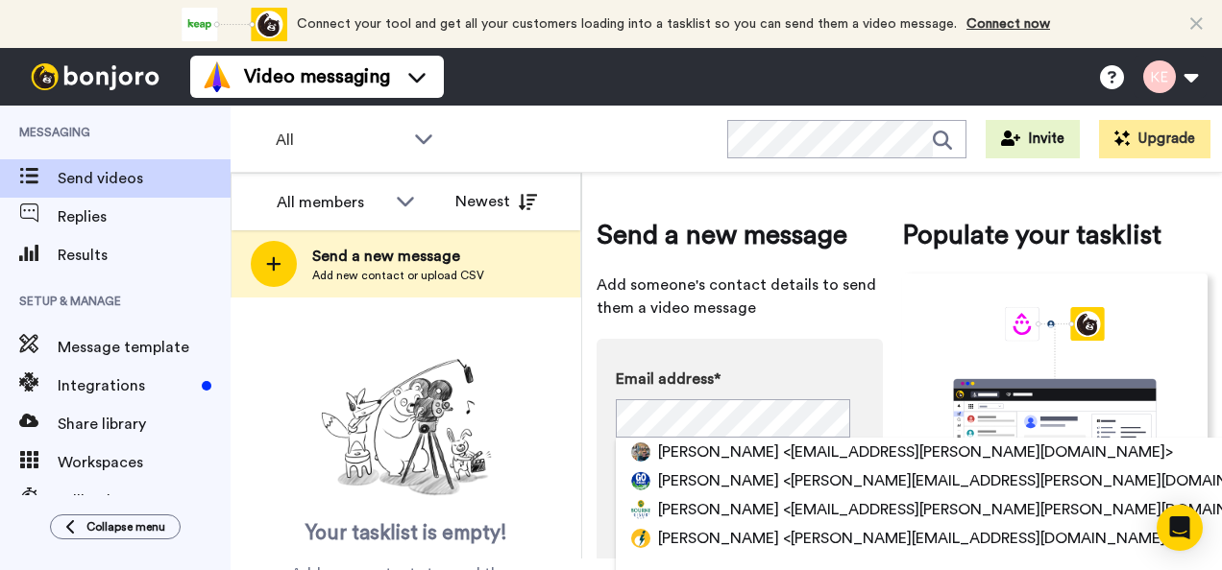
drag, startPoint x: 595, startPoint y: 435, endPoint x: 604, endPoint y: 442, distance: 11.0
click at [595, 435] on div "Send a new message Add someone's contact details to send them a video message E…" at bounding box center [902, 366] width 640 height 386
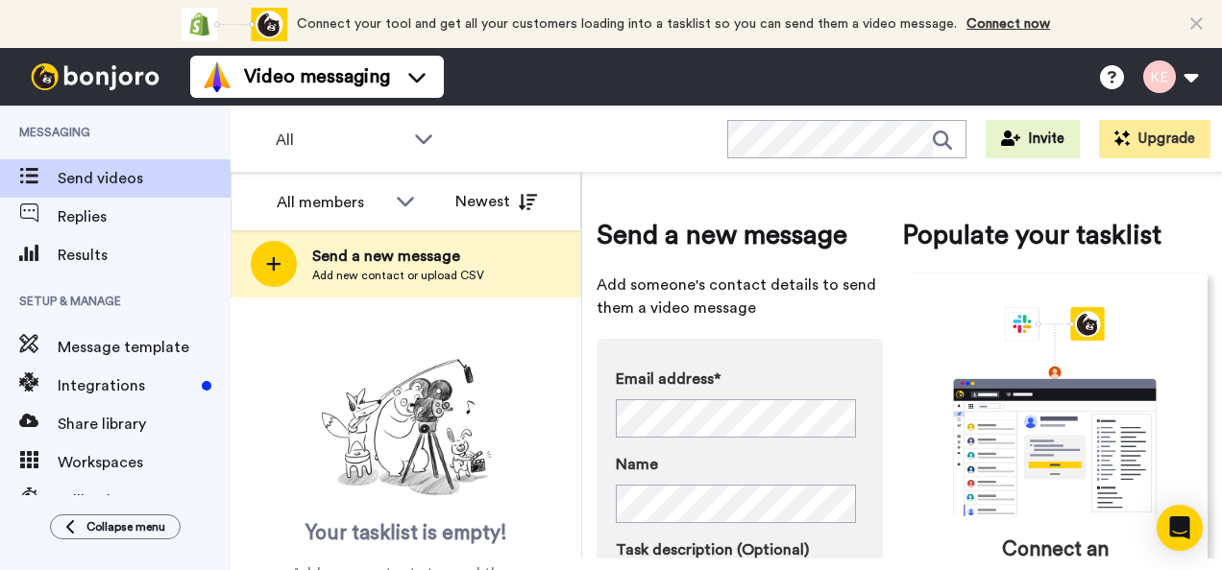
click at [893, 363] on div "Send a new message Add someone's contact details to send them a video message E…" at bounding box center [901, 537] width 611 height 701
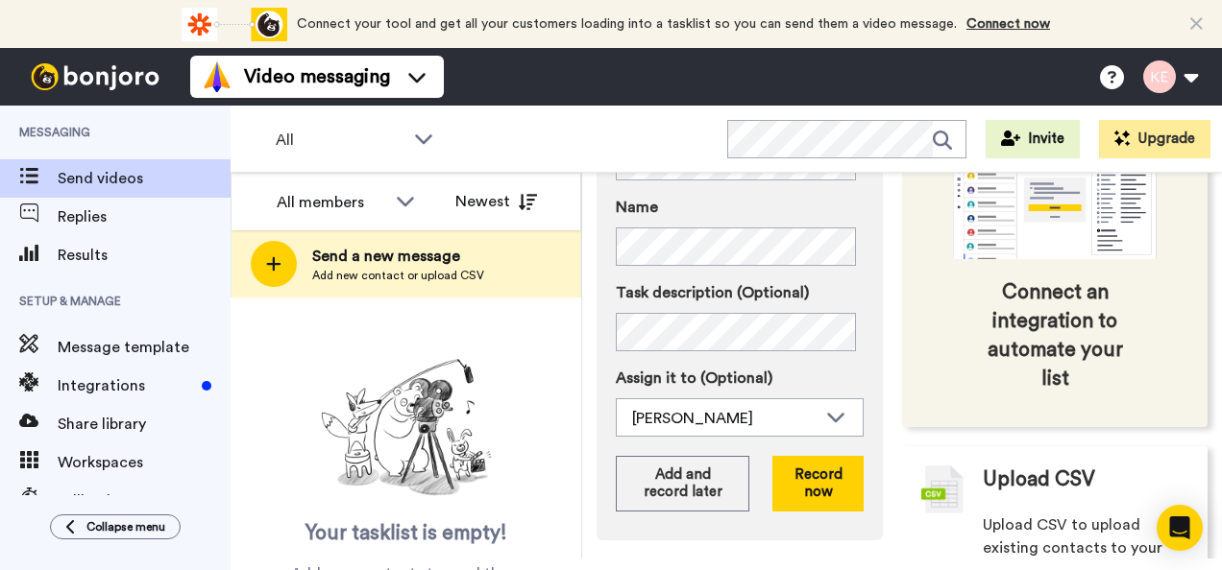
scroll to position [288, 0]
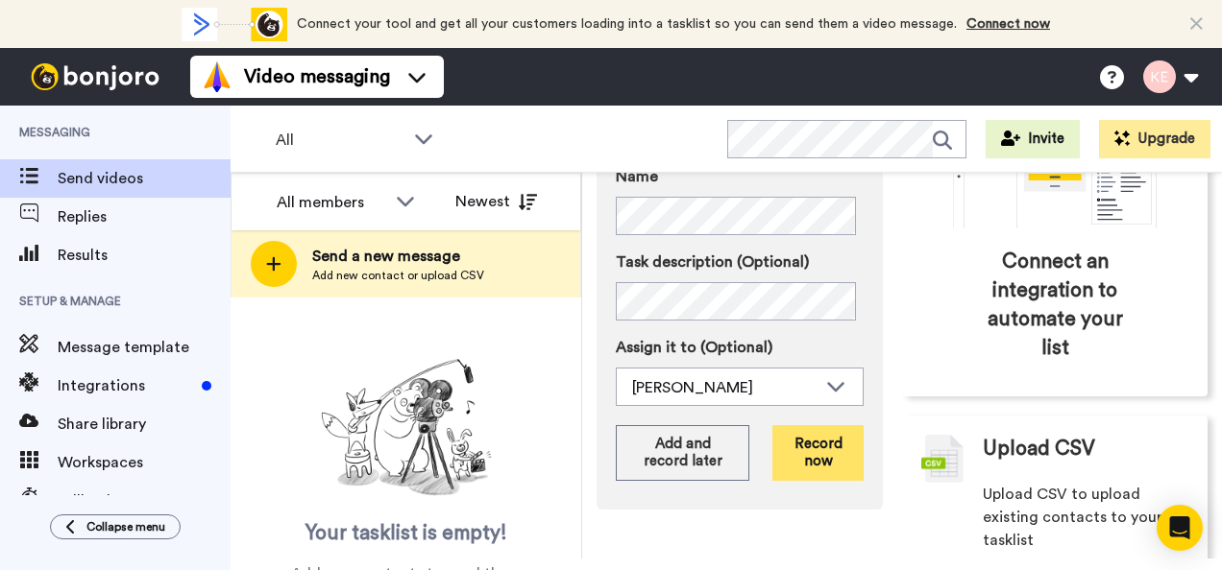
click at [825, 466] on button "Record now" at bounding box center [817, 453] width 91 height 56
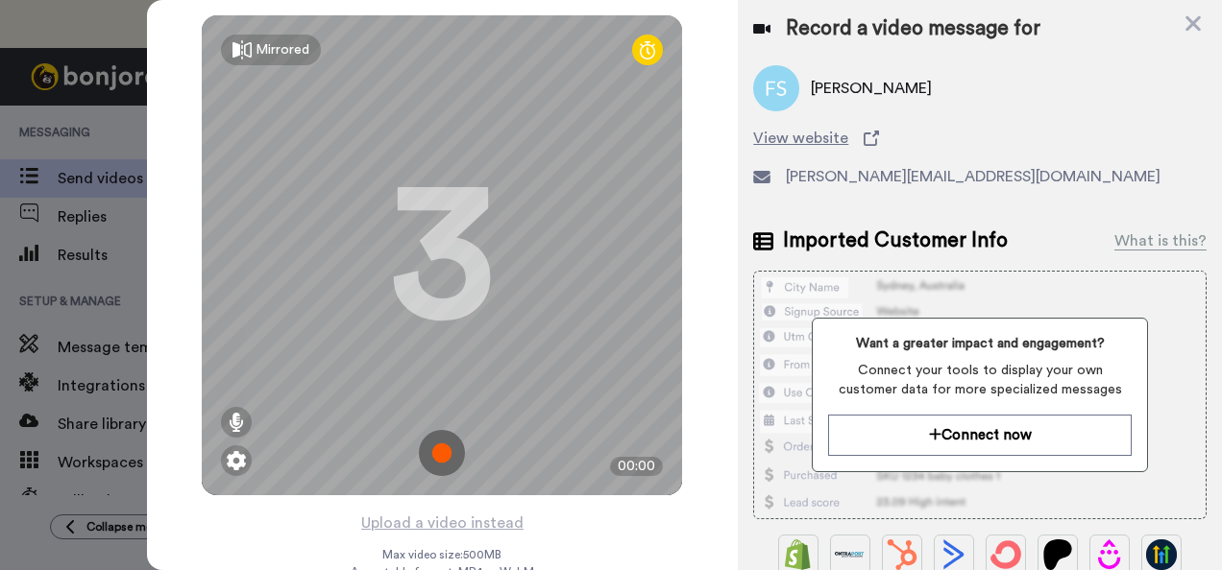
click at [431, 449] on img at bounding box center [442, 453] width 46 height 46
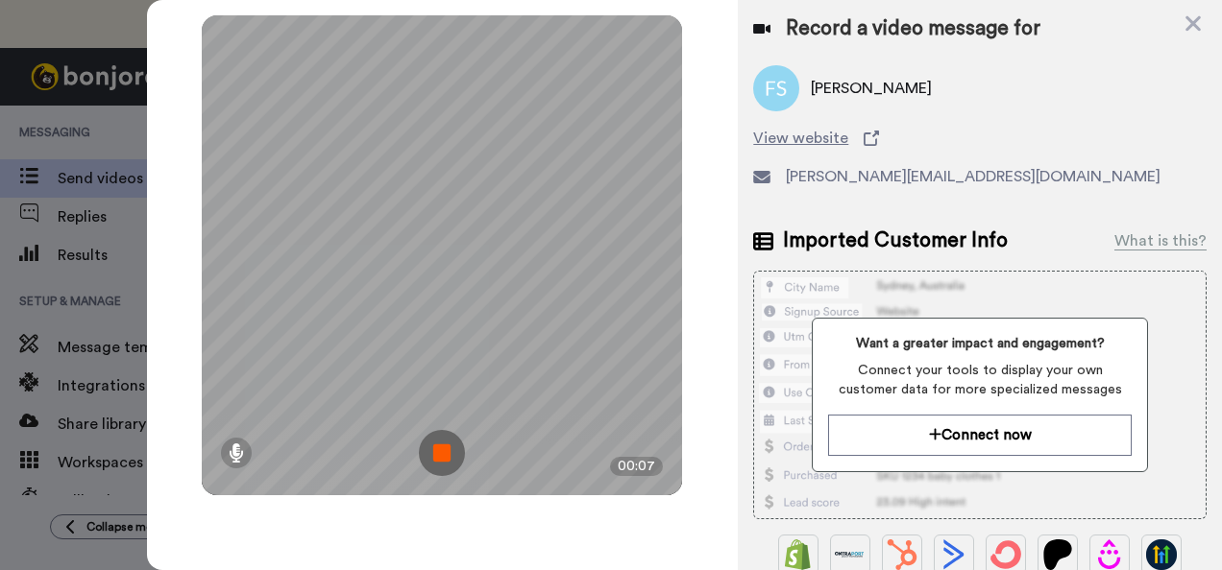
click at [442, 430] on img at bounding box center [442, 453] width 46 height 46
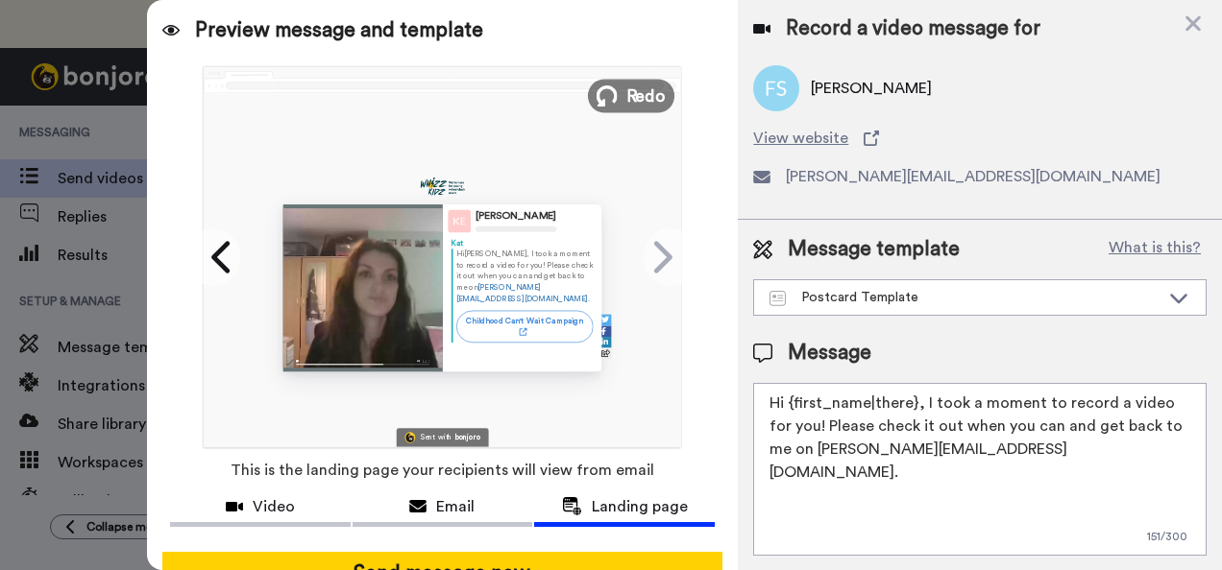
click at [634, 86] on span "Redo" at bounding box center [646, 95] width 40 height 25
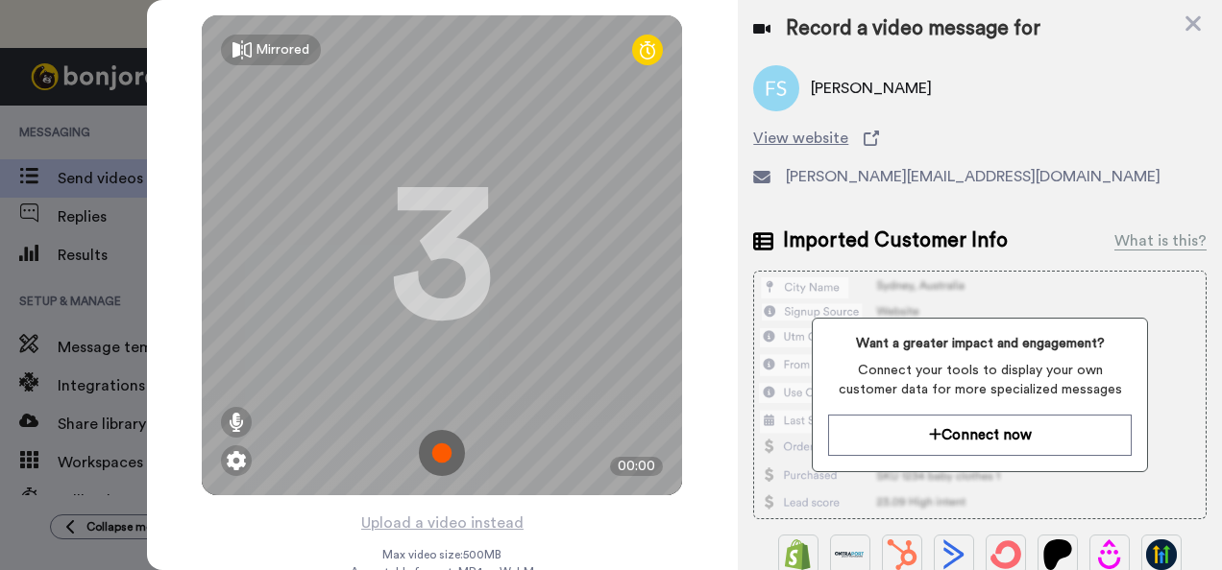
click at [438, 446] on img at bounding box center [442, 453] width 46 height 46
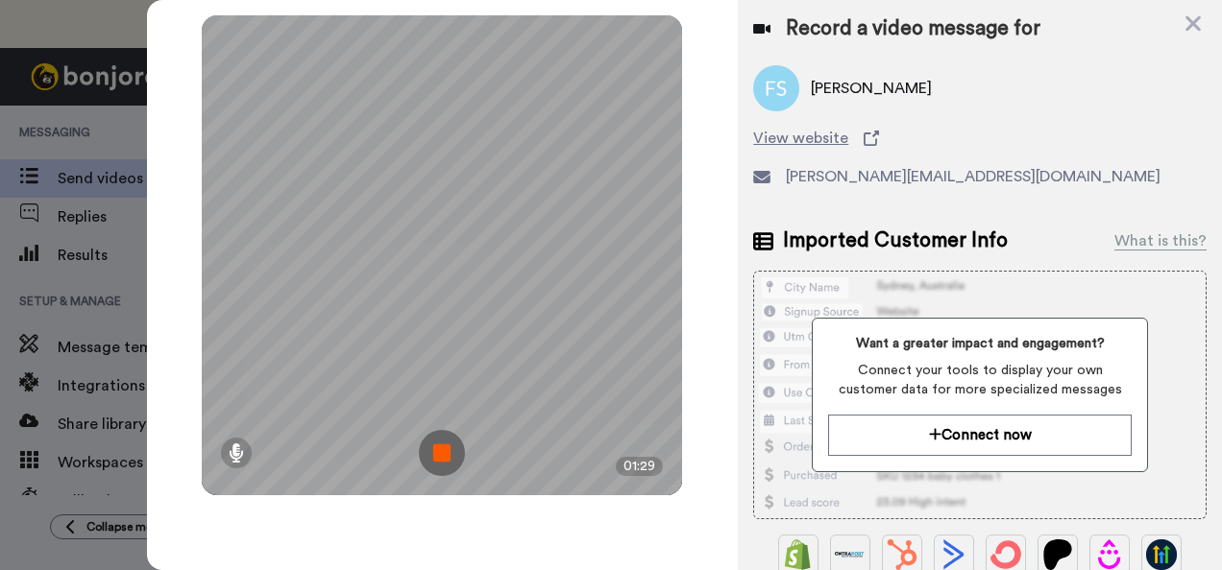
click at [453, 453] on img at bounding box center [442, 453] width 46 height 46
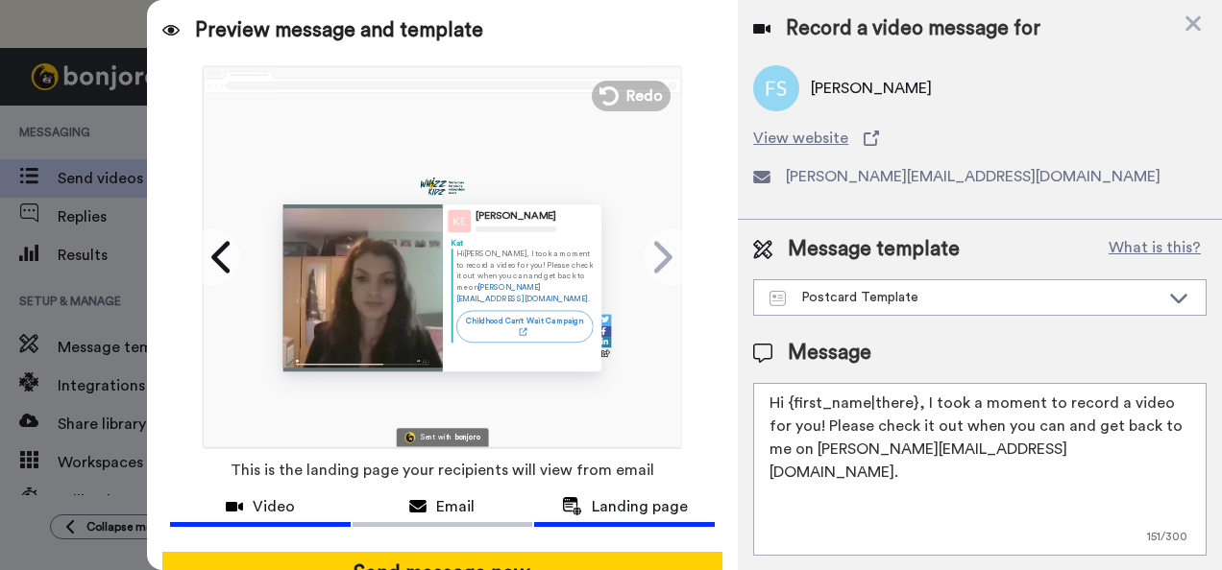
click at [282, 496] on span "Video" at bounding box center [274, 507] width 42 height 23
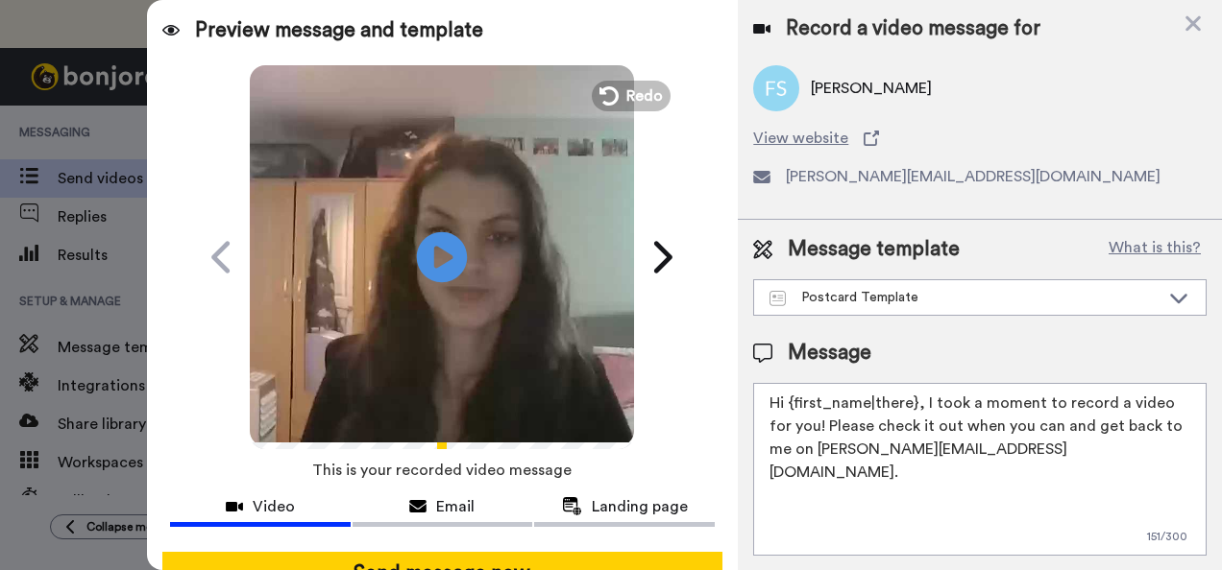
click at [442, 257] on icon "Play/Pause" at bounding box center [442, 256] width 51 height 91
drag, startPoint x: 910, startPoint y: 388, endPoint x: 789, endPoint y: 376, distance: 121.6
click at [789, 382] on textarea "Hi {first_name|there}, I took a moment to record a video for you! Please check …" at bounding box center [979, 468] width 453 height 173
click at [1095, 455] on textarea "Hi Fiona, I took a moment to record a video for you! Please check it out when y…" at bounding box center [979, 468] width 453 height 173
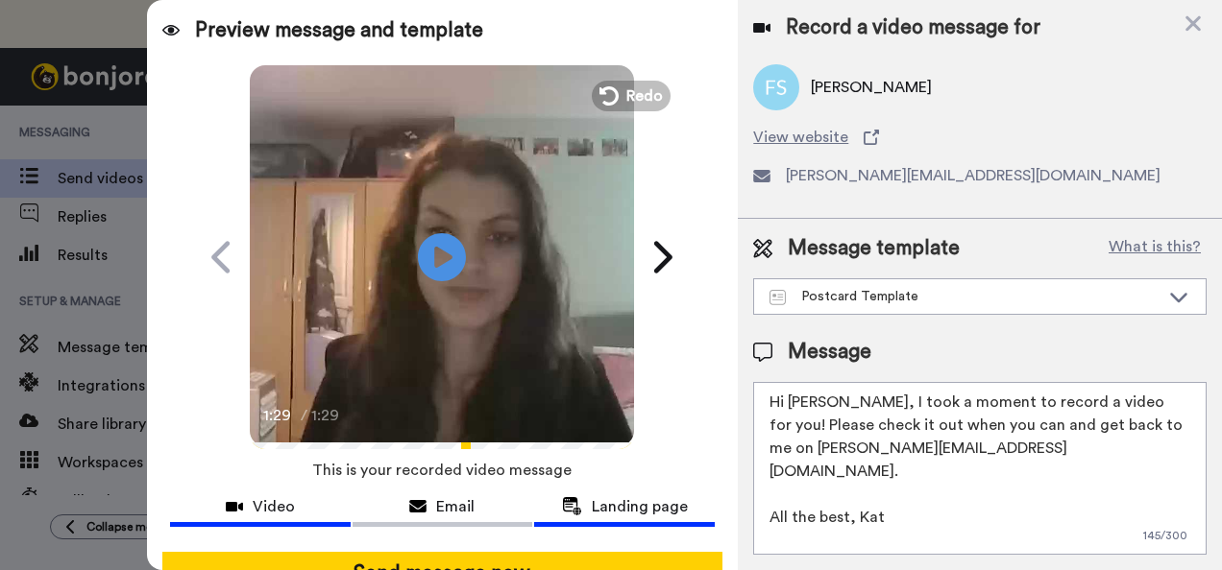
type textarea "Hi Fiona, I took a moment to record a video for you! Please check it out when y…"
click at [651, 503] on span "Landing page" at bounding box center [640, 507] width 96 height 23
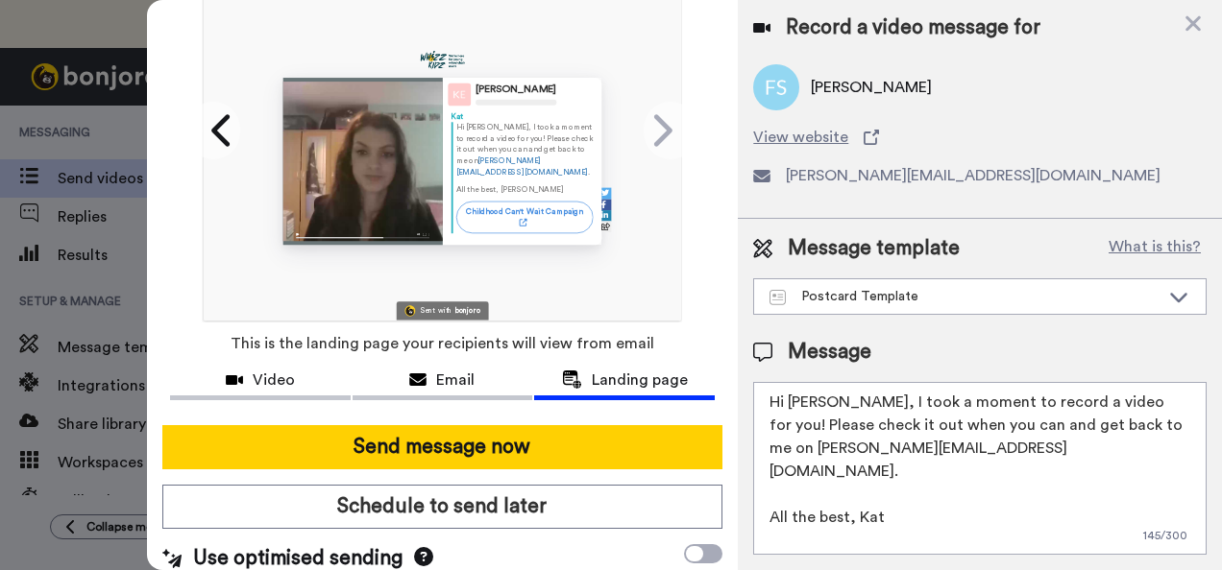
scroll to position [154, 0]
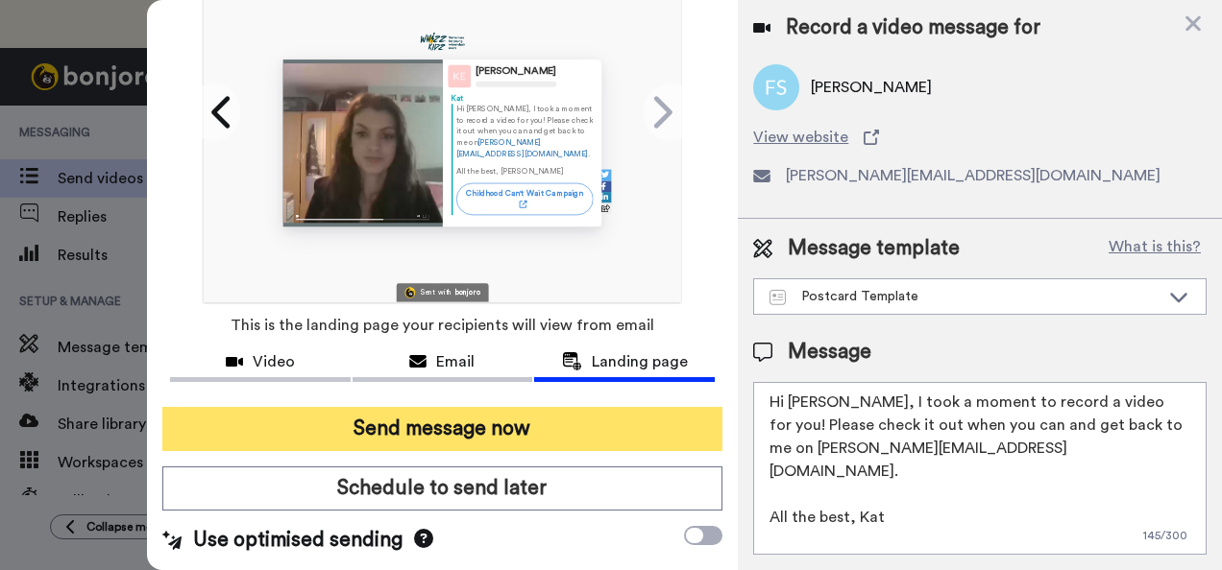
click at [525, 413] on button "Send message now" at bounding box center [442, 429] width 561 height 44
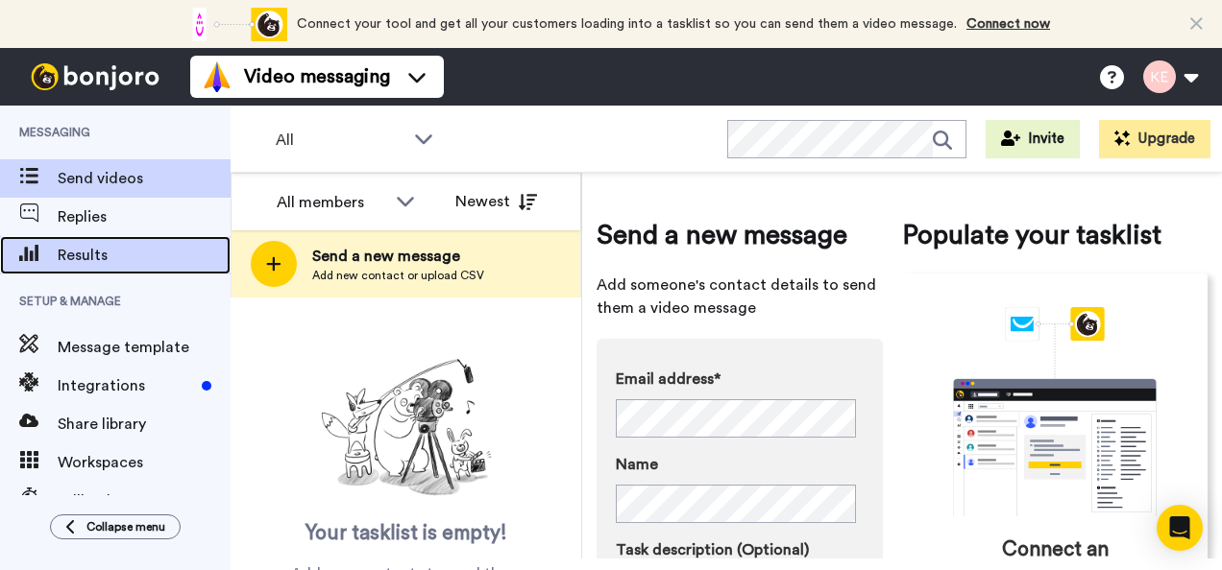
click at [115, 242] on div "Results" at bounding box center [115, 255] width 230 height 38
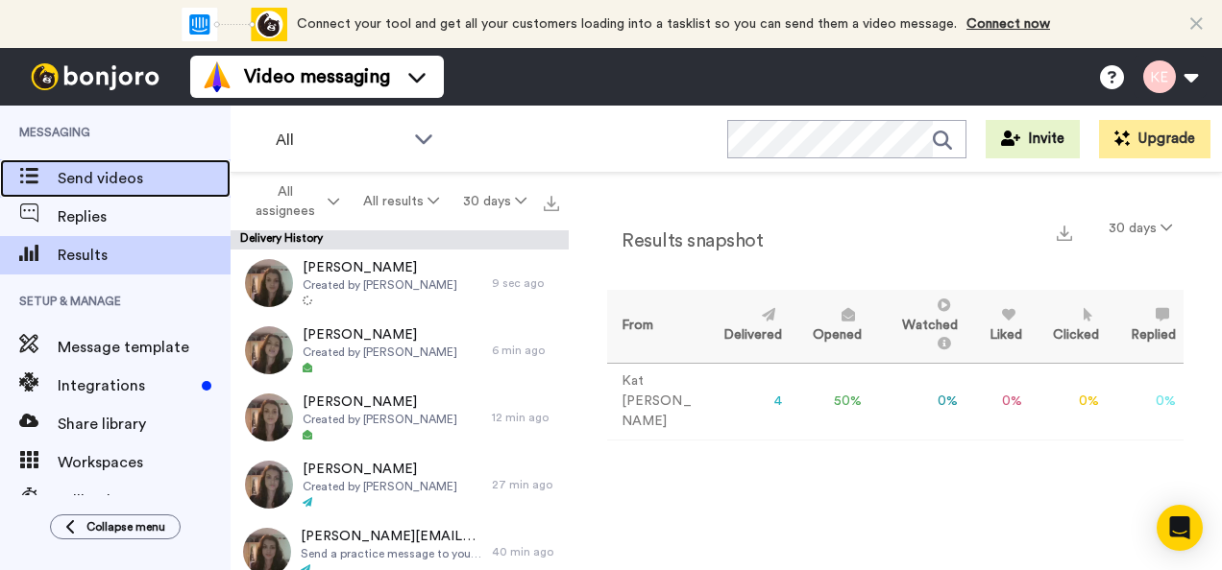
click at [140, 175] on span "Send videos" at bounding box center [144, 178] width 173 height 23
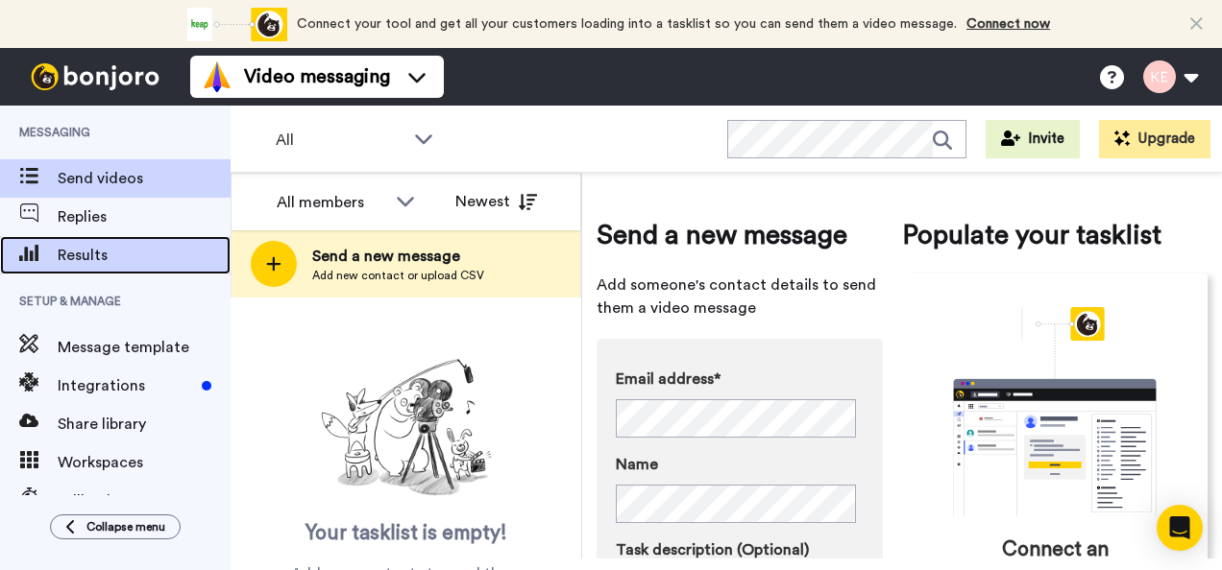
click at [116, 246] on span "Results" at bounding box center [144, 255] width 173 height 23
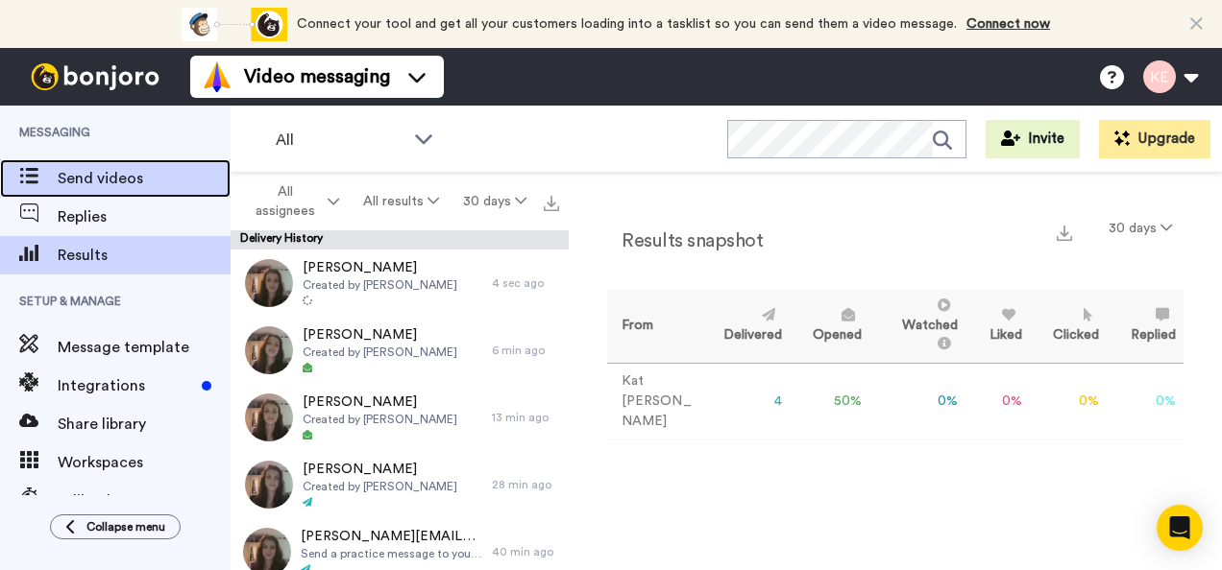
click at [113, 177] on span "Send videos" at bounding box center [144, 178] width 173 height 23
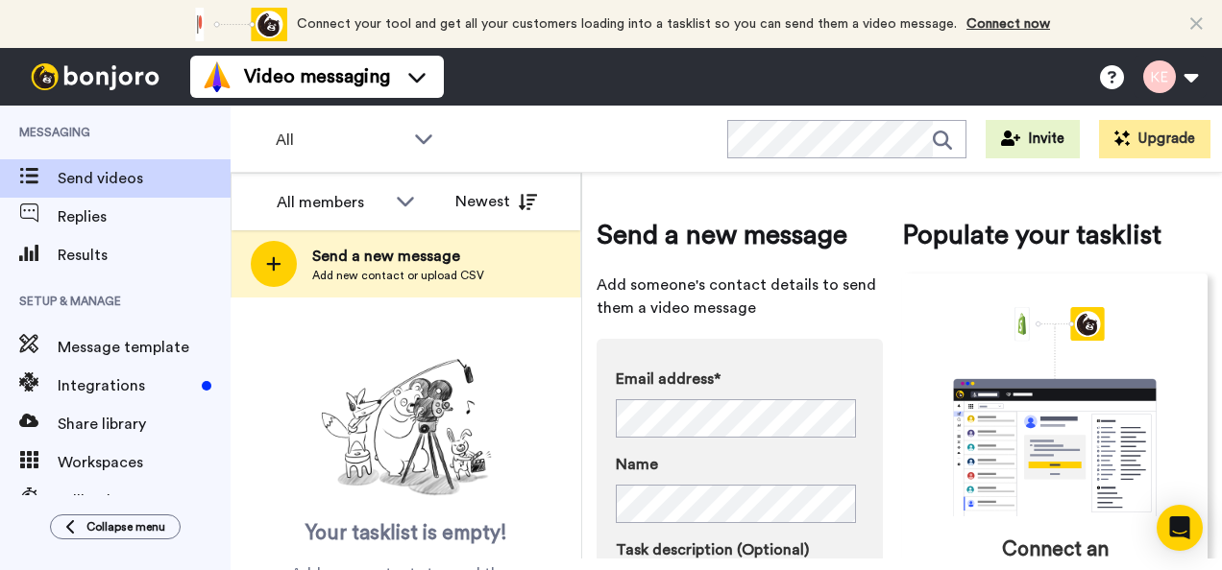
click at [743, 461] on label "Name" at bounding box center [740, 464] width 248 height 23
click at [803, 362] on div "Email address* No search result for ‘ Priscilla Larke ’ Name Task description (…" at bounding box center [739, 568] width 286 height 459
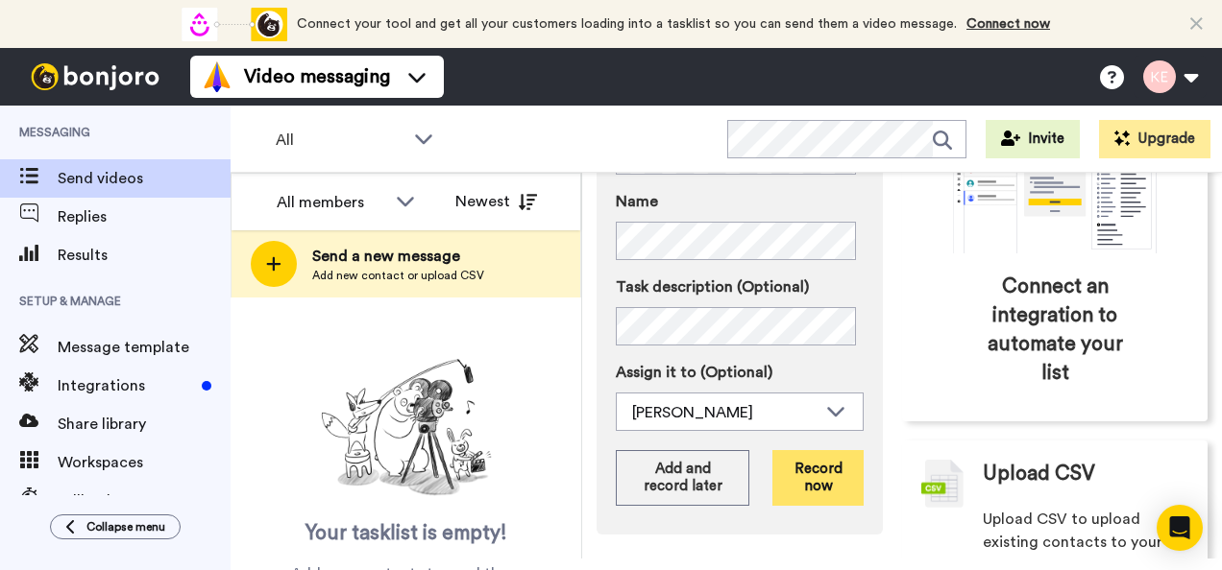
scroll to position [335, 0]
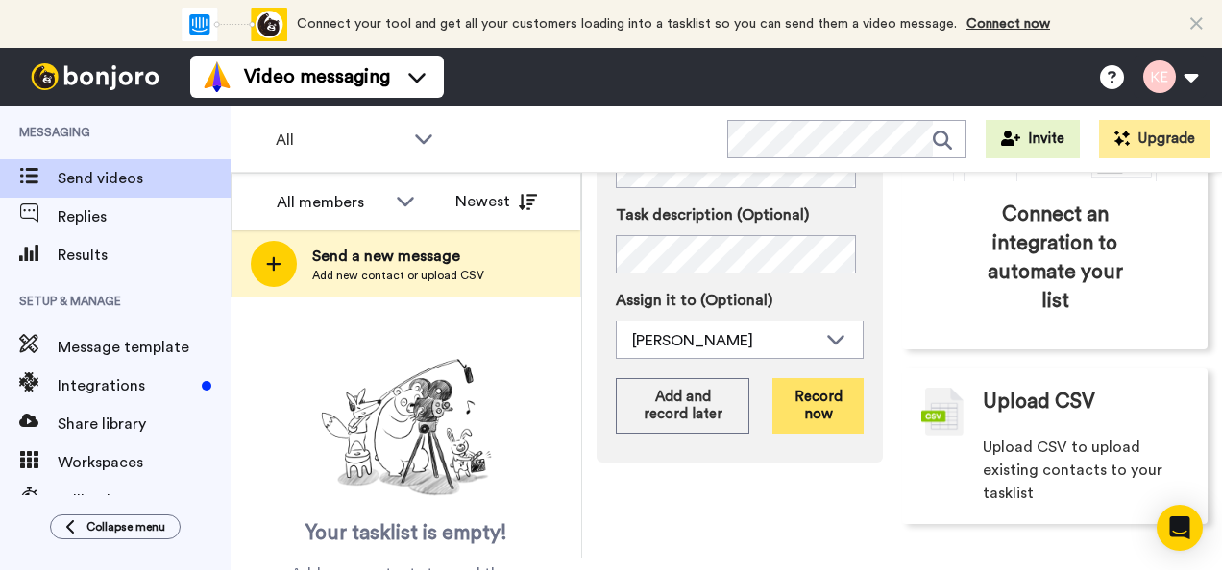
click at [805, 405] on button "Record now" at bounding box center [817, 406] width 91 height 56
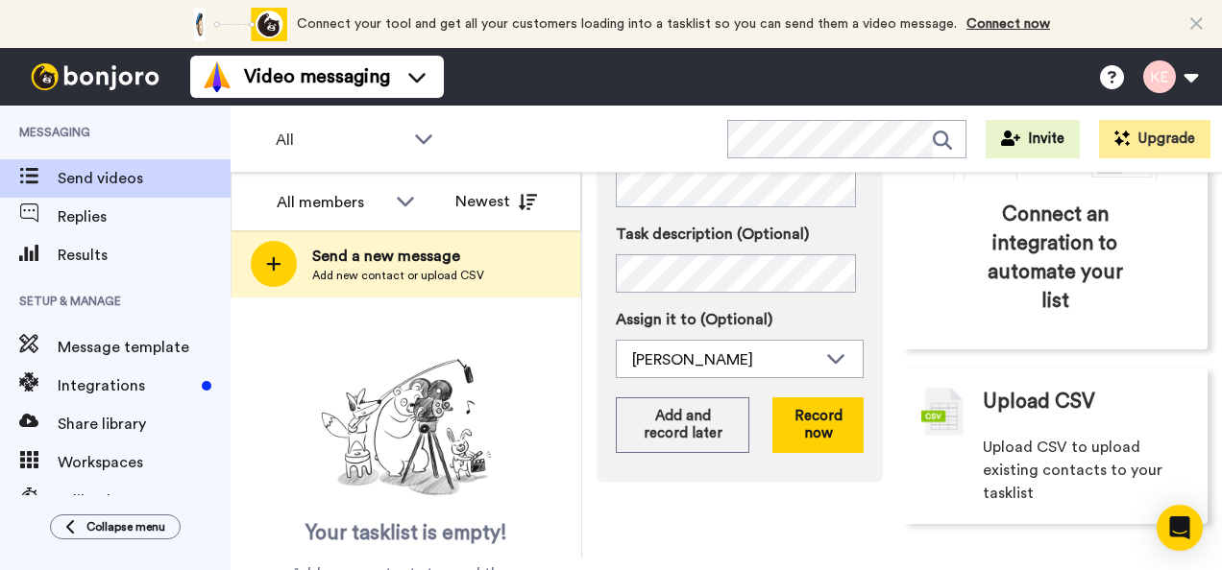
scroll to position [143, 0]
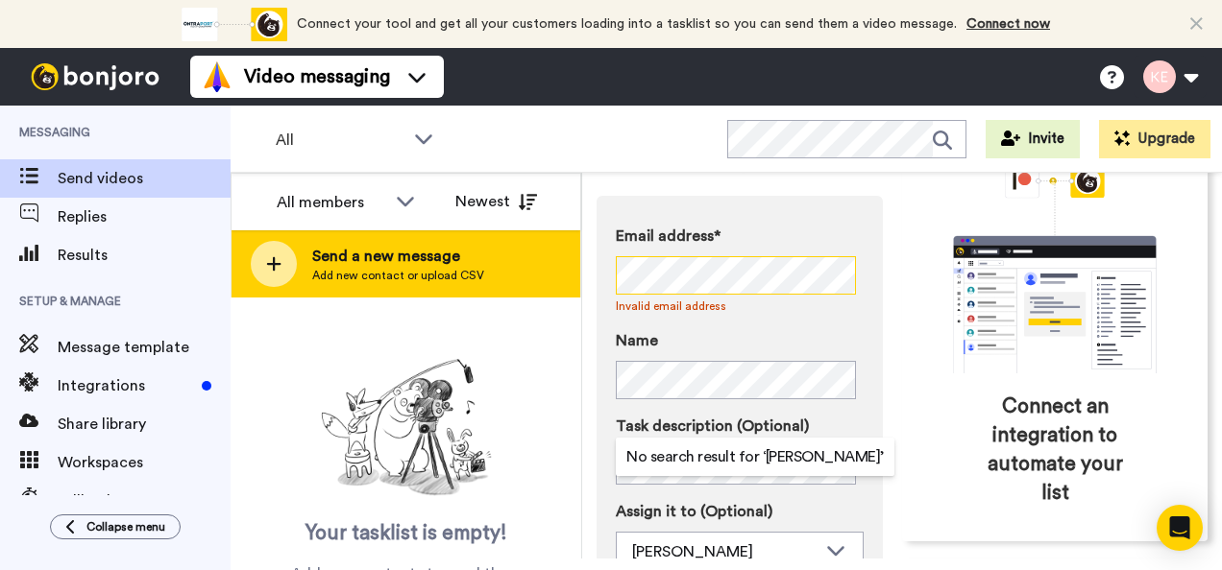
click at [482, 244] on div "All members Newest Send a new message Add new contact or upload CSV Your taskli…" at bounding box center [725, 366] width 991 height 386
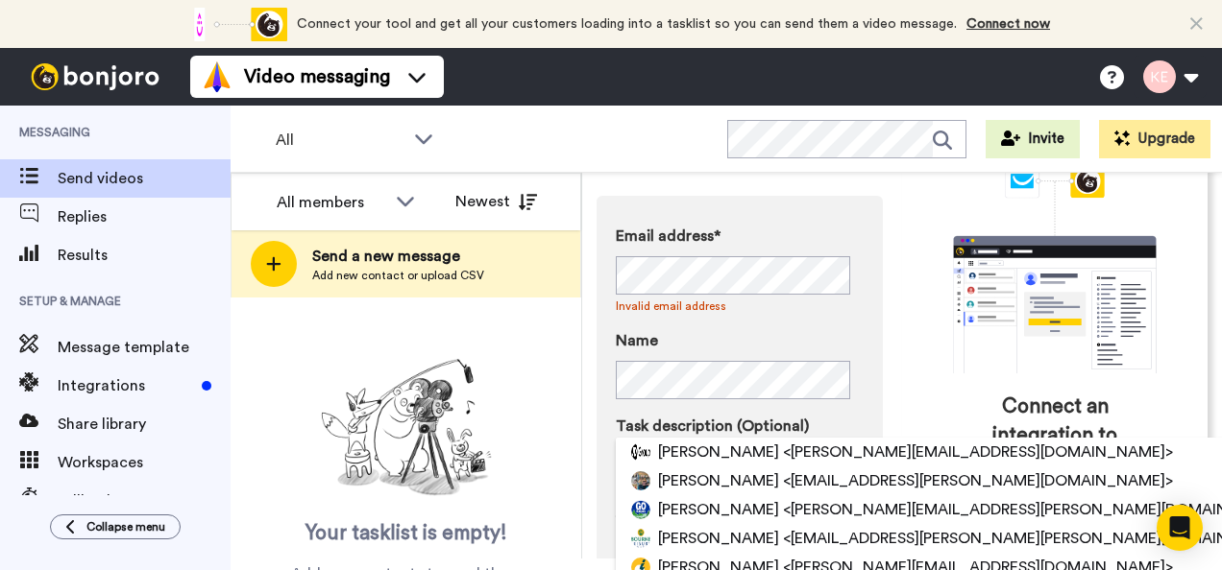
click at [133, 12] on div "Connect your tool now! Connect your tool and get all your customers loading int…" at bounding box center [611, 24] width 1222 height 48
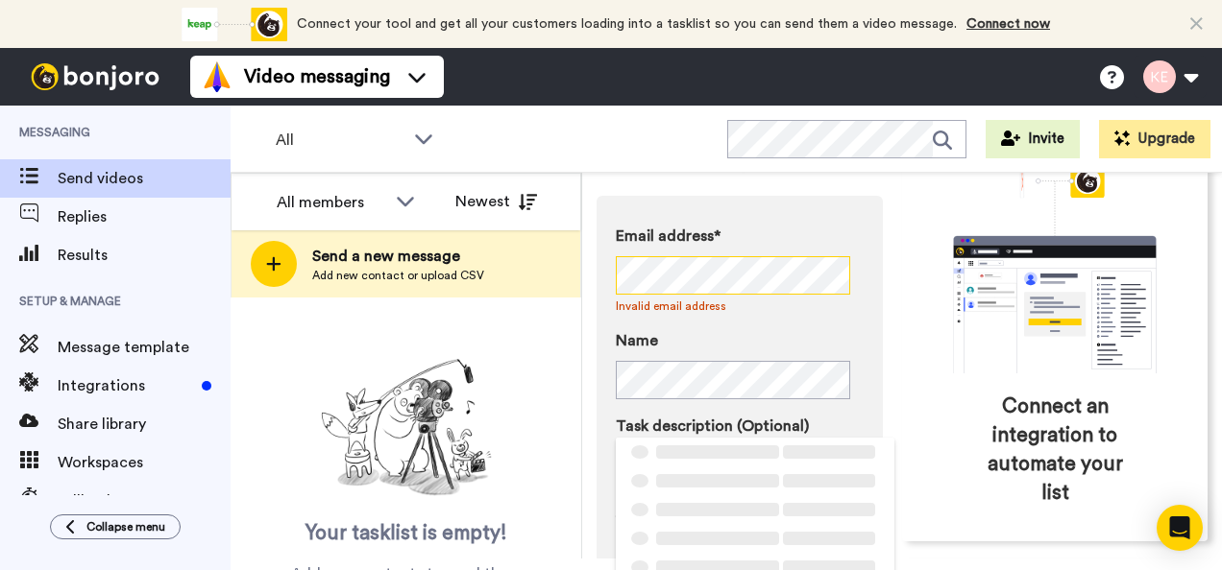
scroll to position [0, 17]
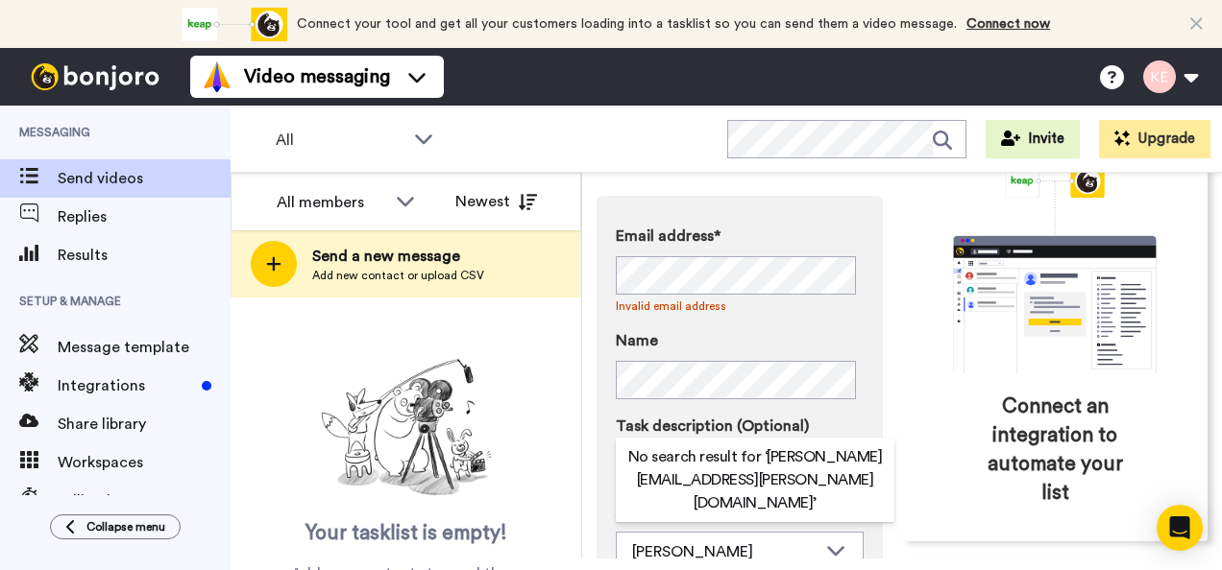
click at [788, 323] on div "Email address* No search result for ‘ priscilla.larke@underarmour.com ’ Invalid…" at bounding box center [740, 312] width 248 height 175
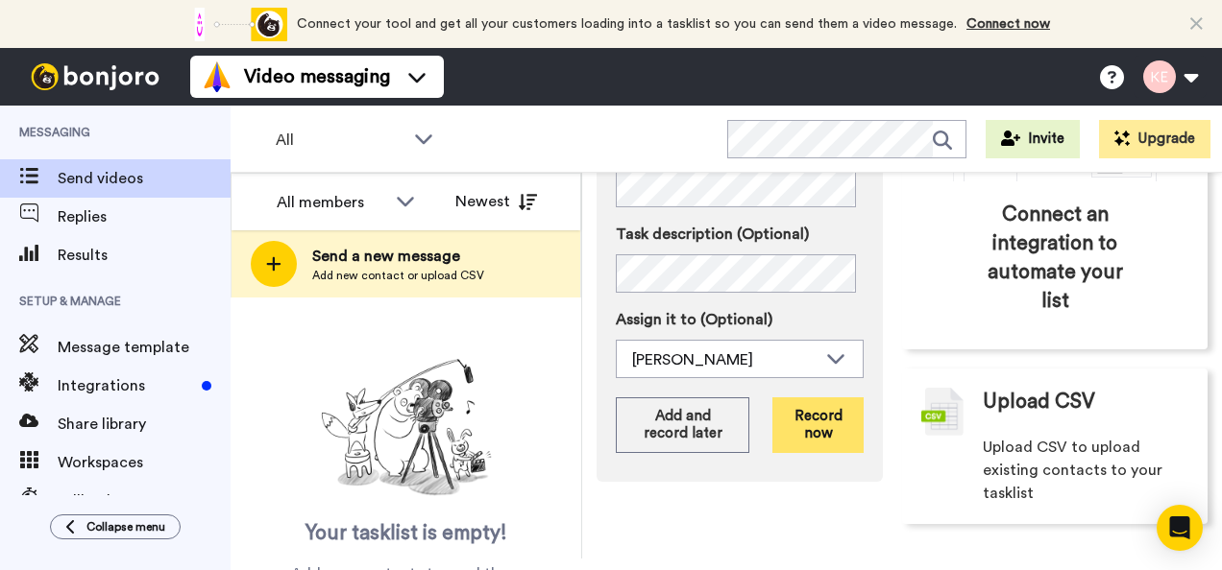
click at [788, 424] on button "Record now" at bounding box center [817, 426] width 91 height 56
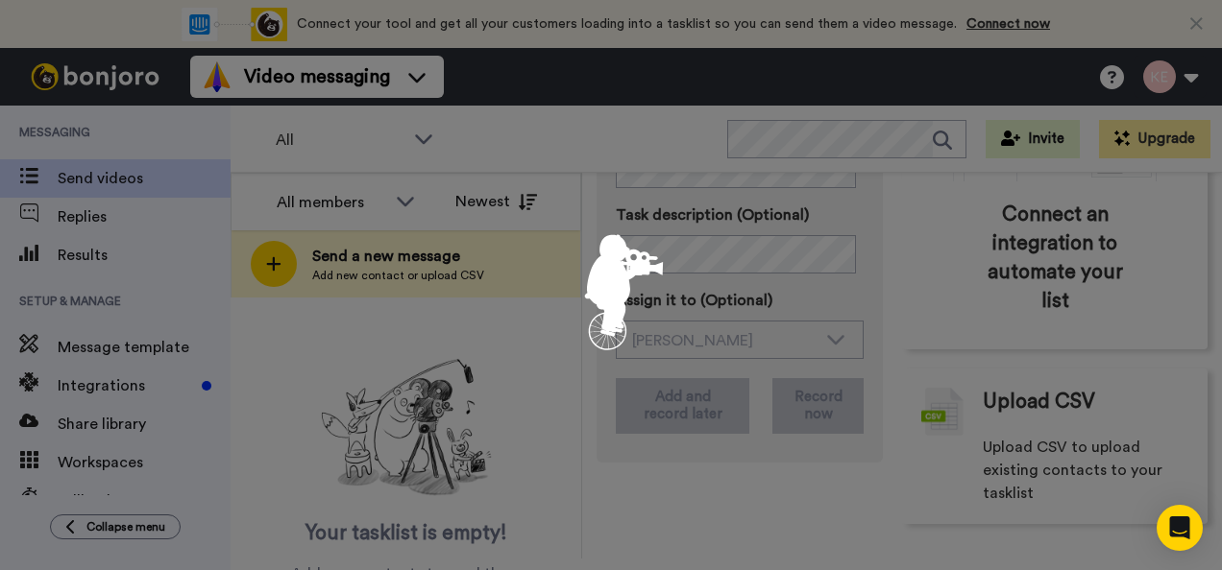
scroll to position [316, 0]
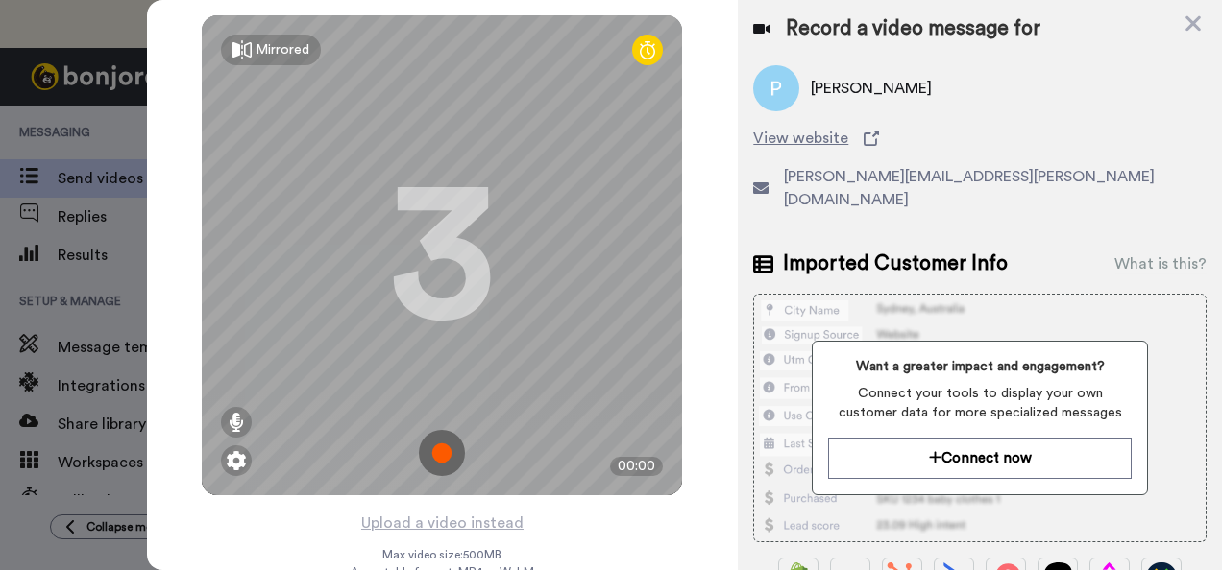
click at [445, 445] on img at bounding box center [442, 453] width 46 height 46
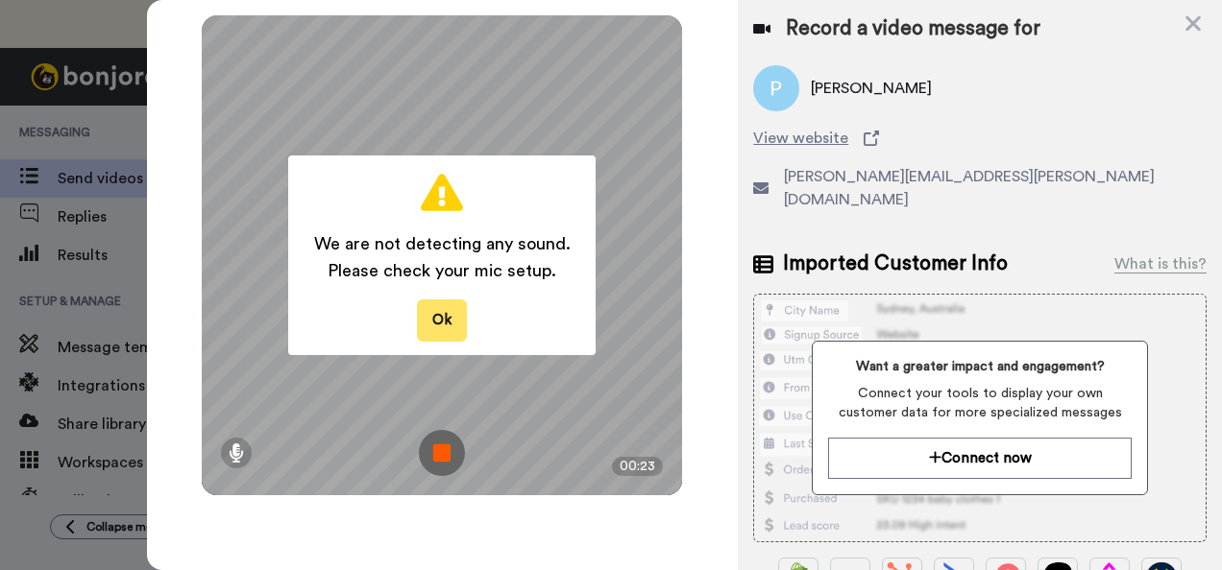
click at [453, 311] on button "Ok" at bounding box center [442, 320] width 50 height 41
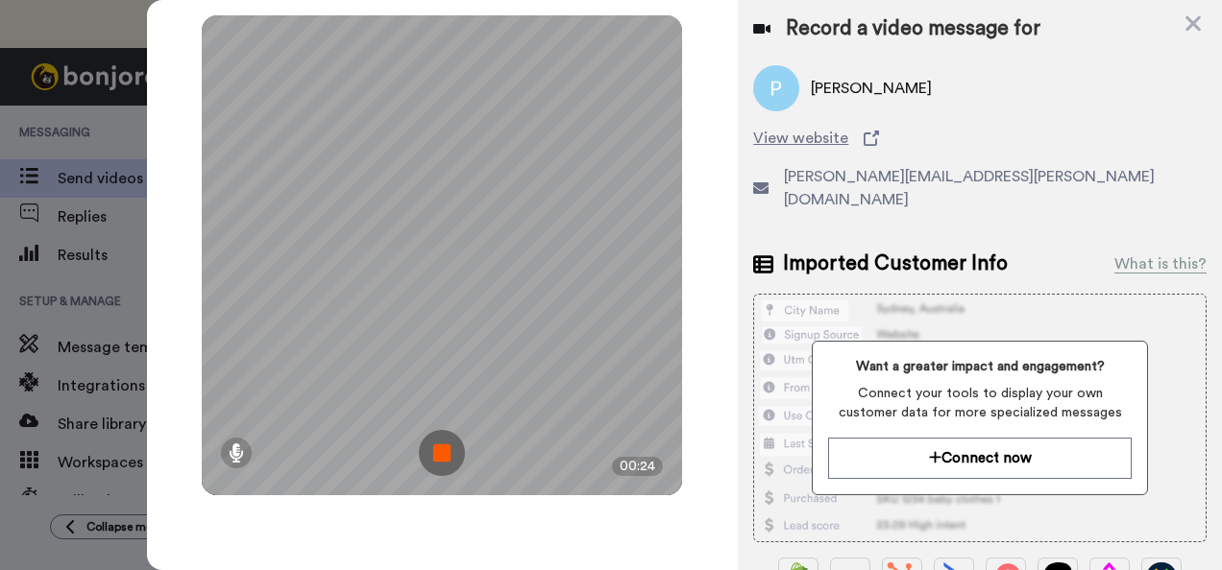
click at [447, 454] on img at bounding box center [442, 453] width 46 height 46
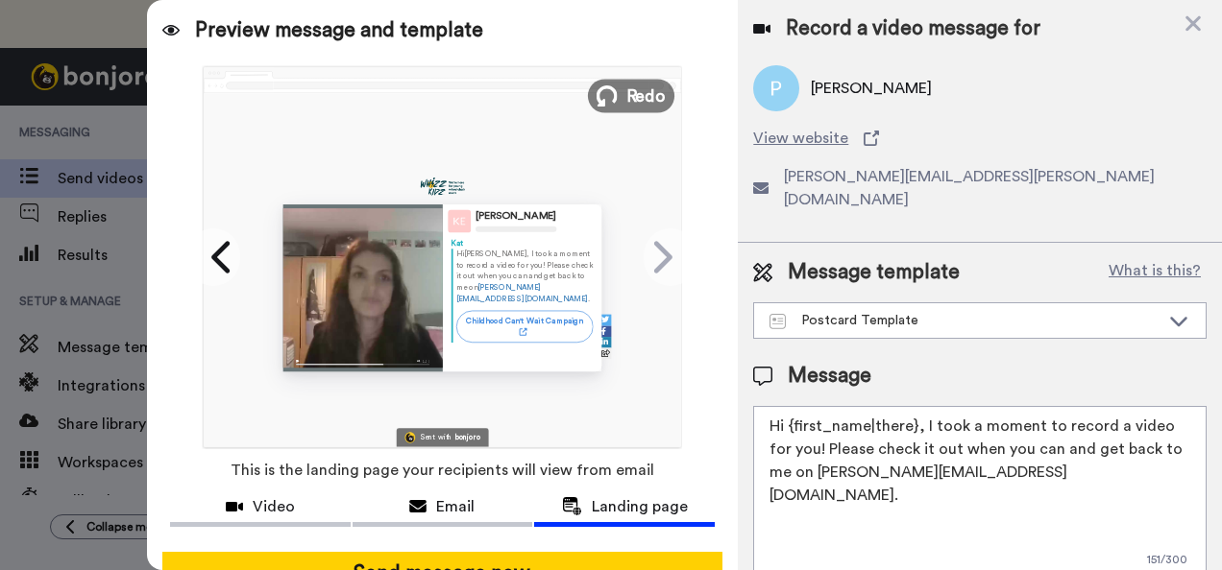
click at [629, 95] on span "Redo" at bounding box center [646, 95] width 40 height 25
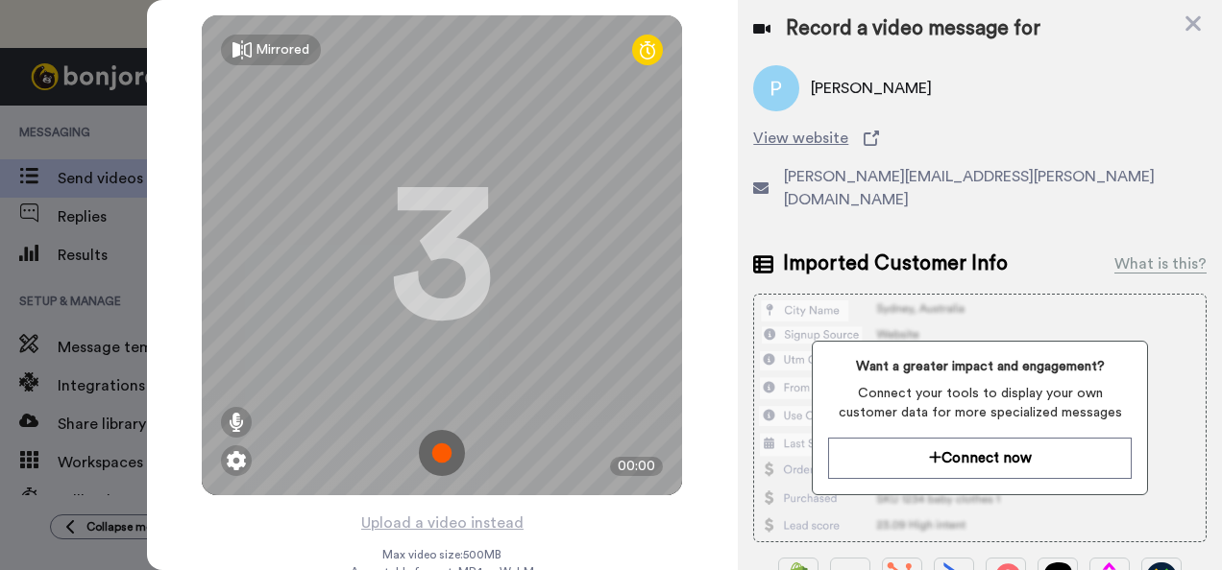
click at [434, 451] on img at bounding box center [442, 453] width 46 height 46
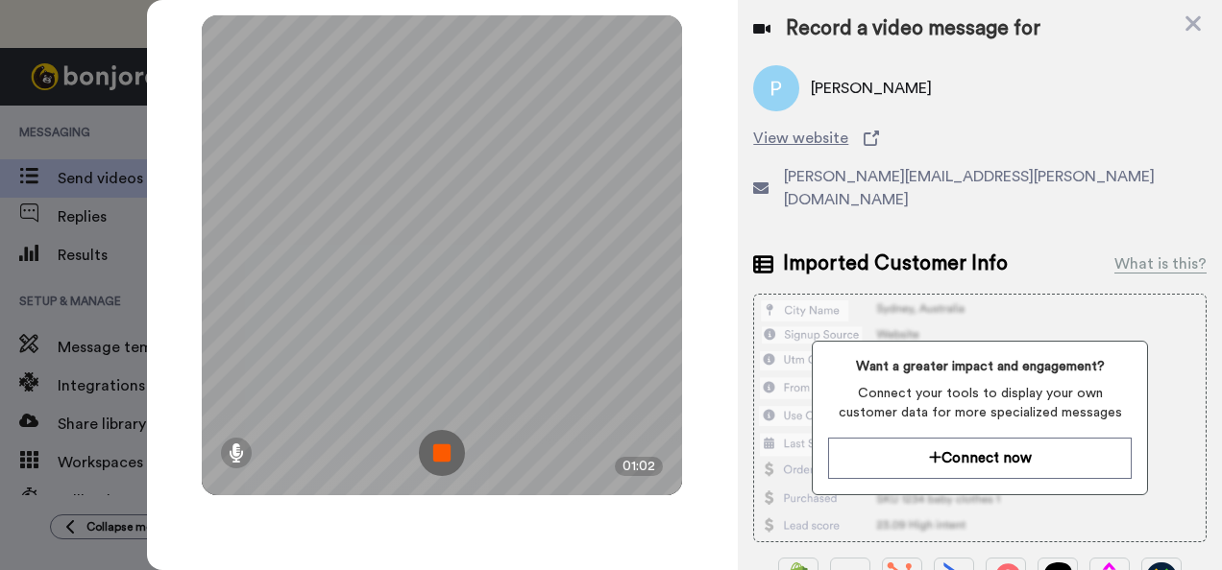
click at [424, 459] on img at bounding box center [442, 453] width 46 height 46
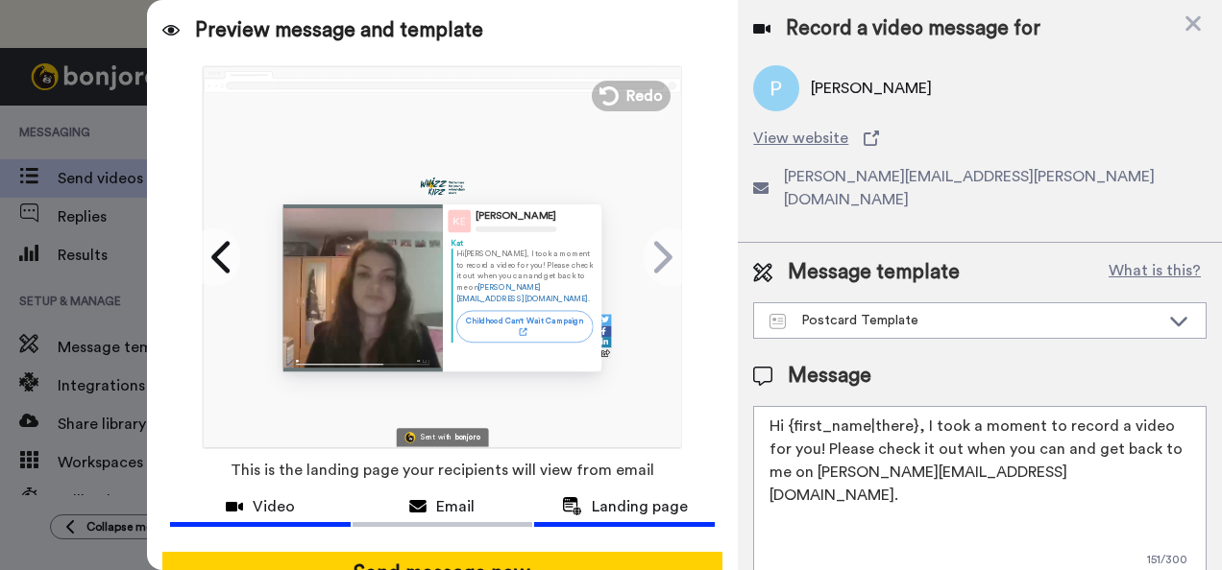
click at [290, 496] on span "Video" at bounding box center [274, 507] width 42 height 23
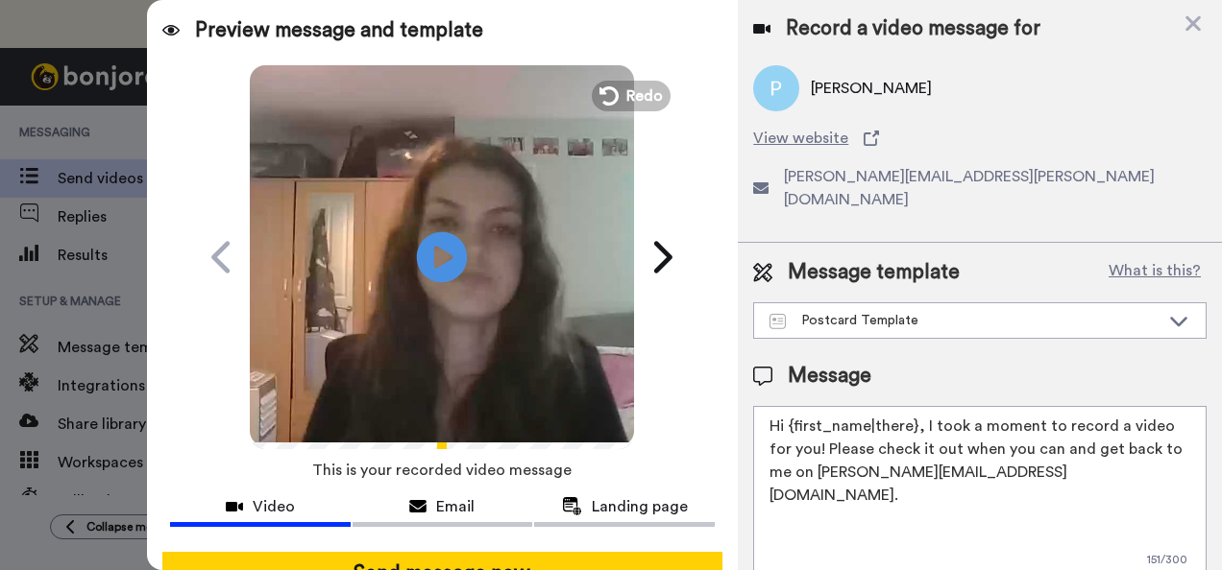
click at [452, 267] on icon at bounding box center [442, 256] width 51 height 51
drag, startPoint x: 912, startPoint y: 400, endPoint x: 788, endPoint y: 403, distance: 124.0
click at [788, 406] on textarea "Hi {first_name|there}, I took a moment to record a video for you! Please check …" at bounding box center [979, 492] width 453 height 173
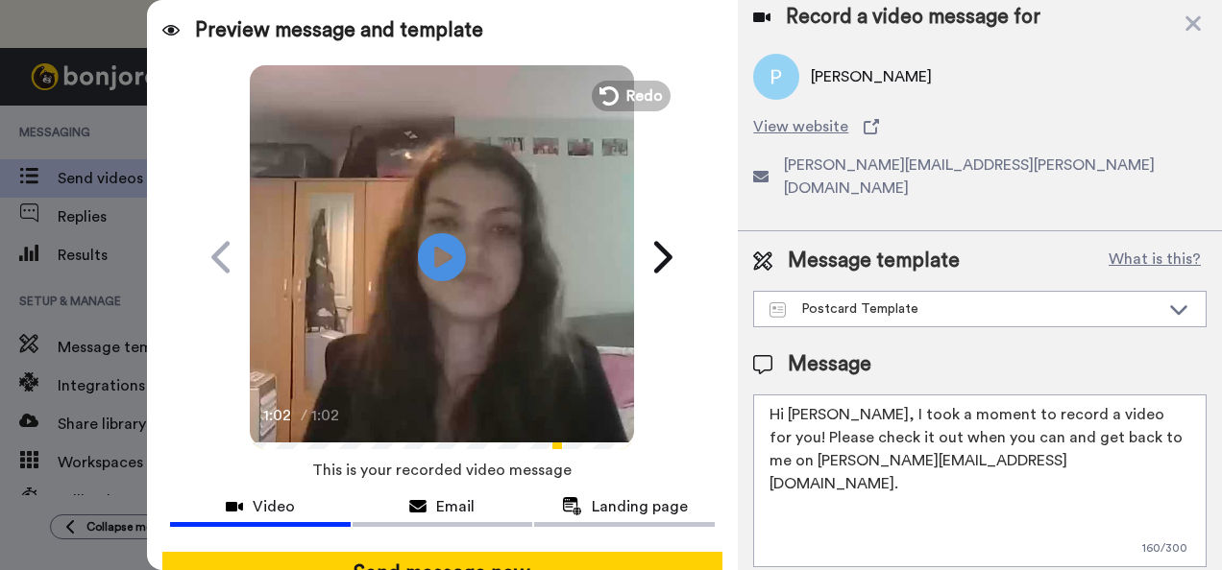
click at [993, 449] on textarea "Hi Priscilla, I took a moment to record a video for you! Please check it out wh…" at bounding box center [979, 481] width 453 height 173
type textarea "Hi Priscilla, I took a moment to record a video for you! Please check it out wh…"
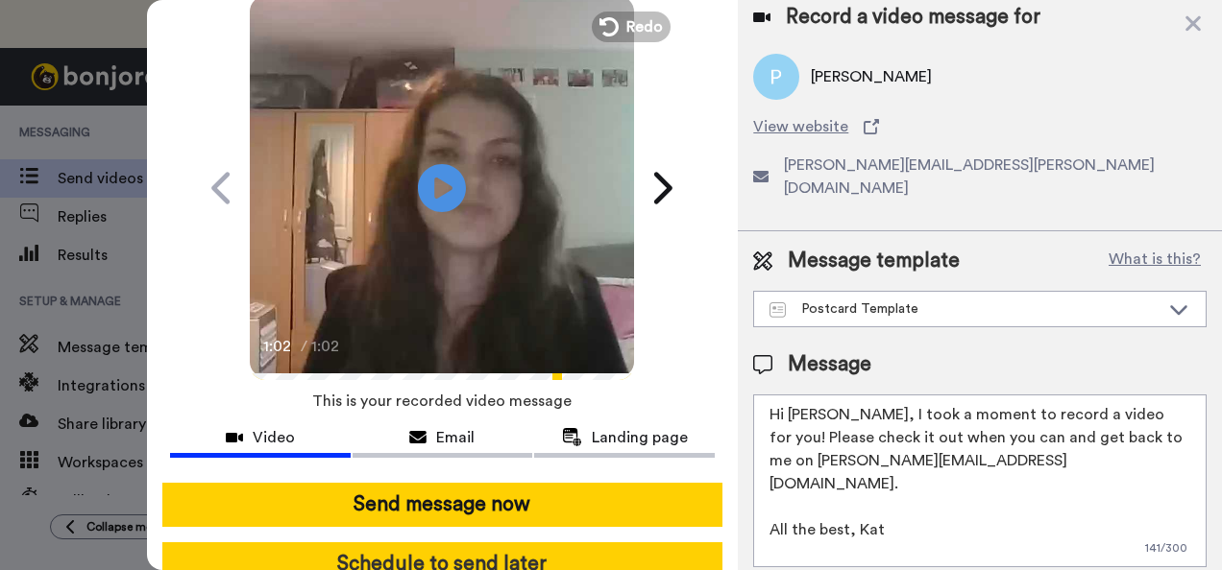
scroll to position [154, 0]
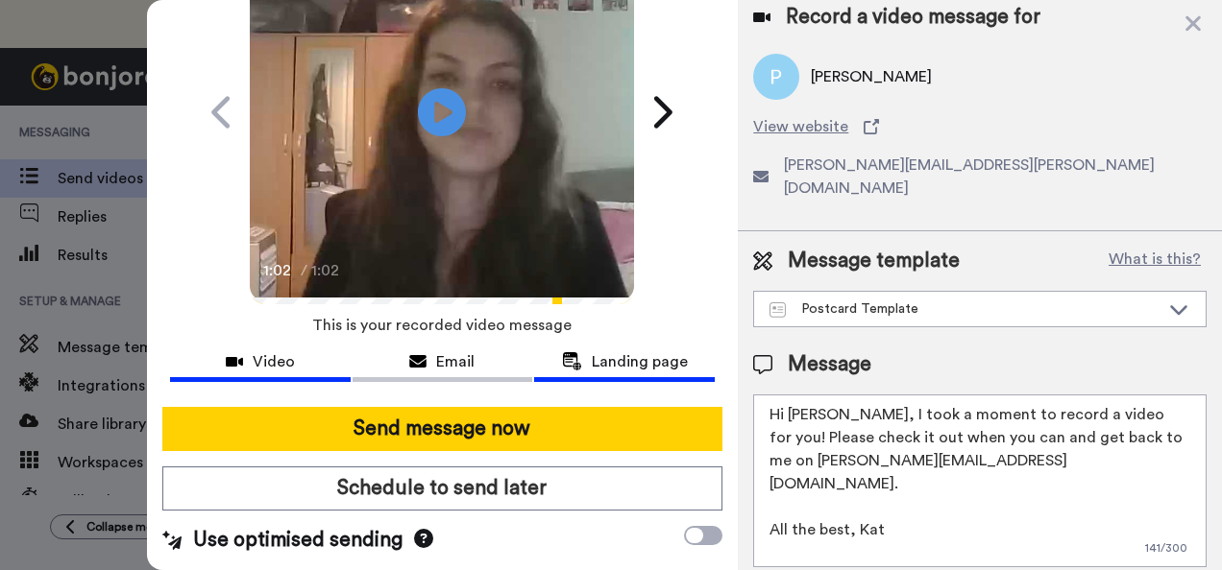
click at [624, 356] on span "Landing page" at bounding box center [640, 362] width 96 height 23
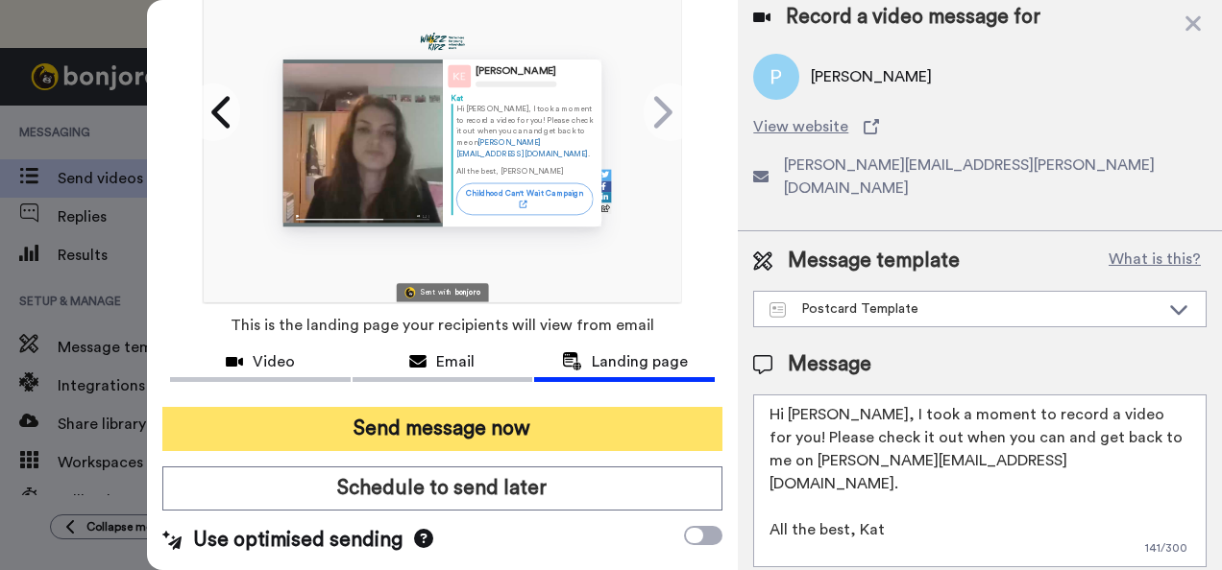
click at [526, 417] on button "Send message now" at bounding box center [442, 429] width 561 height 44
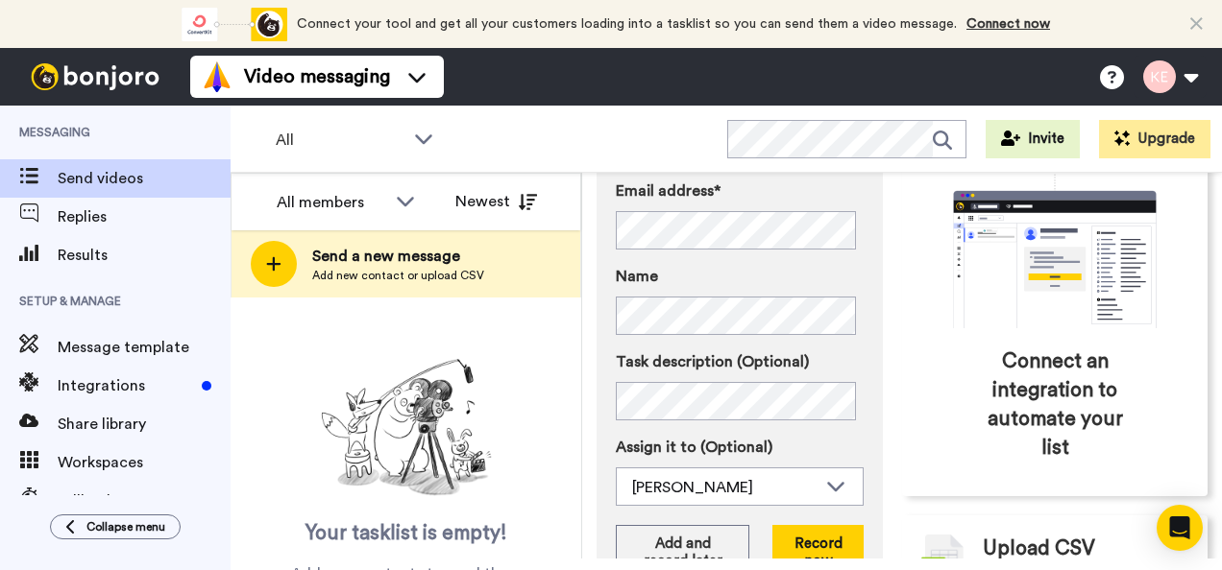
scroll to position [288, 0]
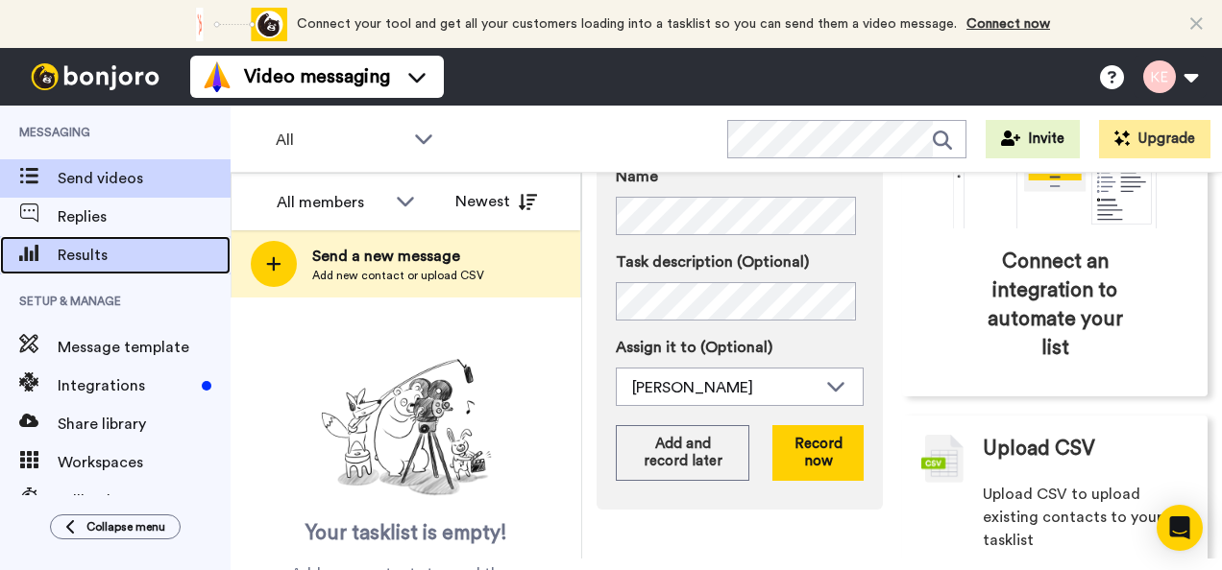
click at [106, 259] on span "Results" at bounding box center [144, 255] width 173 height 23
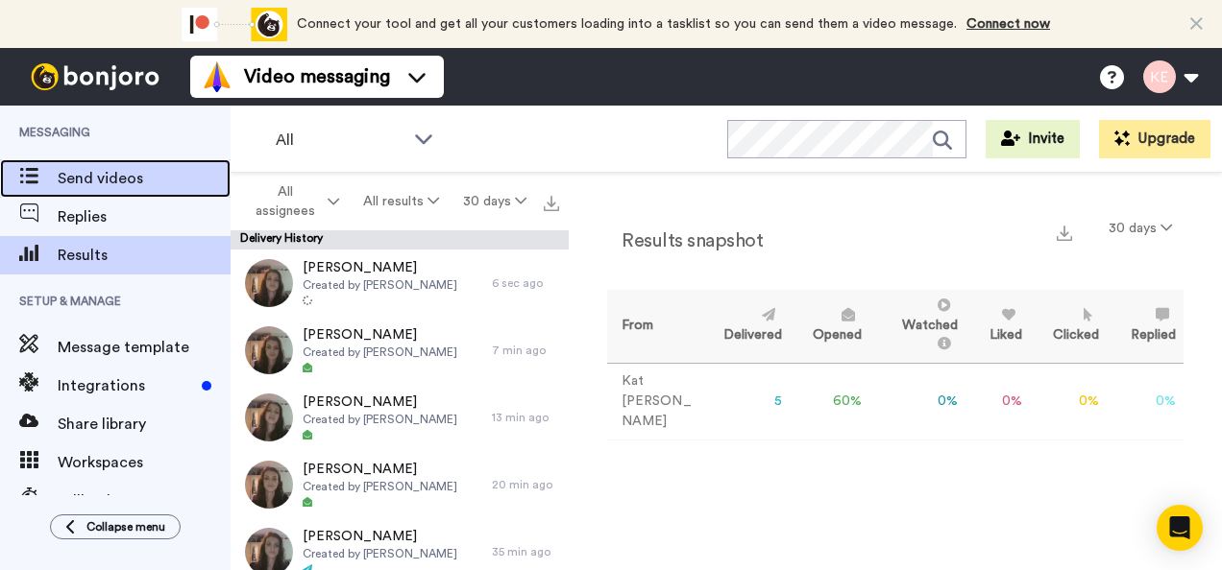
click at [126, 179] on span "Send videos" at bounding box center [144, 178] width 173 height 23
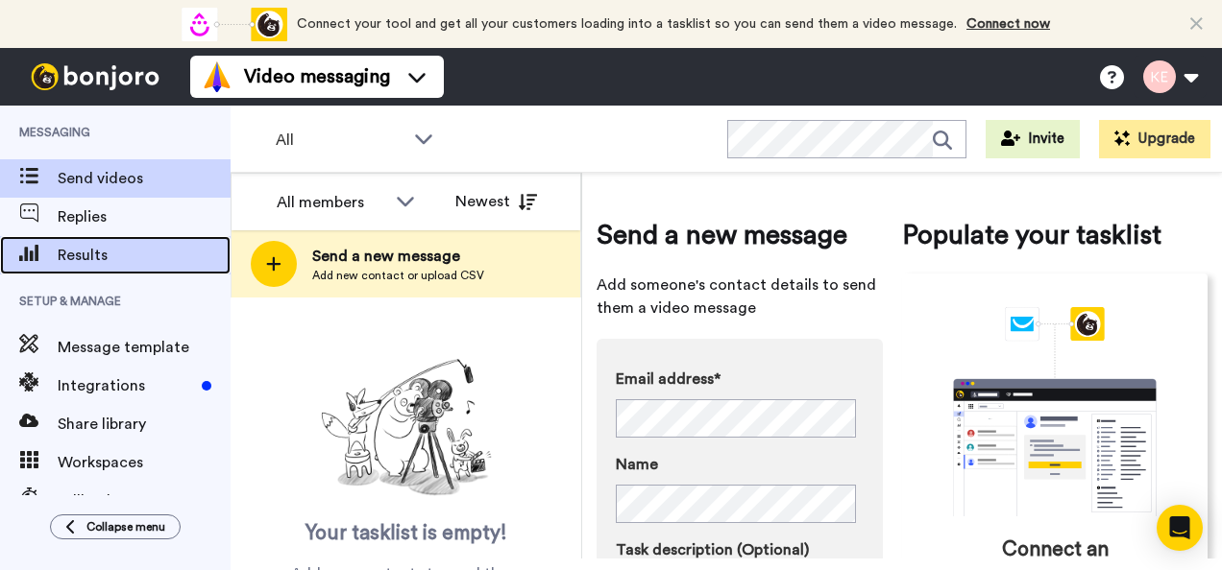
click at [120, 244] on span "Results" at bounding box center [144, 255] width 173 height 23
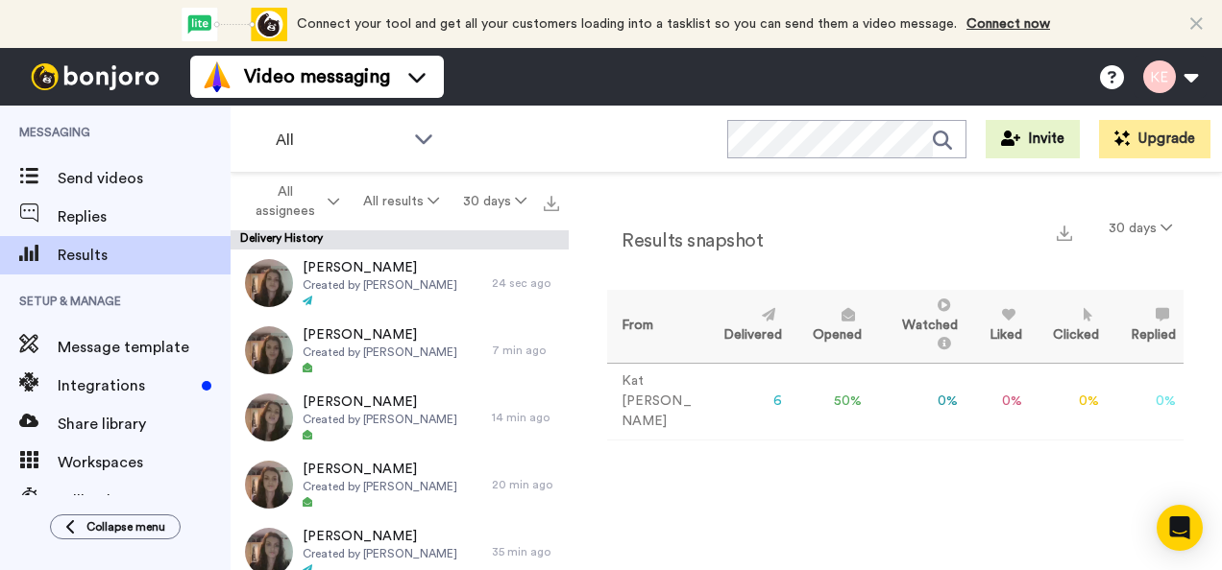
click at [832, 392] on td "50 %" at bounding box center [829, 401] width 81 height 77
click at [836, 319] on icon at bounding box center [845, 314] width 19 height 13
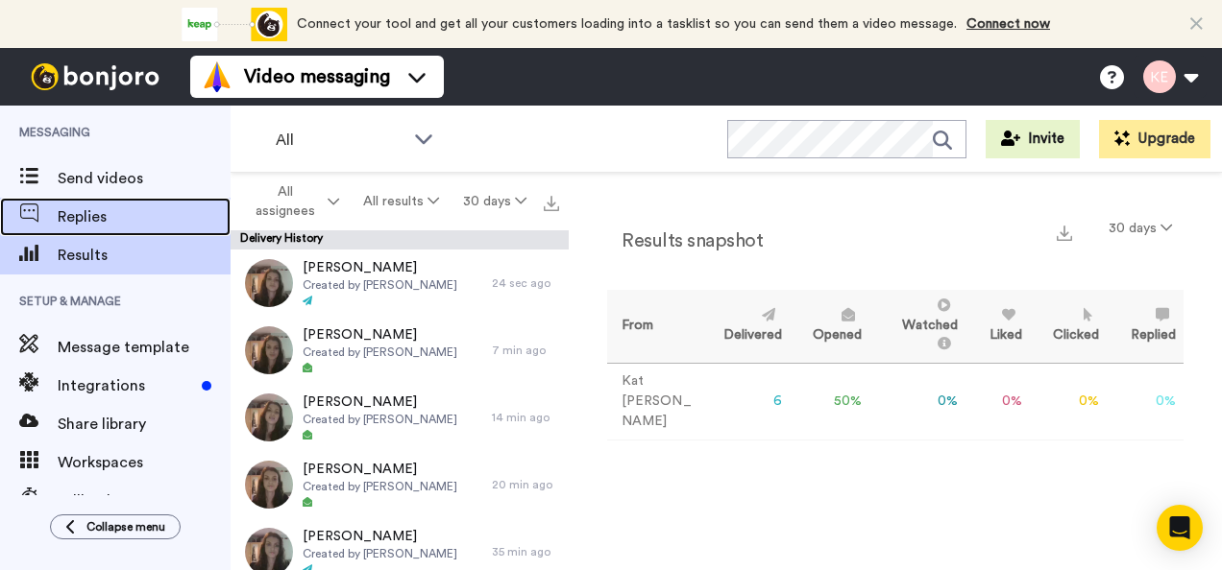
click at [72, 229] on div "Replies" at bounding box center [115, 217] width 230 height 38
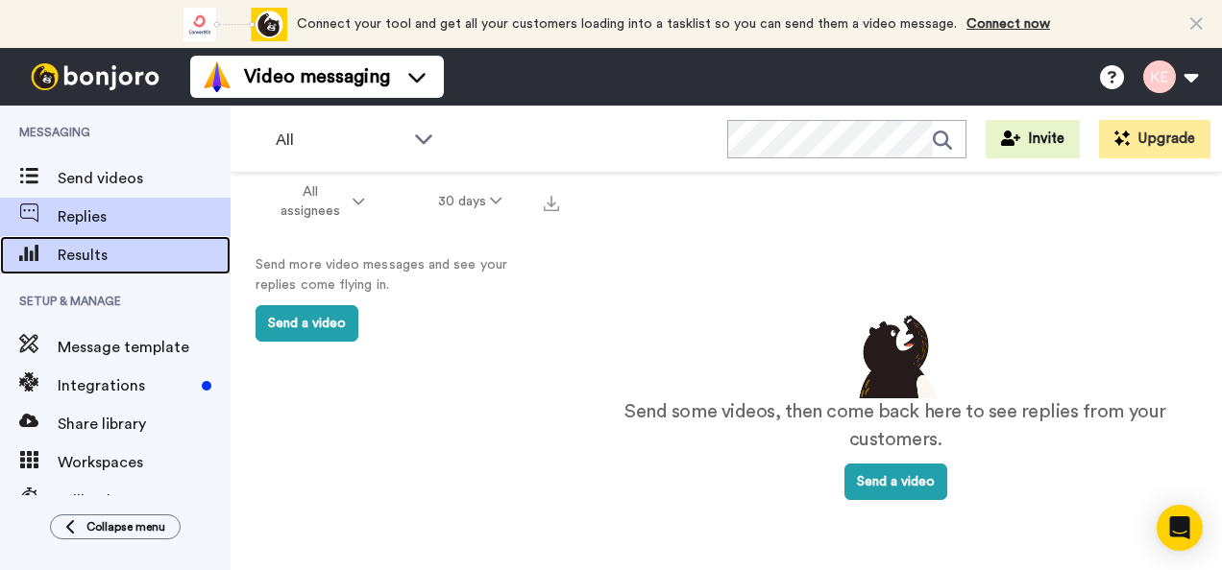
click at [80, 253] on span "Results" at bounding box center [144, 255] width 173 height 23
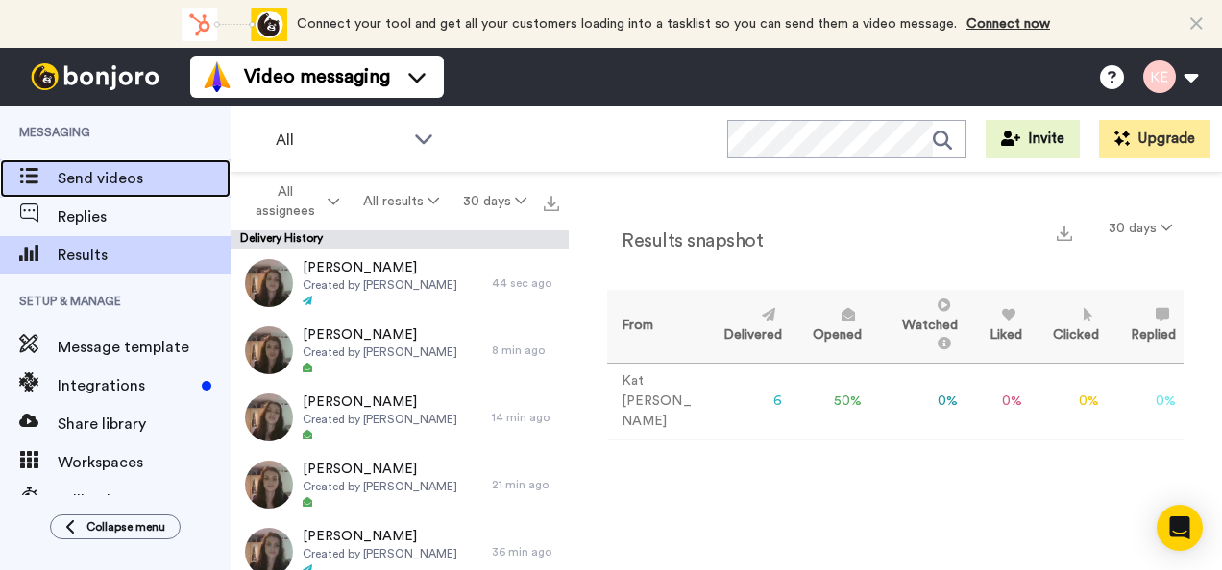
click at [101, 182] on span "Send videos" at bounding box center [144, 178] width 173 height 23
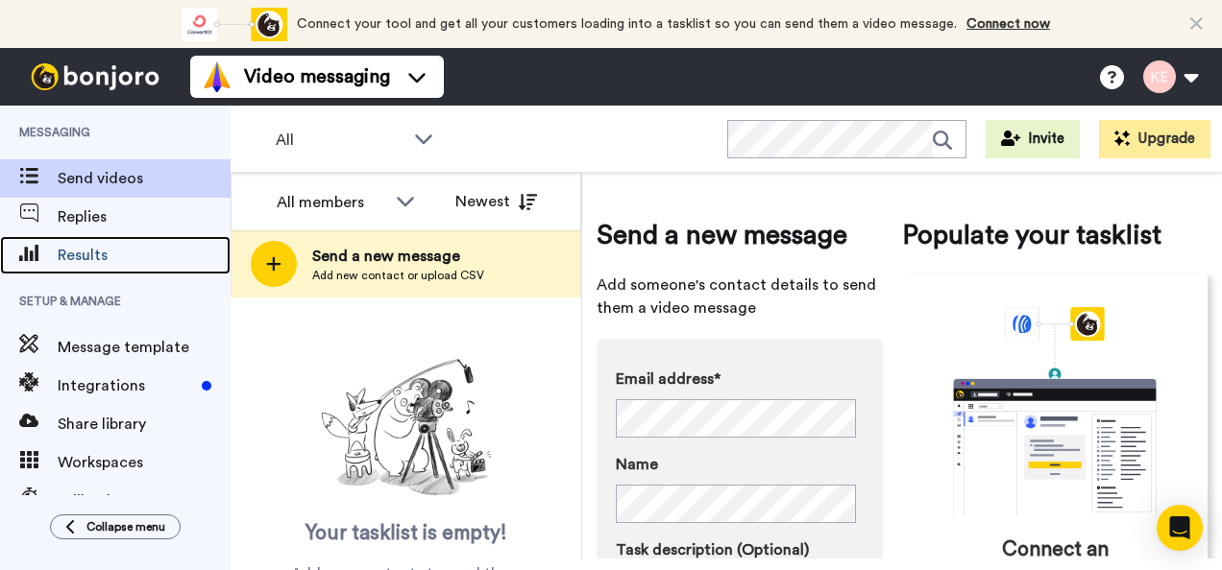
click at [86, 259] on span "Results" at bounding box center [144, 255] width 173 height 23
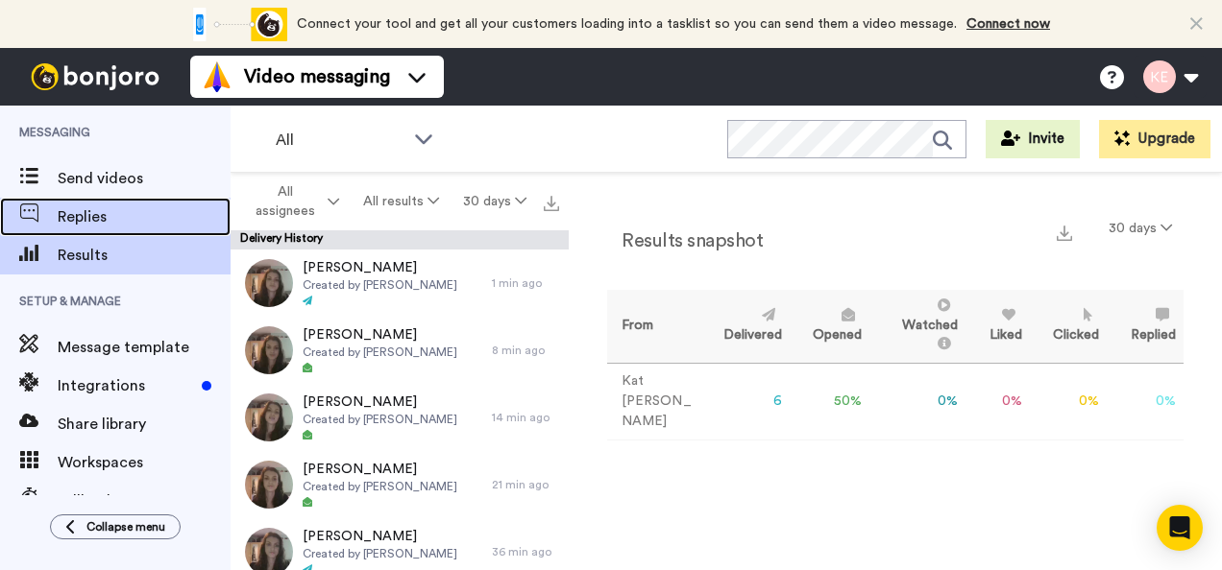
click at [103, 223] on span "Replies" at bounding box center [144, 217] width 173 height 23
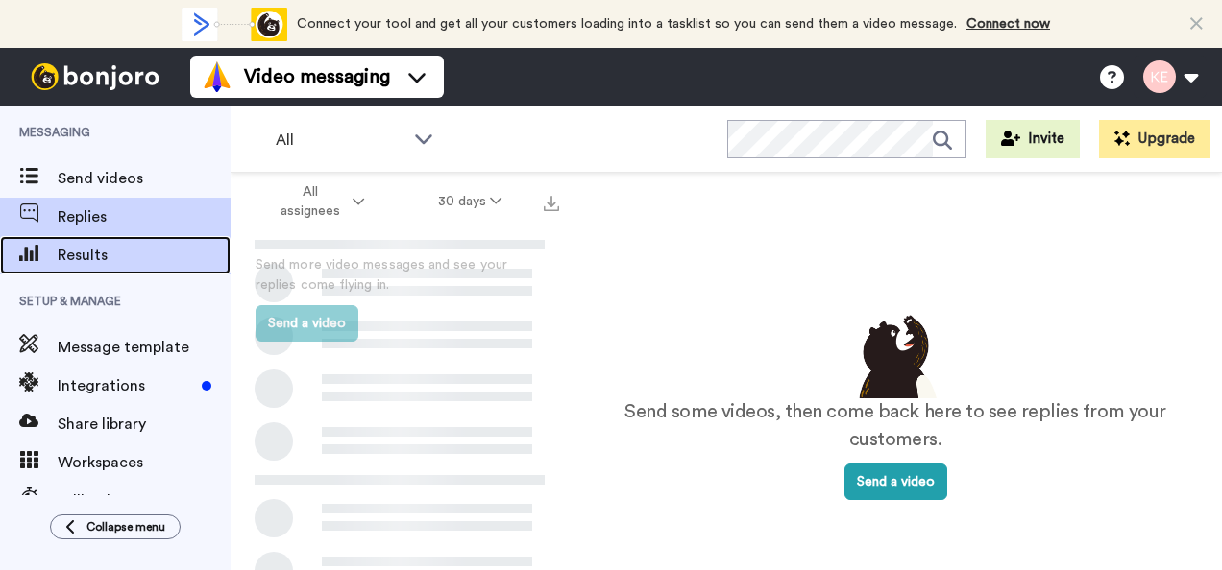
drag, startPoint x: 0, startPoint y: 0, endPoint x: 114, endPoint y: 267, distance: 290.4
click at [114, 267] on div "Results" at bounding box center [115, 255] width 230 height 38
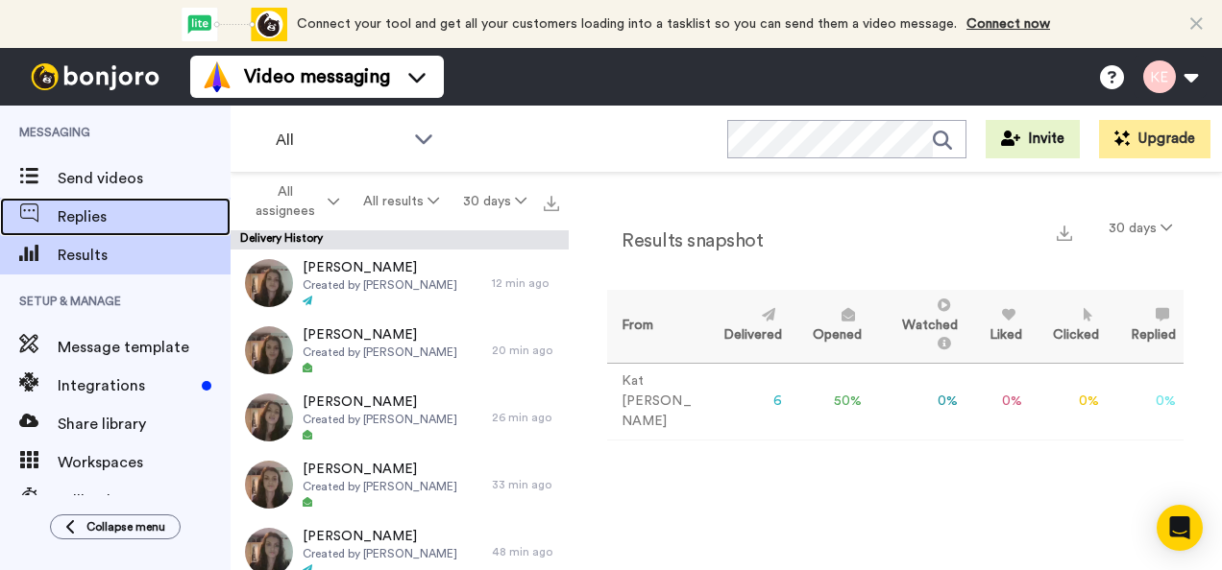
click at [117, 223] on span "Replies" at bounding box center [144, 217] width 173 height 23
click at [53, 206] on div at bounding box center [29, 217] width 58 height 27
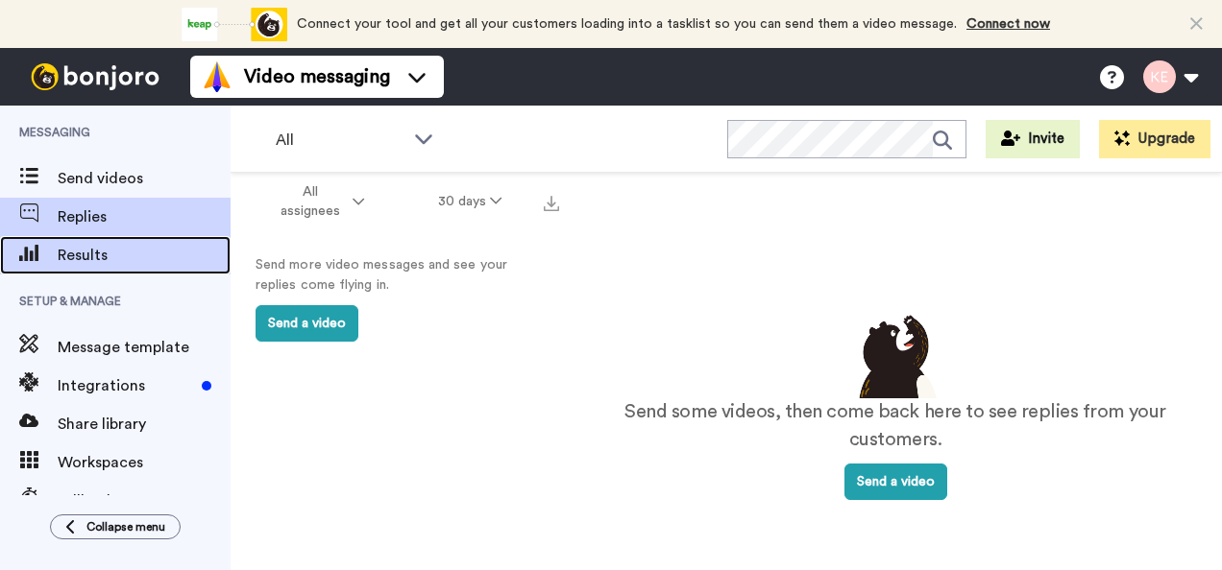
click at [97, 253] on span "Results" at bounding box center [144, 255] width 173 height 23
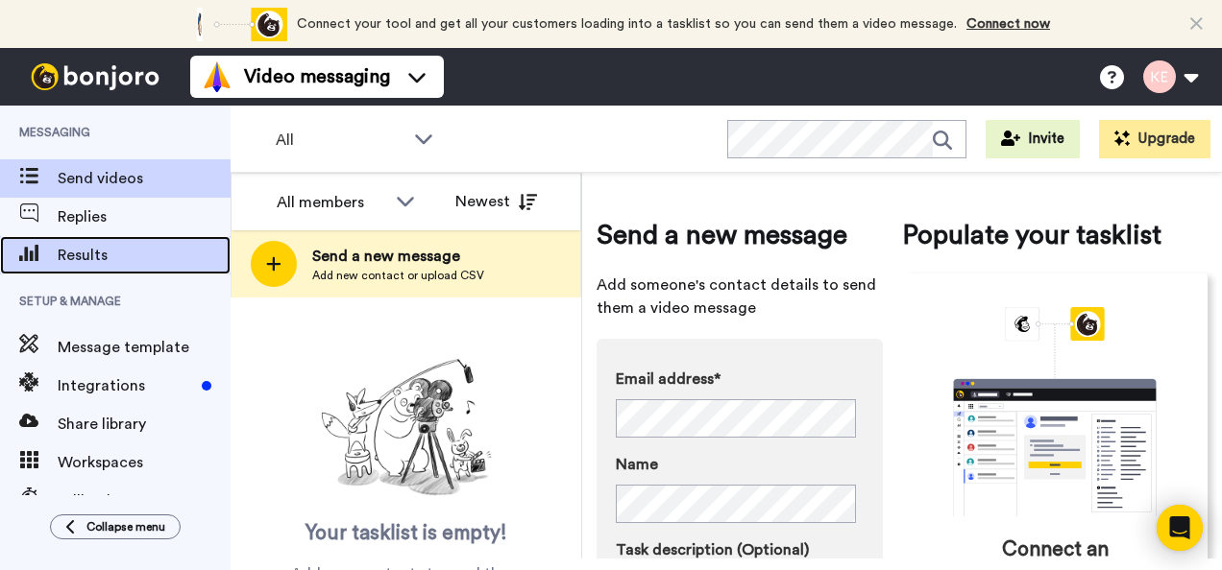
click at [133, 247] on span "Results" at bounding box center [144, 255] width 173 height 23
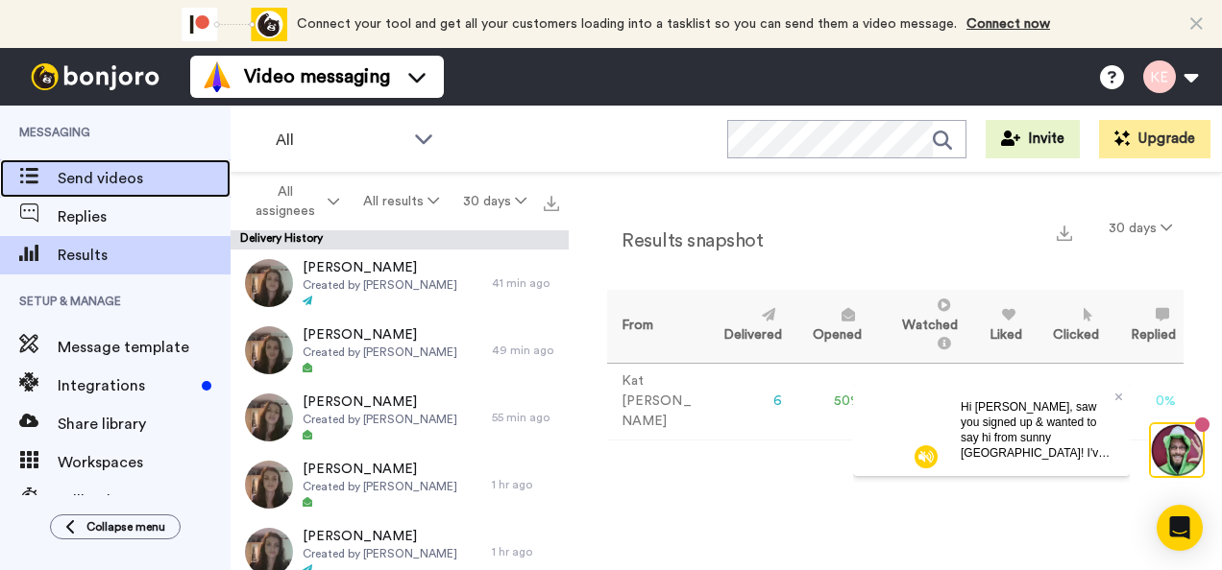
click at [115, 196] on div "Send videos" at bounding box center [115, 178] width 230 height 38
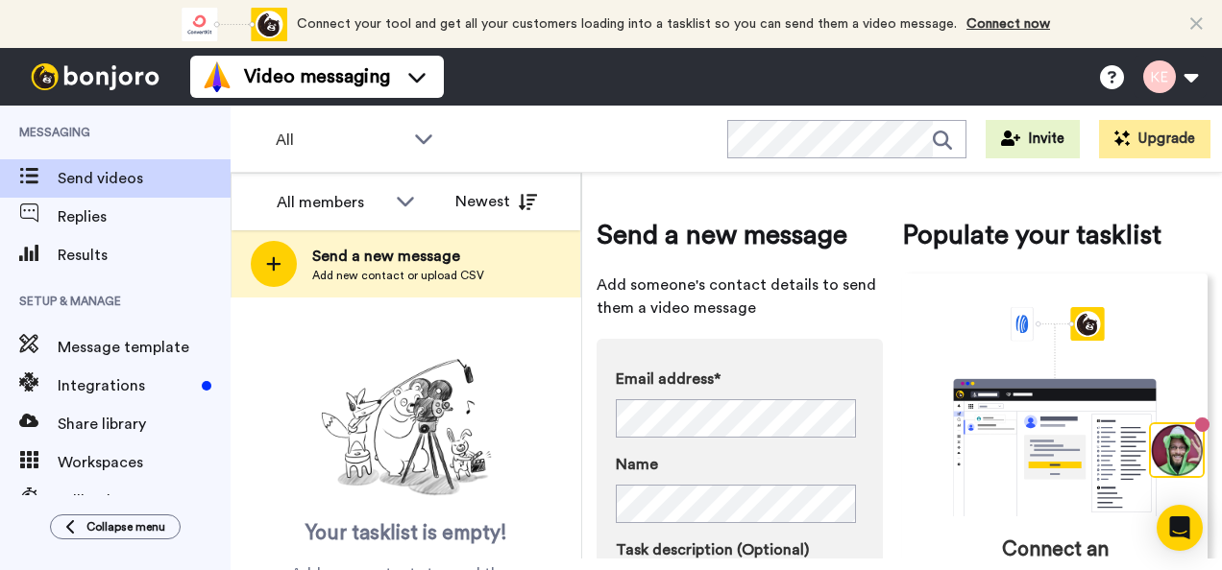
scroll to position [288, 0]
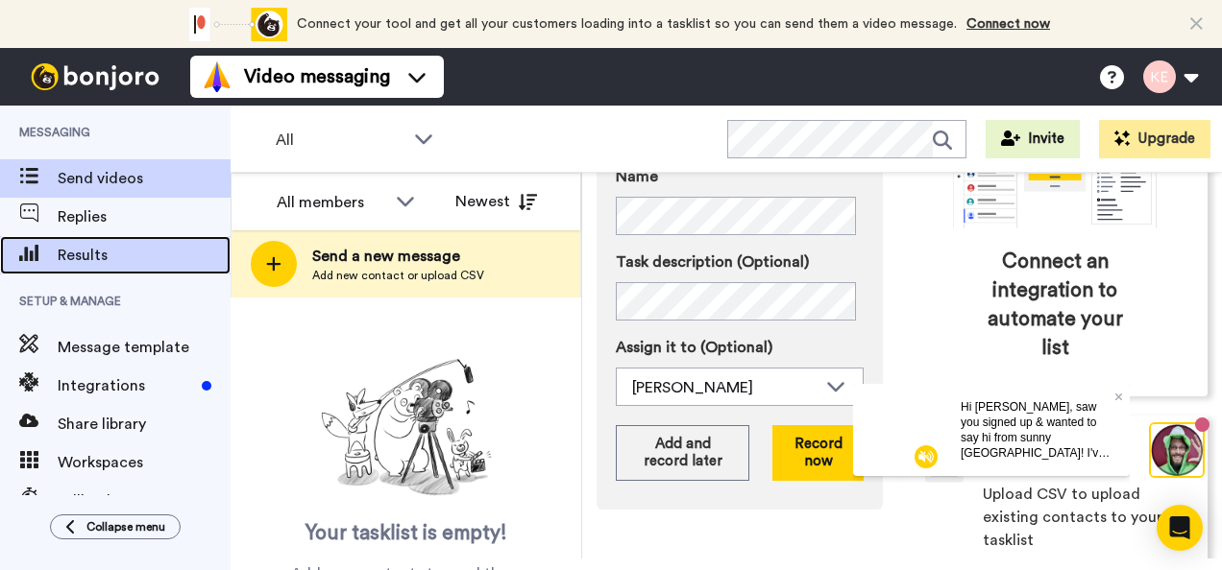
click at [112, 240] on div "Results" at bounding box center [115, 255] width 230 height 38
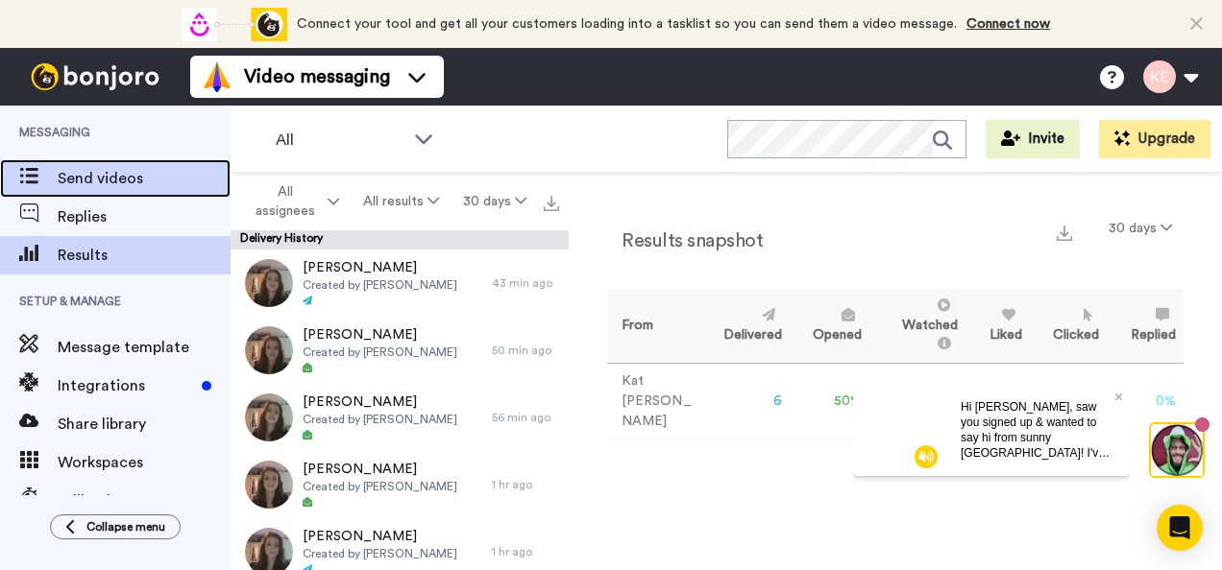
click at [104, 182] on span "Send videos" at bounding box center [144, 178] width 173 height 23
